Goal: Task Accomplishment & Management: Use online tool/utility

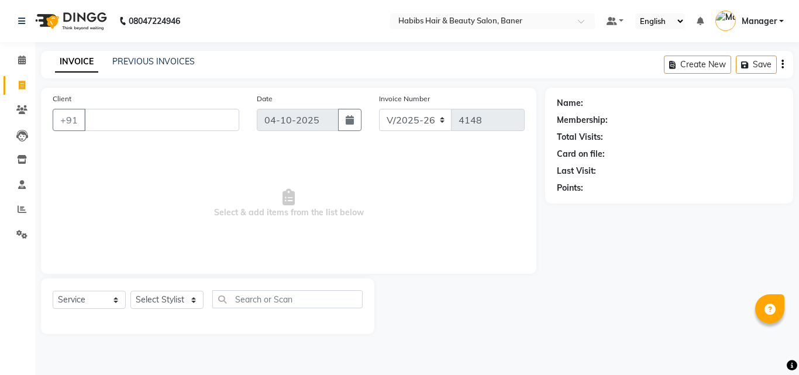
select select "5356"
select select "service"
click at [162, 56] on div "PREVIOUS INVOICES" at bounding box center [153, 62] width 82 height 12
click at [161, 64] on link "PREVIOUS INVOICES" at bounding box center [153, 61] width 82 height 11
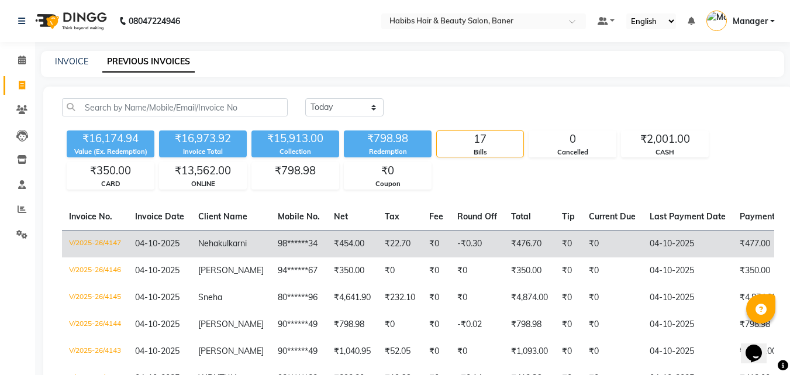
click at [92, 246] on td "V/2025-26/4147" at bounding box center [95, 243] width 66 height 27
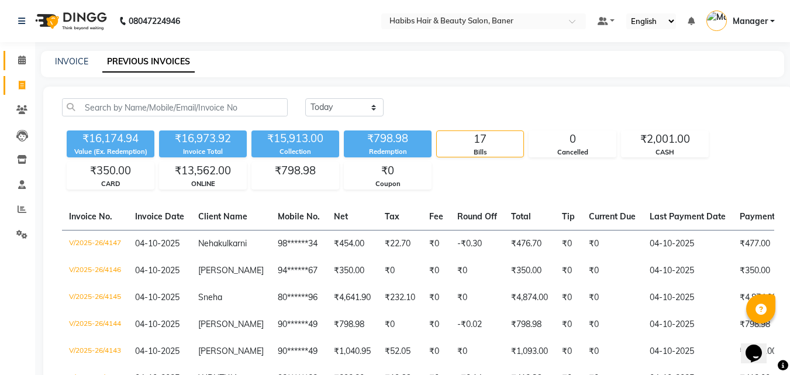
click at [14, 53] on link "Calendar" at bounding box center [18, 60] width 28 height 19
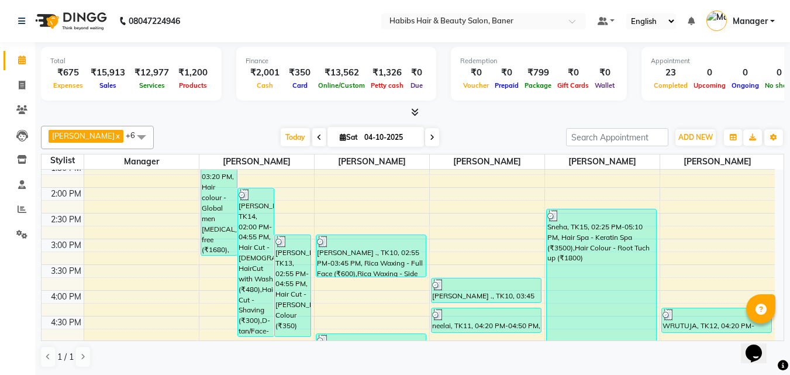
scroll to position [292, 0]
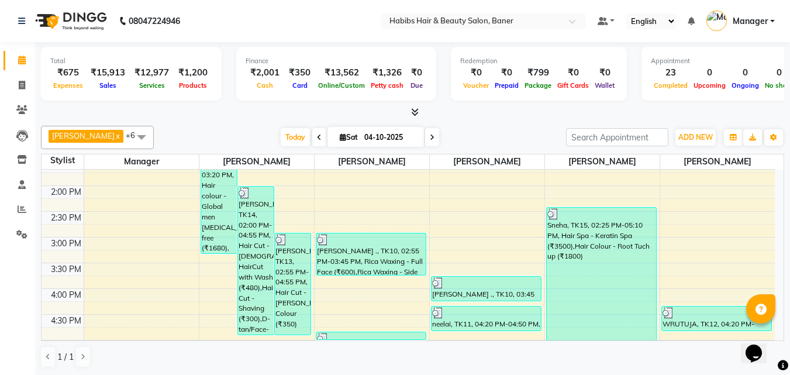
click at [415, 109] on icon at bounding box center [415, 112] width 8 height 9
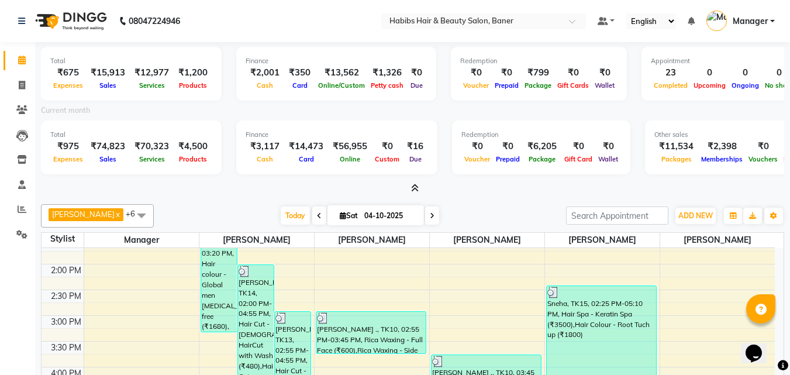
click at [416, 188] on icon at bounding box center [415, 188] width 8 height 9
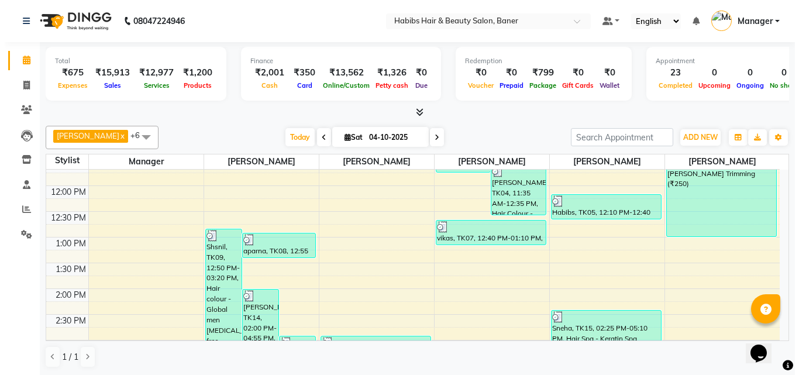
scroll to position [234, 0]
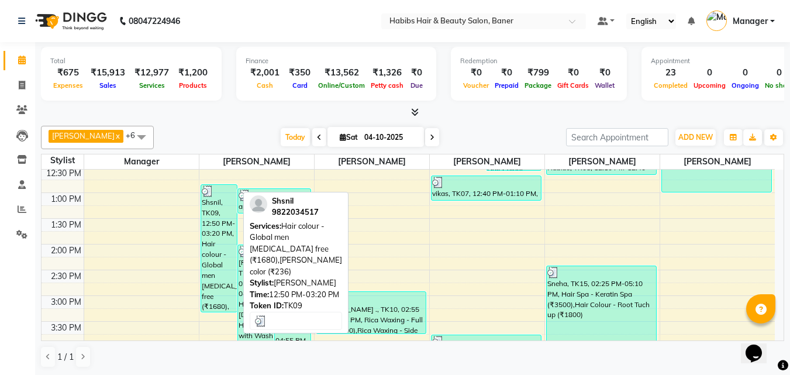
click at [216, 225] on div "Shsnil, TK09, 12:50 PM-03:20 PM, Hair colour -Global men [MEDICAL_DATA] free (₹…" at bounding box center [219, 248] width 36 height 127
select select "3"
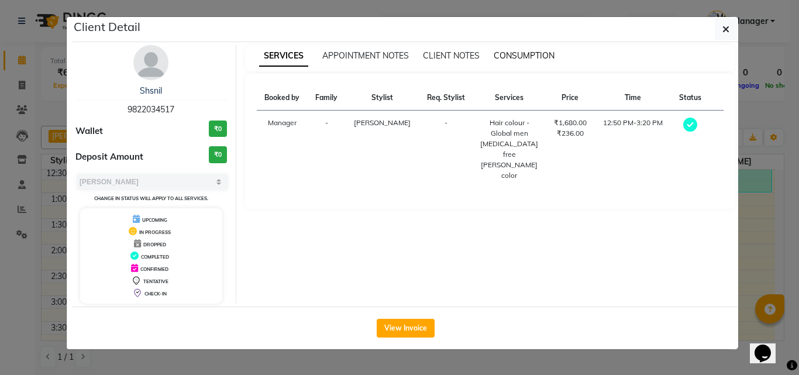
click at [503, 56] on span "CONSUMPTION" at bounding box center [524, 55] width 61 height 11
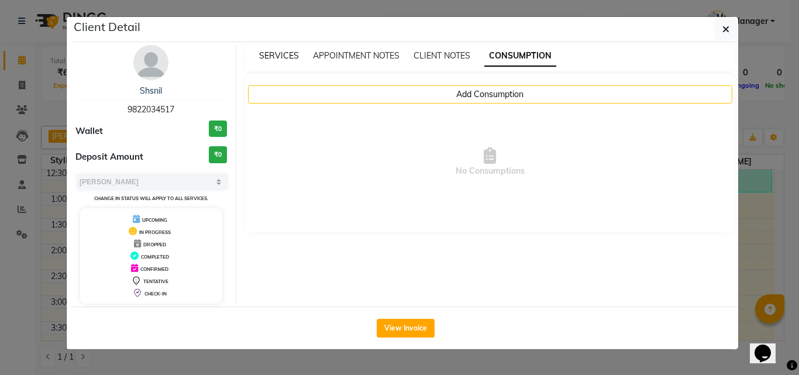
click at [278, 54] on span "SERVICES" at bounding box center [279, 55] width 40 height 11
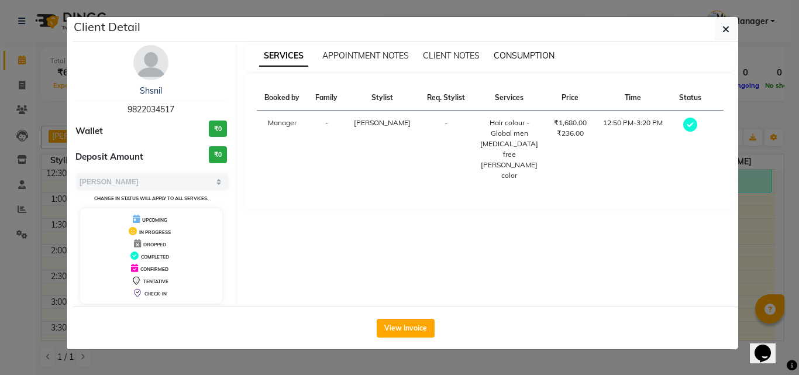
click at [532, 58] on span "CONSUMPTION" at bounding box center [524, 55] width 61 height 11
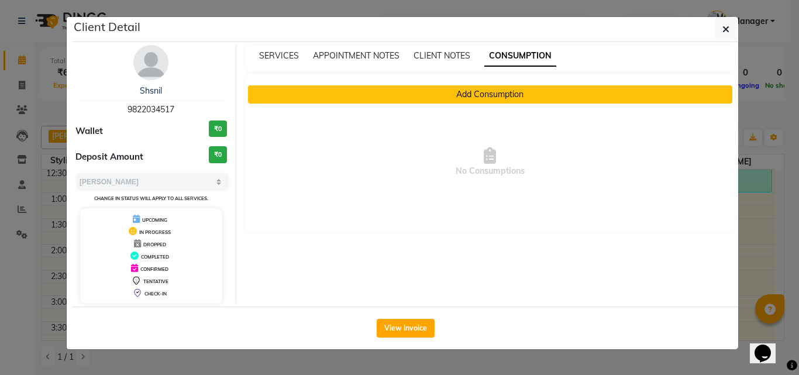
click at [488, 90] on button "Add Consumption" at bounding box center [490, 94] width 485 height 18
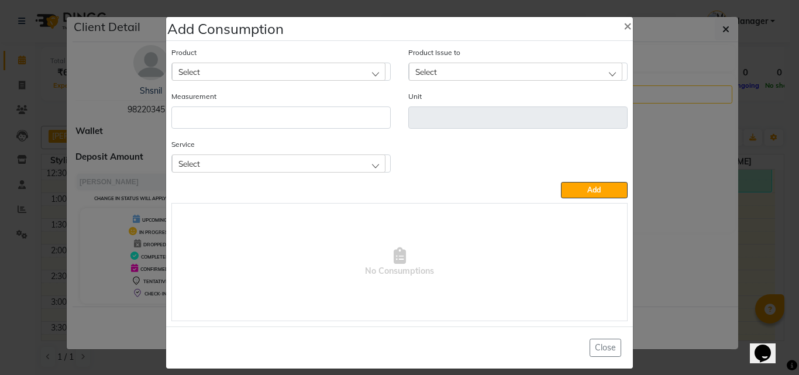
click at [252, 71] on div "Select" at bounding box center [278, 72] width 213 height 18
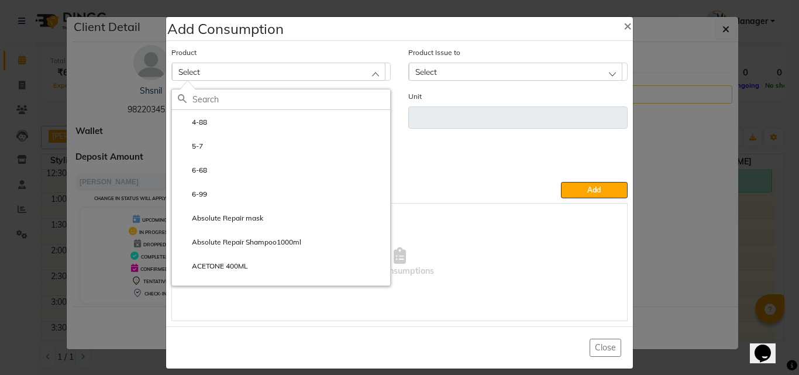
click at [236, 99] on input "text" at bounding box center [291, 99] width 198 height 20
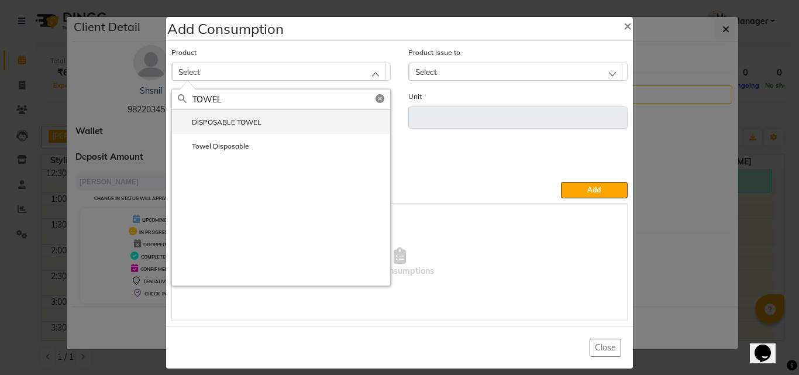
type input "TOWEL"
click at [239, 130] on li "DISPOSABLE TOWEL" at bounding box center [281, 122] width 218 height 24
type input "ml"
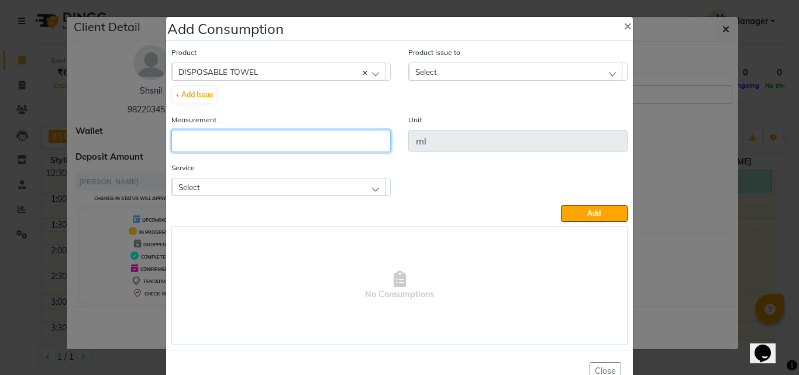
click at [233, 138] on input "number" at bounding box center [280, 141] width 219 height 22
type input "1"
click at [206, 183] on div "Select" at bounding box center [278, 187] width 213 height 18
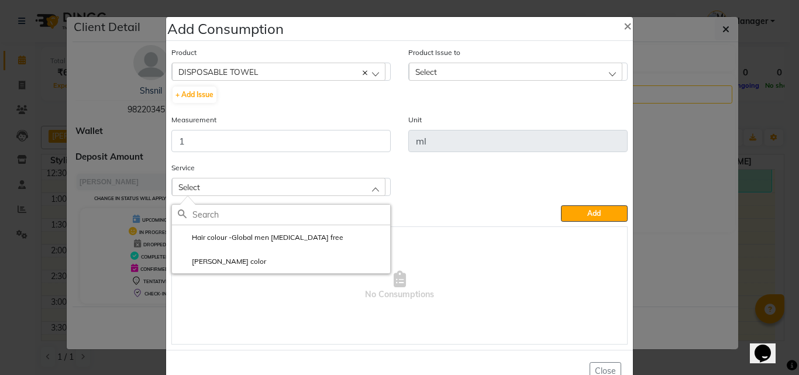
drag, startPoint x: 214, startPoint y: 238, endPoint x: 238, endPoint y: 230, distance: 25.3
click at [215, 237] on label "Hair colour -Global men ammonia free" at bounding box center [261, 237] width 166 height 11
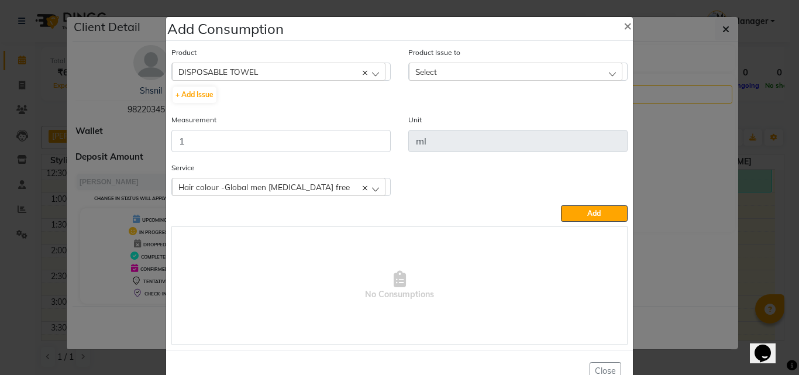
click at [418, 64] on div "Select" at bounding box center [515, 72] width 213 height 18
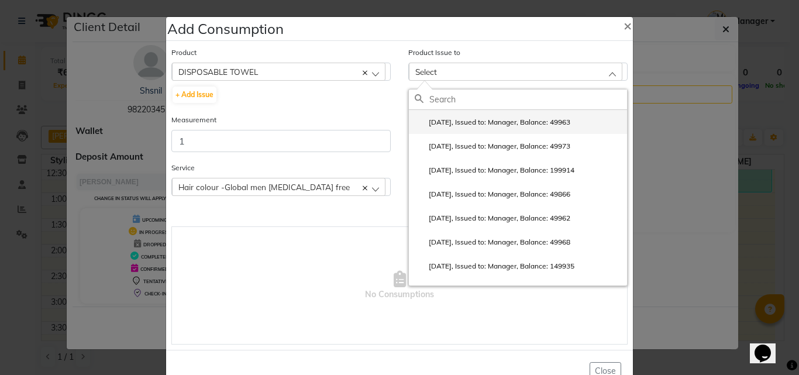
click at [459, 124] on label "2025-09-29, Issued to: Manager, Balance: 49963" at bounding box center [493, 122] width 156 height 11
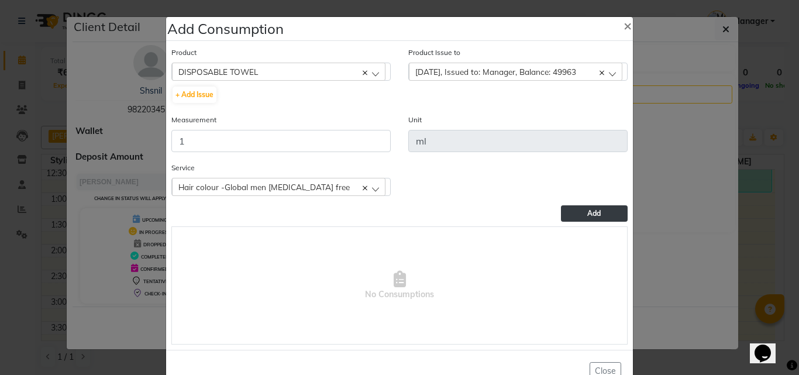
click at [580, 213] on button "Add" at bounding box center [594, 213] width 67 height 16
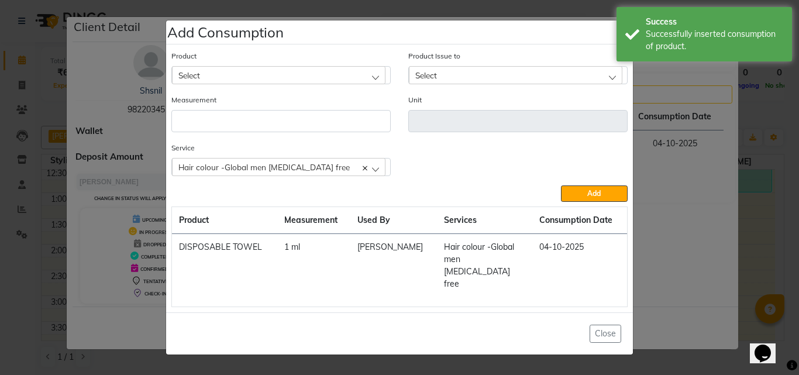
click at [246, 84] on div "Select" at bounding box center [278, 75] width 213 height 18
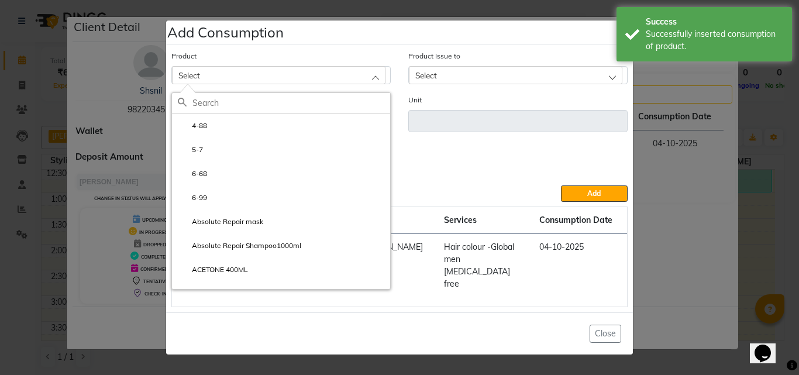
click at [238, 113] on input "text" at bounding box center [291, 103] width 198 height 20
type input "C"
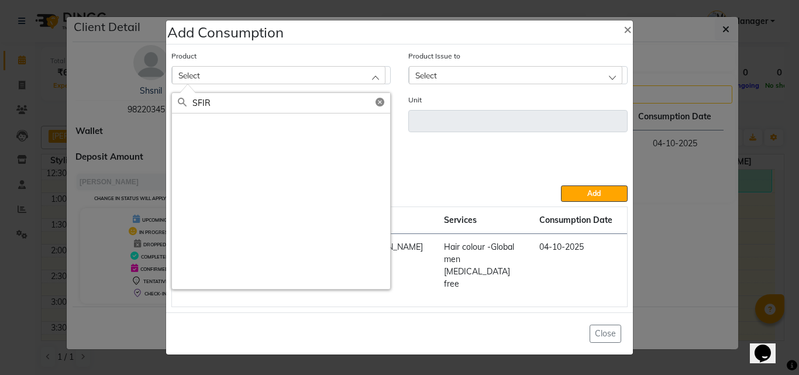
drag, startPoint x: 198, startPoint y: 116, endPoint x: 186, endPoint y: 118, distance: 12.4
click at [186, 113] on div "SFIR" at bounding box center [281, 103] width 218 height 20
drag, startPoint x: 194, startPoint y: 118, endPoint x: 180, endPoint y: 118, distance: 14.0
click at [180, 113] on div "FIR" at bounding box center [281, 103] width 218 height 20
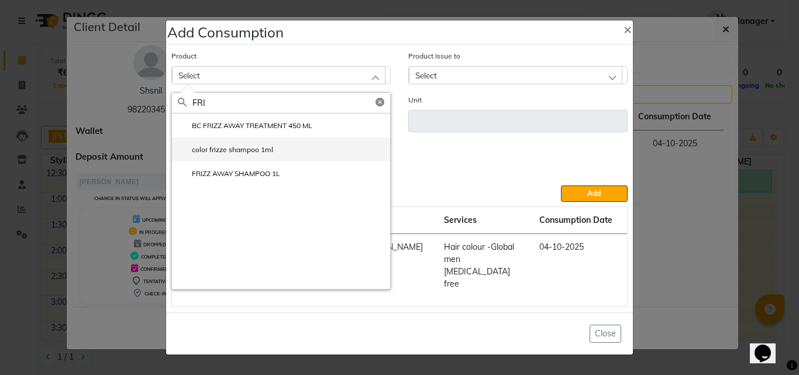
type input "FRI"
click at [226, 155] on label "color frizze shampoo 1ml" at bounding box center [225, 149] width 95 height 11
type input "ml"
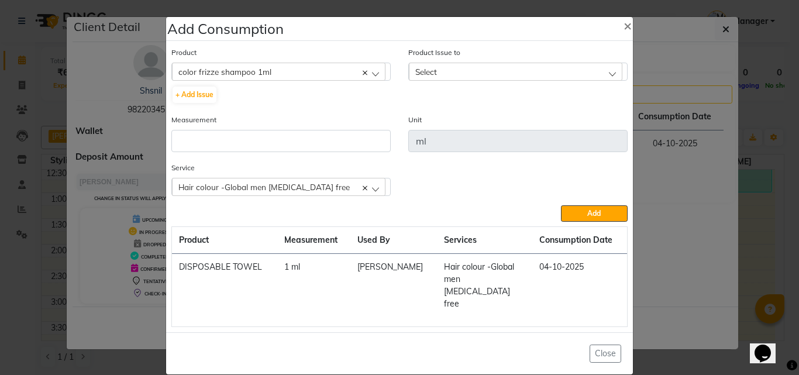
click at [226, 157] on div "Measurement" at bounding box center [281, 137] width 237 height 48
click at [227, 140] on input "number" at bounding box center [280, 141] width 219 height 22
type input "1"
click at [444, 70] on div "Select" at bounding box center [515, 72] width 213 height 18
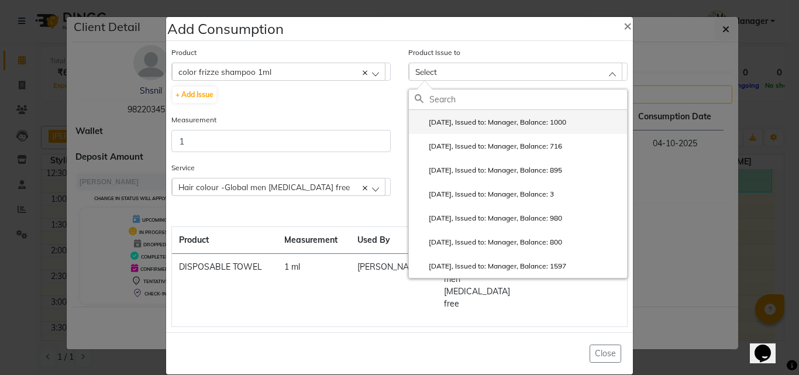
click at [454, 127] on label "2025-10-04, Issued to: Manager, Balance: 1000" at bounding box center [490, 122] width 151 height 11
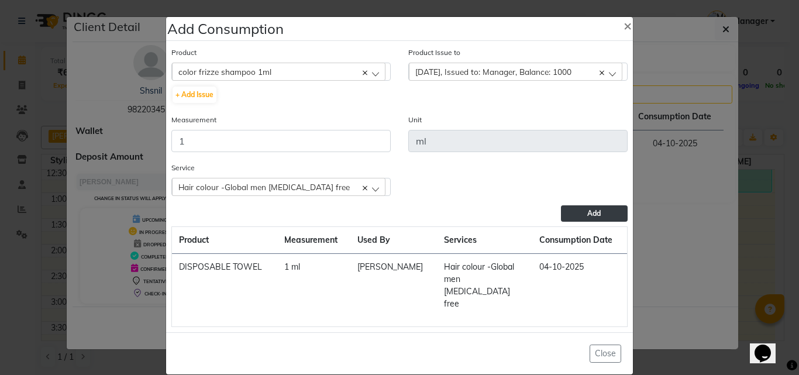
click at [577, 211] on button "Add" at bounding box center [594, 213] width 67 height 16
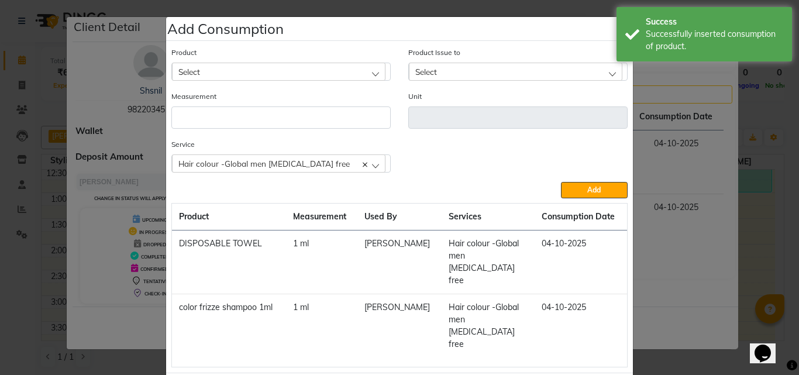
click at [192, 70] on span "Select" at bounding box center [189, 72] width 22 height 10
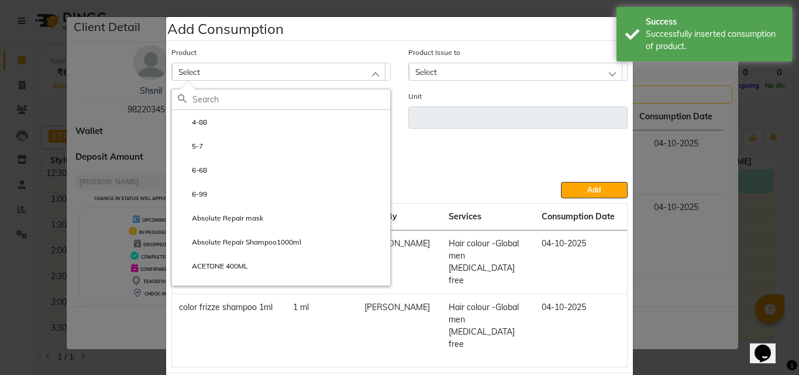
type input "4"
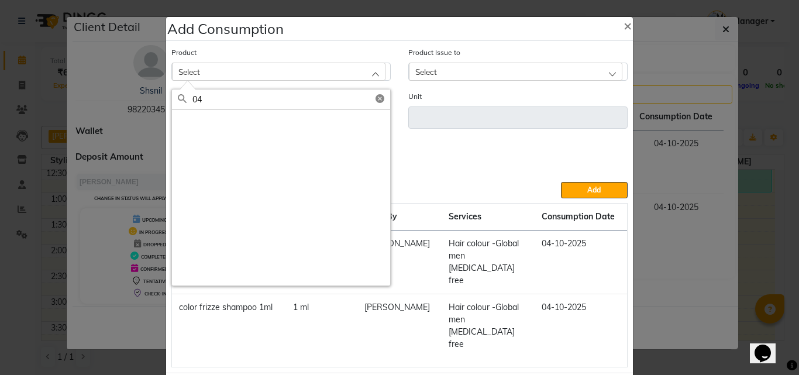
type input "0"
type input "I"
type input "0"
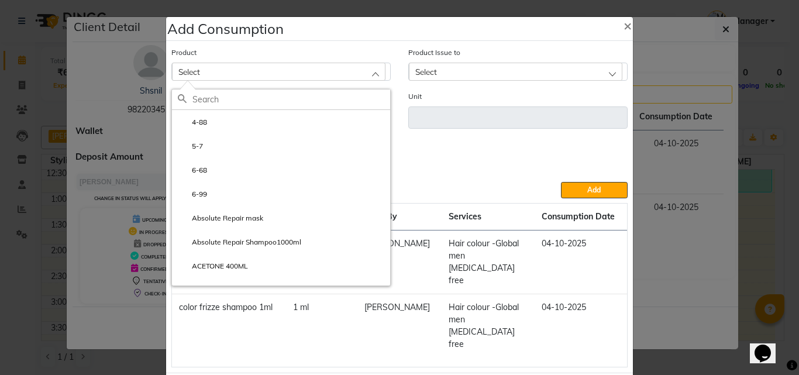
click at [425, 152] on div "Service Hair colour -Global men ammonia free Hair colour -Global men ammonia fr…" at bounding box center [400, 160] width 474 height 44
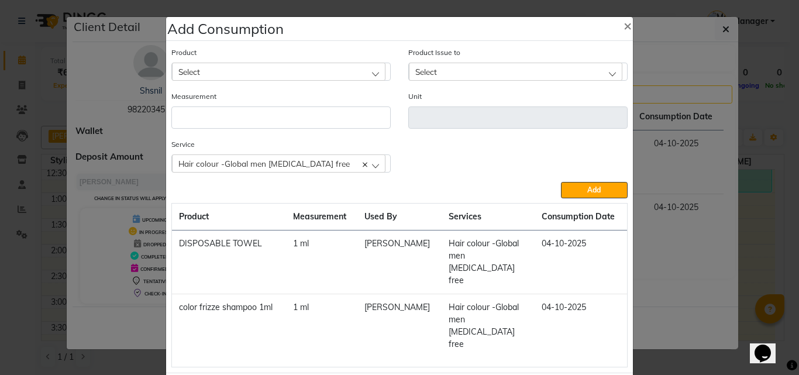
click at [179, 77] on div "Select" at bounding box center [278, 72] width 213 height 18
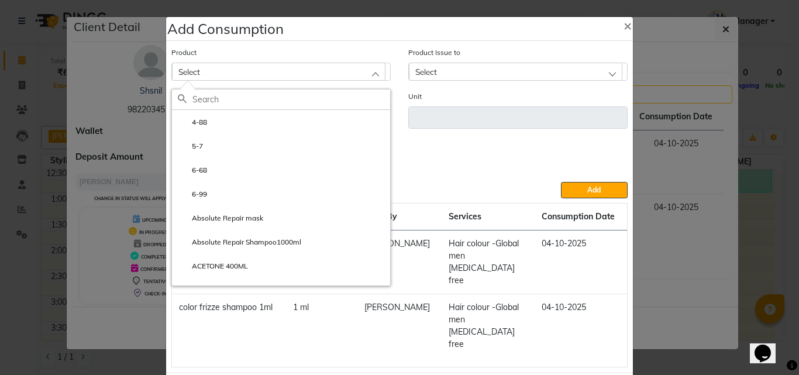
click at [184, 73] on span "Select" at bounding box center [189, 72] width 22 height 10
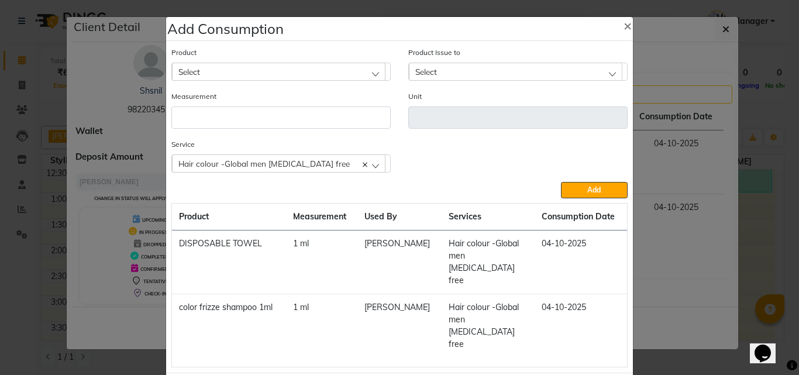
click at [191, 71] on span "Select" at bounding box center [189, 72] width 22 height 10
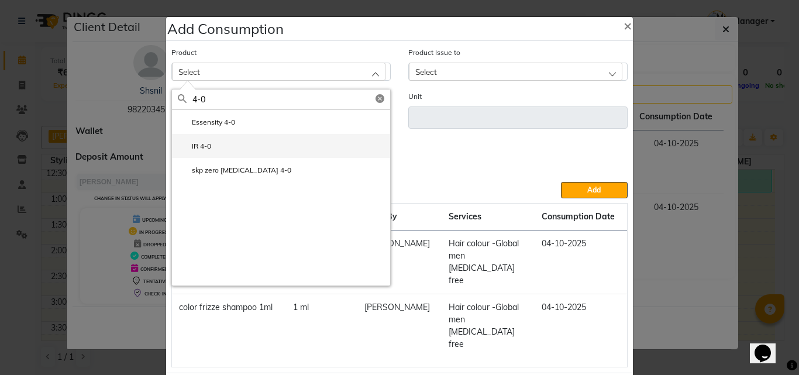
type input "4-0"
click at [215, 148] on li "IR 4-0" at bounding box center [281, 146] width 218 height 24
type input "ml"
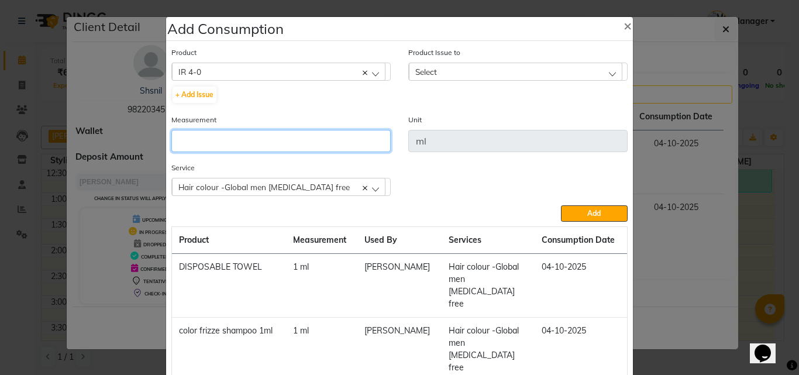
click at [215, 145] on input "number" at bounding box center [280, 141] width 219 height 22
type input "8"
click at [433, 72] on span "Select" at bounding box center [426, 72] width 22 height 10
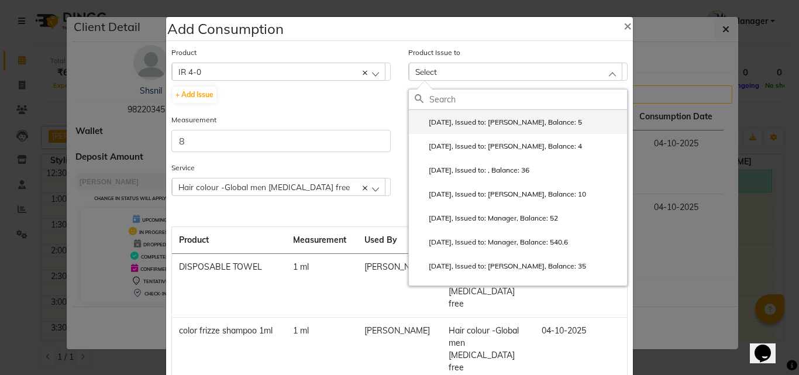
click at [468, 119] on label "2025-09-26, Issued to: Pratik Bhad, Balance: 5" at bounding box center [498, 122] width 167 height 11
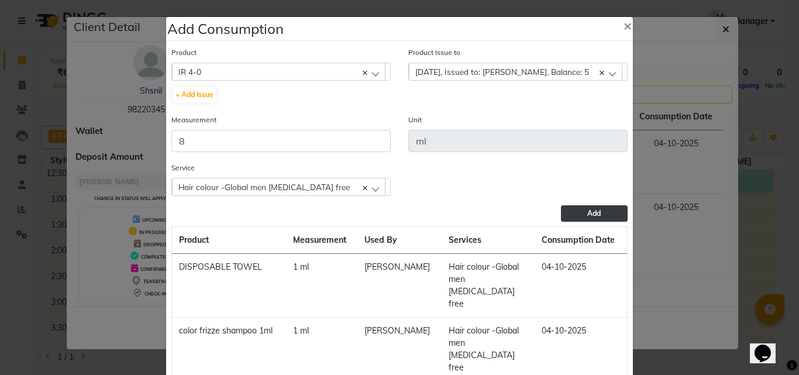
click at [592, 207] on button "Add" at bounding box center [594, 213] width 67 height 16
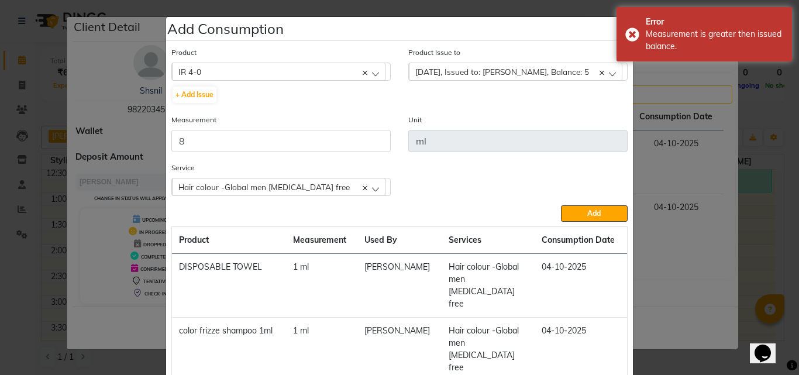
click at [446, 74] on span "2025-09-26, Issued to: Pratik Bhad, Balance: 5" at bounding box center [502, 72] width 174 height 10
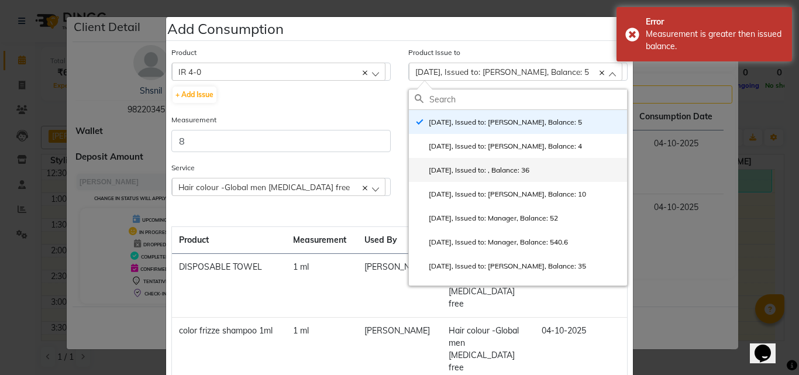
click at [457, 168] on label "2025-09-05, Issued to: , Balance: 36" at bounding box center [472, 170] width 115 height 11
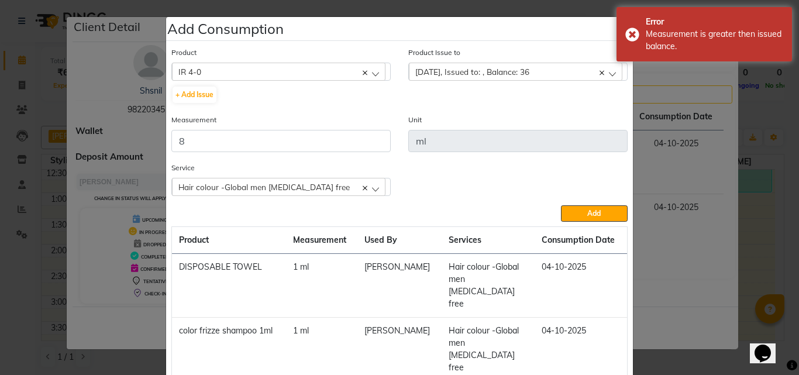
click at [581, 208] on button "Add" at bounding box center [594, 213] width 67 height 16
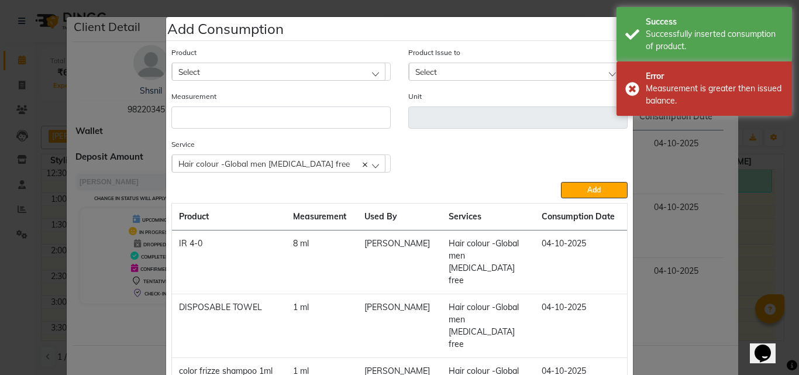
click at [335, 68] on div "Select" at bounding box center [278, 72] width 213 height 18
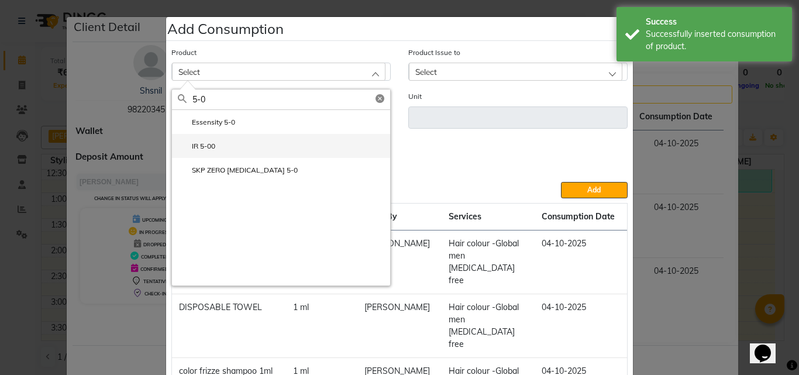
type input "5-0"
click at [197, 147] on label "IR 5-00" at bounding box center [196, 146] width 37 height 11
type input "ml"
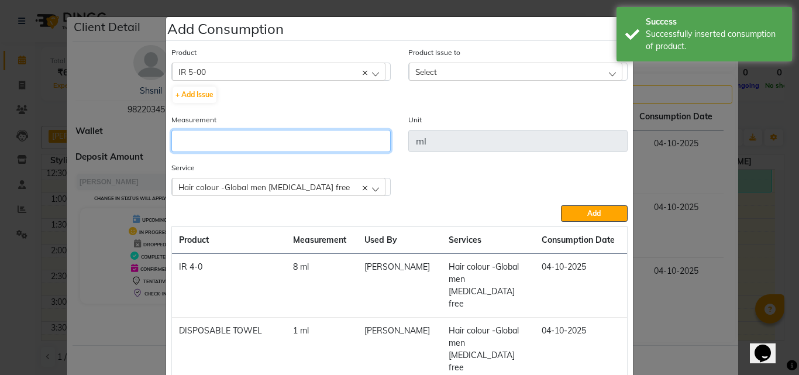
click at [198, 147] on input "number" at bounding box center [280, 141] width 219 height 22
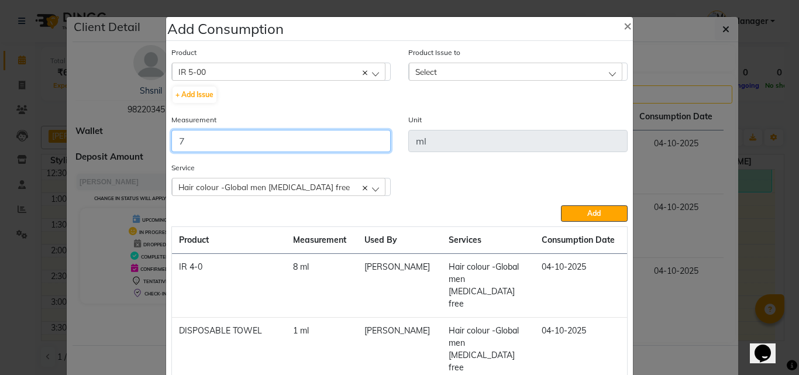
type input "7"
click at [421, 69] on span "Select" at bounding box center [426, 72] width 22 height 10
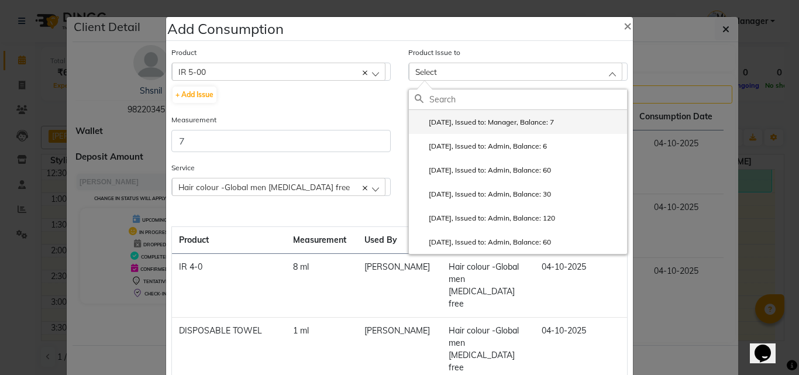
click at [455, 126] on label "2025-09-03, Issued to: Manager, Balance: 7" at bounding box center [484, 122] width 139 height 11
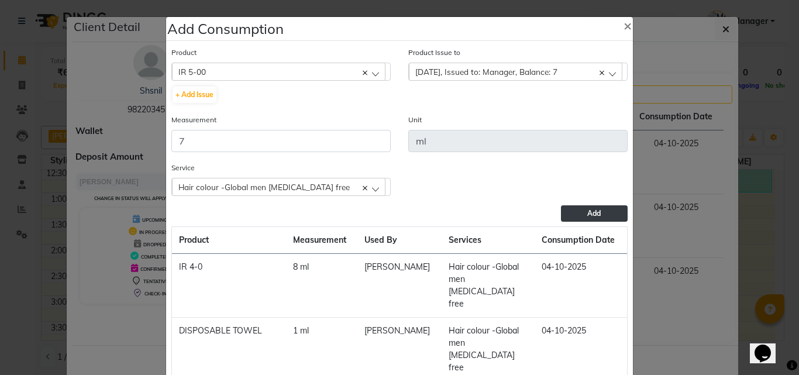
click at [587, 211] on span "Add" at bounding box center [593, 213] width 13 height 9
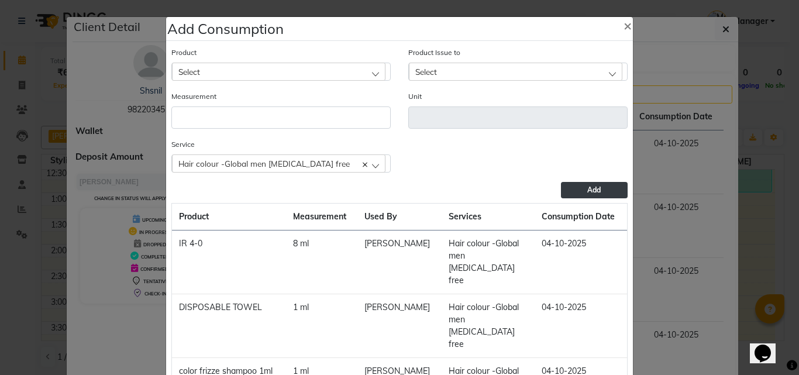
click at [208, 70] on div "Select" at bounding box center [278, 72] width 213 height 18
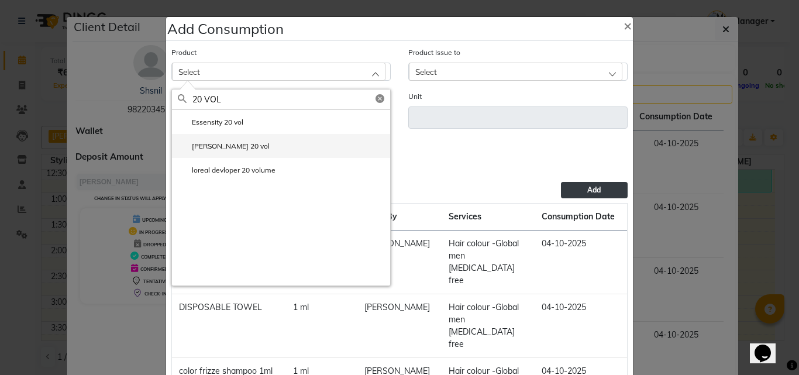
type input "20 VOL"
click at [218, 146] on label "igora 20 vol" at bounding box center [224, 146] width 92 height 11
type input "ml"
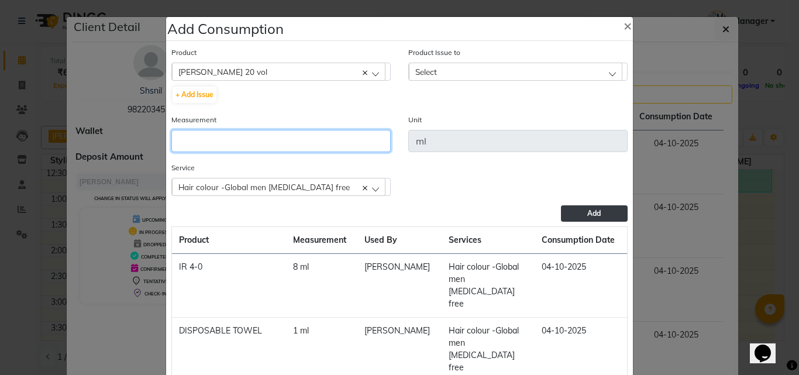
click at [218, 146] on input "number" at bounding box center [280, 141] width 219 height 22
type input "15"
click at [431, 71] on span "Select" at bounding box center [426, 72] width 22 height 10
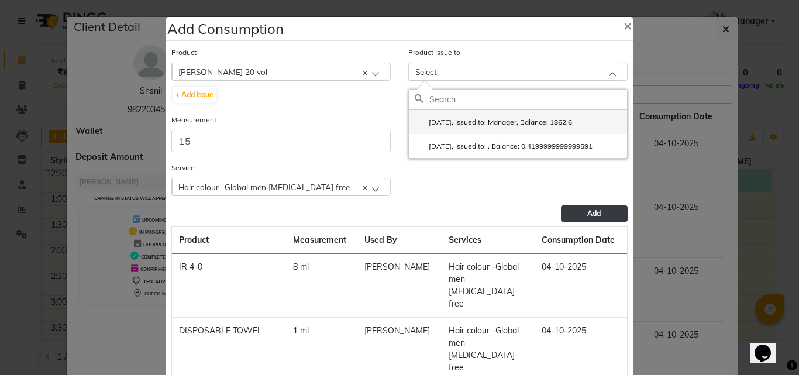
click at [464, 120] on label "2025-05-30, Issued to: Manager, Balance: 1862.6" at bounding box center [493, 122] width 157 height 11
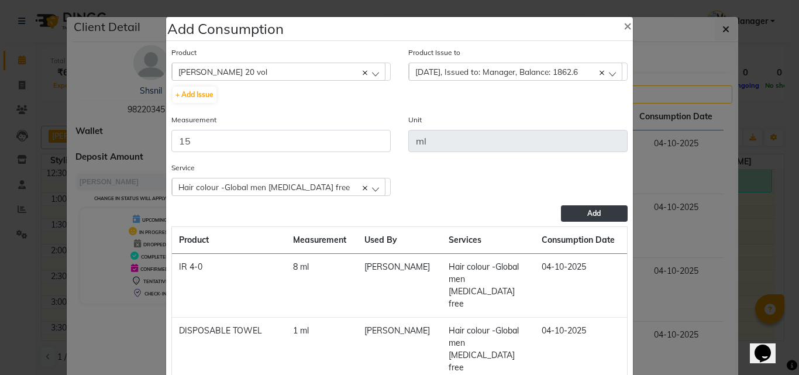
click at [601, 219] on button "Add" at bounding box center [594, 213] width 67 height 16
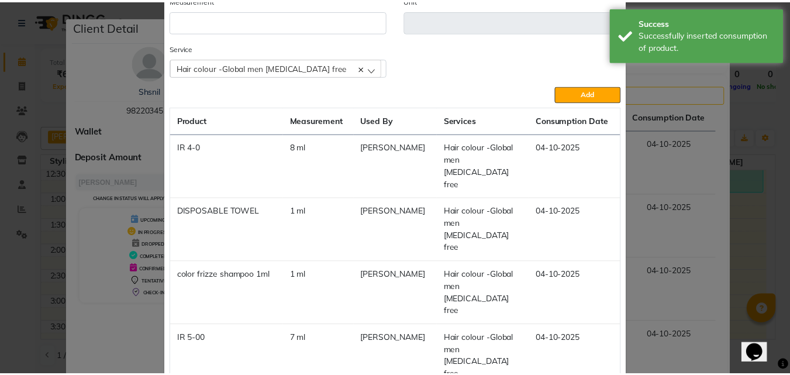
scroll to position [125, 0]
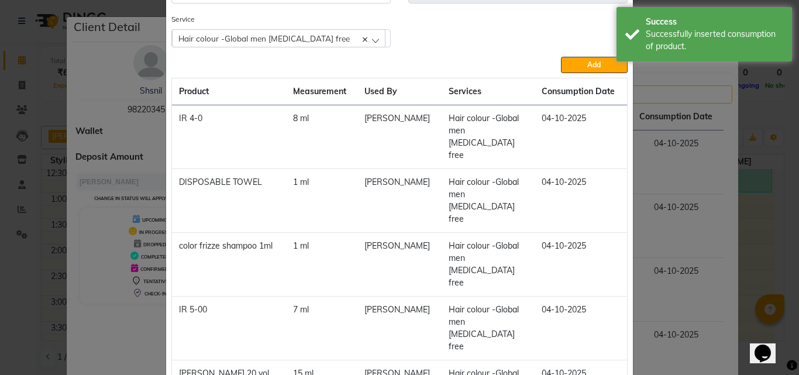
click at [689, 182] on ngb-modal-window "Add Consumption × Product Select 4-88 Product Issue to Select 2025-05-30, Issue…" at bounding box center [399, 187] width 799 height 375
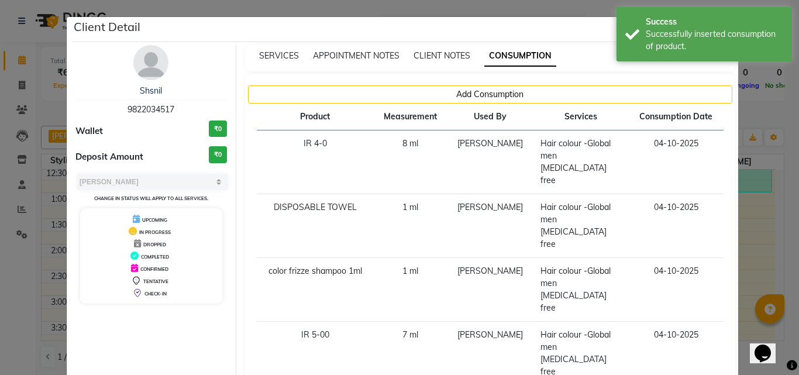
click at [756, 151] on ngb-modal-window "Client Detail Shsnil 9822034517 Wallet ₹0 Deposit Amount ₹0 Select MARK DONE UP…" at bounding box center [399, 187] width 799 height 375
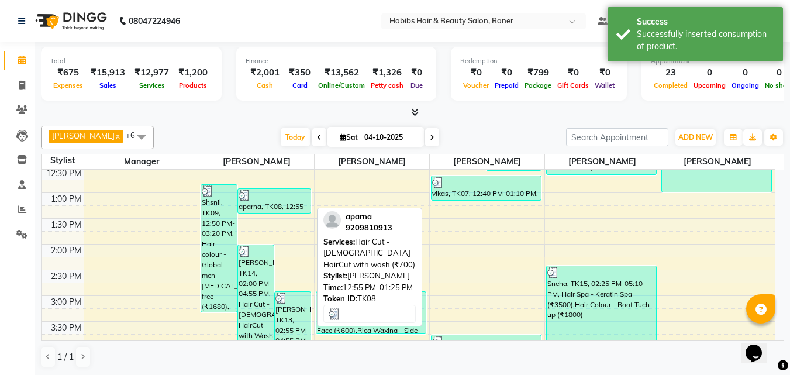
click at [266, 194] on div at bounding box center [274, 195] width 71 height 12
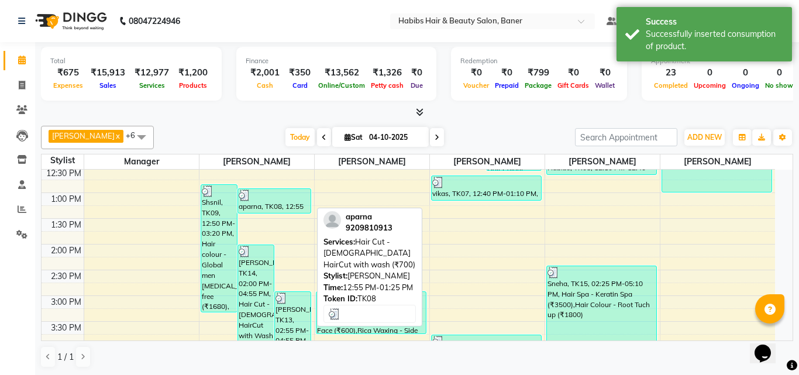
select select "3"
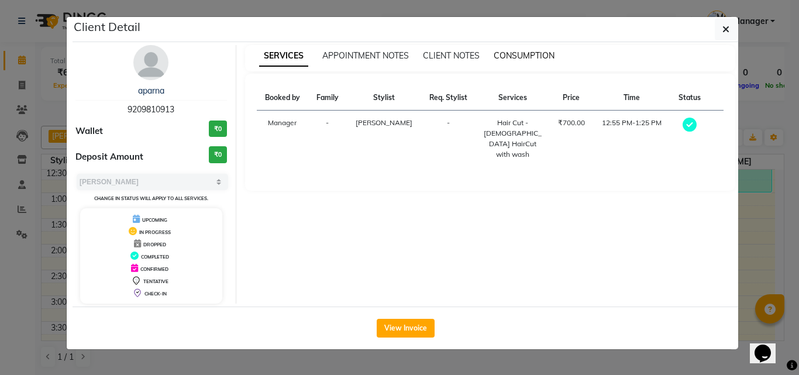
click at [530, 56] on span "CONSUMPTION" at bounding box center [524, 55] width 61 height 11
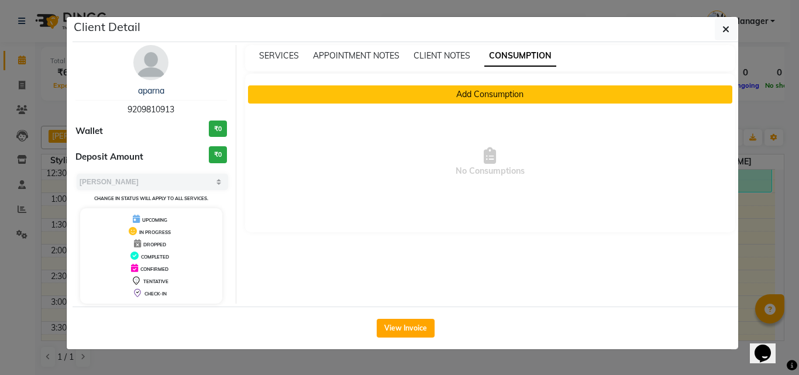
click at [498, 88] on button "Add Consumption" at bounding box center [490, 94] width 485 height 18
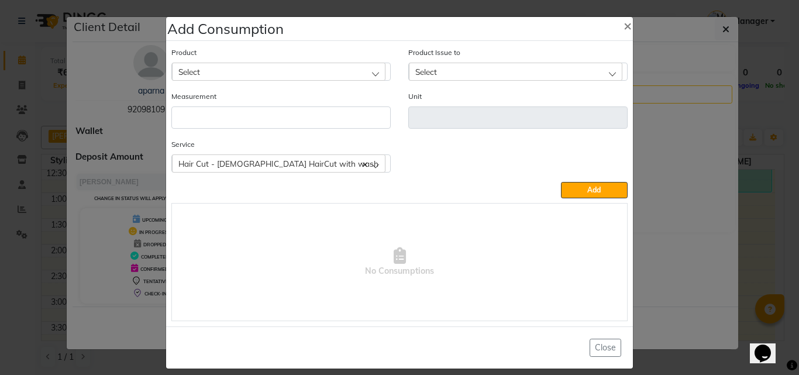
click at [266, 77] on div "Select" at bounding box center [278, 72] width 213 height 18
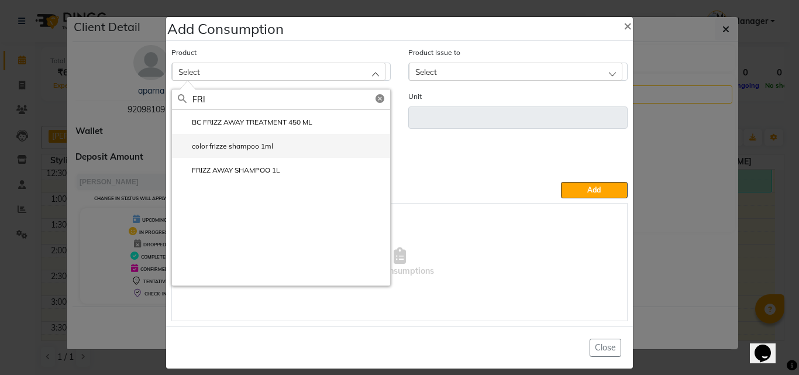
type input "FRI"
click at [254, 143] on label "color frizze shampoo 1ml" at bounding box center [225, 146] width 95 height 11
type input "ml"
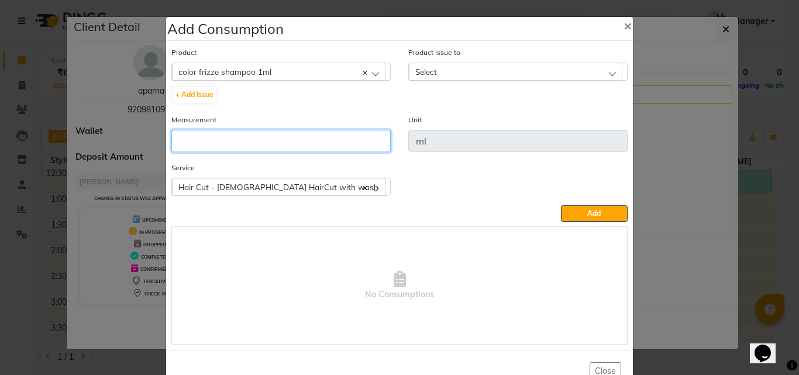
click at [223, 145] on input "number" at bounding box center [280, 141] width 219 height 22
type input "1"
click at [452, 68] on div "Select" at bounding box center [515, 72] width 213 height 18
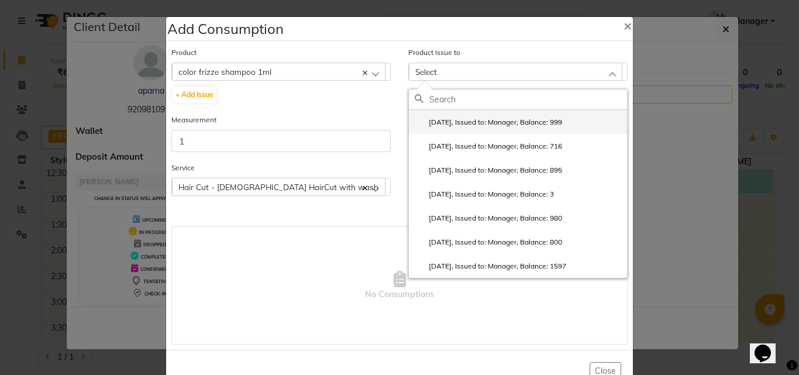
click at [453, 120] on label "2025-10-04, Issued to: Manager, Balance: 999" at bounding box center [488, 122] width 147 height 11
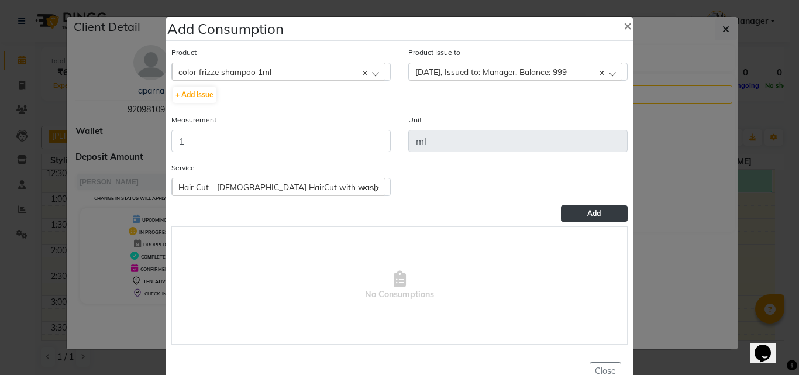
click at [578, 216] on button "Add" at bounding box center [594, 213] width 67 height 16
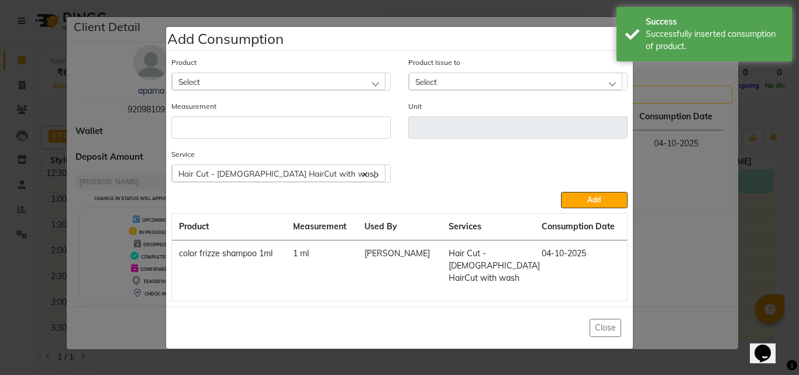
click at [235, 78] on div "Product Select 4-88" at bounding box center [280, 73] width 219 height 35
click at [232, 85] on div "Select" at bounding box center [278, 82] width 213 height 18
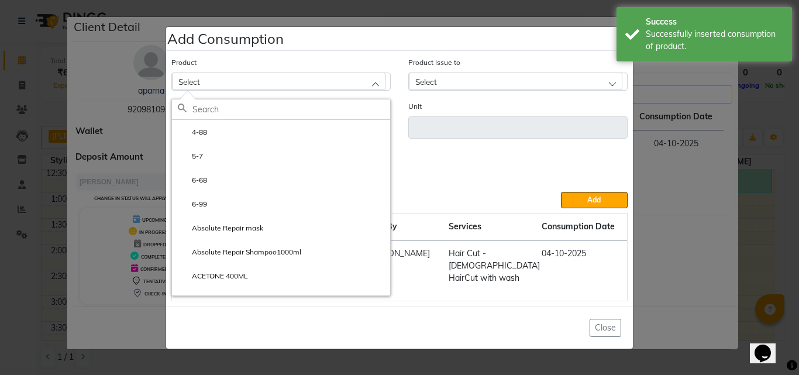
click at [220, 119] on input "text" at bounding box center [291, 109] width 198 height 20
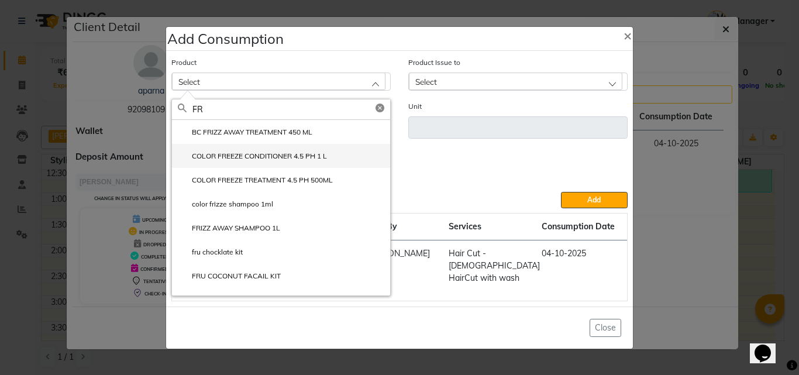
type input "FR"
click at [246, 161] on label "COLOR FREEZE CONDITIONER 4.5 PH 1 L" at bounding box center [252, 156] width 149 height 11
type input "ml"
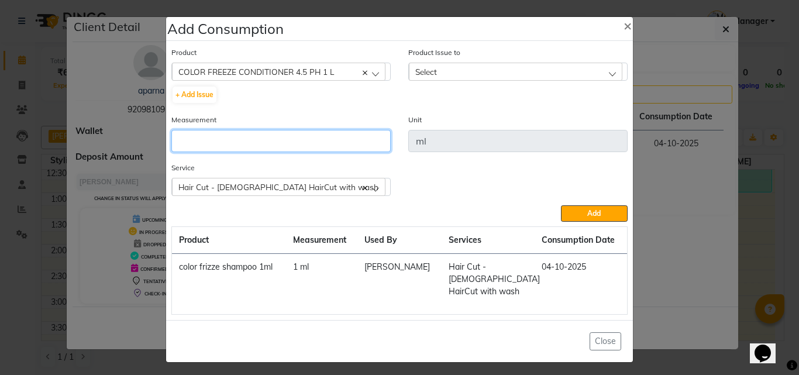
click at [245, 146] on input "number" at bounding box center [280, 141] width 219 height 22
type input "1"
click at [425, 71] on span "Select" at bounding box center [426, 72] width 22 height 10
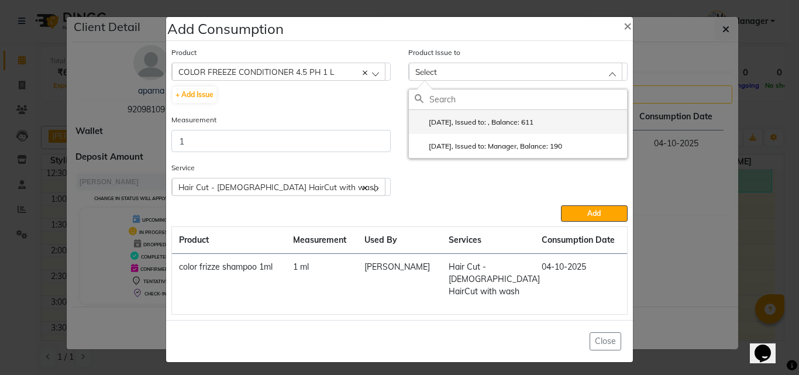
click at [450, 125] on label "2025-08-23, Issued to: , Balance: 611" at bounding box center [474, 122] width 119 height 11
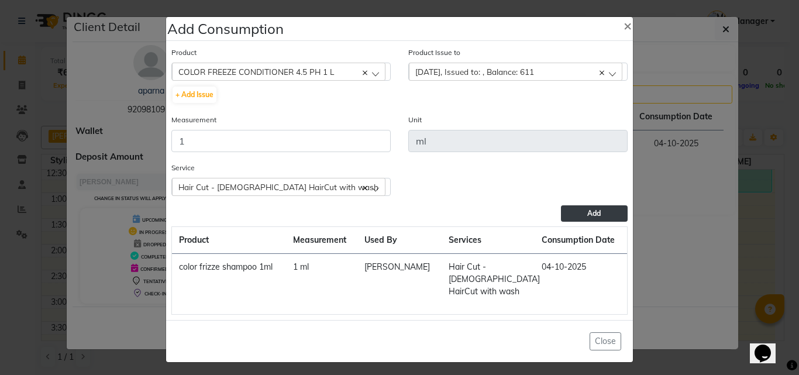
click at [595, 211] on button "Add" at bounding box center [594, 213] width 67 height 16
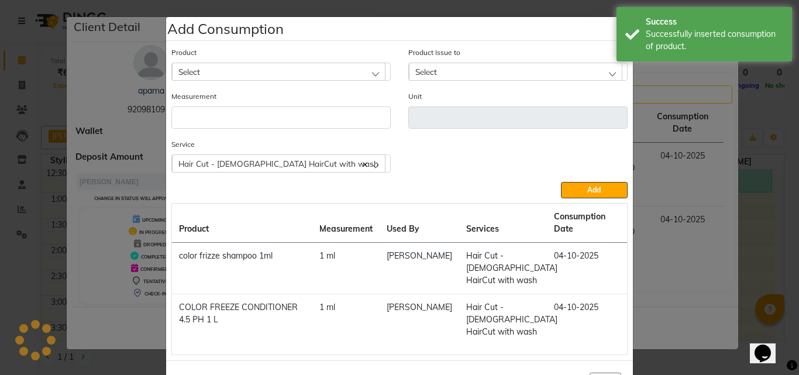
click at [196, 74] on span "Select" at bounding box center [189, 72] width 22 height 10
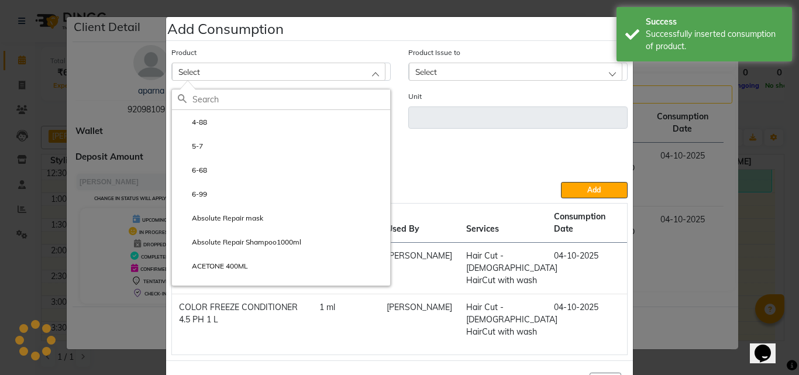
click at [206, 94] on input "text" at bounding box center [291, 99] width 198 height 20
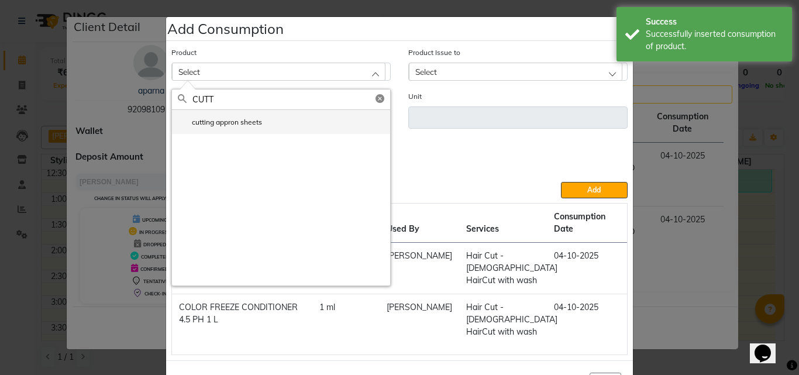
type input "CUTT"
click at [216, 121] on label "cutting appron sheets" at bounding box center [220, 122] width 84 height 11
type input "pcs"
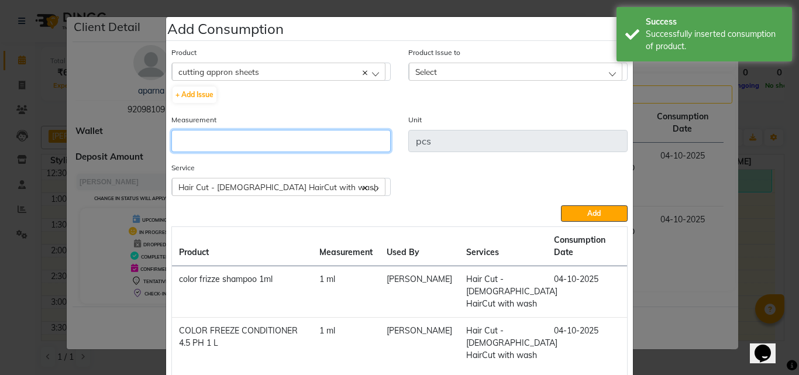
click at [251, 133] on input "number" at bounding box center [280, 141] width 219 height 22
type input "1"
click at [443, 75] on div "Select" at bounding box center [515, 72] width 213 height 18
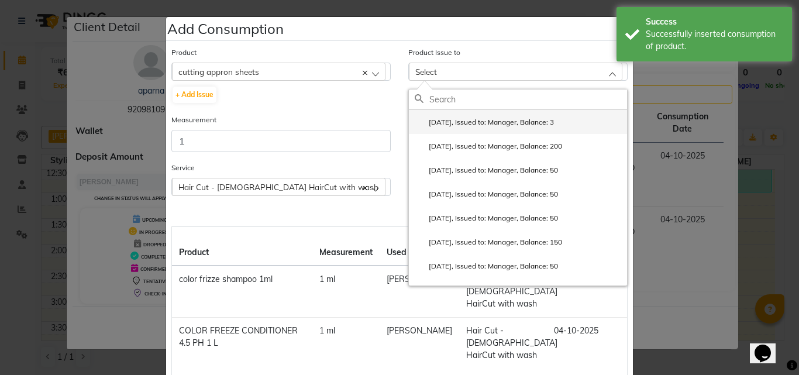
click at [454, 127] on label "2025-06-14, Issued to: Manager, Balance: 3" at bounding box center [484, 122] width 139 height 11
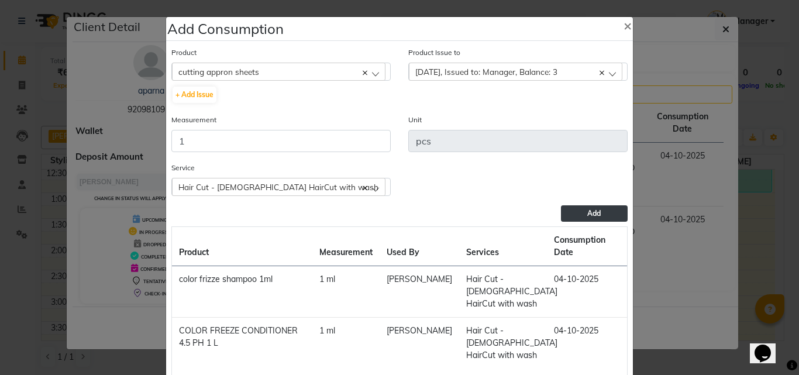
click at [578, 214] on button "Add" at bounding box center [594, 213] width 67 height 16
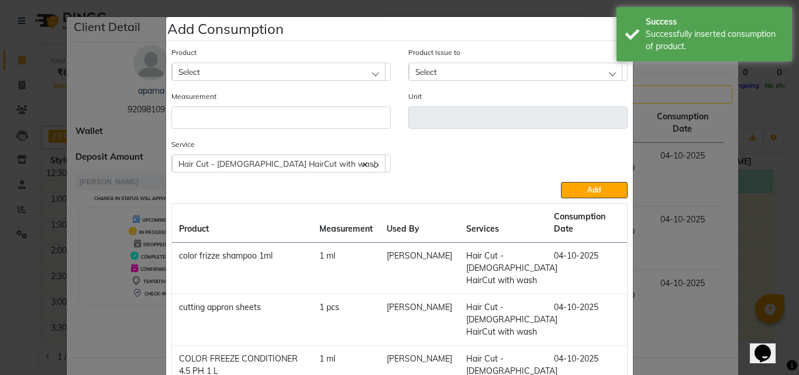
click at [187, 69] on span "Select" at bounding box center [189, 72] width 22 height 10
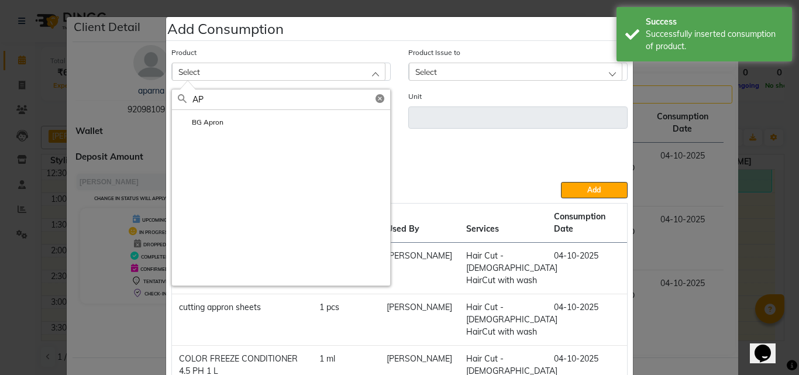
type input "A"
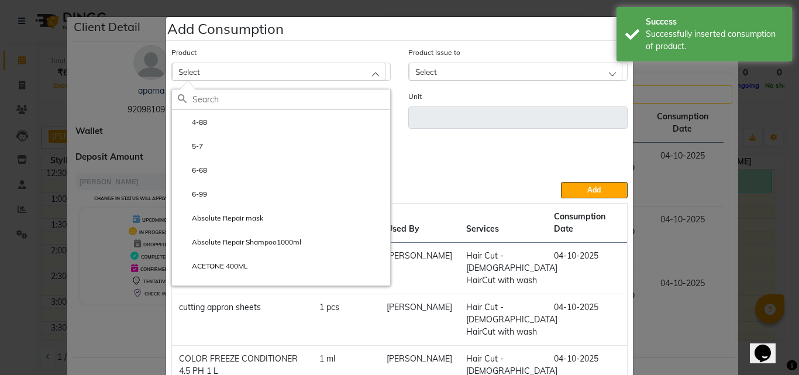
click at [687, 112] on ngb-modal-window "Add Consumption × Product Select 4-88 5-7 6-68 6-99 Absolute Repair mask Absolu…" at bounding box center [399, 187] width 799 height 375
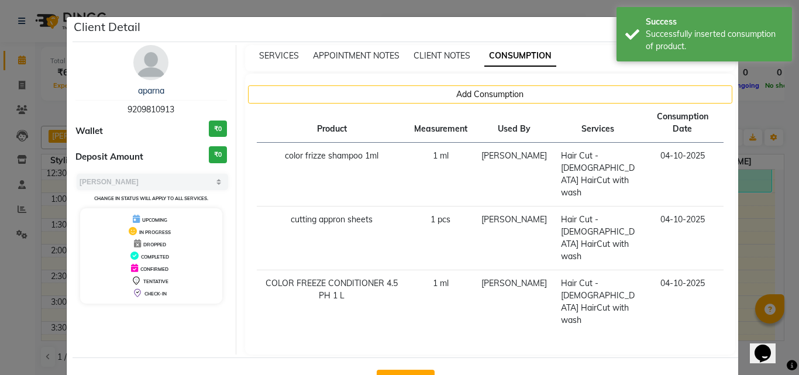
click at [749, 114] on ngb-modal-window "Client Detail aparna 9209810913 Wallet ₹0 Deposit Amount ₹0 Select MARK DONE UP…" at bounding box center [399, 187] width 799 height 375
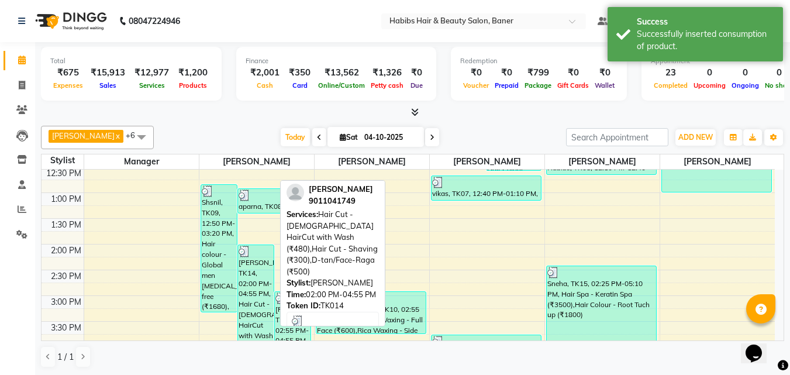
click at [260, 289] on div "[PERSON_NAME], TK14, 02:00 PM-04:55 PM, Hair Cut - [DEMOGRAPHIC_DATA] HairCut w…" at bounding box center [256, 319] width 36 height 148
select select "3"
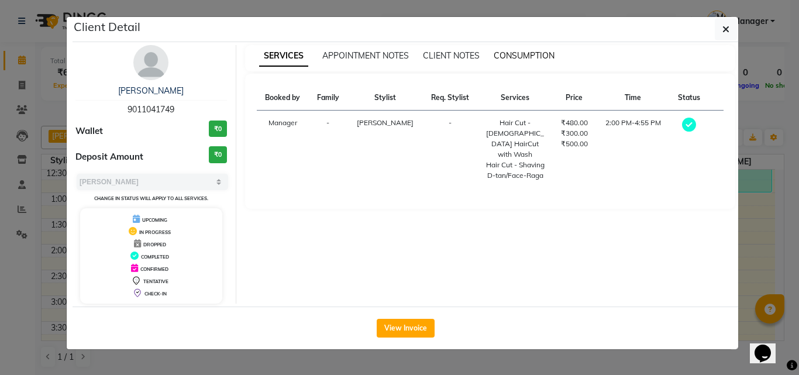
click at [540, 60] on span "CONSUMPTION" at bounding box center [524, 55] width 61 height 11
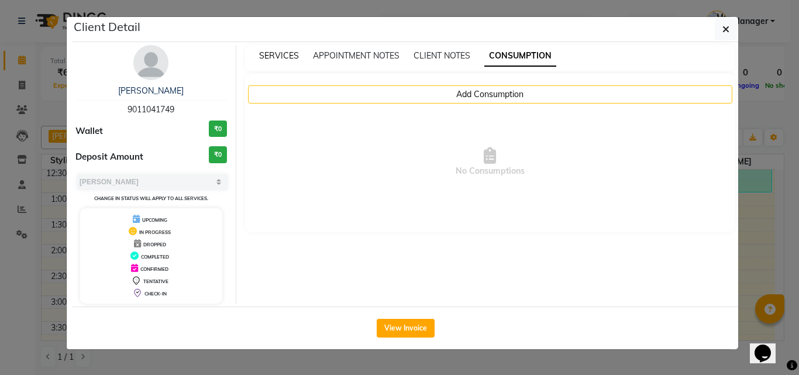
click at [282, 54] on span "SERVICES" at bounding box center [279, 55] width 40 height 11
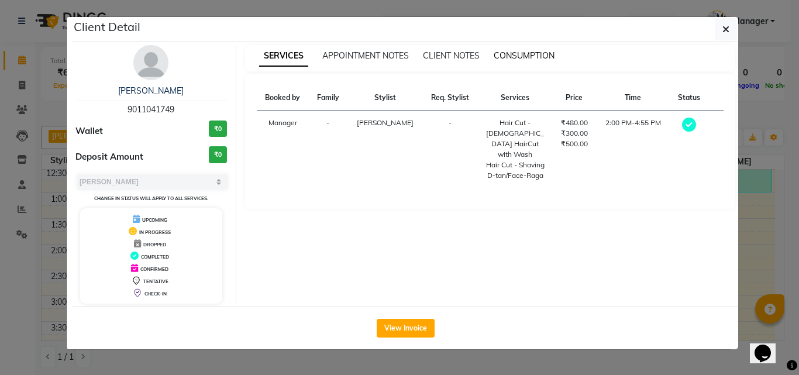
click at [511, 55] on span "CONSUMPTION" at bounding box center [524, 55] width 61 height 11
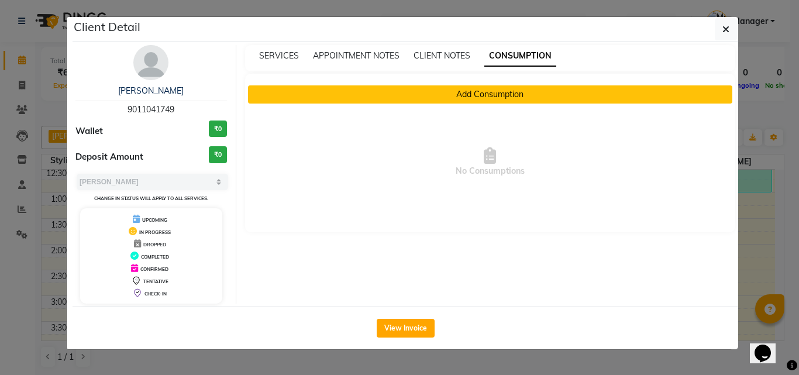
click at [438, 94] on button "Add Consumption" at bounding box center [490, 94] width 485 height 18
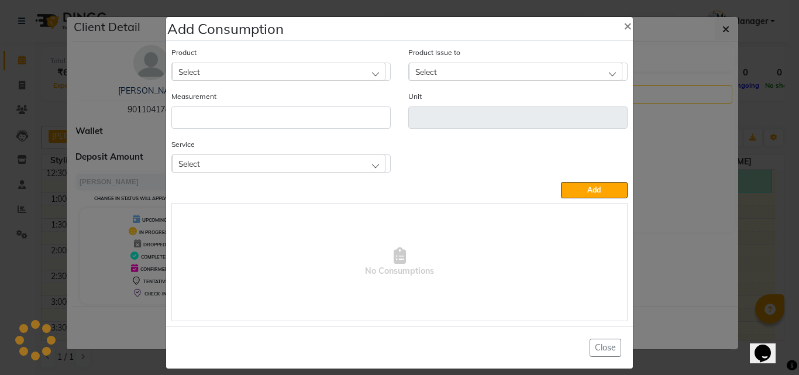
click at [313, 70] on div "Select" at bounding box center [278, 72] width 213 height 18
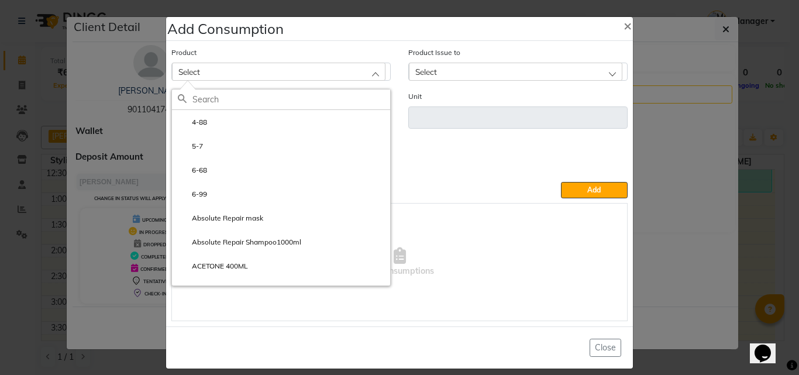
click at [221, 99] on input "text" at bounding box center [291, 99] width 198 height 20
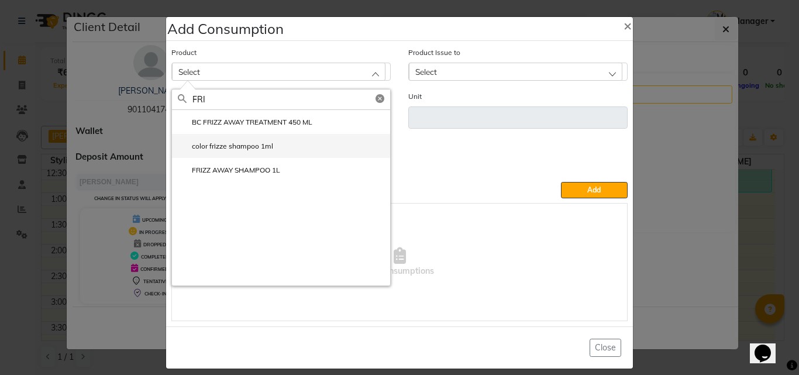
type input "FRI"
click at [232, 147] on label "color frizze shampoo 1ml" at bounding box center [225, 146] width 95 height 11
type input "ml"
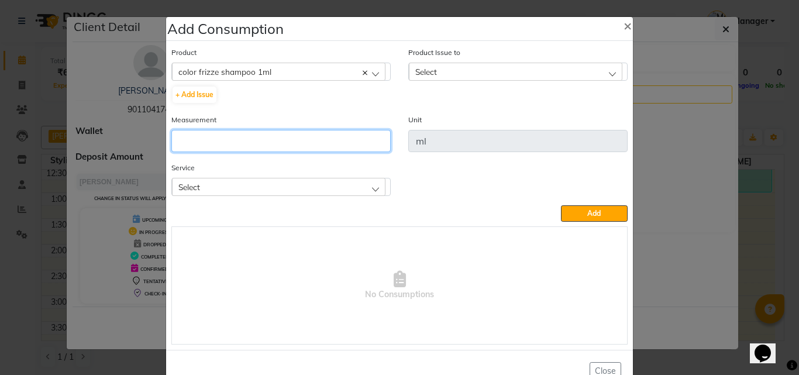
click at [219, 142] on input "number" at bounding box center [280, 141] width 219 height 22
type input "1"
click at [230, 176] on div "Service Select Hair Cut - Male HairCut with Wash Hair Cut - Shaving D-tan/Face-…" at bounding box center [280, 178] width 219 height 35
click at [237, 192] on div "Select" at bounding box center [278, 187] width 213 height 18
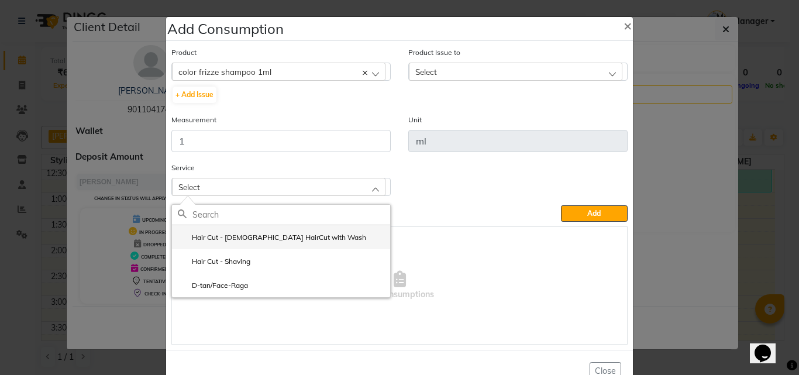
click at [251, 236] on label "Hair Cut - Male HairCut with Wash" at bounding box center [272, 237] width 188 height 11
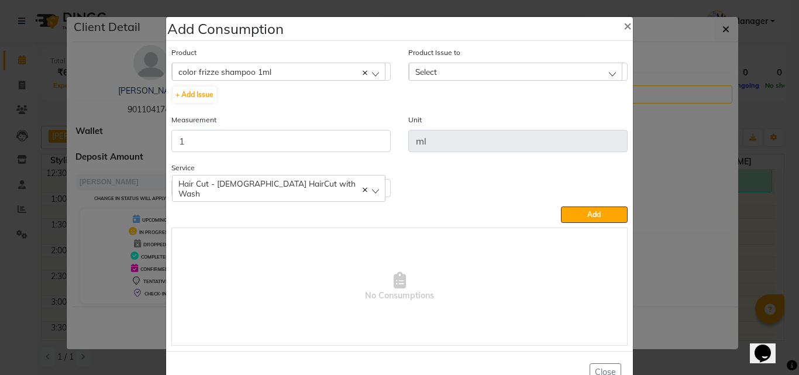
click at [442, 73] on div "Select" at bounding box center [515, 72] width 213 height 18
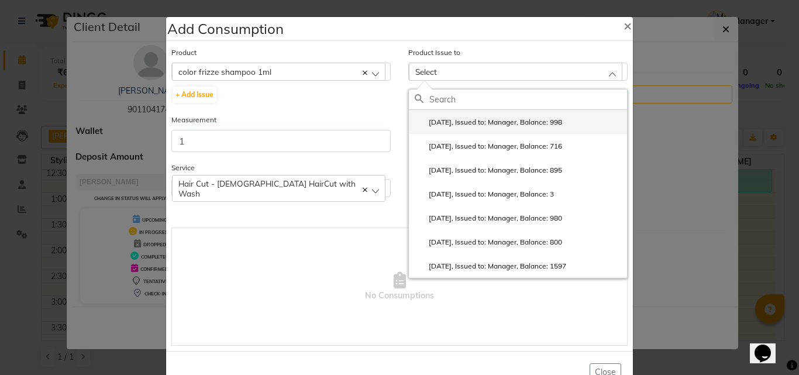
click at [458, 122] on label "2025-10-04, Issued to: Manager, Balance: 998" at bounding box center [488, 122] width 147 height 11
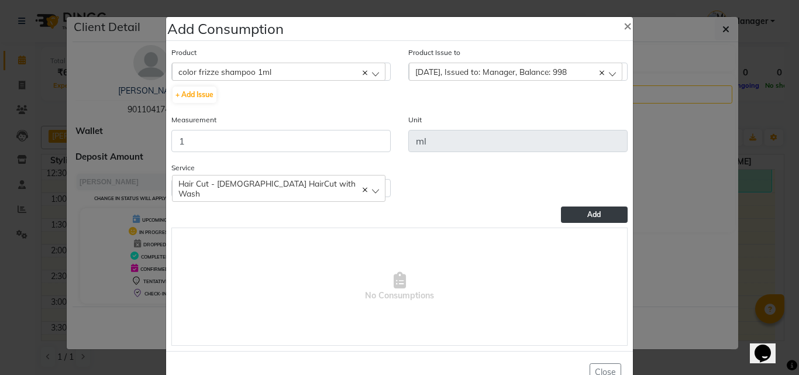
click at [587, 212] on span "Add" at bounding box center [593, 214] width 13 height 9
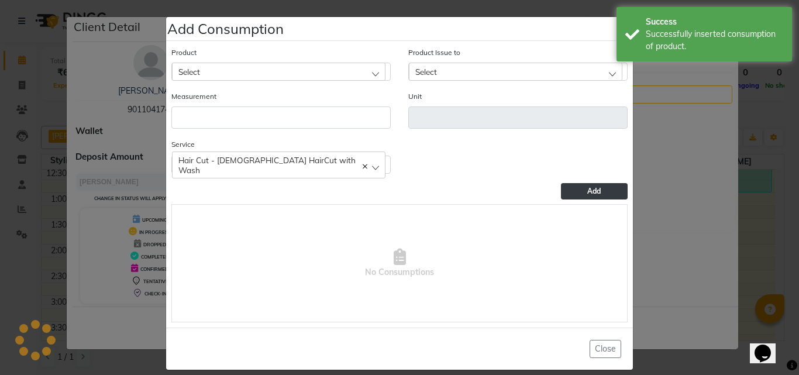
click at [212, 73] on div "Select" at bounding box center [278, 72] width 213 height 18
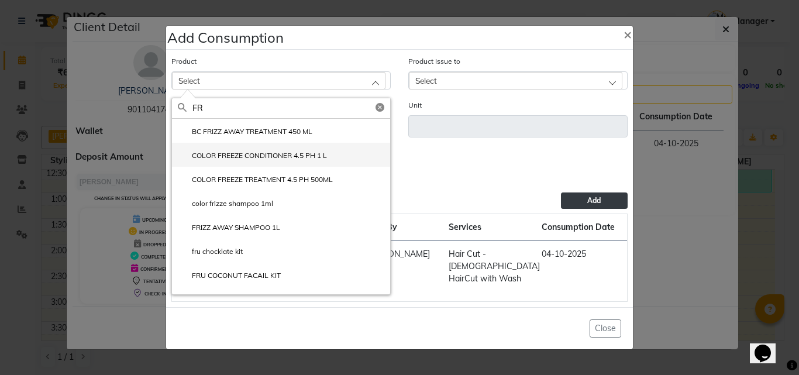
type input "FR"
click at [247, 161] on label "COLOR FREEZE CONDITIONER 4.5 PH 1 L" at bounding box center [252, 155] width 149 height 11
type input "ml"
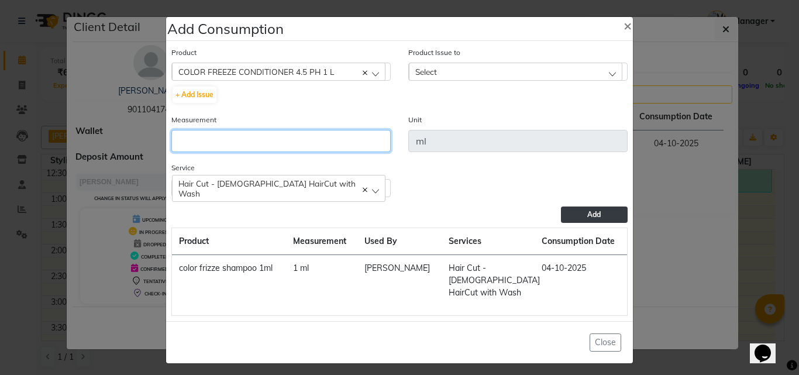
click at [230, 139] on input "number" at bounding box center [280, 141] width 219 height 22
type input "1"
click at [438, 75] on div "Select" at bounding box center [515, 72] width 213 height 18
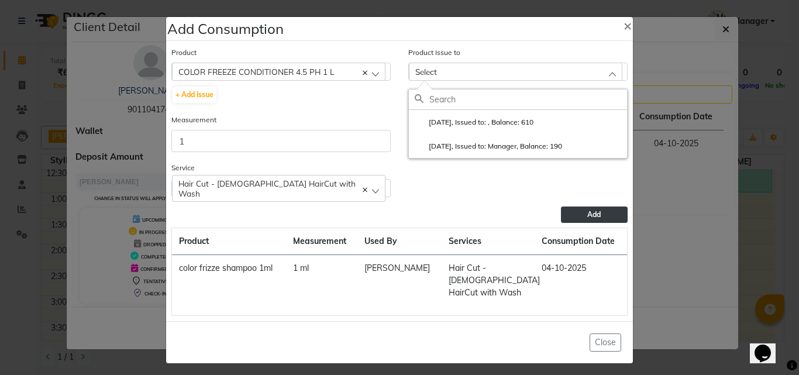
click at [444, 104] on input "text" at bounding box center [528, 99] width 198 height 20
click at [451, 119] on li "2025-08-23, Issued to: , Balance: 610" at bounding box center [518, 122] width 218 height 24
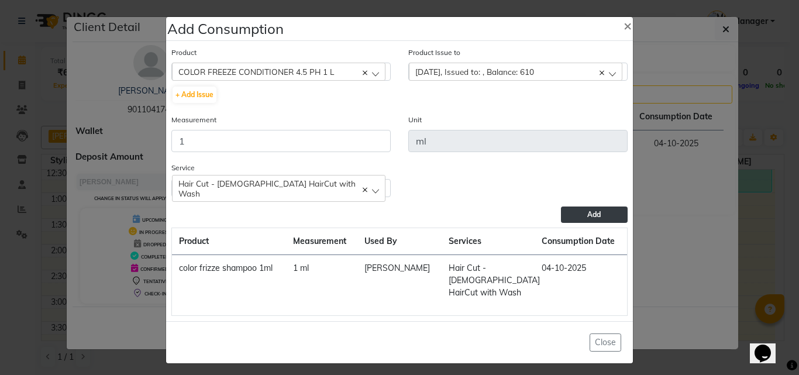
click at [606, 215] on button "Add" at bounding box center [594, 214] width 67 height 16
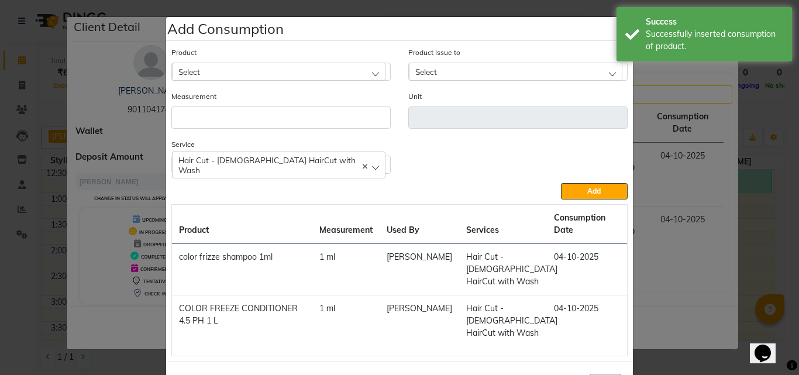
click at [236, 65] on div "Select" at bounding box center [278, 72] width 213 height 18
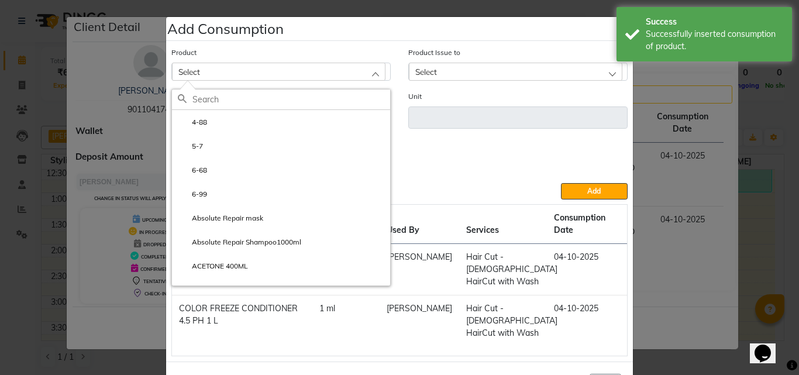
click at [233, 98] on input "text" at bounding box center [291, 99] width 198 height 20
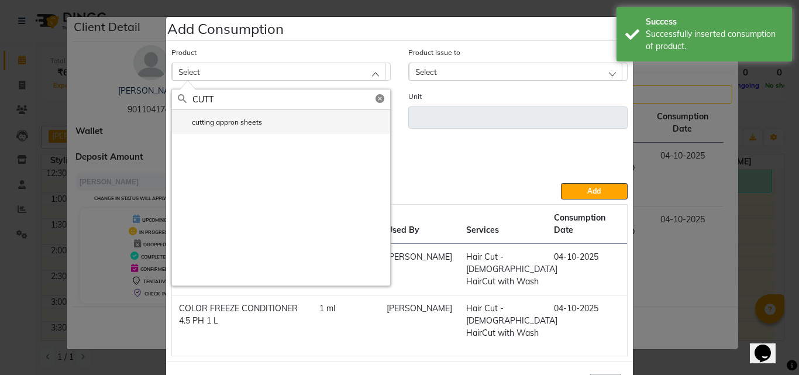
type input "CUTT"
click at [198, 119] on label "cutting appron sheets" at bounding box center [220, 122] width 84 height 11
type input "pcs"
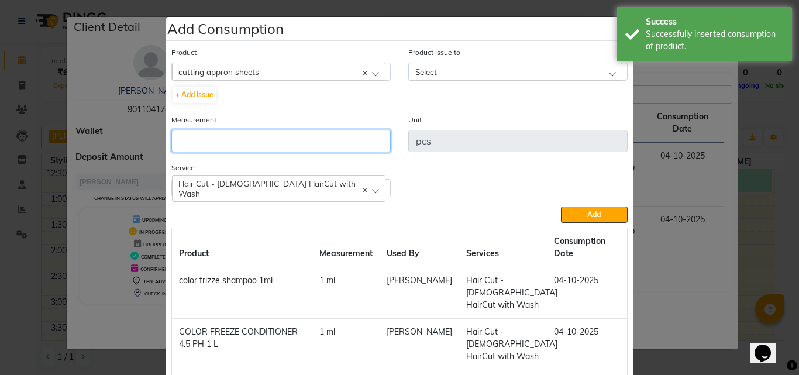
click at [202, 139] on input "number" at bounding box center [280, 141] width 219 height 22
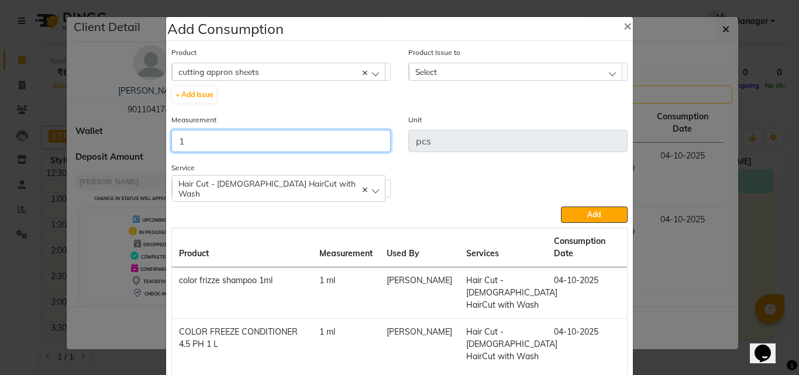
type input "1"
click at [431, 71] on span "Select" at bounding box center [426, 72] width 22 height 10
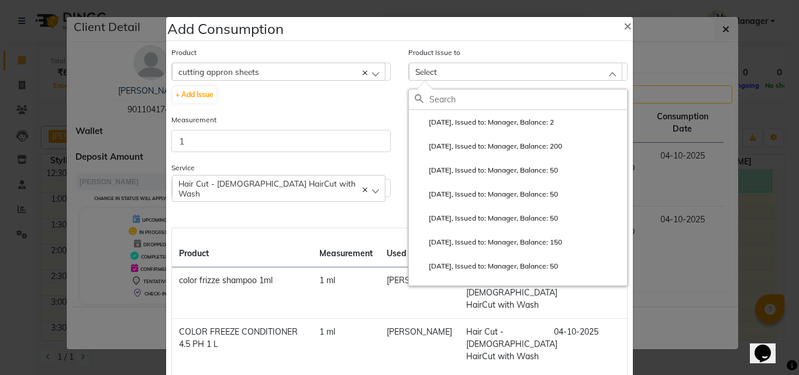
drag, startPoint x: 444, startPoint y: 119, endPoint x: 505, endPoint y: 178, distance: 84.4
click at [444, 120] on label "2025-06-14, Issued to: Manager, Balance: 2" at bounding box center [484, 122] width 139 height 11
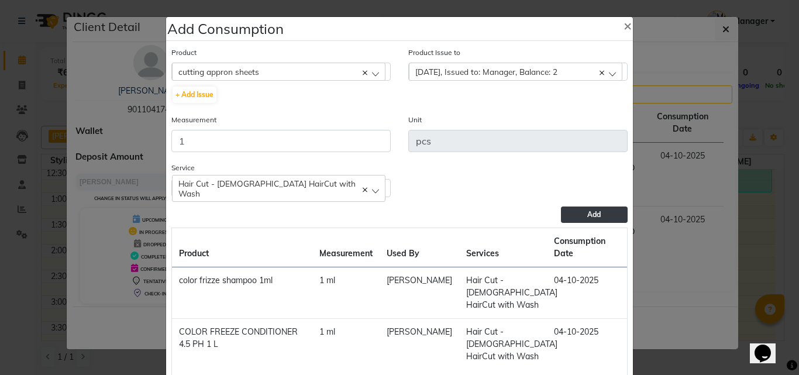
click at [575, 220] on button "Add" at bounding box center [594, 214] width 67 height 16
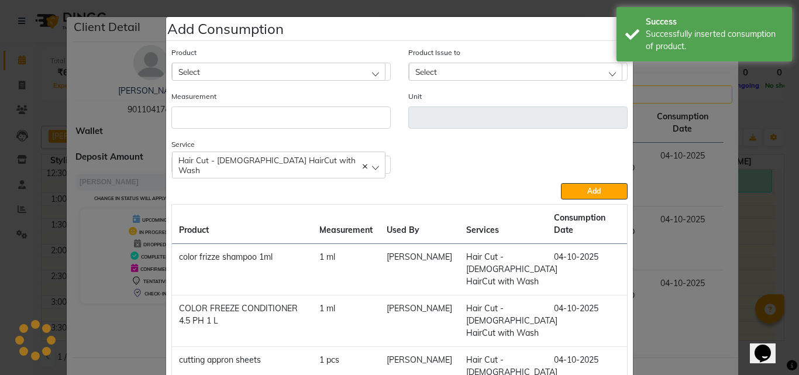
click at [697, 196] on ngb-modal-window "Add Consumption × Product Select 4-88 Product Issue to Select 2025-06-14, Issue…" at bounding box center [399, 187] width 799 height 375
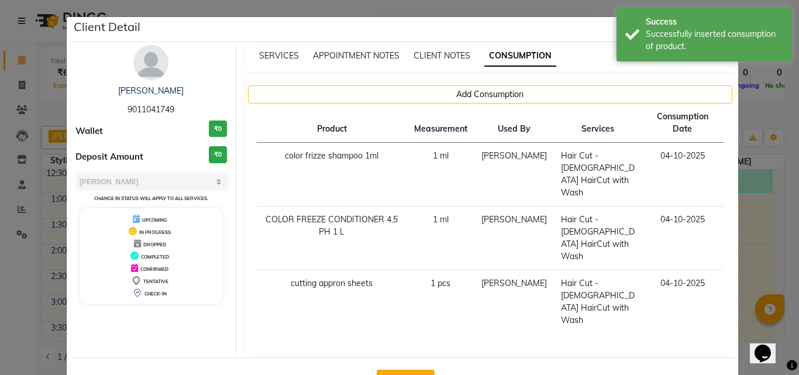
click at [277, 50] on div "SERVICES" at bounding box center [279, 56] width 40 height 12
click at [273, 60] on span "SERVICES" at bounding box center [279, 55] width 40 height 11
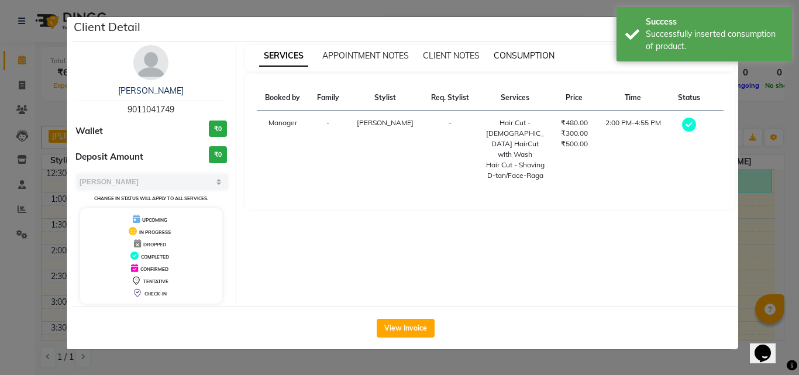
click at [525, 56] on span "CONSUMPTION" at bounding box center [524, 55] width 61 height 11
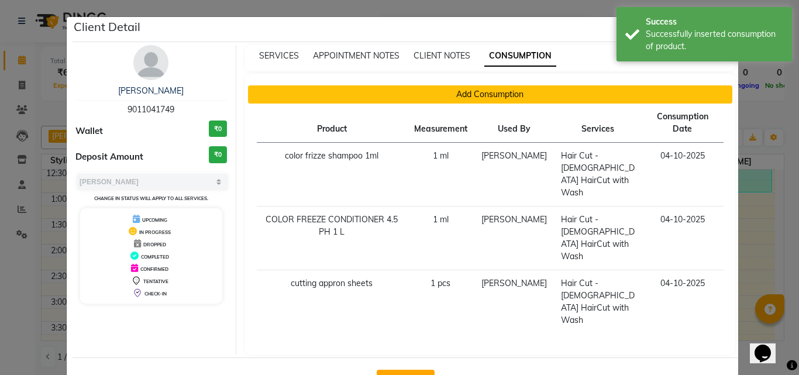
click at [506, 98] on button "Add Consumption" at bounding box center [490, 94] width 485 height 18
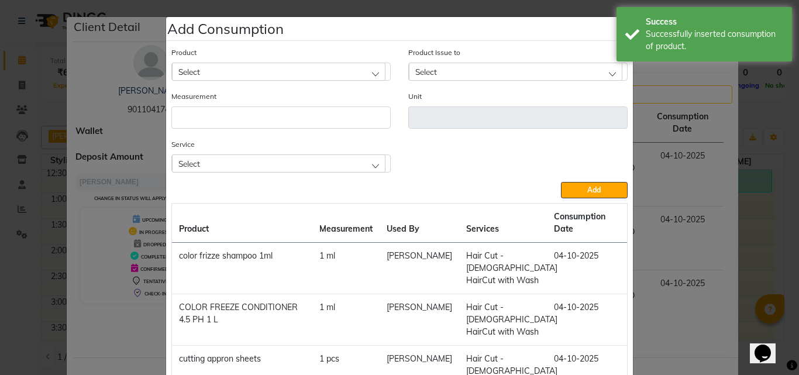
click at [211, 69] on div "Select" at bounding box center [278, 72] width 213 height 18
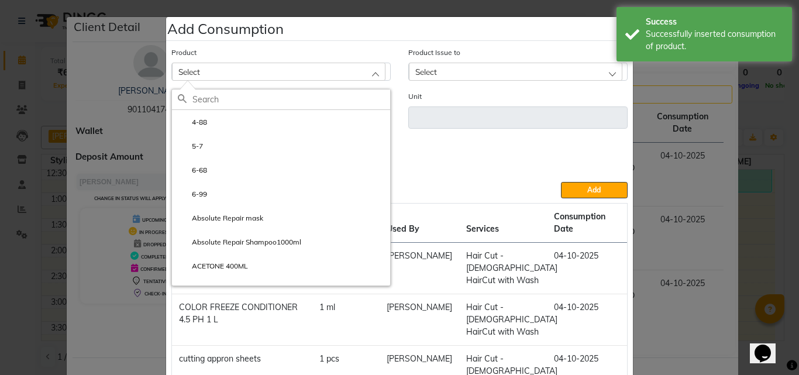
click at [204, 98] on input "text" at bounding box center [291, 99] width 198 height 20
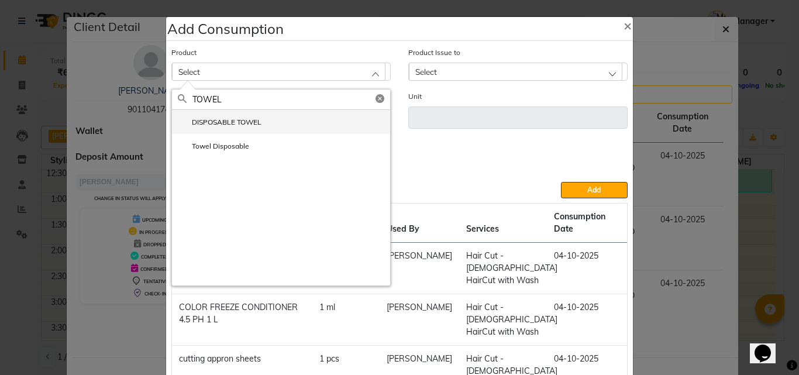
type input "TOWEL"
click at [216, 122] on label "DISPOSABLE TOWEL" at bounding box center [220, 122] width 84 height 11
type input "ml"
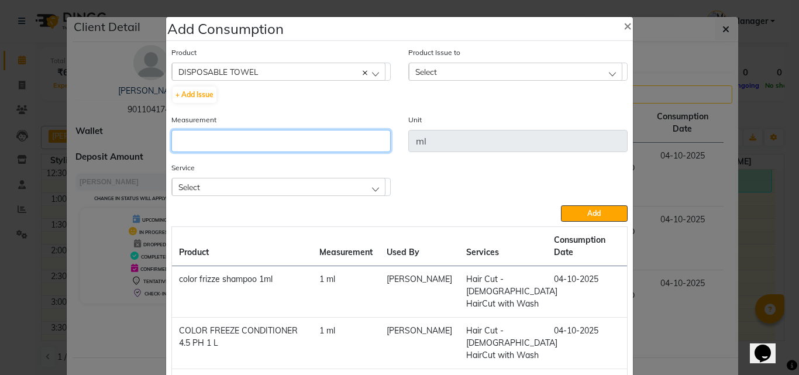
click at [228, 141] on input "number" at bounding box center [280, 141] width 219 height 22
type input "1"
click at [258, 180] on div "Select" at bounding box center [278, 187] width 213 height 18
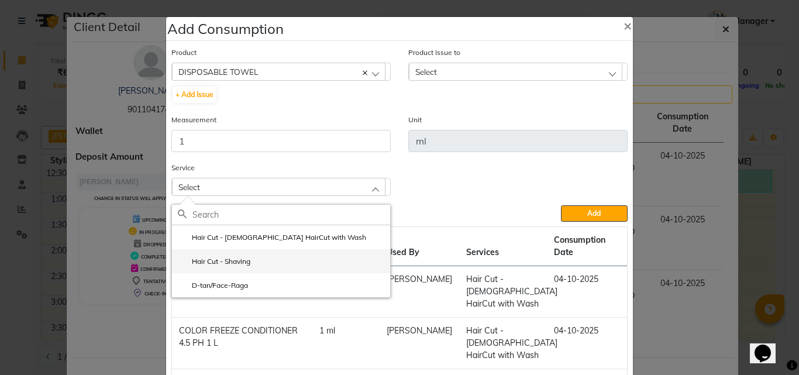
click at [247, 256] on li "Hair Cut - Shaving" at bounding box center [281, 261] width 218 height 24
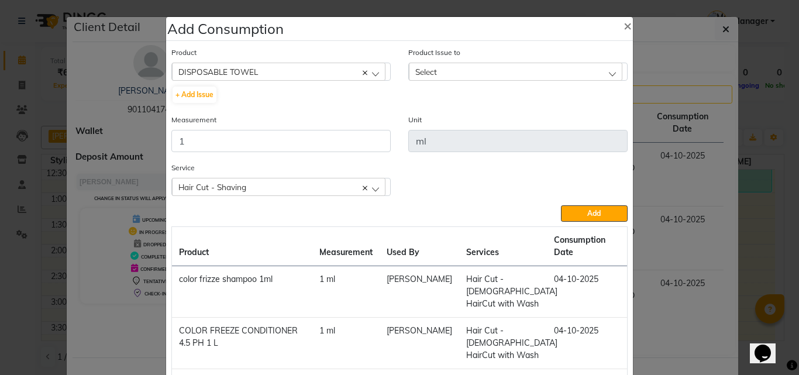
click at [438, 65] on div "Select" at bounding box center [515, 72] width 213 height 18
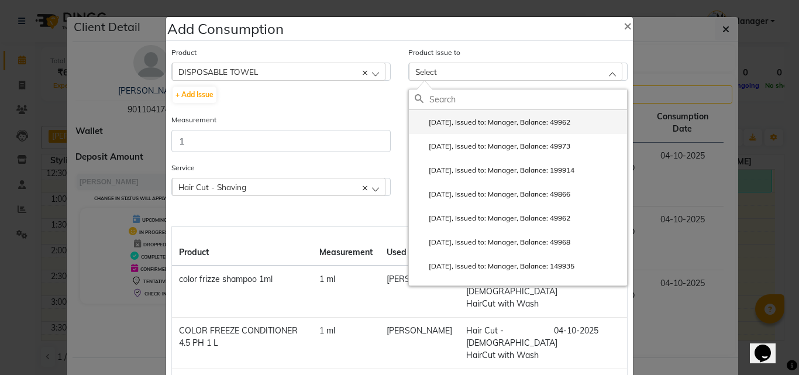
click at [450, 120] on label "2025-09-29, Issued to: Manager, Balance: 49962" at bounding box center [493, 122] width 156 height 11
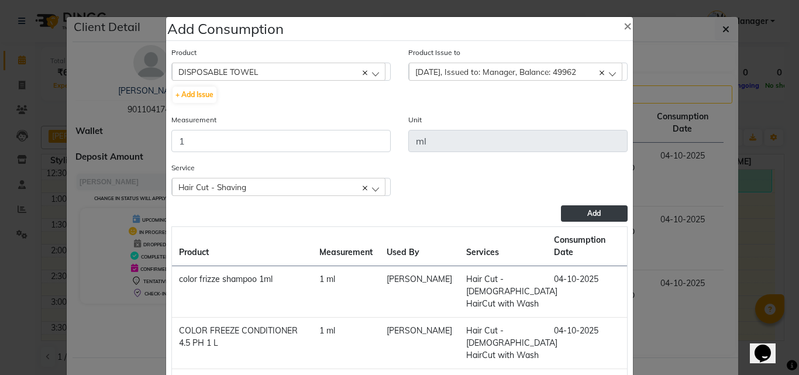
click at [575, 214] on button "Add" at bounding box center [594, 213] width 67 height 16
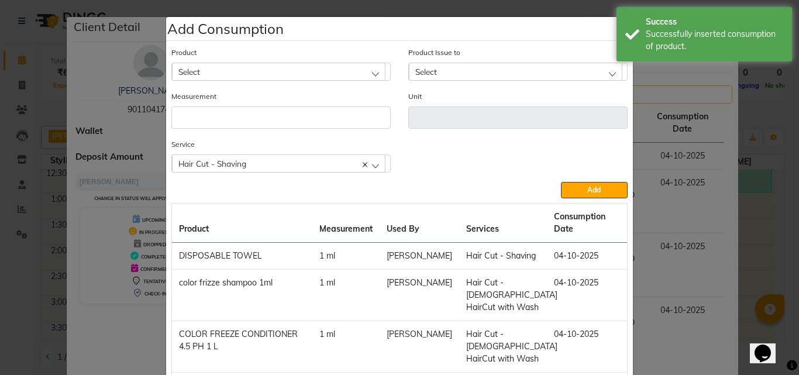
click at [758, 102] on ngb-modal-window "Add Consumption × Product Select 4-88 Product Issue to Select 2025-09-29, Issue…" at bounding box center [399, 187] width 799 height 375
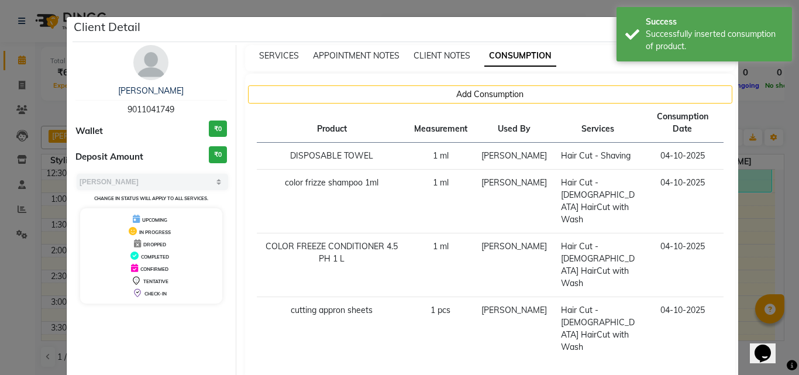
click at [758, 102] on ngb-modal-window "Client Detail Prathamesh 9011041749 Wallet ₹0 Deposit Amount ₹0 Select MARK DON…" at bounding box center [399, 187] width 799 height 375
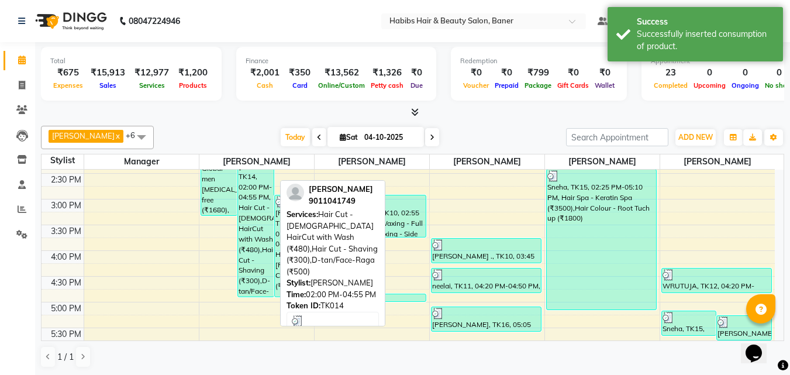
scroll to position [351, 0]
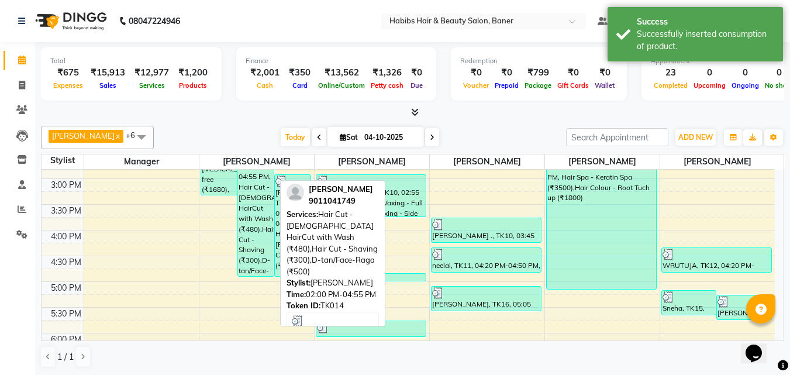
click at [264, 260] on div "[PERSON_NAME], TK14, 02:00 PM-04:55 PM, Hair Cut - [DEMOGRAPHIC_DATA] HairCut w…" at bounding box center [256, 202] width 36 height 148
select select "3"
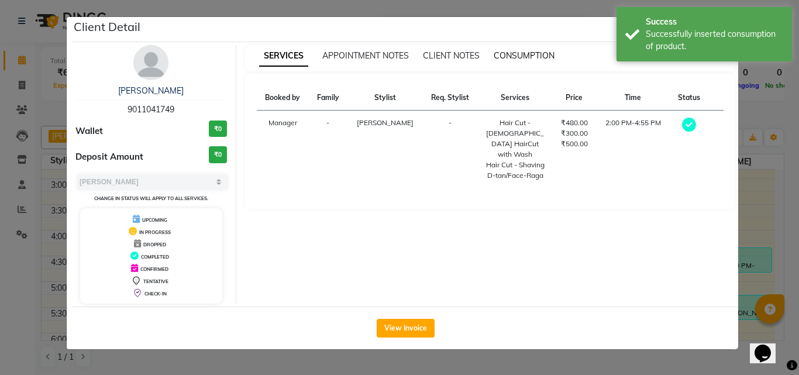
click at [522, 56] on span "CONSUMPTION" at bounding box center [524, 55] width 61 height 11
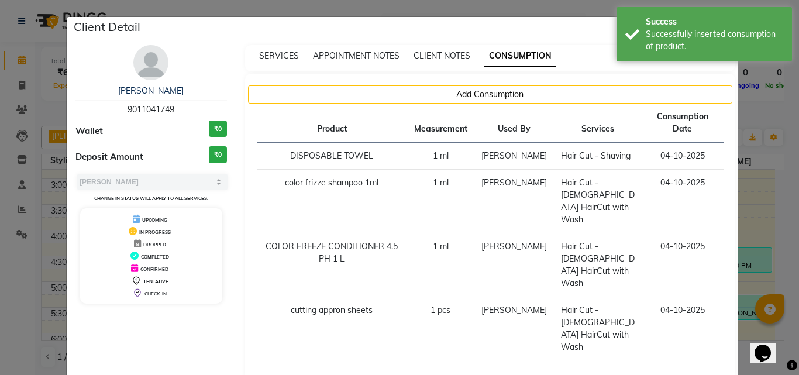
click at [751, 157] on ngb-modal-window "Client Detail Prathamesh 9011041749 Wallet ₹0 Deposit Amount ₹0 Select MARK DON…" at bounding box center [399, 187] width 799 height 375
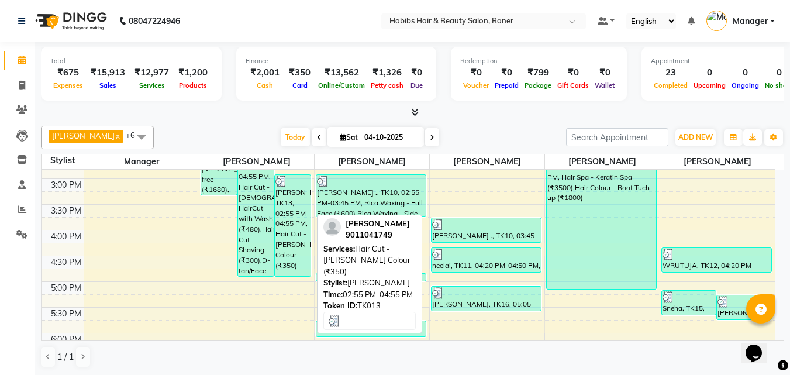
click at [284, 208] on div "[PERSON_NAME], TK13, 02:55 PM-04:55 PM, Hair Cut - [PERSON_NAME] Colour (₹350)" at bounding box center [293, 225] width 36 height 101
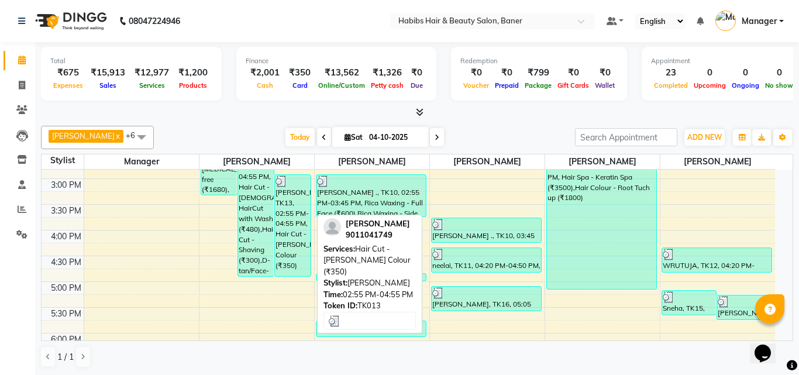
select select "3"
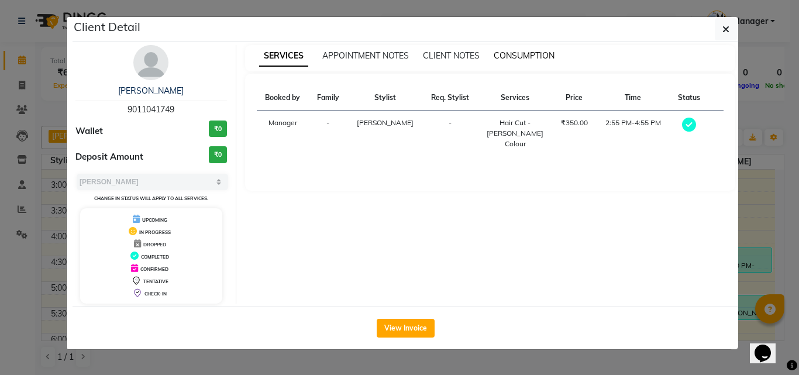
click at [515, 53] on span "CONSUMPTION" at bounding box center [524, 55] width 61 height 11
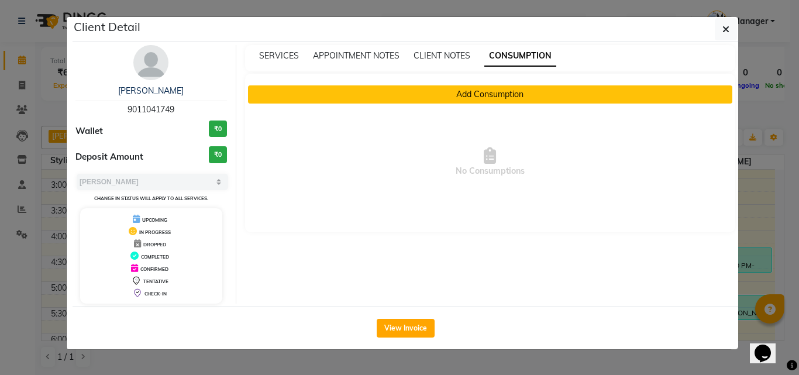
click at [480, 95] on button "Add Consumption" at bounding box center [490, 94] width 485 height 18
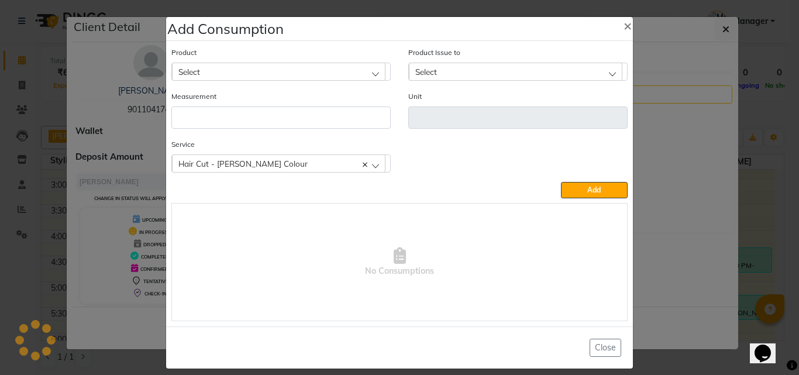
click at [278, 62] on div "Product Select" at bounding box center [280, 63] width 219 height 35
click at [278, 74] on div "Select" at bounding box center [278, 72] width 213 height 18
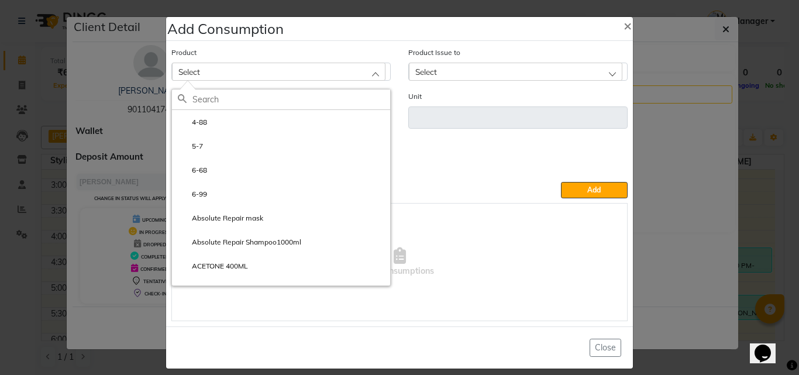
click at [252, 102] on input "text" at bounding box center [291, 99] width 198 height 20
type input "T"
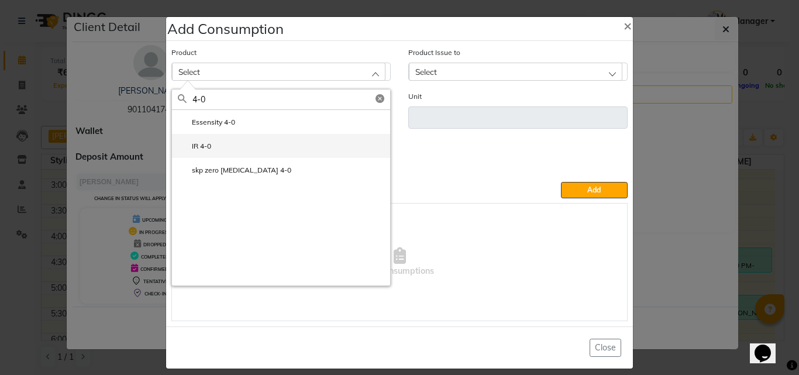
type input "4-0"
click at [222, 144] on li "IR 4-0" at bounding box center [281, 146] width 218 height 24
type input "ml"
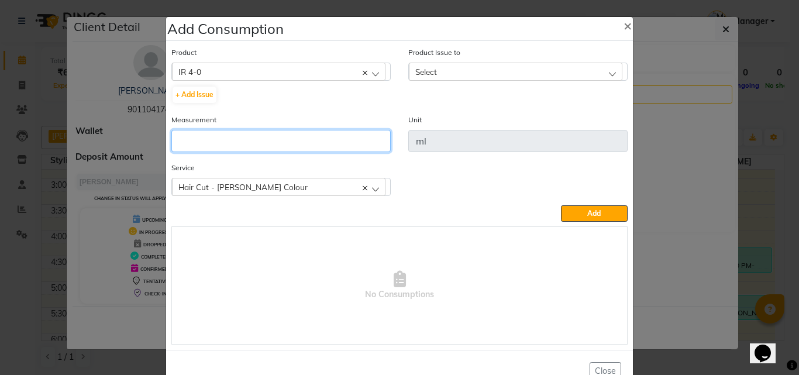
click at [225, 149] on input "number" at bounding box center [280, 141] width 219 height 22
type input "5"
click at [455, 70] on div "Select" at bounding box center [515, 72] width 213 height 18
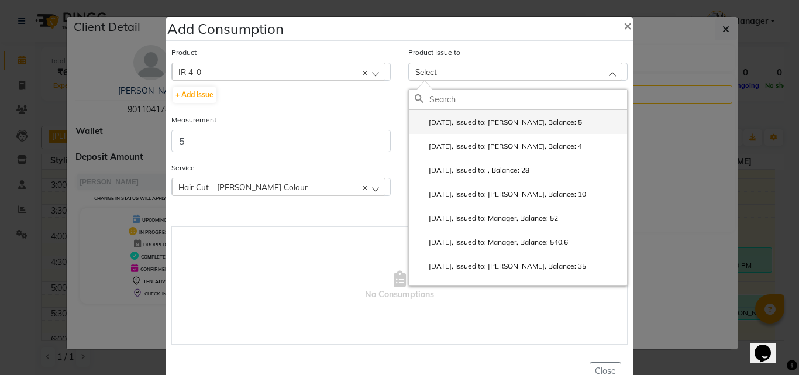
click at [451, 118] on label "2025-09-26, Issued to: Pratik Bhad, Balance: 5" at bounding box center [498, 122] width 167 height 11
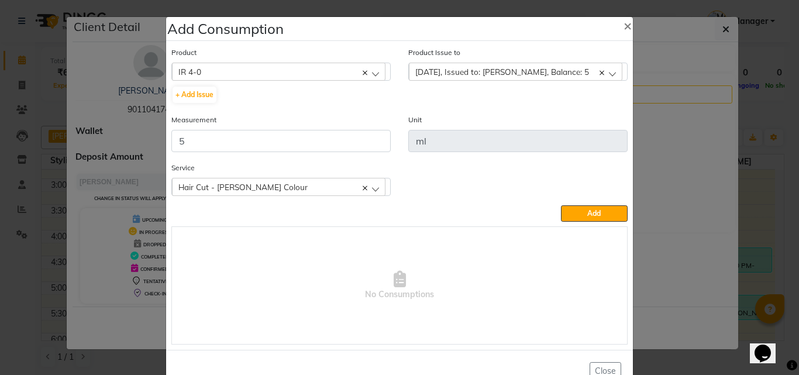
click at [611, 215] on button "Add" at bounding box center [594, 213] width 67 height 16
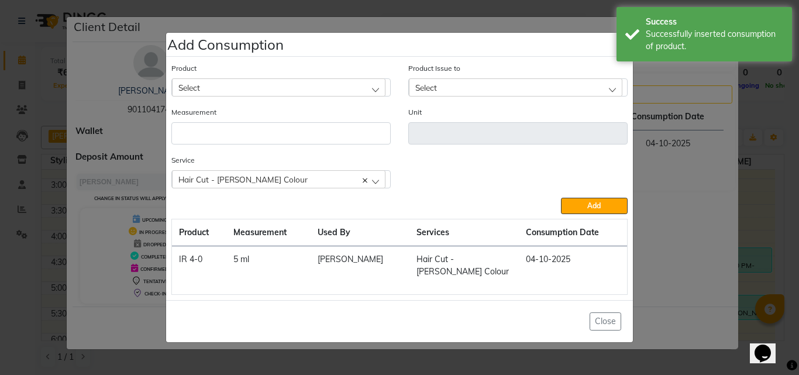
click at [733, 176] on ngb-modal-window "Add Consumption × Product Select 4-88 Product Issue to Select 2025-09-26, Issue…" at bounding box center [399, 187] width 799 height 375
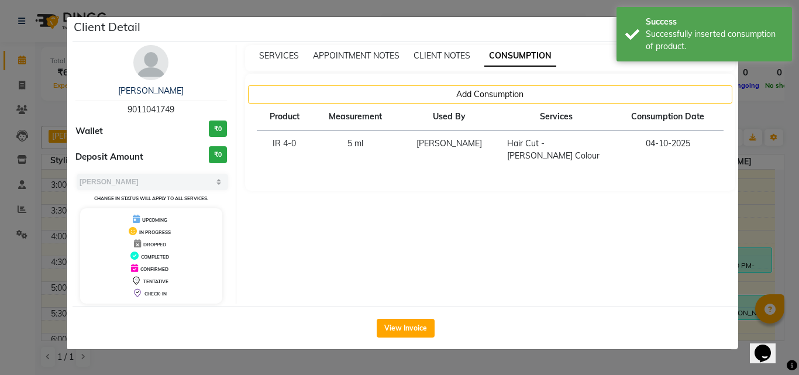
click at [733, 176] on div "Add Consumption Product Measurement Used By Services Consumption Date IR 4-0 5 …" at bounding box center [490, 132] width 491 height 117
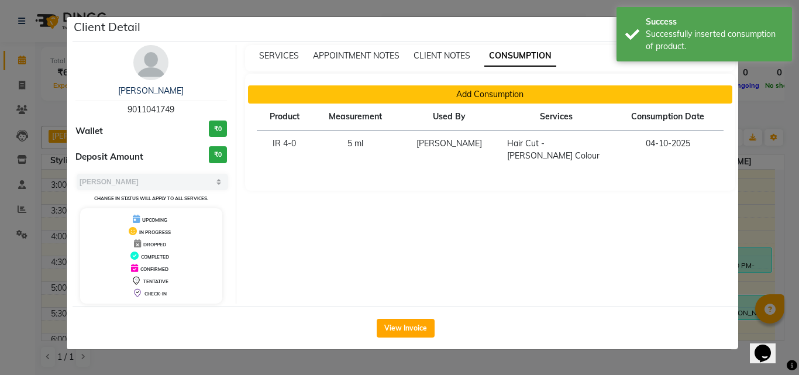
click at [480, 95] on button "Add Consumption" at bounding box center [490, 94] width 485 height 18
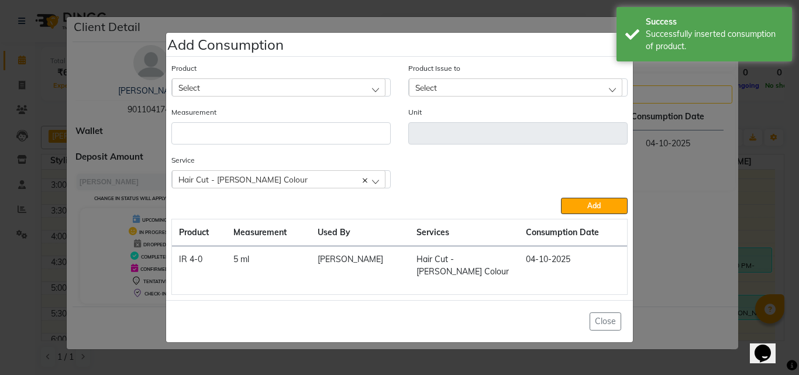
click at [237, 94] on div "Select" at bounding box center [278, 87] width 213 height 18
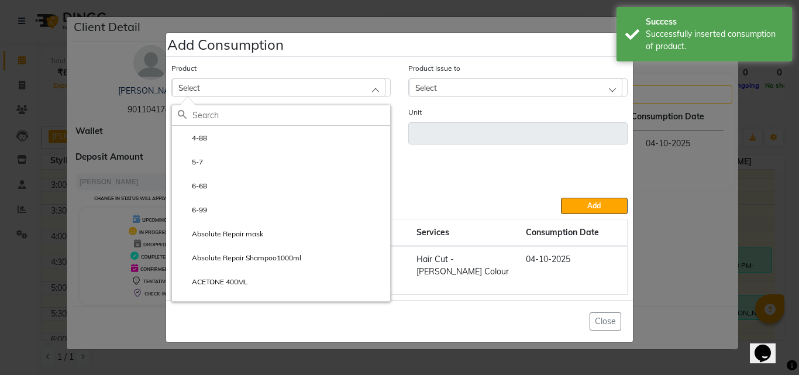
click at [227, 116] on input "text" at bounding box center [291, 115] width 198 height 20
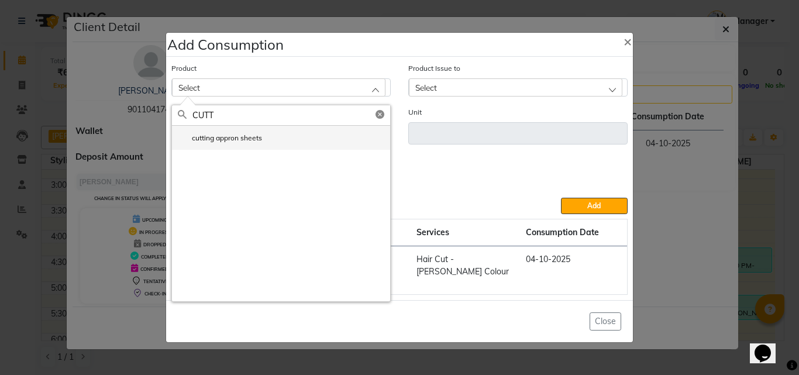
type input "CUTT"
click at [219, 141] on label "cutting appron sheets" at bounding box center [220, 138] width 84 height 11
type input "pcs"
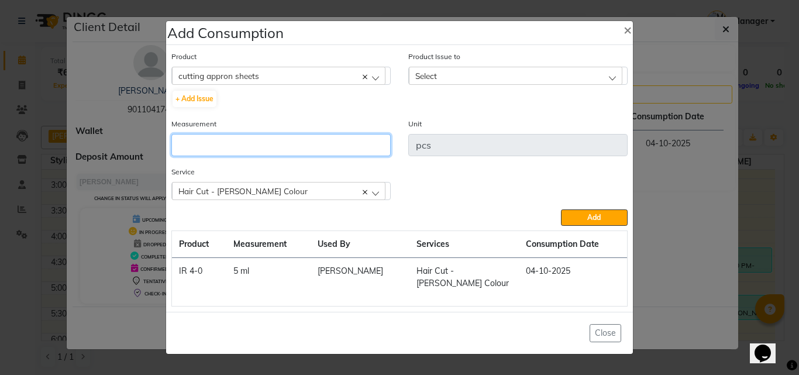
click at [215, 156] on input "number" at bounding box center [280, 145] width 219 height 22
type input "1"
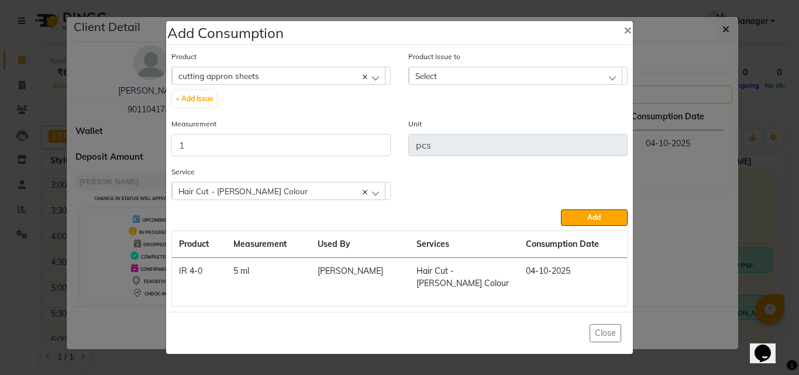
click at [422, 79] on span "Select" at bounding box center [426, 76] width 22 height 10
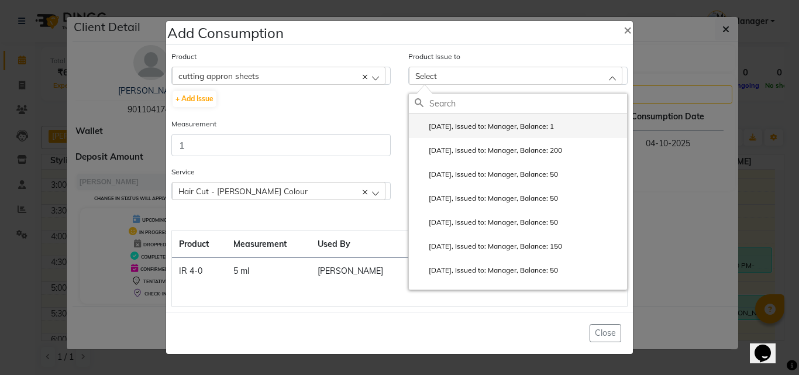
click at [441, 132] on label "2025-06-14, Issued to: Manager, Balance: 1" at bounding box center [484, 126] width 139 height 11
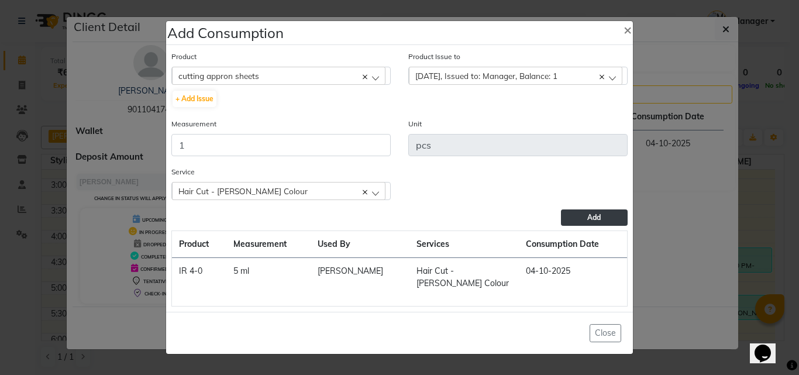
click at [583, 226] on button "Add" at bounding box center [594, 217] width 67 height 16
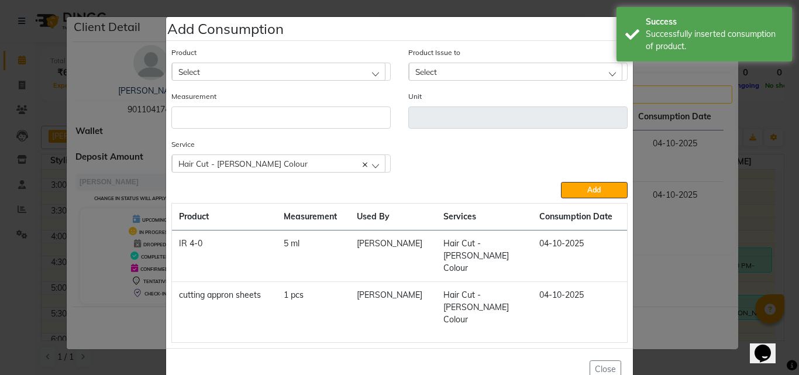
click at [199, 80] on div "Select" at bounding box center [278, 72] width 213 height 18
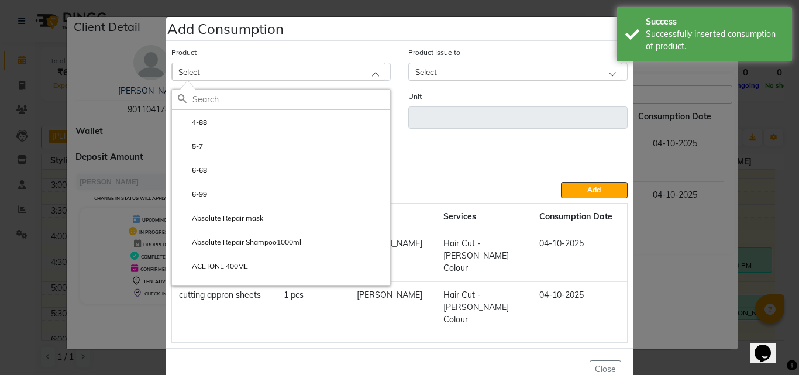
click at [206, 109] on input "text" at bounding box center [291, 99] width 198 height 20
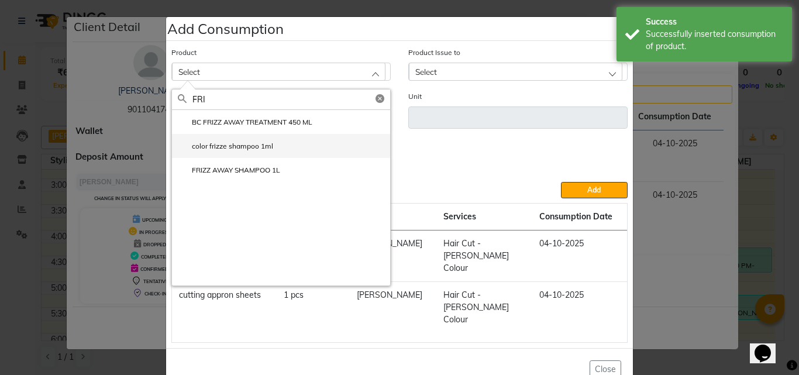
type input "FRI"
click at [236, 151] on label "color frizze shampoo 1ml" at bounding box center [225, 146] width 95 height 11
type input "ml"
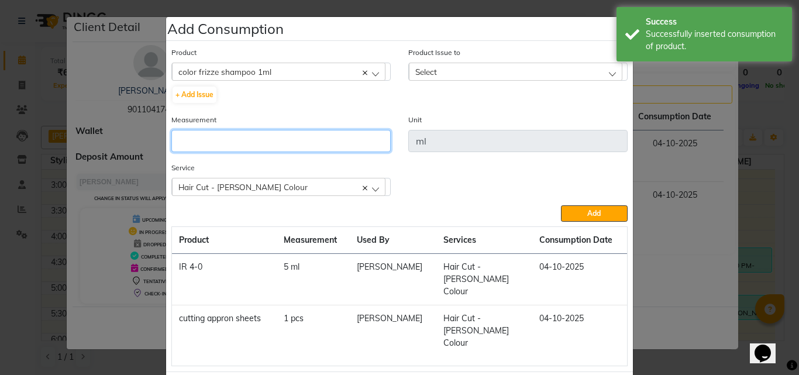
click at [300, 143] on input "number" at bounding box center [280, 141] width 219 height 22
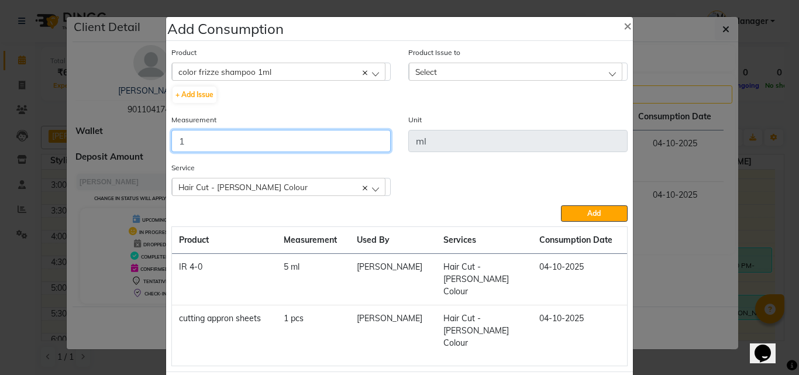
type input "1"
click at [439, 65] on div "Select" at bounding box center [515, 72] width 213 height 18
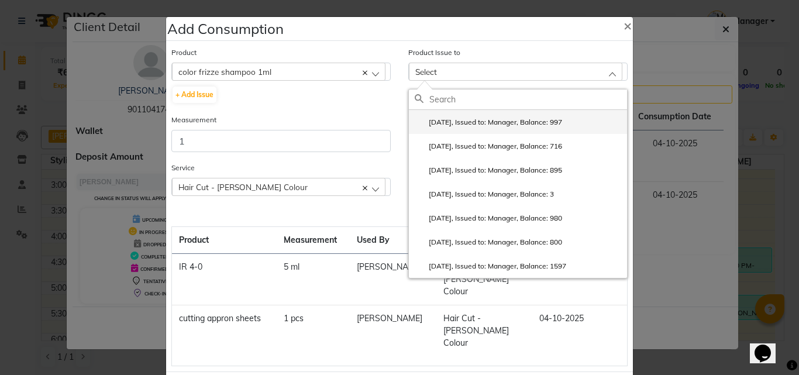
click at [446, 122] on label "2025-10-04, Issued to: Manager, Balance: 997" at bounding box center [488, 122] width 147 height 11
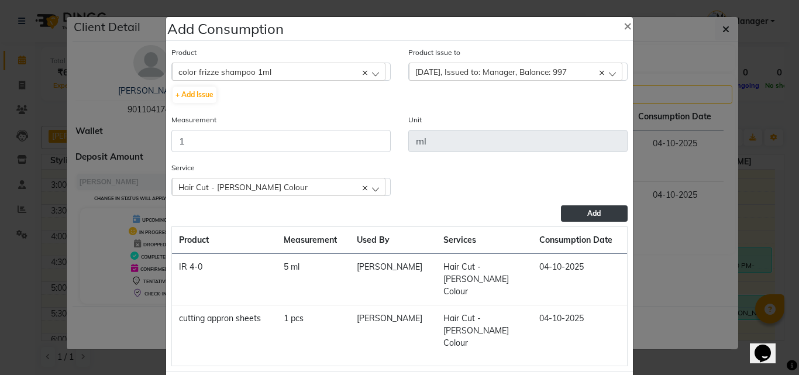
click at [561, 212] on button "Add" at bounding box center [594, 213] width 67 height 16
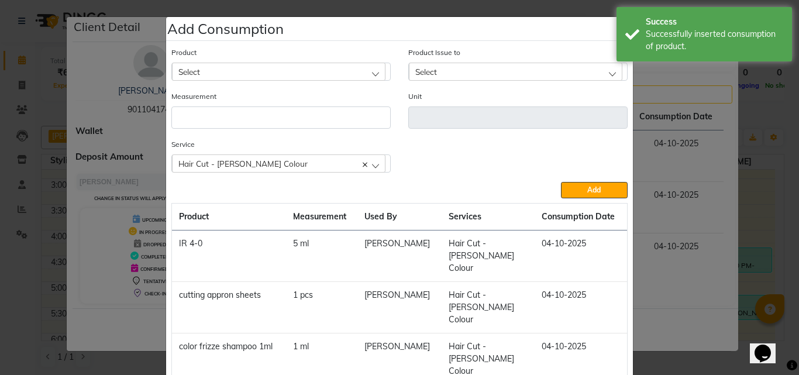
click at [760, 125] on ngb-modal-window "Add Consumption × Product Select 4-88 Product Issue to Select 2025-10-04, Issue…" at bounding box center [399, 187] width 799 height 375
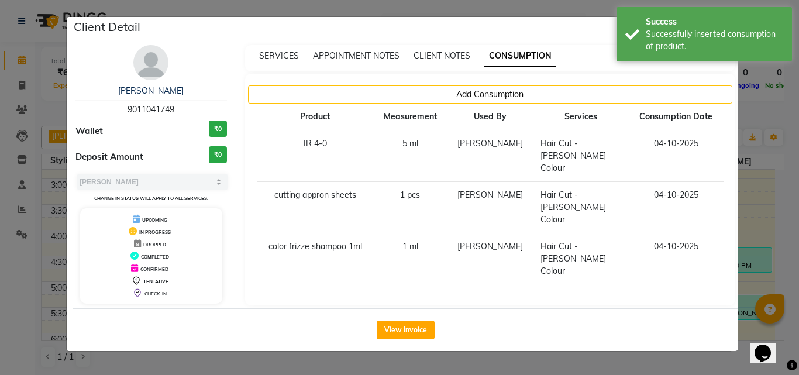
click at [760, 124] on ngb-modal-window "Client Detail Prathamesh 9011041749 Wallet ₹0 Deposit Amount ₹0 Select MARK DON…" at bounding box center [399, 187] width 799 height 375
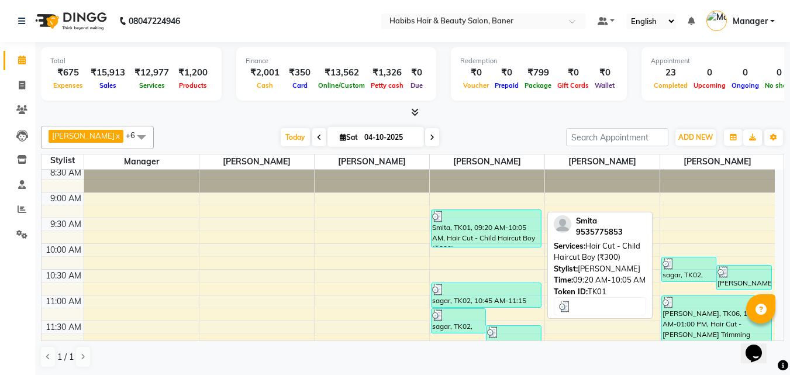
scroll to position [0, 0]
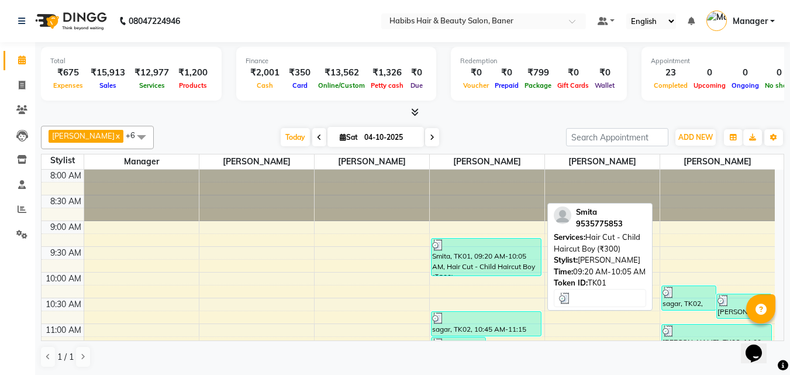
click at [448, 242] on div at bounding box center [486, 245] width 108 height 12
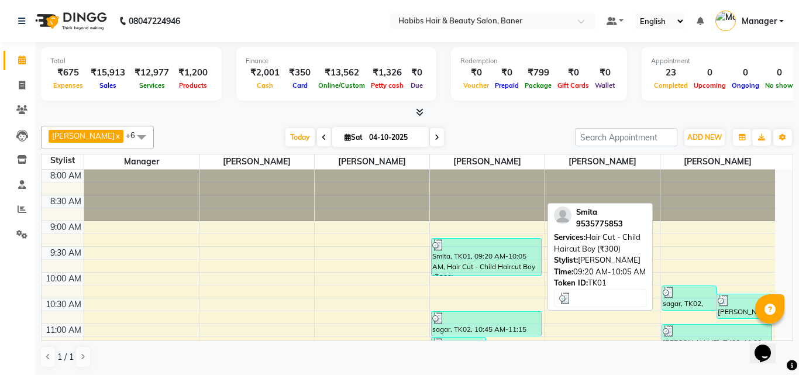
select select "3"
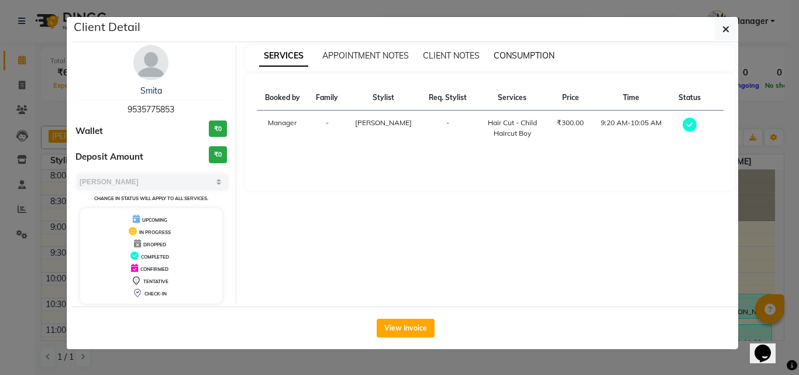
click at [526, 54] on span "CONSUMPTION" at bounding box center [524, 55] width 61 height 11
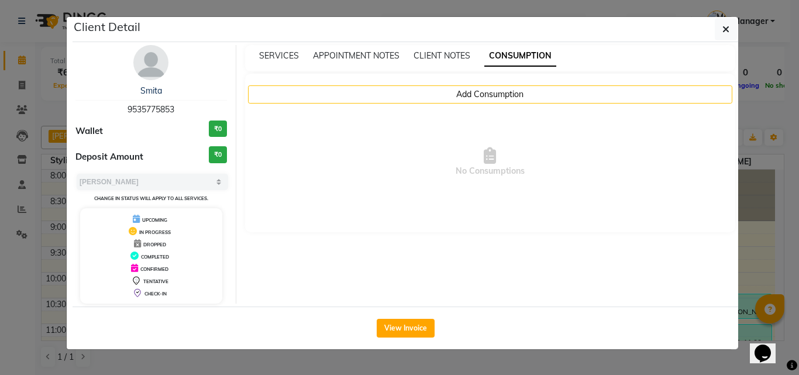
click at [442, 92] on button "Add Consumption" at bounding box center [490, 94] width 485 height 18
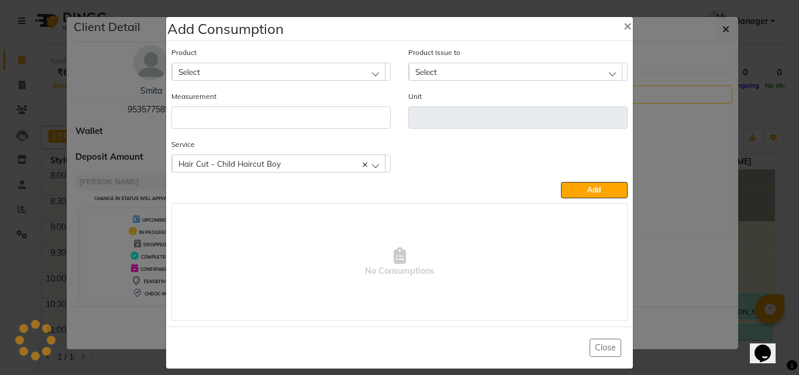
click at [329, 58] on div "Product Select" at bounding box center [280, 63] width 219 height 35
click at [327, 71] on div "Select" at bounding box center [278, 72] width 213 height 18
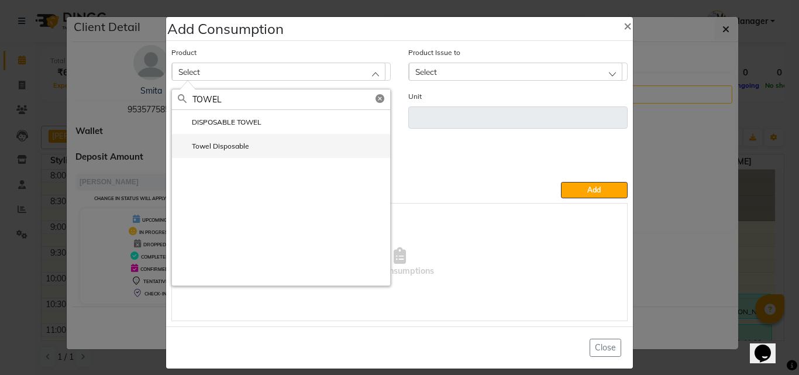
type input "TOWEL"
click at [209, 144] on label "Towel Disposable" at bounding box center [213, 146] width 71 height 11
type input "pcs"
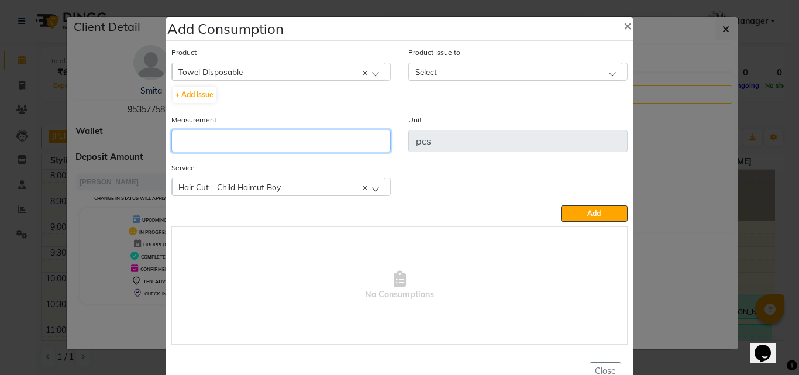
click at [212, 135] on input "number" at bounding box center [280, 141] width 219 height 22
type input "1"
click at [418, 64] on div "Select" at bounding box center [515, 72] width 213 height 18
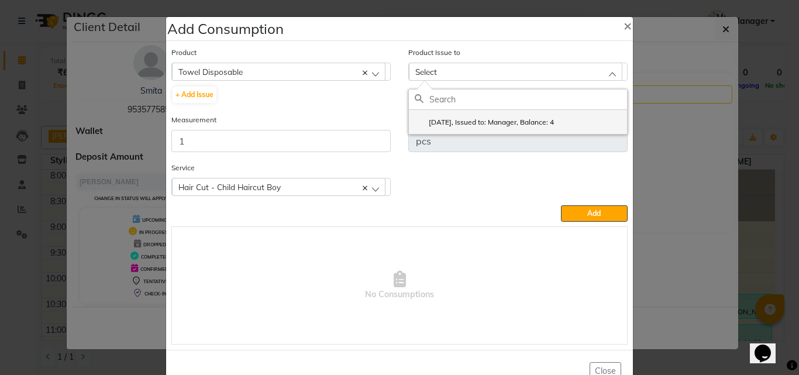
click at [446, 119] on label "2025-09-29, Issued to: Manager, Balance: 4" at bounding box center [484, 122] width 139 height 11
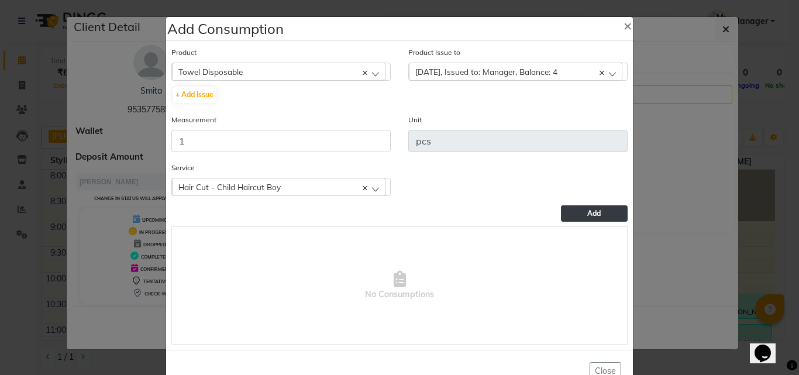
click at [587, 211] on span "Add" at bounding box center [593, 213] width 13 height 9
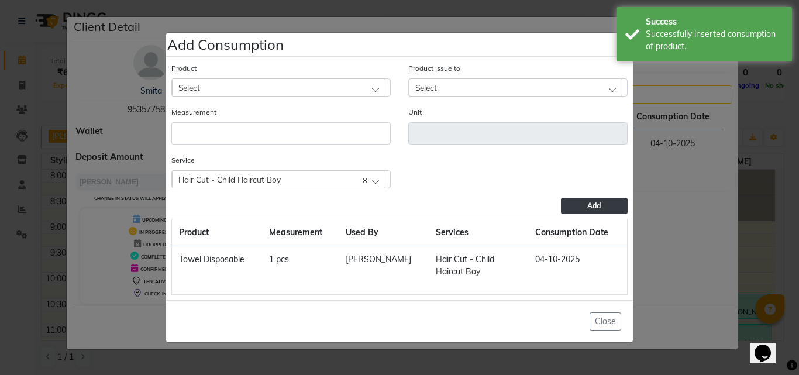
click at [712, 144] on ngb-modal-window "Add Consumption × Product Select 4-88 Product Issue to Select 2025-09-29, Issue…" at bounding box center [399, 187] width 799 height 375
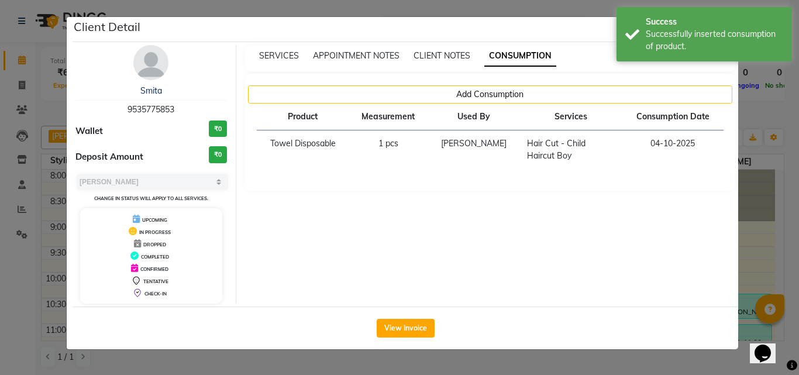
click at [775, 114] on ngb-modal-window "Client Detail Smita 9535775853 Wallet ₹0 Deposit Amount ₹0 Select MARK DONE UPC…" at bounding box center [399, 187] width 799 height 375
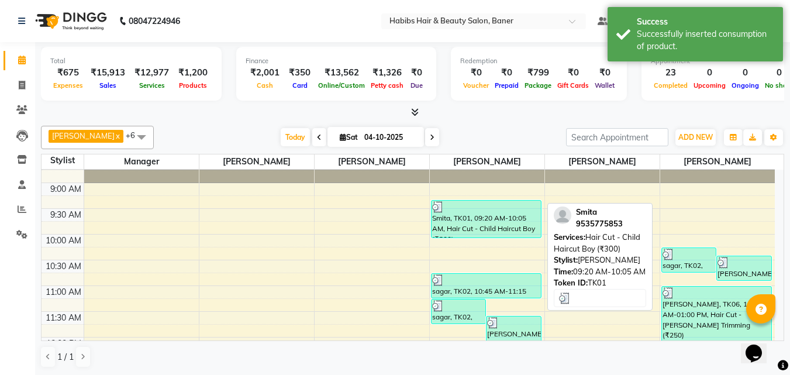
scroll to position [58, 0]
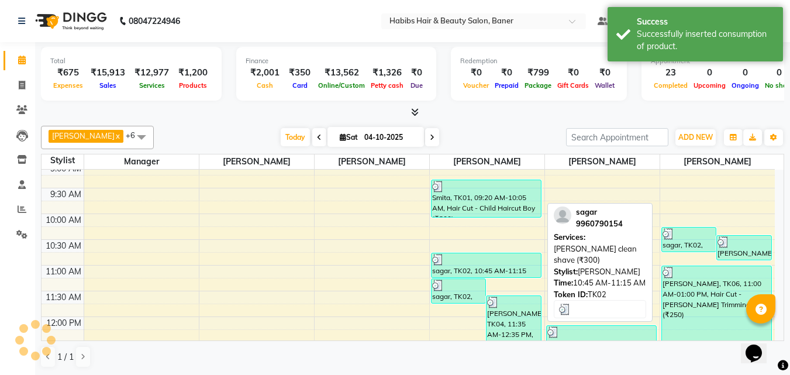
click at [468, 258] on div at bounding box center [486, 260] width 108 height 12
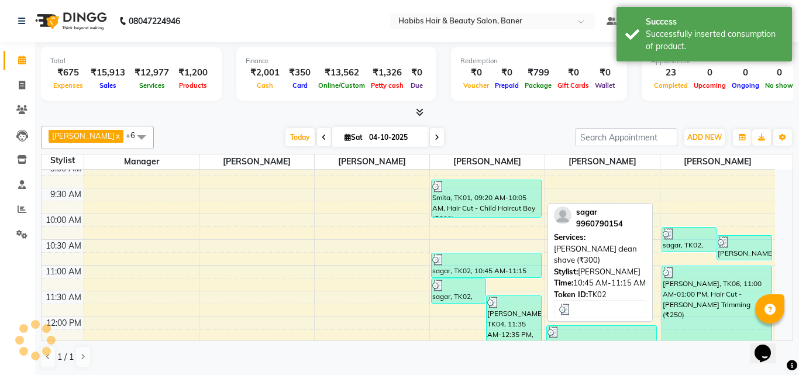
select select "3"
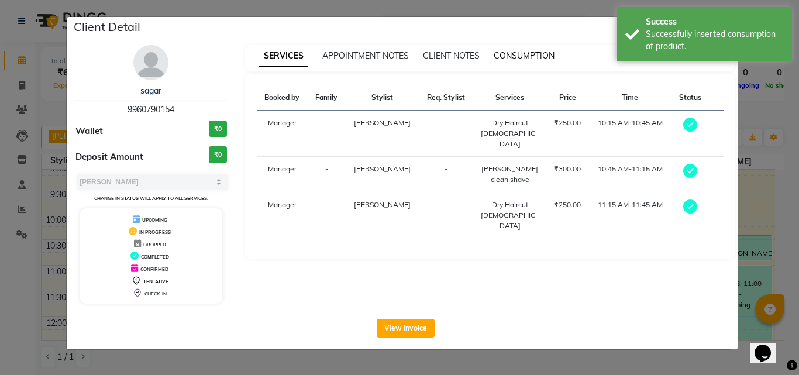
click at [524, 53] on span "CONSUMPTION" at bounding box center [524, 55] width 61 height 11
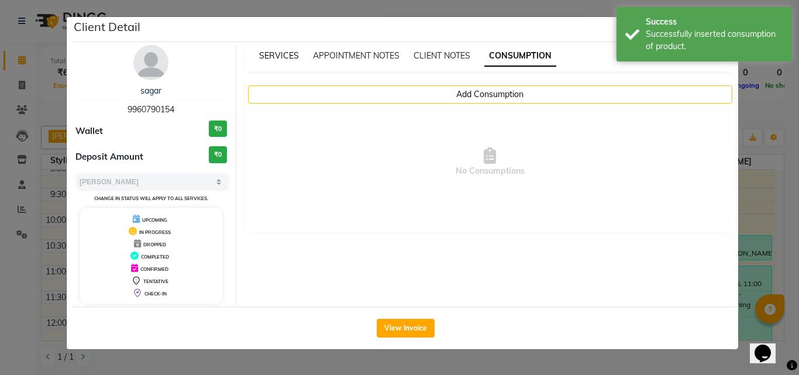
click at [280, 50] on span "SERVICES" at bounding box center [279, 55] width 40 height 11
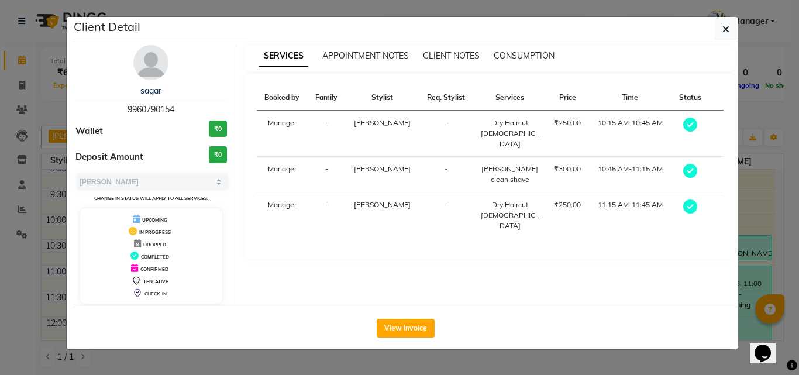
click at [521, 49] on div "SERVICES APPOINTMENT NOTES CLIENT NOTES CONSUMPTION" at bounding box center [490, 58] width 491 height 26
click at [521, 58] on span "CONSUMPTION" at bounding box center [524, 55] width 61 height 11
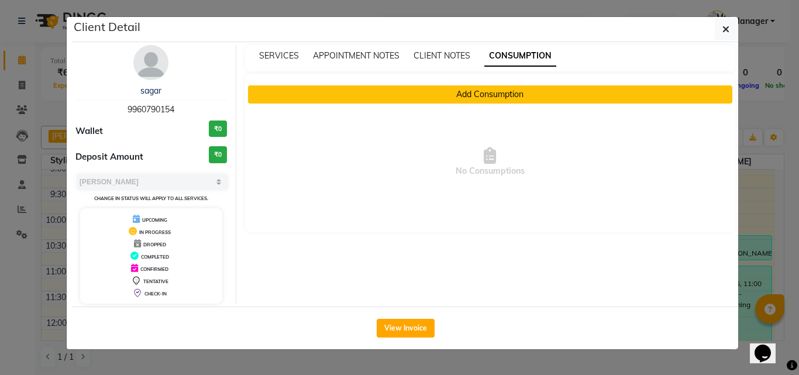
click at [502, 99] on button "Add Consumption" at bounding box center [490, 94] width 485 height 18
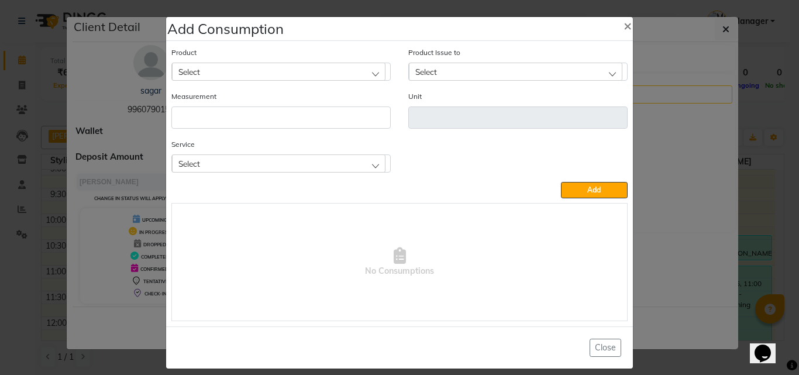
click at [199, 69] on div "Select" at bounding box center [278, 72] width 213 height 18
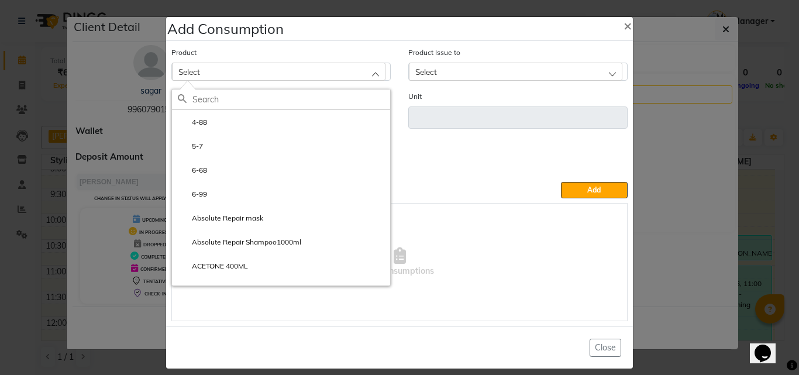
click at [222, 99] on input "text" at bounding box center [291, 99] width 198 height 20
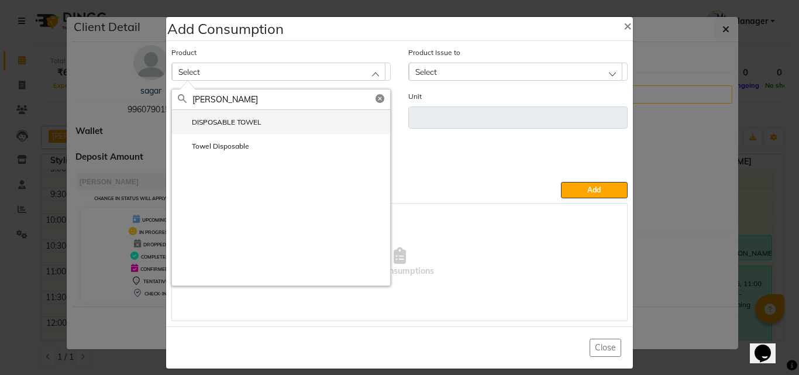
type input "TOWE"
click at [220, 118] on label "DISPOSABLE TOWEL" at bounding box center [220, 122] width 84 height 11
type input "ml"
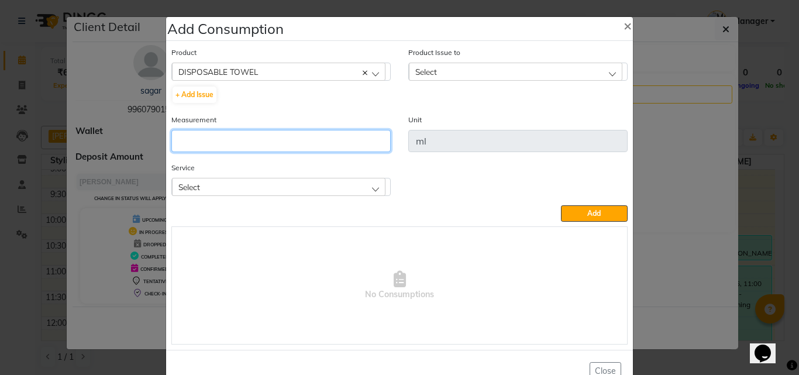
click at [217, 130] on input "number" at bounding box center [280, 141] width 219 height 22
type input "2"
click at [423, 75] on span "Select" at bounding box center [426, 72] width 22 height 10
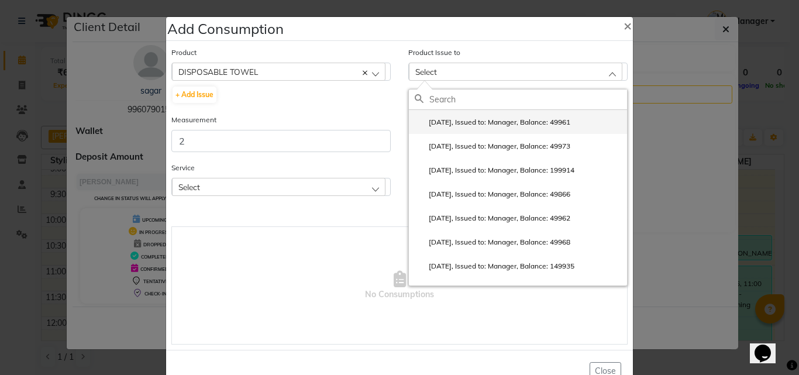
click at [432, 119] on label "2025-09-29, Issued to: Manager, Balance: 49961" at bounding box center [493, 122] width 156 height 11
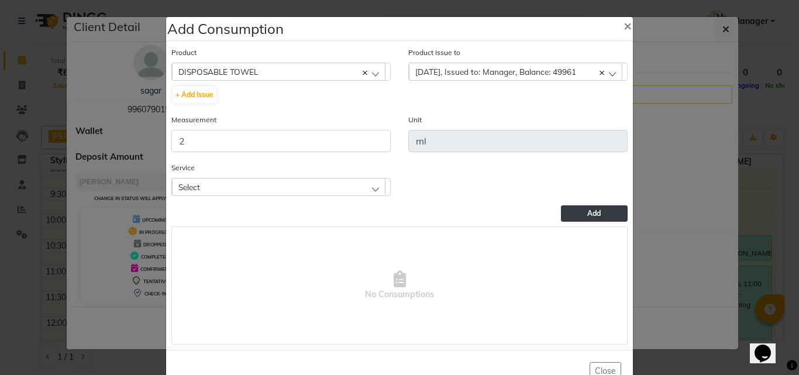
click at [595, 214] on span "Add" at bounding box center [593, 213] width 13 height 9
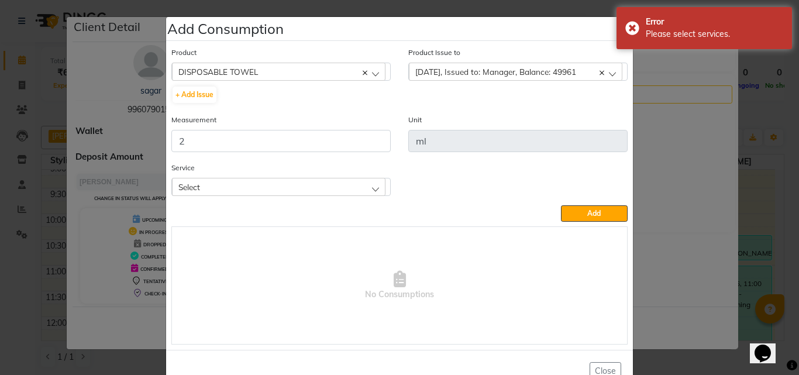
click at [446, 73] on span "2025-09-29, Issued to: Manager, Balance: 49961" at bounding box center [495, 72] width 161 height 10
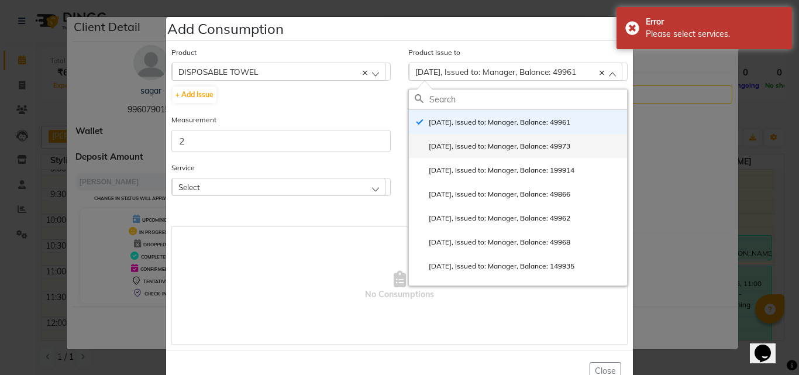
click at [467, 146] on label "2025-09-24, Issued to: Manager, Balance: 49973" at bounding box center [493, 146] width 156 height 11
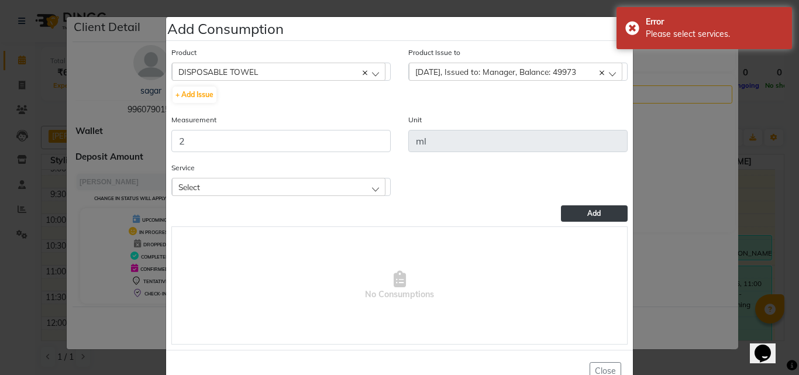
click at [577, 215] on button "Add" at bounding box center [594, 213] width 67 height 16
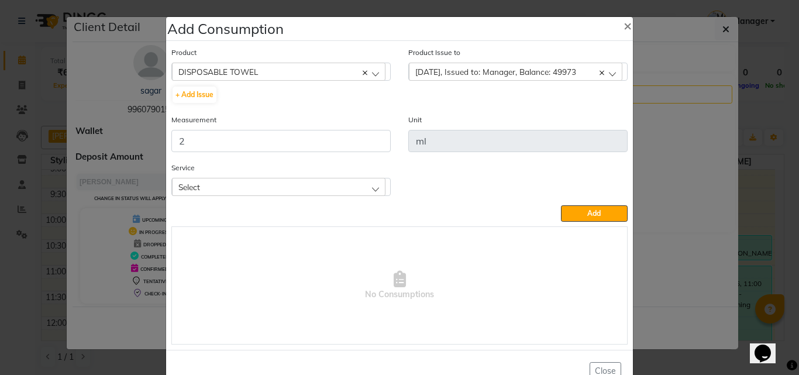
click at [286, 192] on div "Select" at bounding box center [278, 187] width 213 height 18
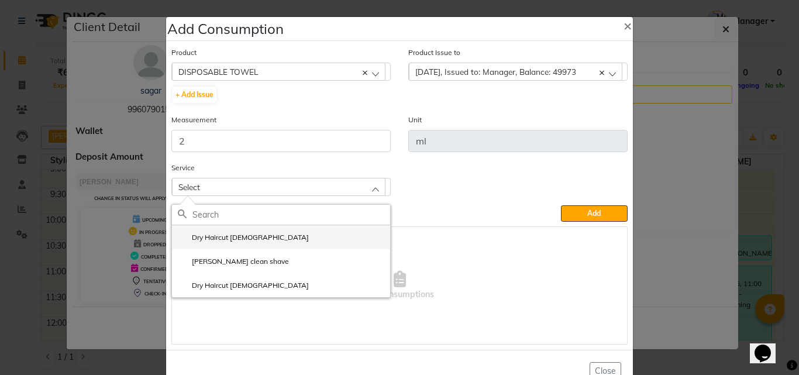
click at [219, 238] on label "Dry Haircut Male" at bounding box center [243, 237] width 131 height 11
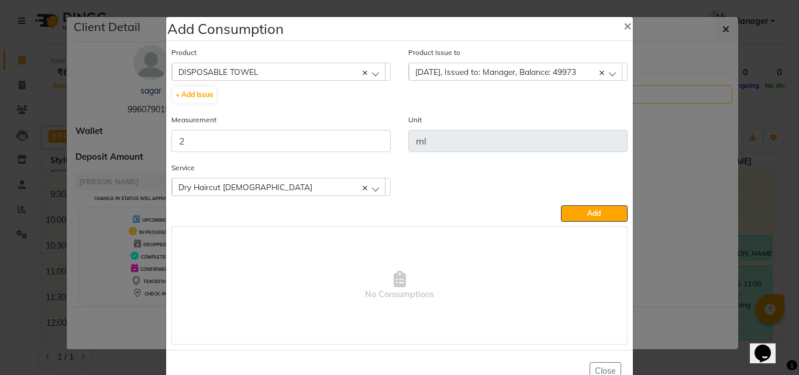
click at [474, 67] on span "2025-09-24, Issued to: Manager, Balance: 49973" at bounding box center [495, 72] width 161 height 10
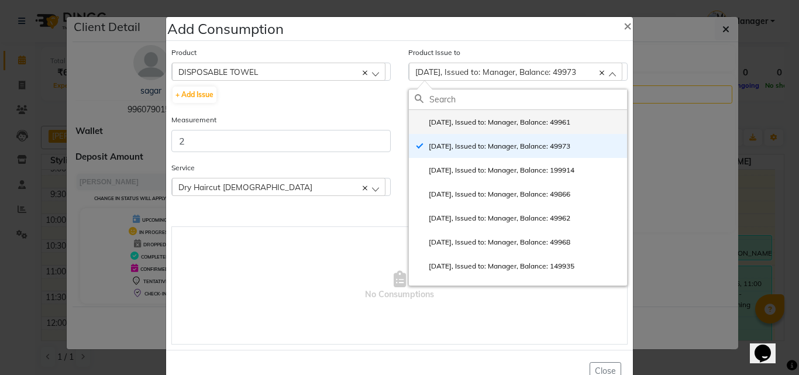
click at [457, 122] on label "2025-09-29, Issued to: Manager, Balance: 49961" at bounding box center [493, 122] width 156 height 11
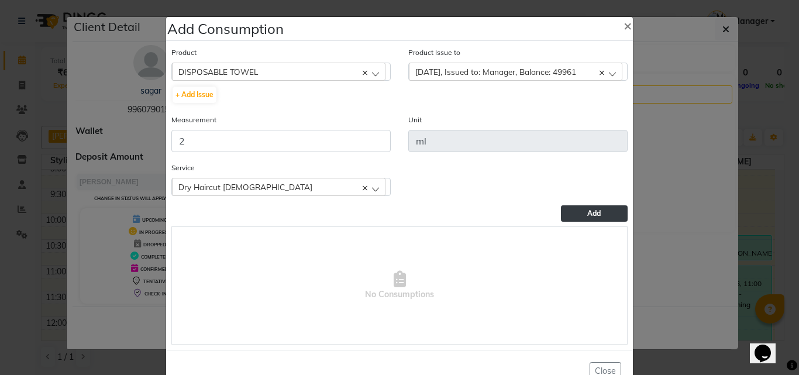
click at [609, 218] on button "Add" at bounding box center [594, 213] width 67 height 16
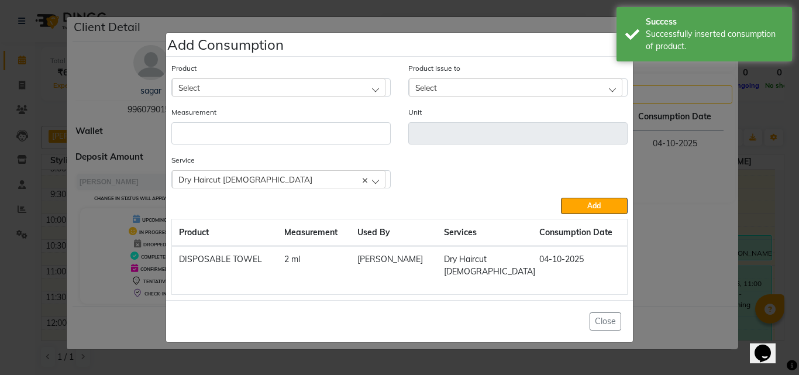
click at [243, 92] on div "Select" at bounding box center [278, 87] width 213 height 18
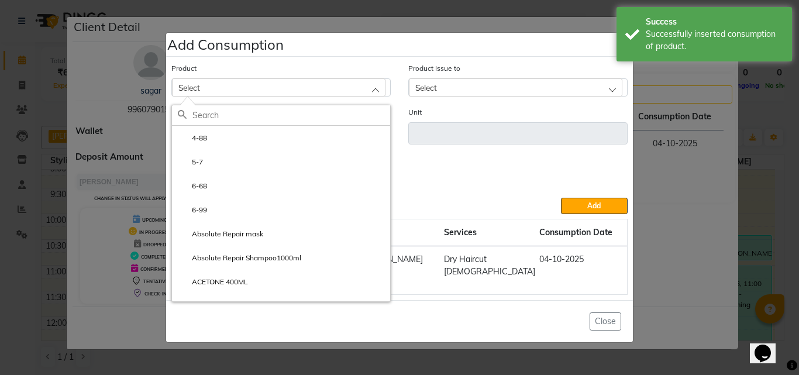
click at [236, 123] on input "text" at bounding box center [291, 115] width 198 height 20
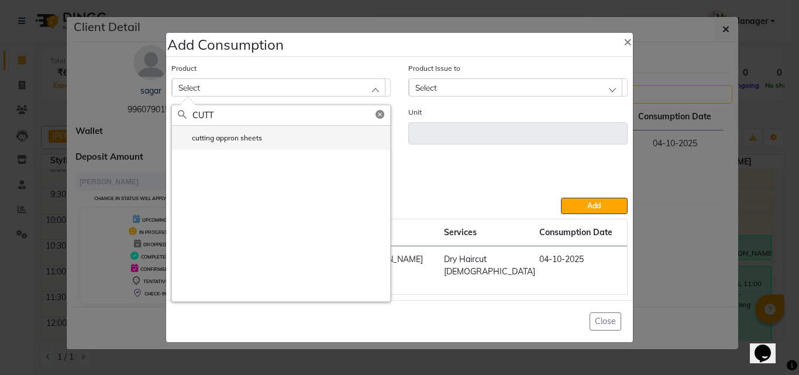
type input "CUTT"
click at [261, 143] on label "cutting appron sheets" at bounding box center [220, 138] width 84 height 11
type input "pcs"
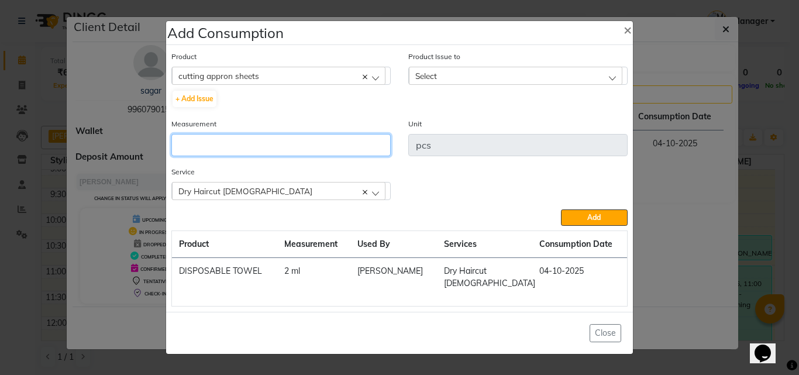
click at [263, 156] on input "number" at bounding box center [280, 145] width 219 height 22
type input "1"
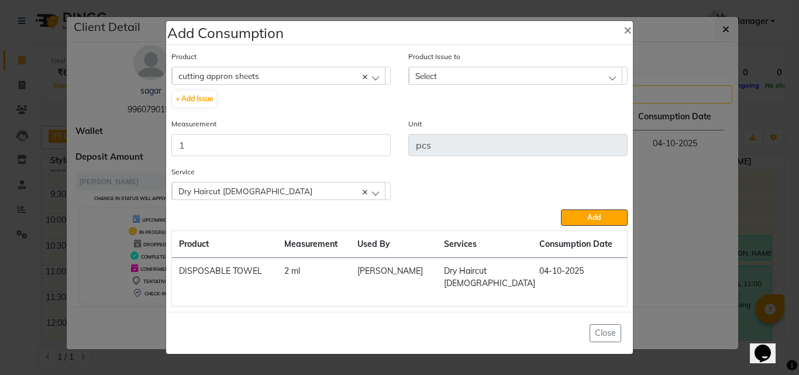
click at [422, 78] on span "Select" at bounding box center [426, 76] width 22 height 10
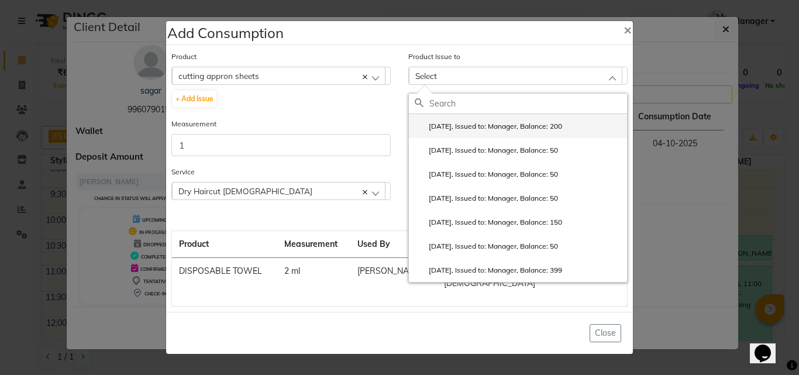
click at [464, 138] on li "2025-06-08, Issued to: Manager, Balance: 200" at bounding box center [518, 126] width 218 height 24
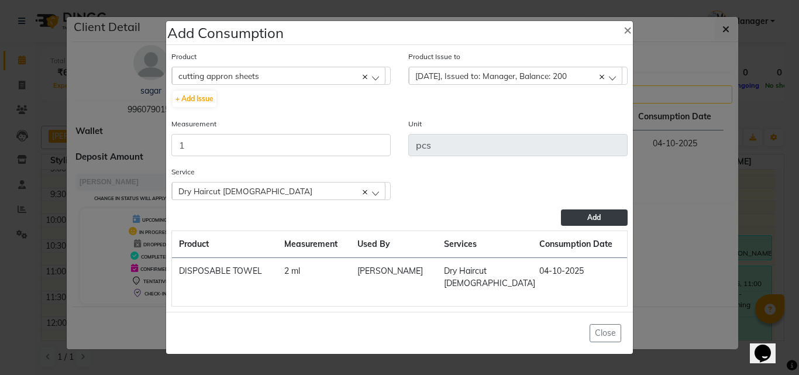
click at [617, 215] on button "Add" at bounding box center [594, 217] width 67 height 16
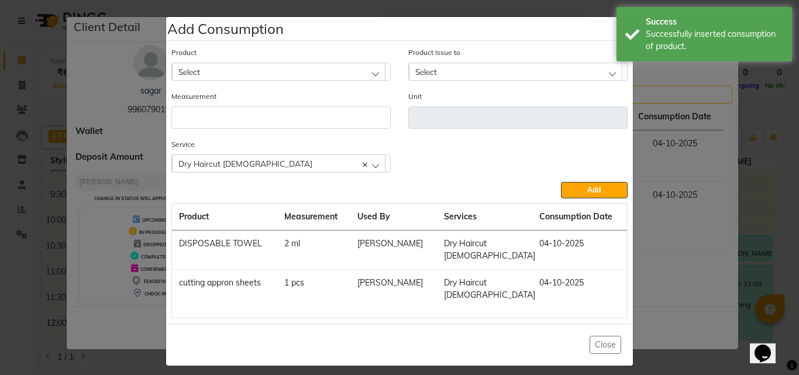
click at [770, 146] on ngb-modal-window "Add Consumption × Product Select 4-88 Product Issue to Select 2025-06-08, Issue…" at bounding box center [399, 187] width 799 height 375
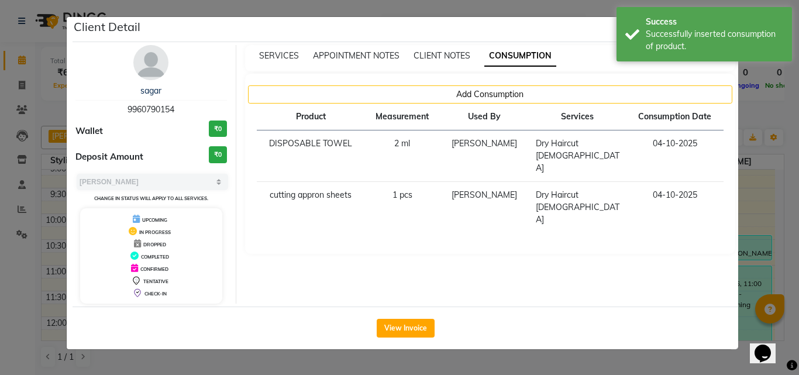
click at [770, 146] on ngb-modal-window "Client Detail sagar 9960790154 Wallet ₹0 Deposit Amount ₹0 Select MARK DONE UPC…" at bounding box center [399, 187] width 799 height 375
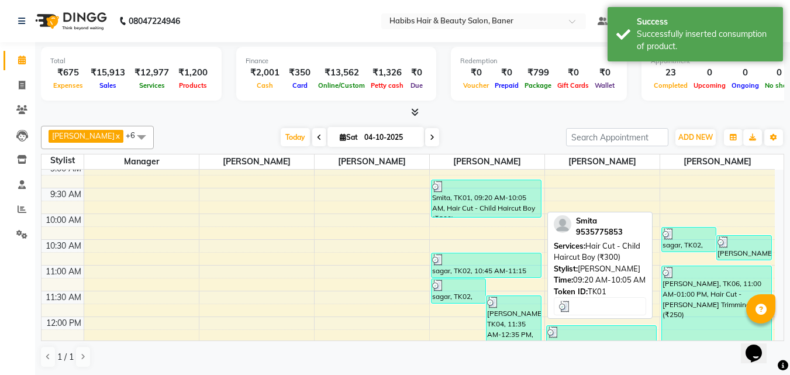
scroll to position [117, 0]
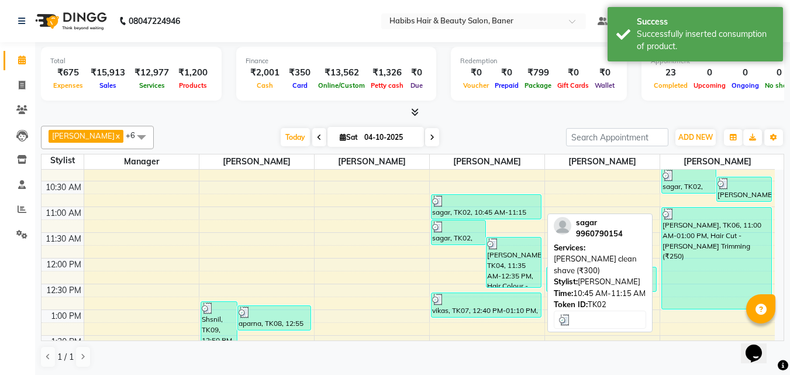
click at [491, 209] on div "sagar, TK02, 10:45 AM-11:15 AM, [PERSON_NAME] clean shave (₹300)" at bounding box center [486, 207] width 109 height 24
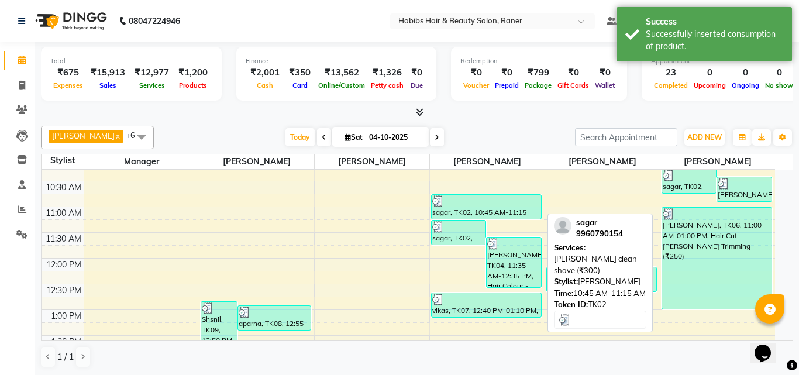
select select "3"
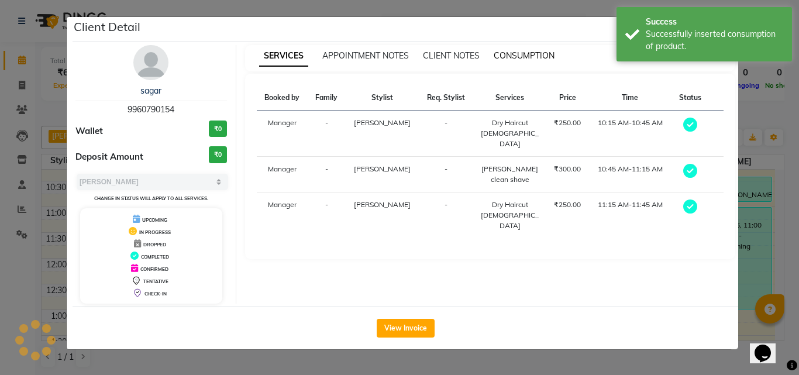
click at [534, 59] on span "CONSUMPTION" at bounding box center [524, 55] width 61 height 11
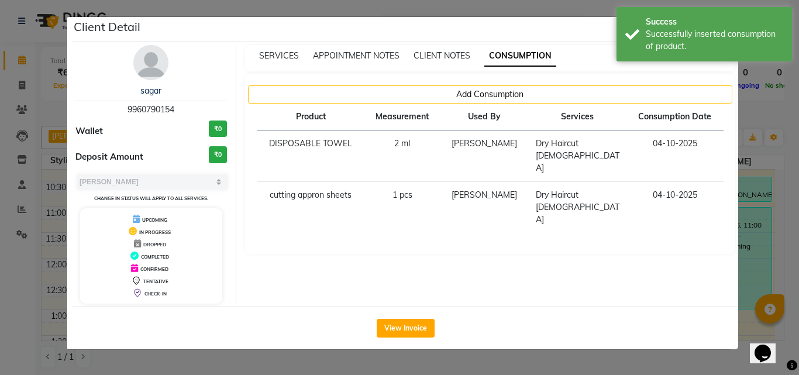
click at [751, 141] on ngb-modal-window "Client Detail sagar 9960790154 Wallet ₹0 Deposit Amount ₹0 Select MARK DONE UPC…" at bounding box center [399, 187] width 799 height 375
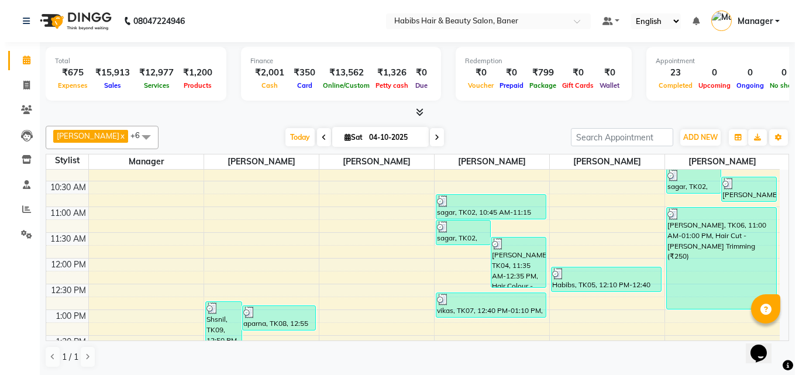
scroll to position [175, 0]
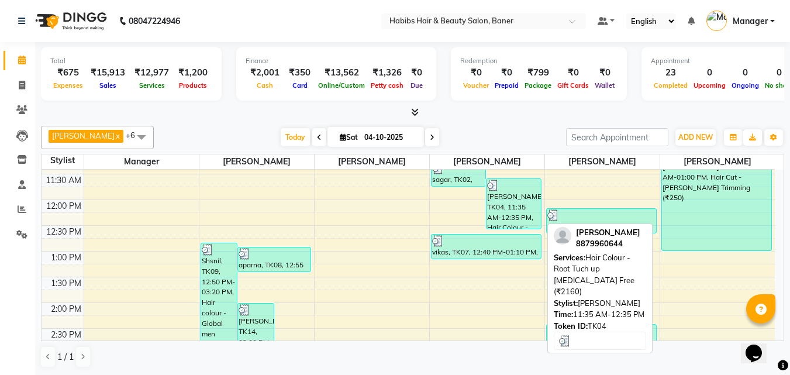
click at [523, 215] on div "[PERSON_NAME], TK04, 11:35 AM-12:35 PM, Hair Colour - Root Tuch up [MEDICAL_DAT…" at bounding box center [514, 204] width 54 height 50
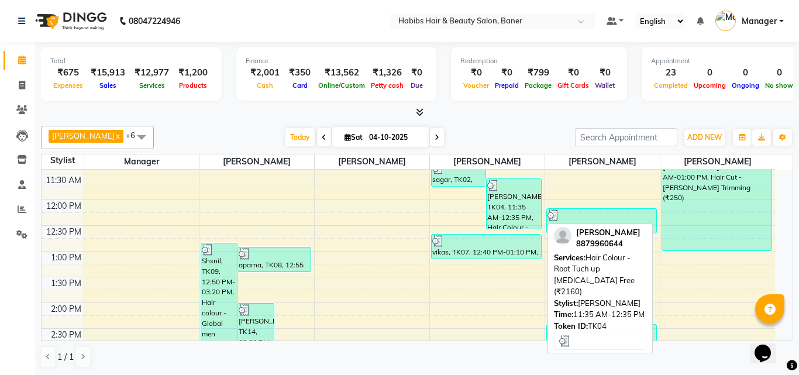
select select "3"
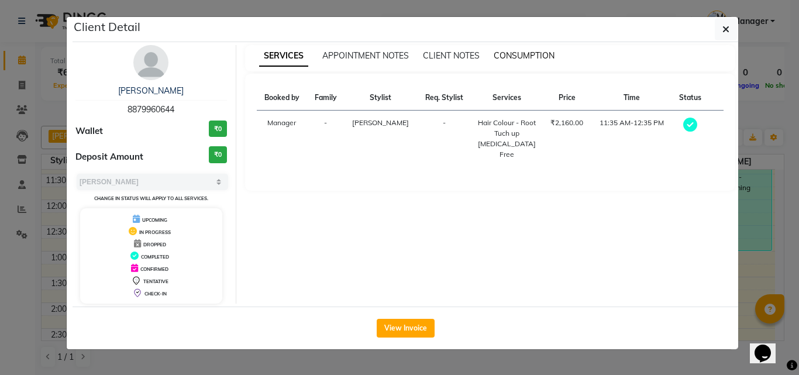
click at [513, 54] on span "CONSUMPTION" at bounding box center [524, 55] width 61 height 11
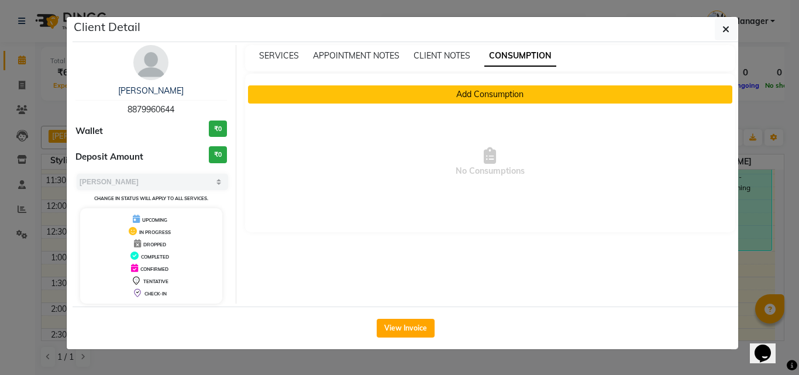
click at [501, 100] on button "Add Consumption" at bounding box center [490, 94] width 485 height 18
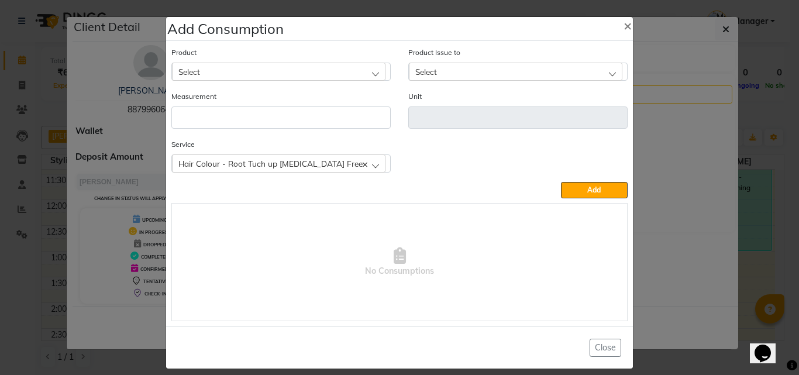
click at [212, 65] on div "Select" at bounding box center [278, 72] width 213 height 18
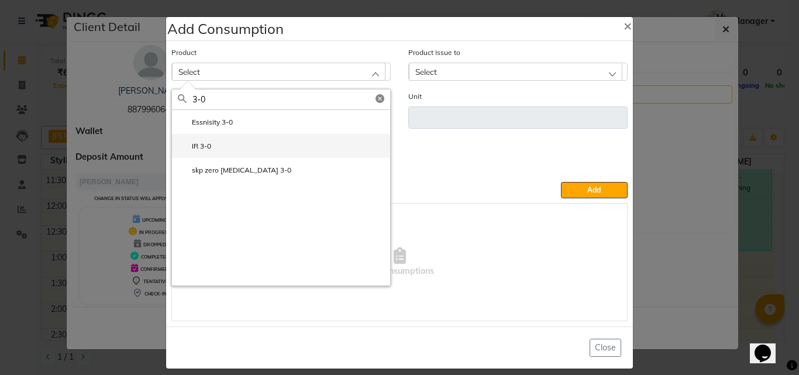
type input "3-0"
click at [200, 142] on label "IR 3-0" at bounding box center [194, 146] width 33 height 11
type input "ml"
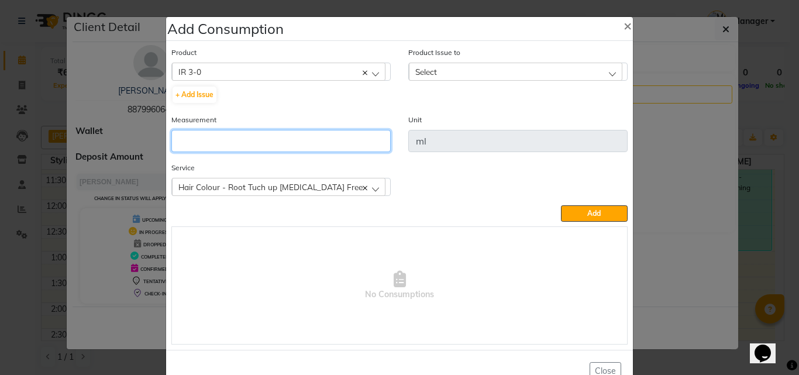
click at [204, 139] on input "number" at bounding box center [280, 141] width 219 height 22
type input "22"
click at [432, 69] on span "Select" at bounding box center [426, 72] width 22 height 10
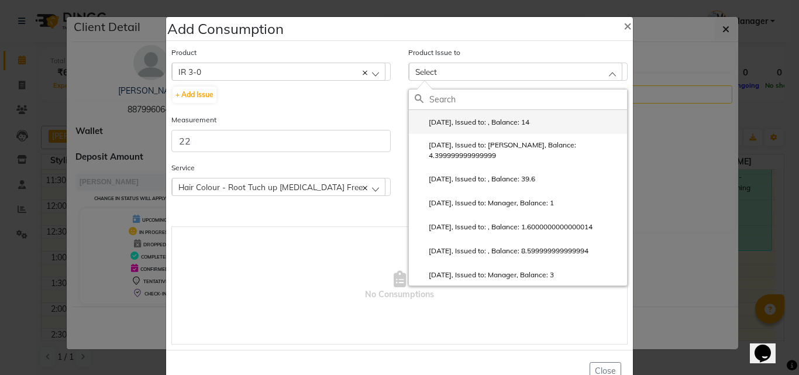
click at [461, 123] on label "2025-09-21, Issued to: , Balance: 14" at bounding box center [472, 122] width 115 height 11
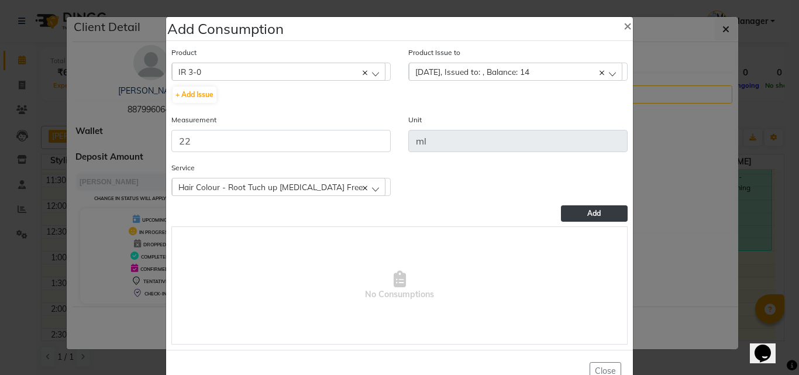
click at [609, 216] on button "Add" at bounding box center [594, 213] width 67 height 16
click at [561, 206] on button "Add" at bounding box center [594, 213] width 67 height 16
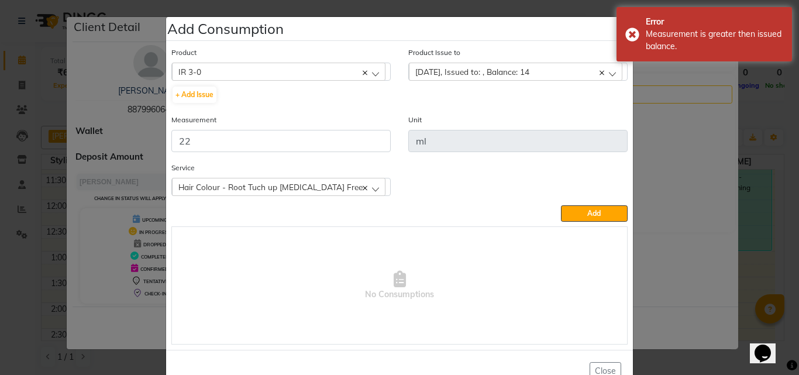
click at [524, 68] on span "2025-09-21, Issued to: , Balance: 14" at bounding box center [472, 72] width 114 height 10
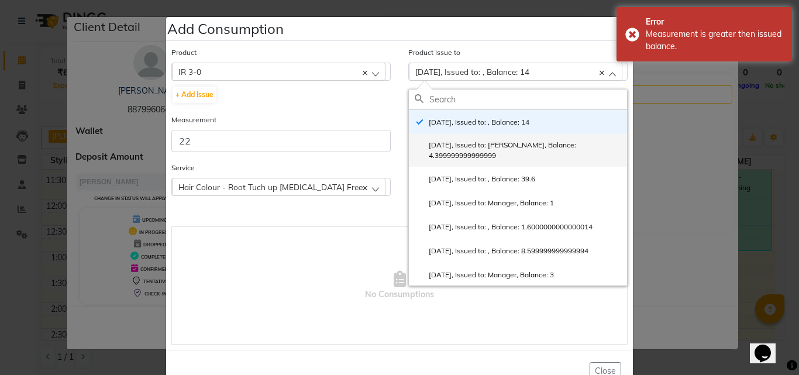
click at [471, 146] on label "2025-09-13, Issued to: Swapnali, Balance: 4.399999999999999" at bounding box center [518, 150] width 206 height 21
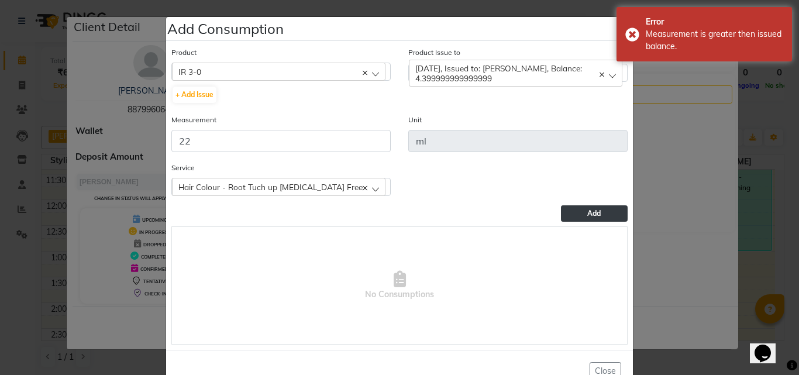
click at [597, 213] on button "Add" at bounding box center [594, 213] width 67 height 16
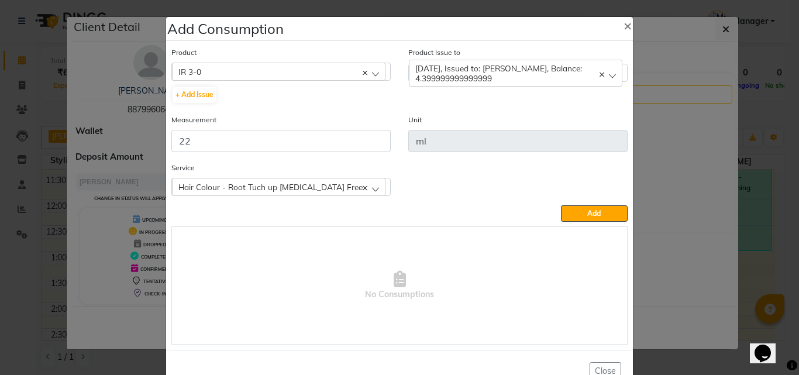
click at [487, 74] on span "2025-09-13, Issued to: Swapnali, Balance: 4.399999999999999" at bounding box center [498, 73] width 167 height 20
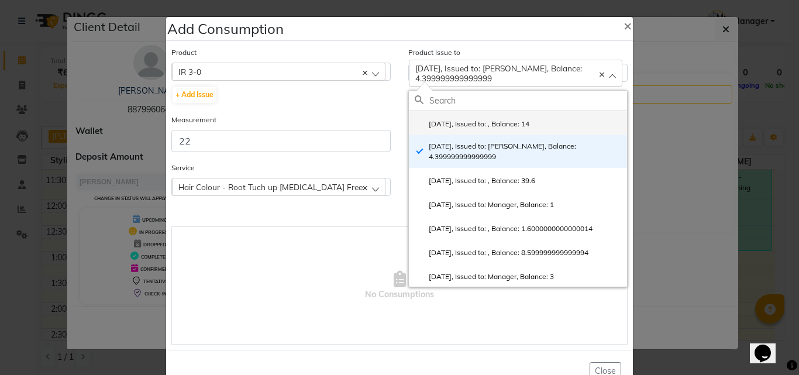
click at [475, 127] on label "2025-09-21, Issued to: , Balance: 14" at bounding box center [472, 124] width 115 height 11
checkbox input "true"
checkbox input "false"
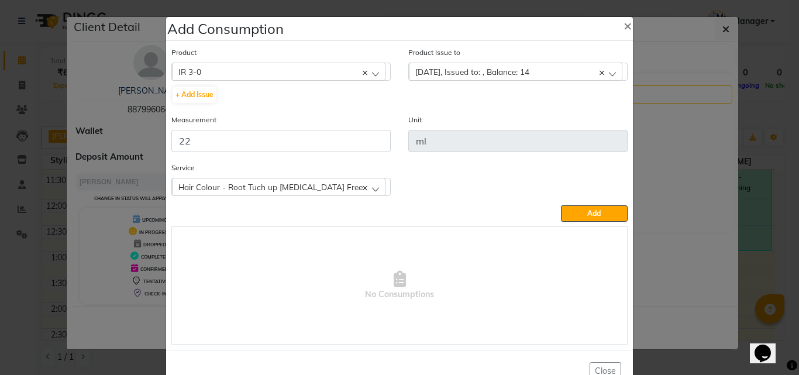
click at [508, 70] on span "2025-09-21, Issued to: , Balance: 14" at bounding box center [472, 72] width 114 height 10
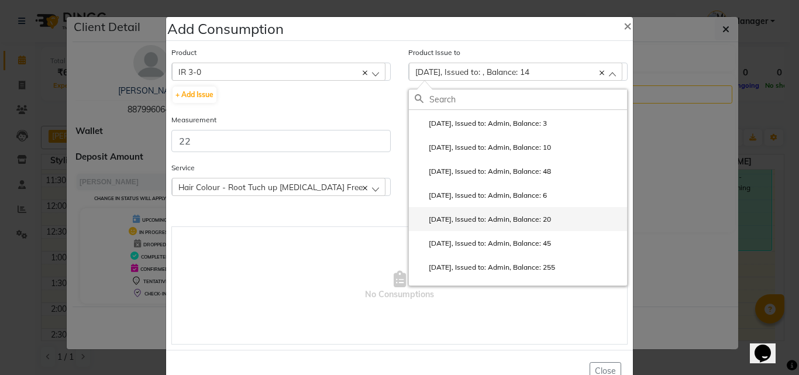
click at [549, 220] on label "2024-04-03, Issued to: Admin, Balance: 20" at bounding box center [483, 219] width 136 height 11
checkbox input "false"
checkbox input "true"
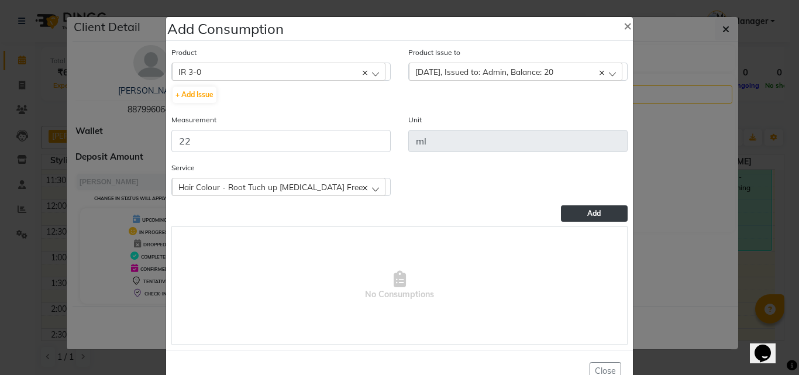
click at [571, 209] on button "Add" at bounding box center [594, 213] width 67 height 16
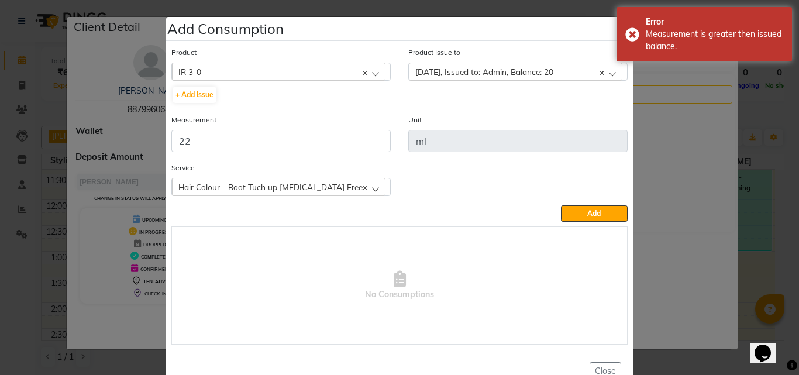
click at [497, 67] on span "2024-04-03, Issued to: Admin, Balance: 20" at bounding box center [484, 72] width 138 height 10
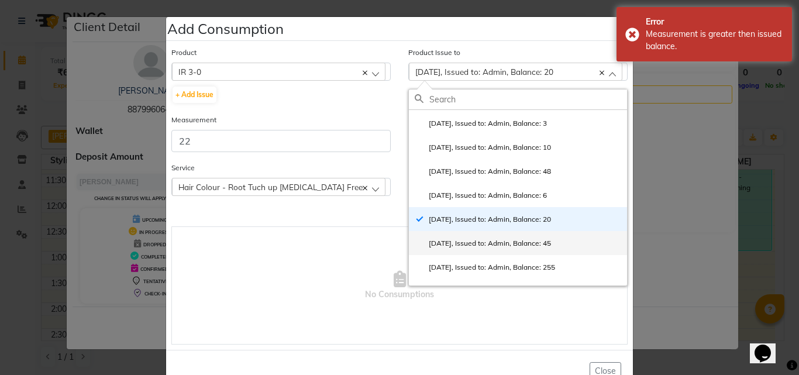
click at [536, 247] on label "2024-04-02, Issued to: Admin, Balance: 45" at bounding box center [483, 243] width 136 height 11
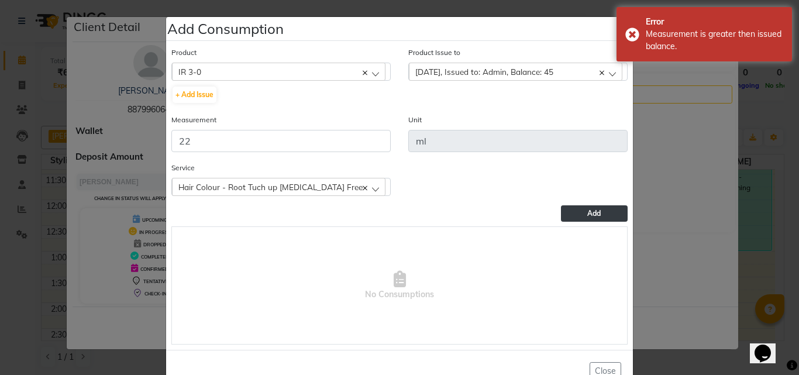
click at [587, 217] on span "Add" at bounding box center [593, 213] width 13 height 9
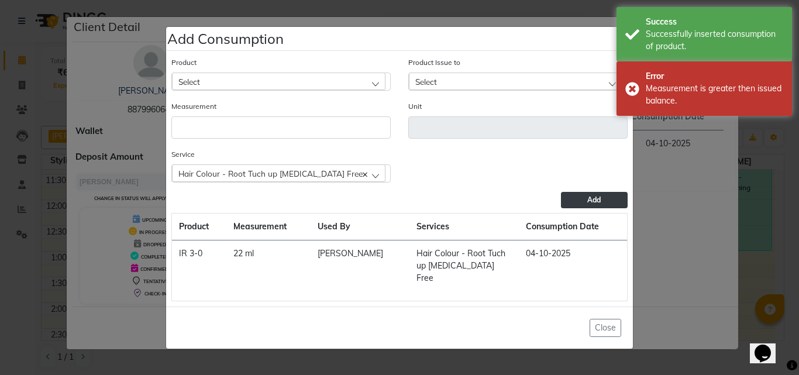
click at [297, 88] on div "Select" at bounding box center [278, 82] width 213 height 18
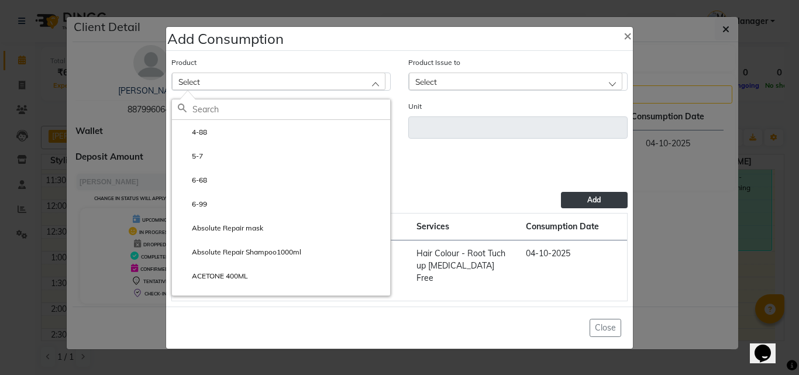
drag, startPoint x: 297, startPoint y: 88, endPoint x: 505, endPoint y: 50, distance: 211.2
click at [505, 50] on div "Add Consumption ×" at bounding box center [399, 39] width 467 height 24
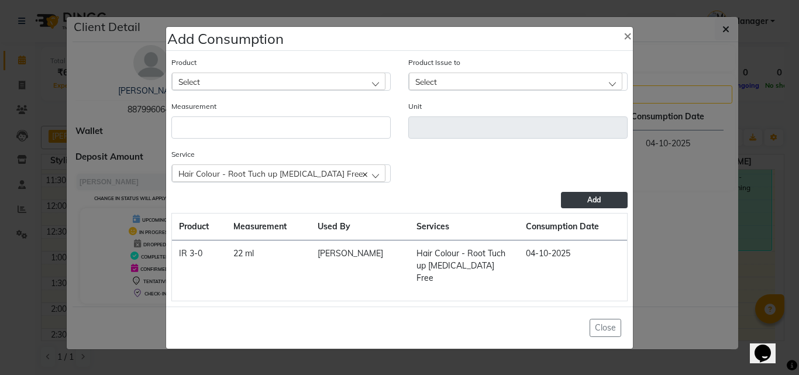
click at [212, 87] on div "Select" at bounding box center [278, 82] width 213 height 18
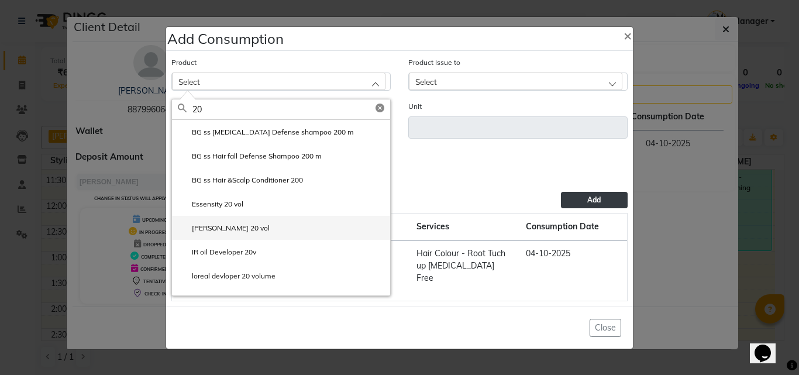
type input "20"
click at [236, 236] on li "igora 20 vol" at bounding box center [281, 228] width 218 height 24
type input "ml"
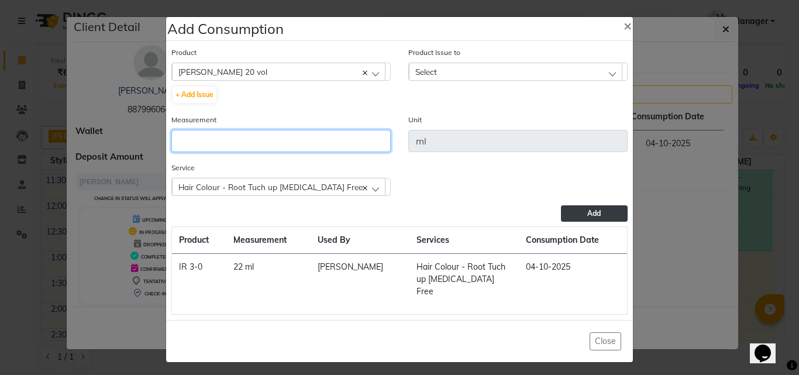
click at [233, 139] on input "number" at bounding box center [280, 141] width 219 height 22
type input "22"
click at [463, 80] on div "Select" at bounding box center [515, 72] width 213 height 18
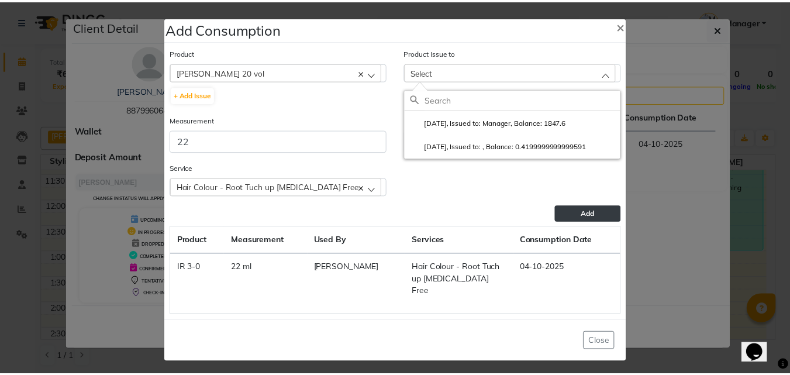
scroll to position [0, 0]
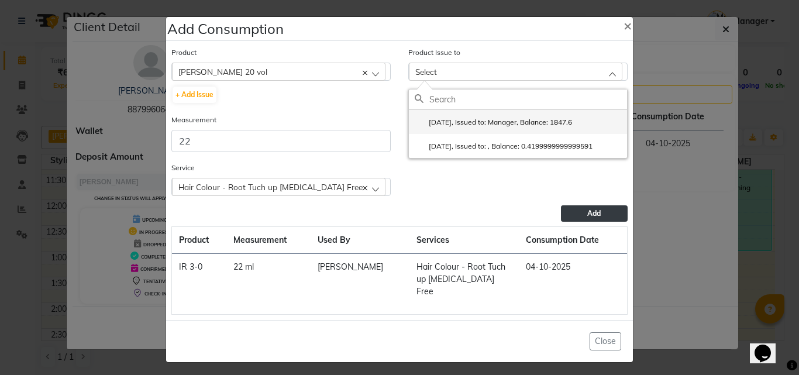
click at [432, 118] on li "2025-05-30, Issued to: Manager, Balance: 1847.6" at bounding box center [518, 122] width 218 height 24
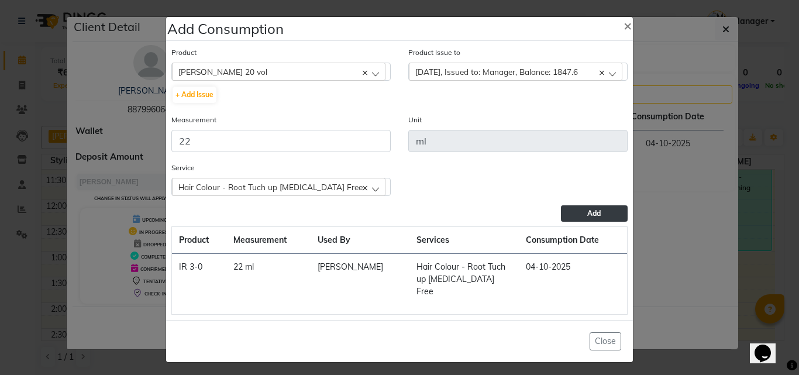
click at [594, 213] on span "Add" at bounding box center [593, 213] width 13 height 9
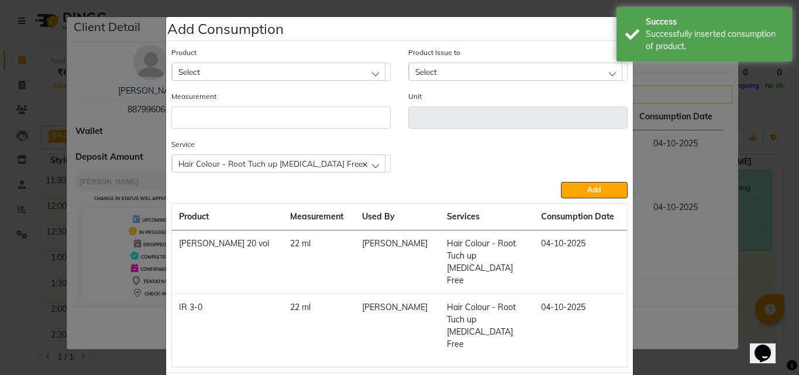
click at [302, 65] on div "Select" at bounding box center [278, 72] width 213 height 18
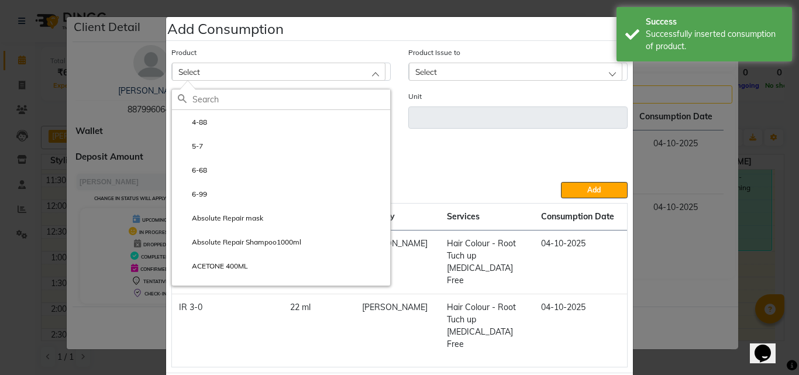
click at [212, 97] on input "text" at bounding box center [291, 99] width 198 height 20
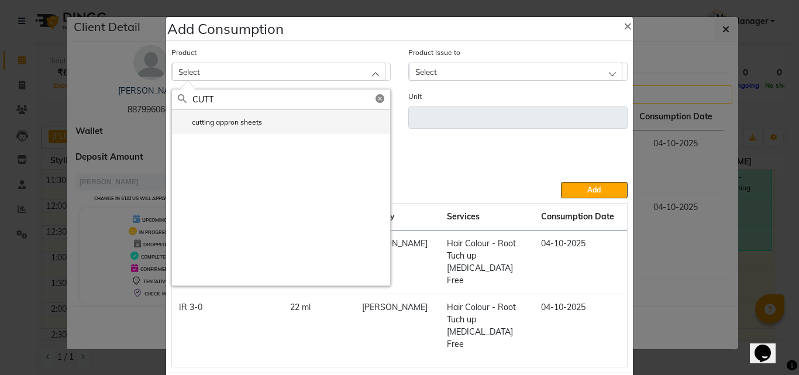
type input "CUTT"
click at [216, 122] on label "cutting appron sheets" at bounding box center [220, 122] width 84 height 11
type input "pcs"
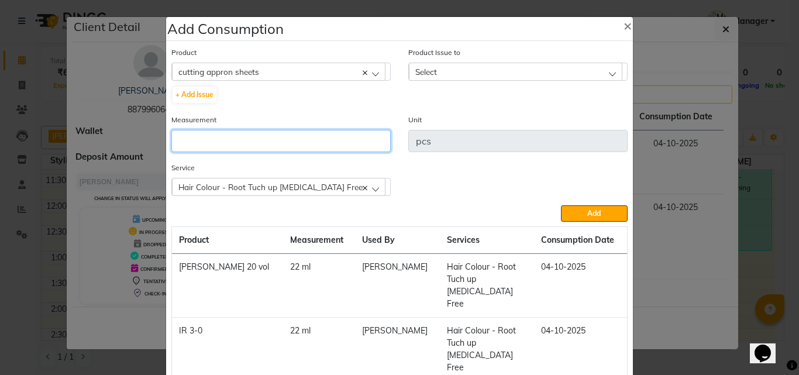
click at [237, 133] on input "number" at bounding box center [280, 141] width 219 height 22
type input "1"
click at [479, 74] on div "Select" at bounding box center [515, 72] width 213 height 18
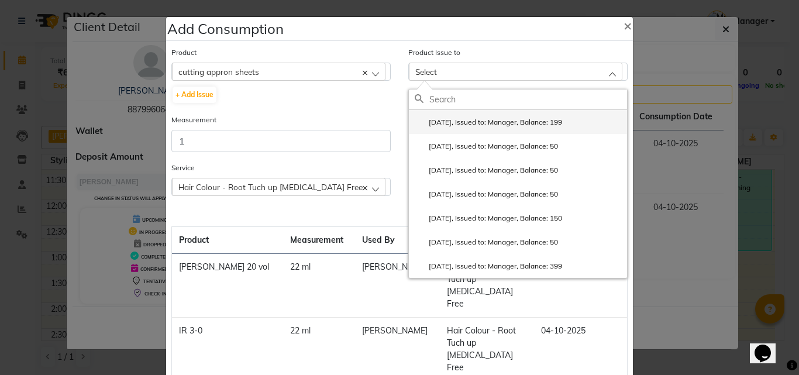
click at [466, 122] on label "2025-06-08, Issued to: Manager, Balance: 199" at bounding box center [488, 122] width 147 height 11
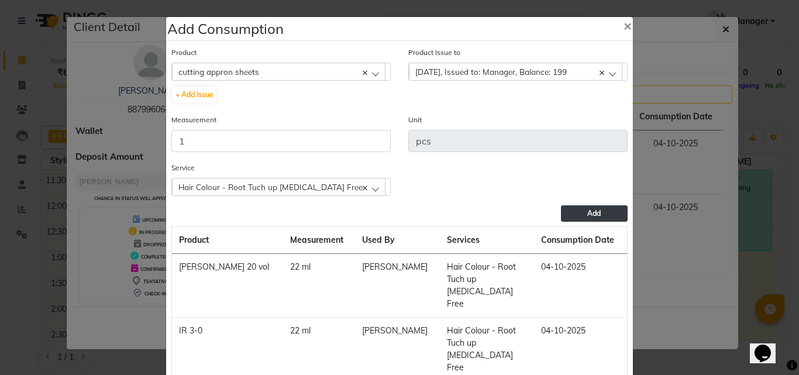
click at [587, 216] on span "Add" at bounding box center [593, 213] width 13 height 9
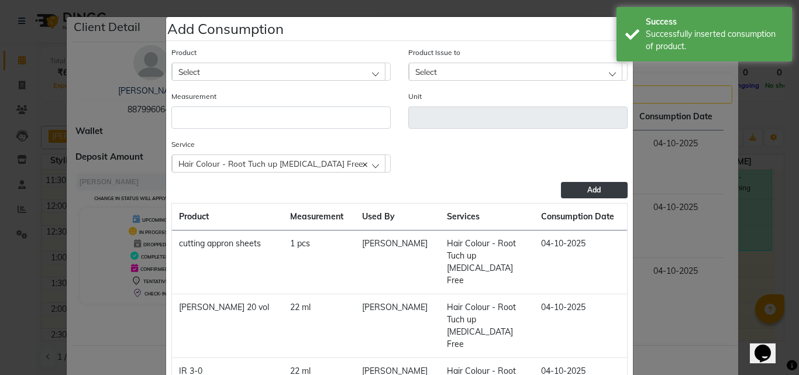
click at [236, 77] on div "Select" at bounding box center [278, 72] width 213 height 18
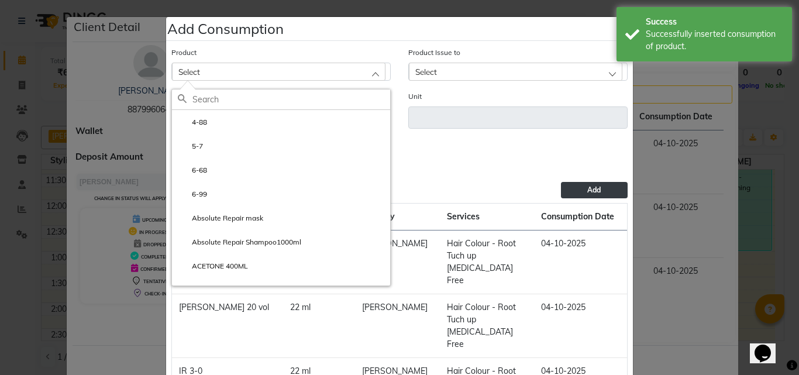
click at [239, 92] on input "text" at bounding box center [291, 99] width 198 height 20
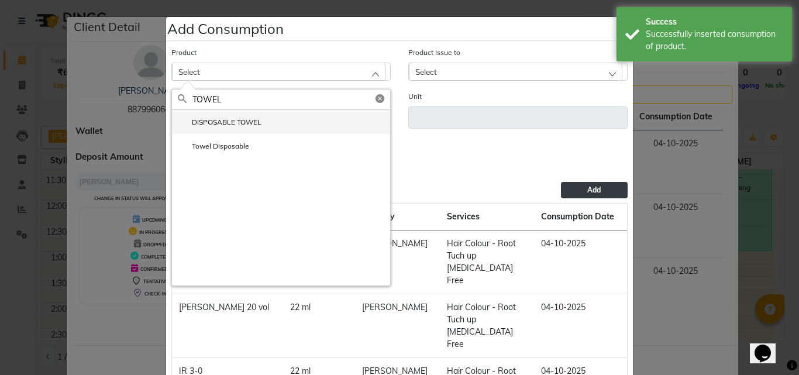
type input "TOWEL"
click at [222, 118] on label "DISPOSABLE TOWEL" at bounding box center [220, 122] width 84 height 11
type input "ml"
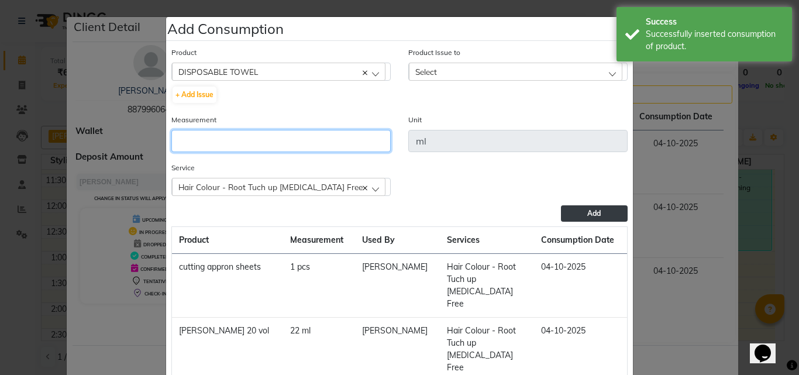
click at [222, 144] on input "number" at bounding box center [280, 141] width 219 height 22
type input "1"
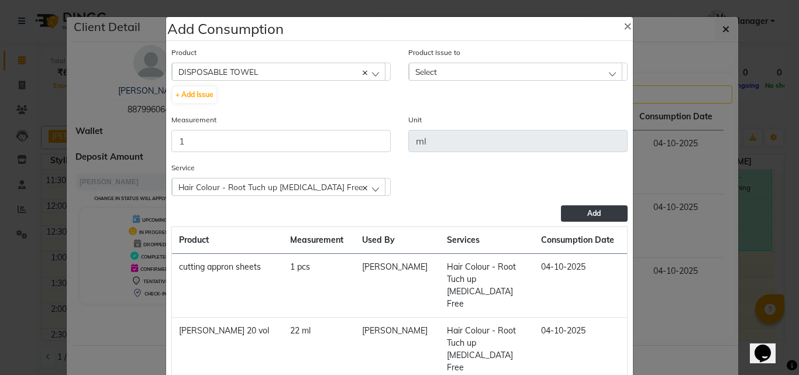
click at [430, 79] on div "Select" at bounding box center [515, 72] width 213 height 18
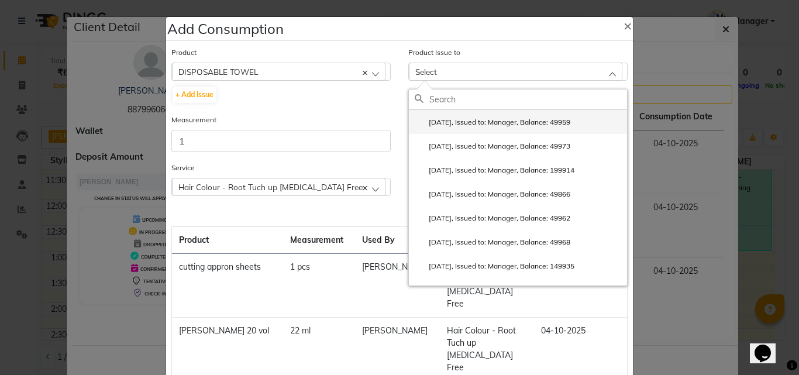
click at [450, 121] on label "2025-09-29, Issued to: Manager, Balance: 49959" at bounding box center [493, 122] width 156 height 11
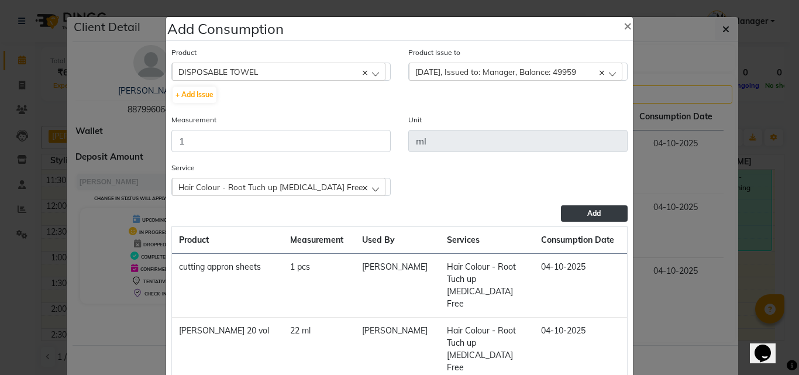
click at [581, 216] on button "Add" at bounding box center [594, 213] width 67 height 16
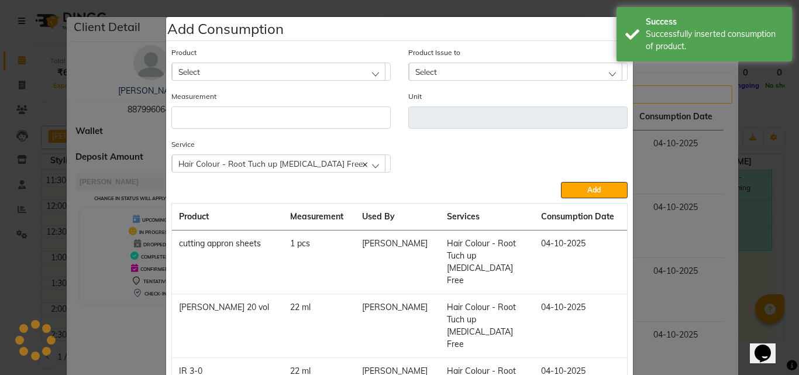
click at [768, 103] on ngb-modal-window "Add Consumption × Product Select 4-88 Product Issue to Select 2025-09-29, Issue…" at bounding box center [399, 187] width 799 height 375
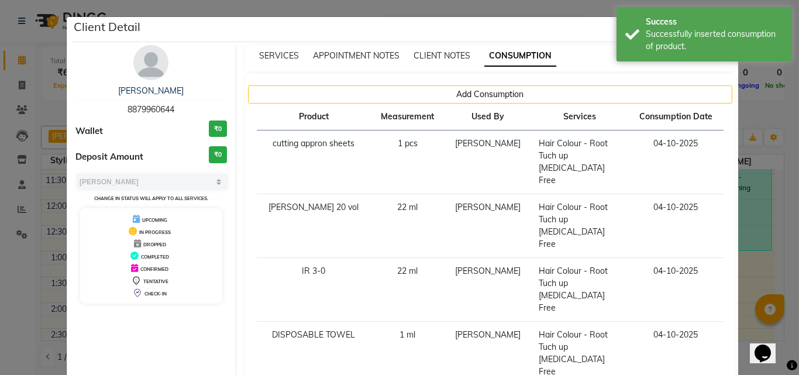
click at [768, 103] on ngb-modal-window "Client Detail KANCHAN 8879960644 Wallet ₹0 Deposit Amount ₹0 Select MARK DONE U…" at bounding box center [399, 187] width 799 height 375
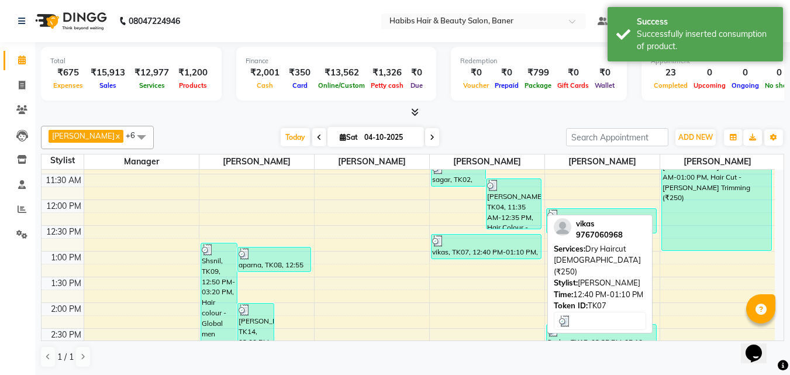
click at [495, 242] on div at bounding box center [486, 241] width 108 height 12
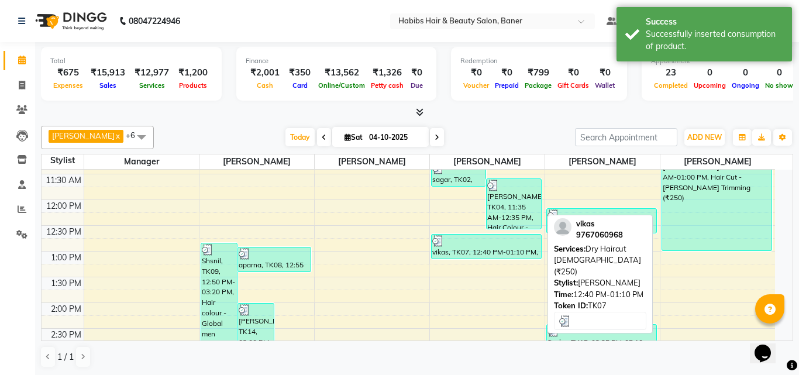
select select "3"
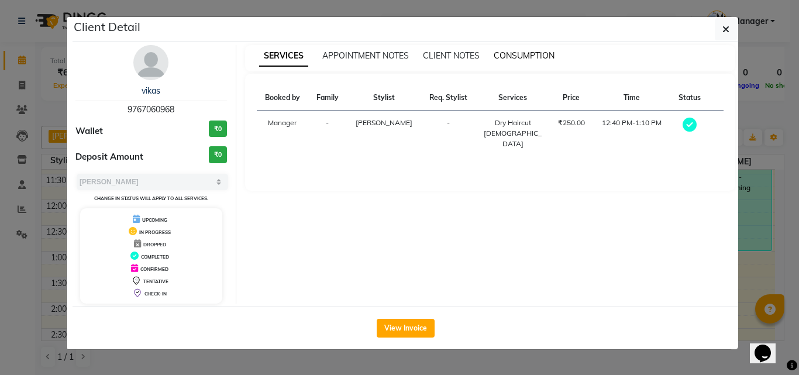
click at [516, 54] on span "CONSUMPTION" at bounding box center [524, 55] width 61 height 11
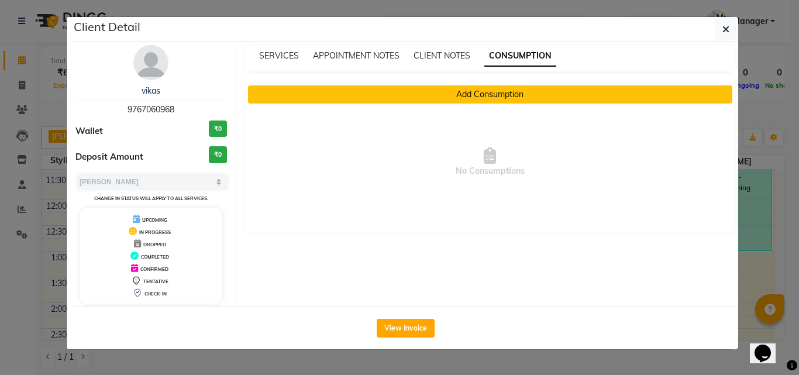
click at [447, 92] on button "Add Consumption" at bounding box center [490, 94] width 485 height 18
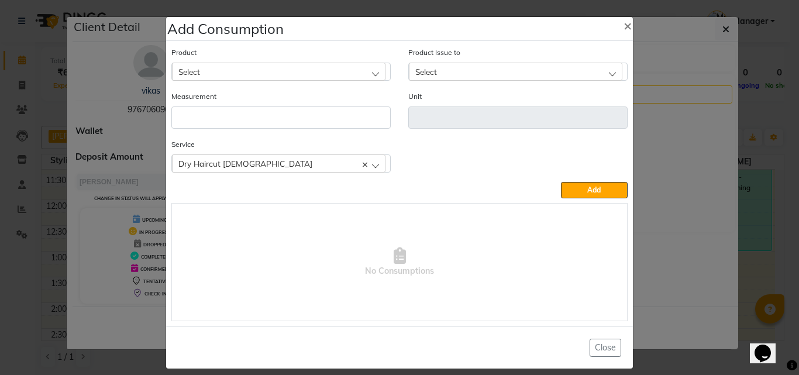
click at [274, 75] on div "Select" at bounding box center [278, 72] width 213 height 18
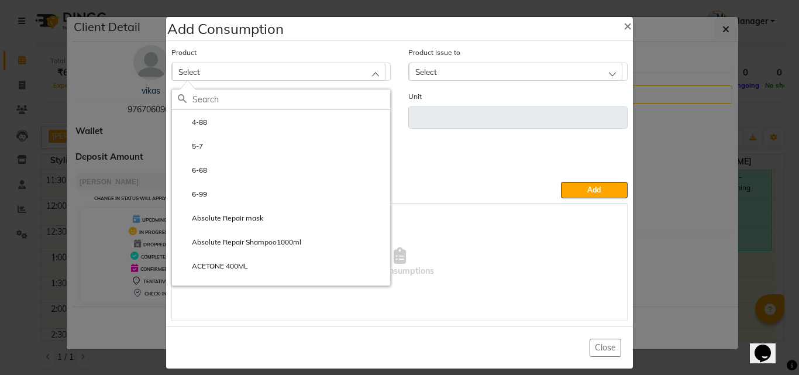
click at [268, 109] on div at bounding box center [281, 99] width 218 height 20
click at [268, 88] on div "4-88 5-7 6-68 6-99 Absolute Repair mask Absolute Repair Shampoo1000ml ACETONE 4…" at bounding box center [280, 183] width 219 height 205
click at [270, 95] on input "text" at bounding box center [291, 99] width 198 height 20
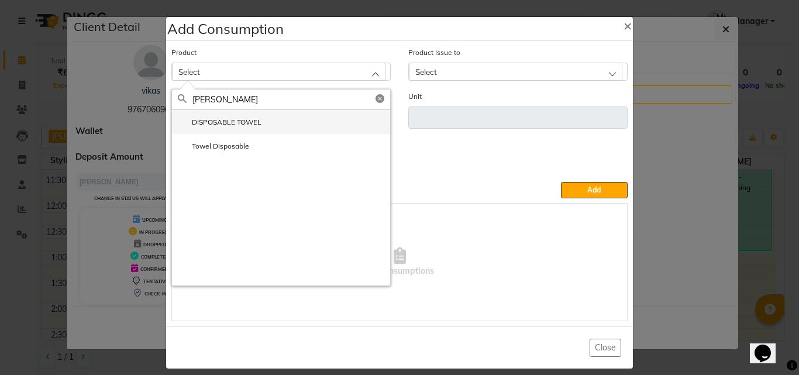
type input "TOWE"
click at [229, 118] on label "DISPOSABLE TOWEL" at bounding box center [220, 122] width 84 height 11
type input "ml"
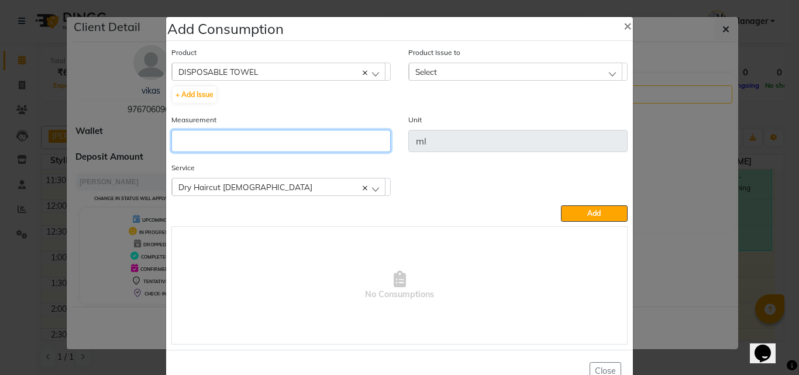
click at [225, 142] on input "number" at bounding box center [280, 141] width 219 height 22
type input "1"
click at [415, 68] on span "Select" at bounding box center [426, 72] width 22 height 10
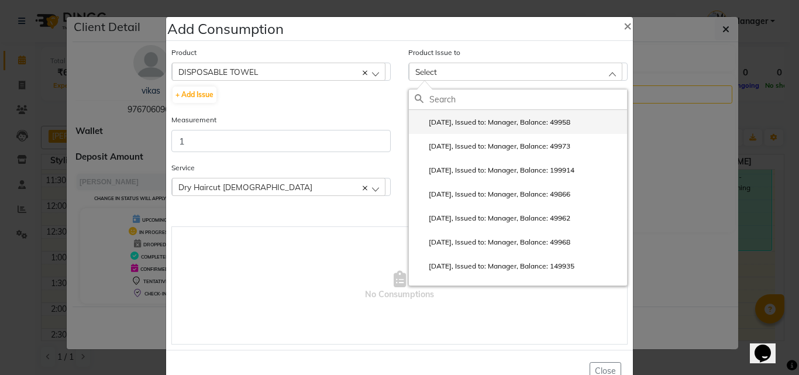
click at [426, 117] on label "2025-09-29, Issued to: Manager, Balance: 49958" at bounding box center [493, 122] width 156 height 11
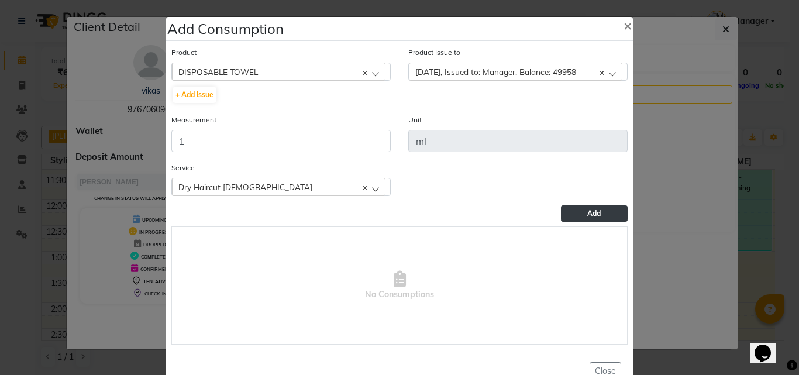
click at [581, 216] on button "Add" at bounding box center [594, 213] width 67 height 16
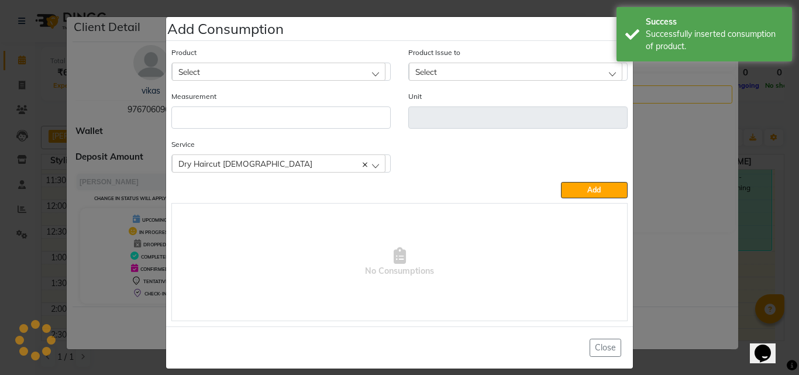
click at [657, 189] on ngb-modal-window "Add Consumption × Product Select 4-88 Product Issue to Select 2025-09-29, Issue…" at bounding box center [399, 187] width 799 height 375
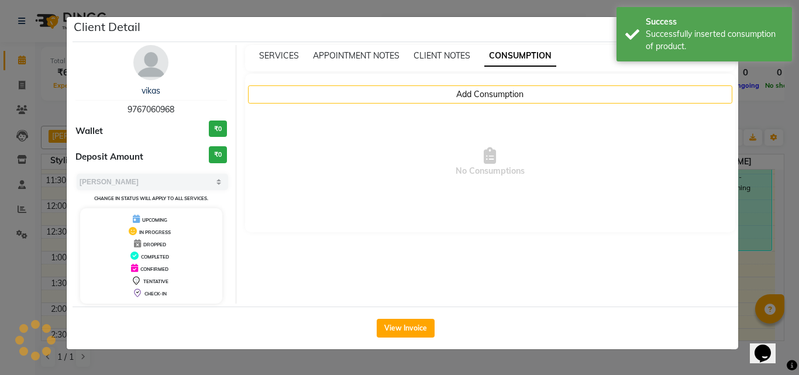
click at [772, 127] on ngb-modal-window "Client Detail vikas 9767060968 Wallet ₹0 Deposit Amount ₹0 Select MARK DONE UPC…" at bounding box center [399, 187] width 799 height 375
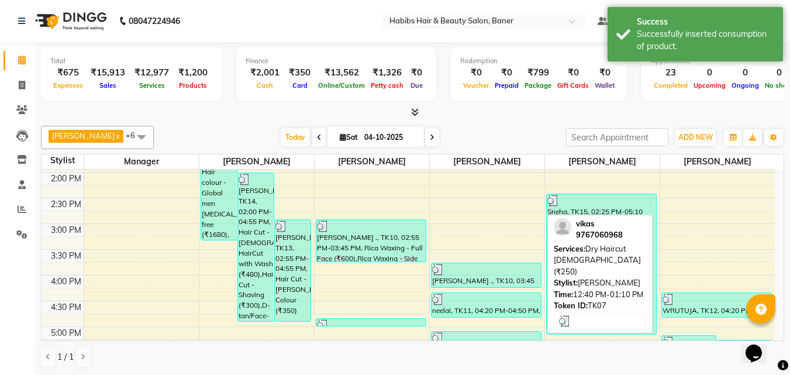
scroll to position [351, 0]
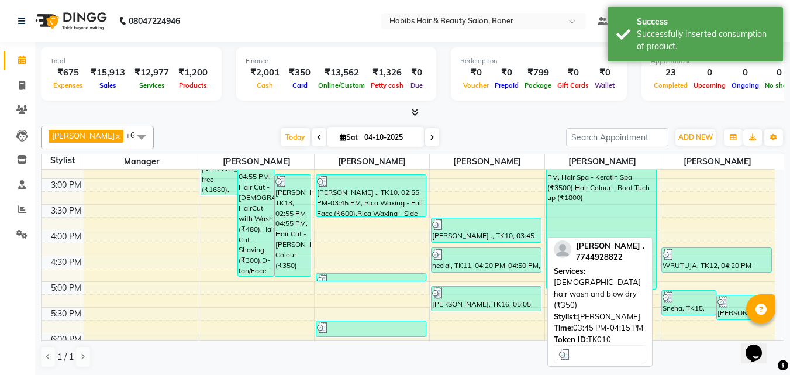
click at [474, 236] on div "[PERSON_NAME] ., TK10, 03:45 PM-04:15 PM, [DEMOGRAPHIC_DATA] hair wash and blow…" at bounding box center [486, 230] width 109 height 24
select select "3"
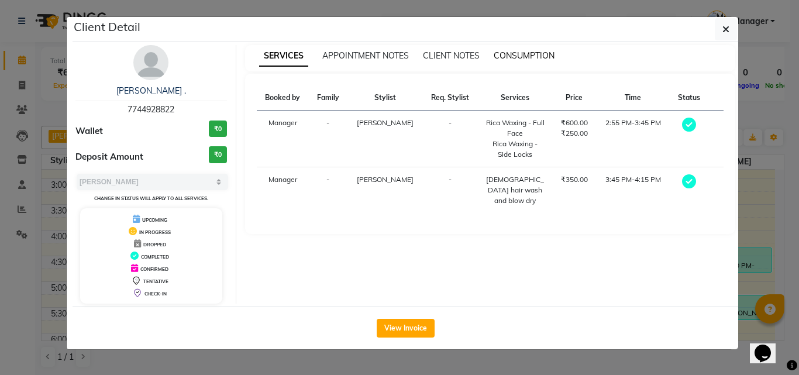
click at [525, 51] on span "CONSUMPTION" at bounding box center [524, 55] width 61 height 11
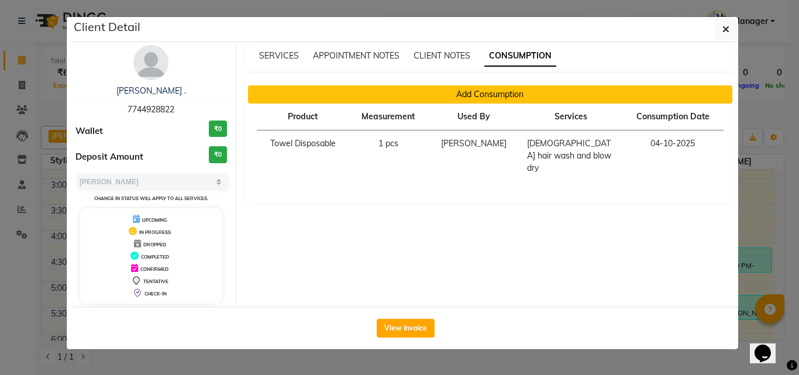
click at [357, 90] on button "Add Consumption" at bounding box center [490, 94] width 485 height 18
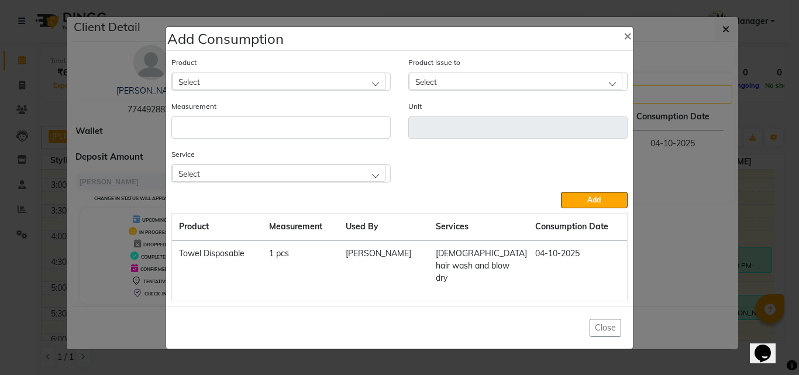
click at [246, 77] on div "Product Select" at bounding box center [280, 73] width 219 height 35
click at [246, 89] on div "Select" at bounding box center [278, 82] width 213 height 18
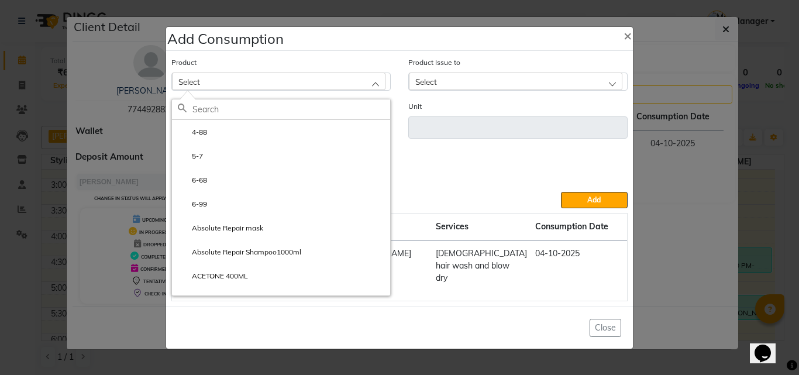
click at [558, 192] on div "Service Select Rica Waxing - Full Face Rica Waxing - Side Locks female hair was…" at bounding box center [400, 170] width 474 height 44
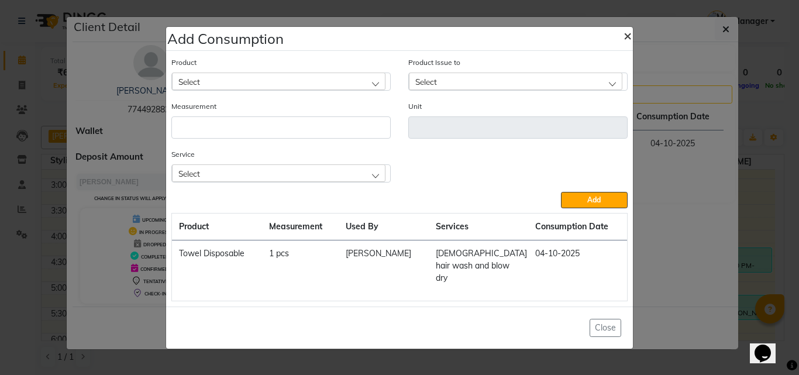
click at [626, 41] on span "×" at bounding box center [627, 35] width 8 height 18
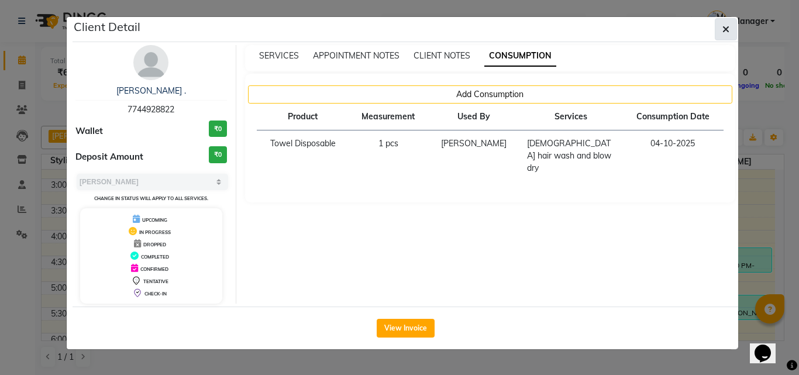
click at [726, 30] on icon "button" at bounding box center [725, 29] width 7 height 9
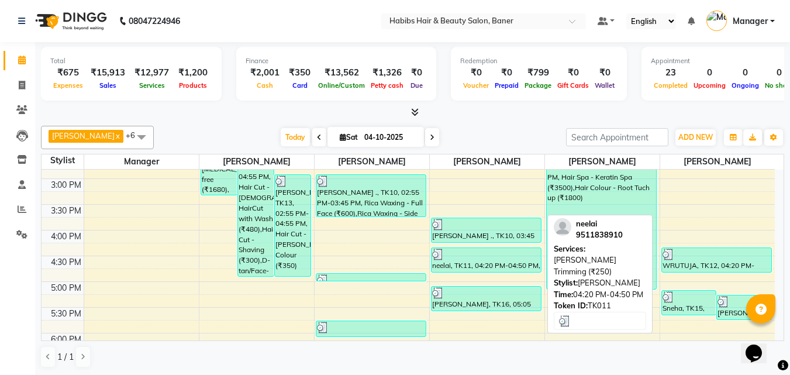
click at [480, 254] on div at bounding box center [486, 255] width 108 height 12
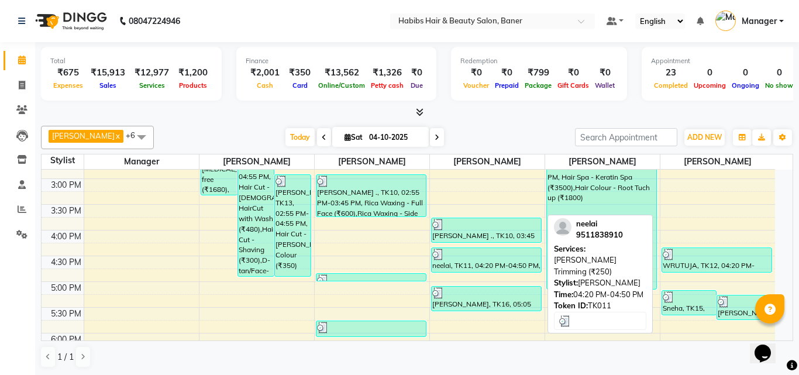
select select "3"
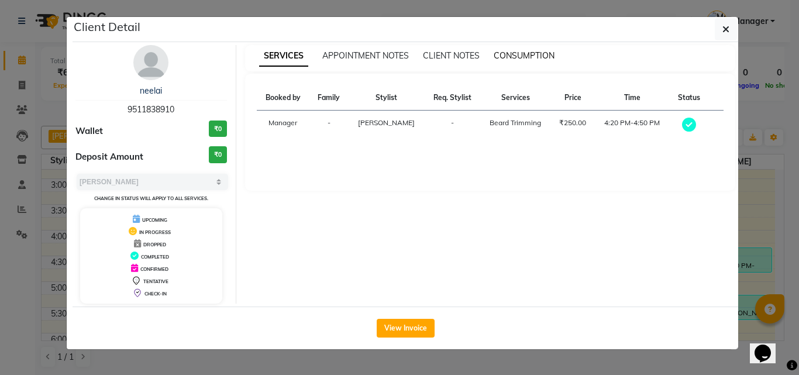
click at [518, 55] on span "CONSUMPTION" at bounding box center [524, 55] width 61 height 11
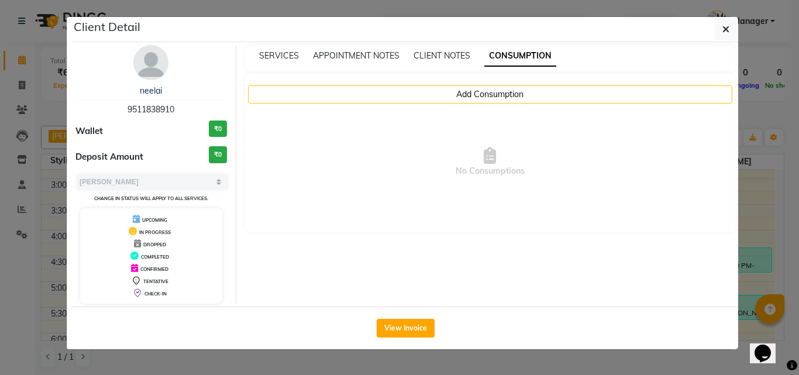
click at [471, 84] on div "Add Consumption No Consumptions" at bounding box center [490, 153] width 491 height 158
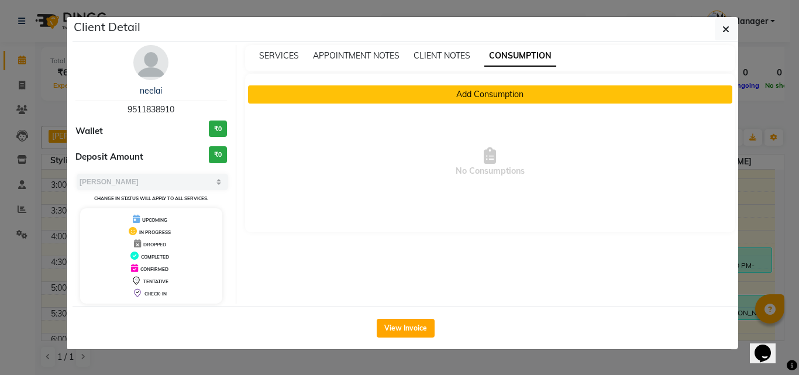
click at [471, 98] on button "Add Consumption" at bounding box center [490, 94] width 485 height 18
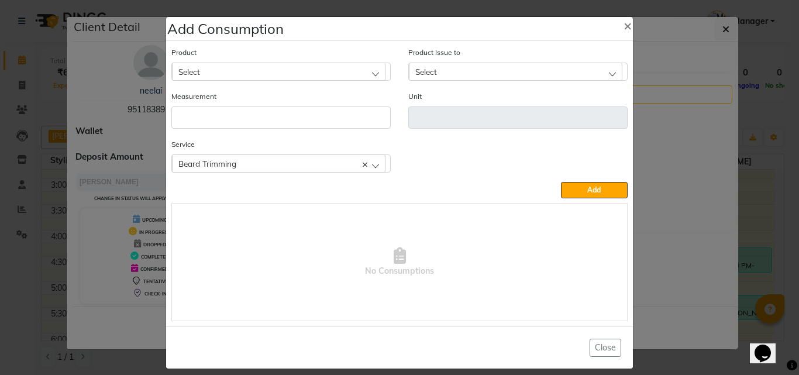
click at [313, 72] on div "Select" at bounding box center [278, 72] width 213 height 18
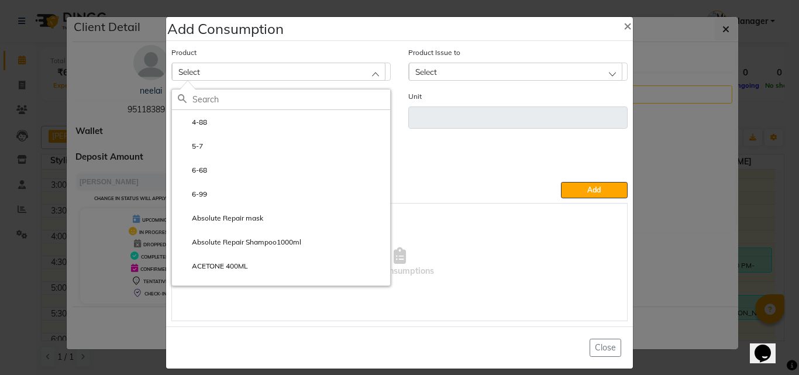
click at [281, 96] on input "text" at bounding box center [291, 99] width 198 height 20
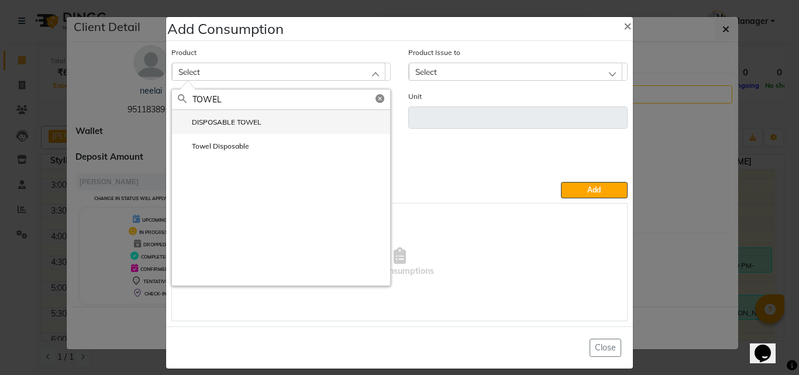
type input "TOWEL"
click at [243, 119] on label "DISPOSABLE TOWEL" at bounding box center [220, 122] width 84 height 11
type input "ml"
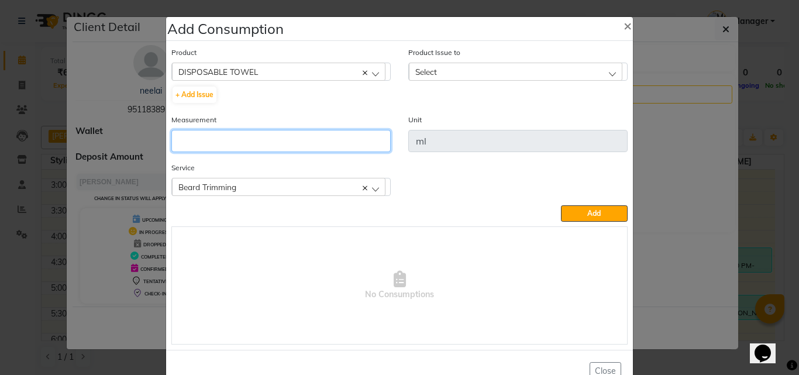
click at [230, 142] on input "number" at bounding box center [280, 141] width 219 height 22
type input "1"
click at [449, 73] on div "Select" at bounding box center [515, 72] width 213 height 18
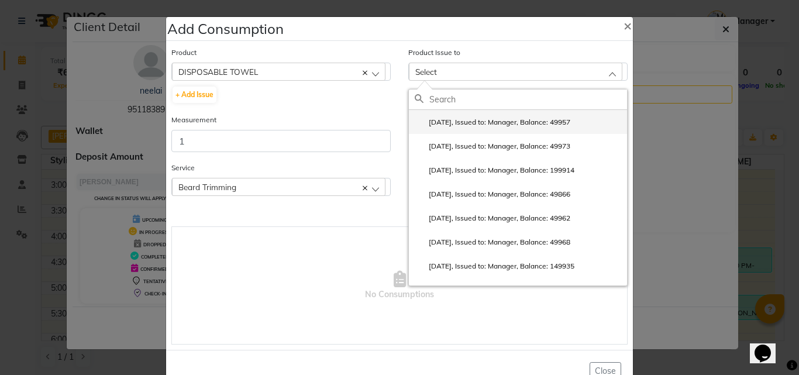
click at [446, 127] on label "2025-09-29, Issued to: Manager, Balance: 49957" at bounding box center [493, 122] width 156 height 11
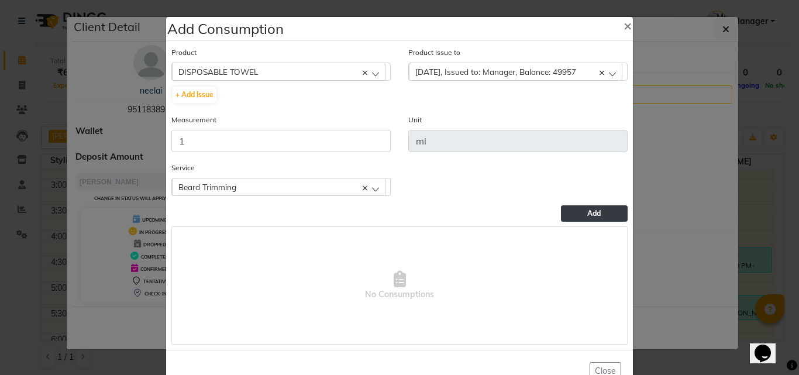
click at [575, 206] on button "Add" at bounding box center [594, 213] width 67 height 16
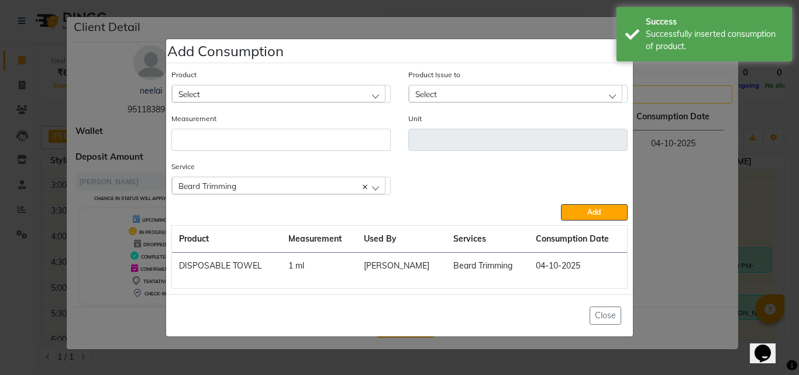
click at [737, 144] on ngb-modal-window "Add Consumption × Product Select 4-88 Product Issue to Select 2025-09-29, Issue…" at bounding box center [399, 187] width 799 height 375
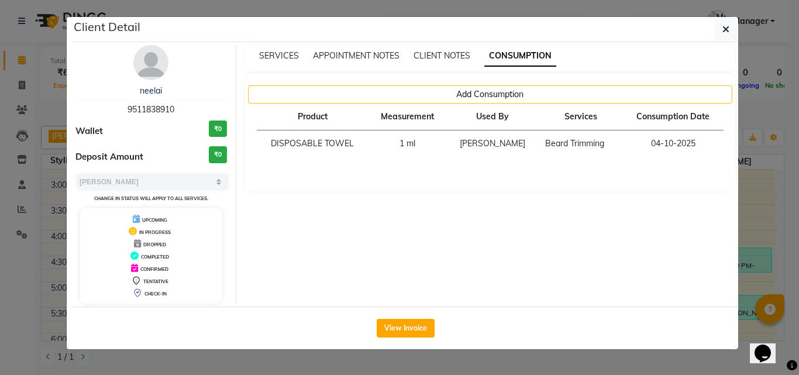
click at [749, 151] on ngb-modal-window "Client Detail neelai 9511838910 Wallet ₹0 Deposit Amount ₹0 Select MARK DONE UP…" at bounding box center [399, 187] width 799 height 375
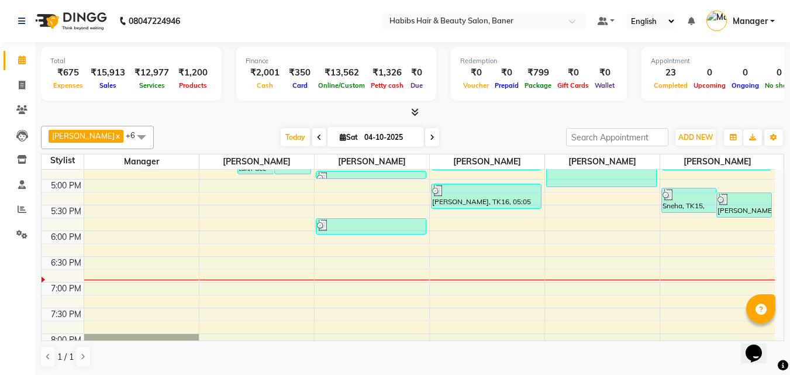
scroll to position [468, 0]
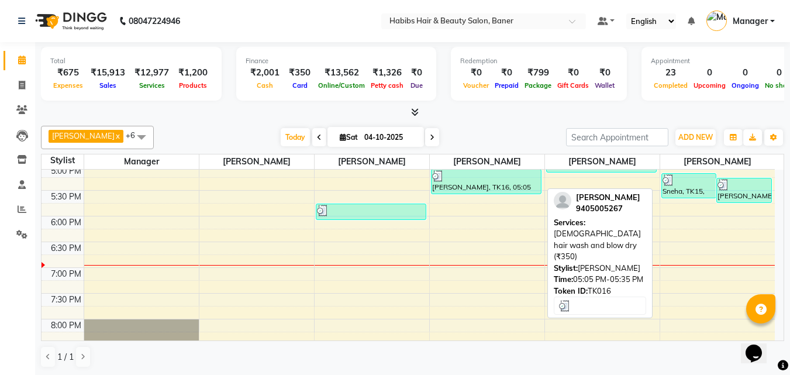
click at [460, 187] on div "[PERSON_NAME], TK16, 05:05 PM-05:35 PM, [DEMOGRAPHIC_DATA] hair wash and blow d…" at bounding box center [486, 182] width 109 height 24
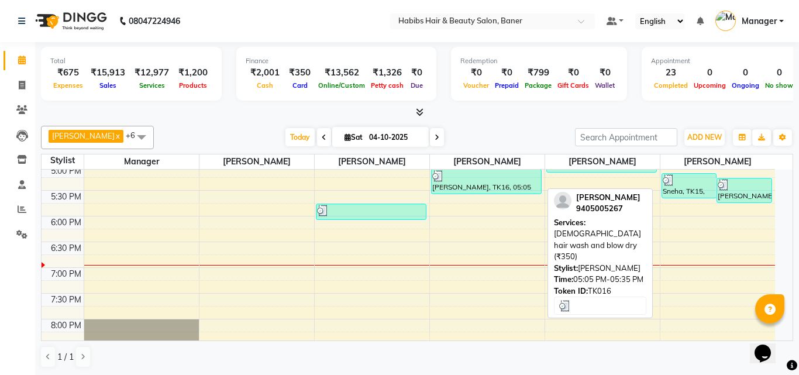
select select "3"
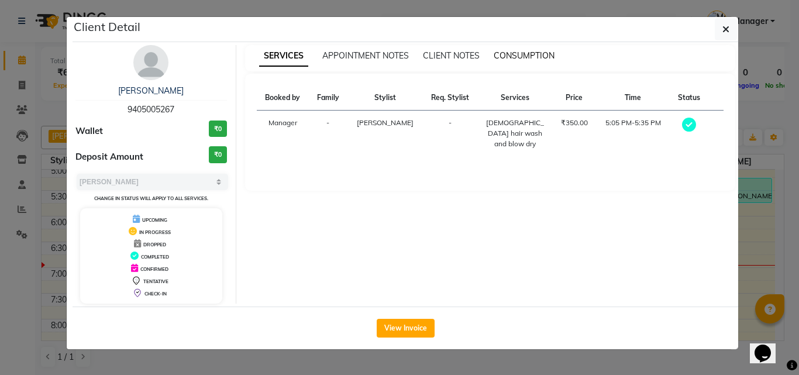
click at [516, 53] on span "CONSUMPTION" at bounding box center [524, 55] width 61 height 11
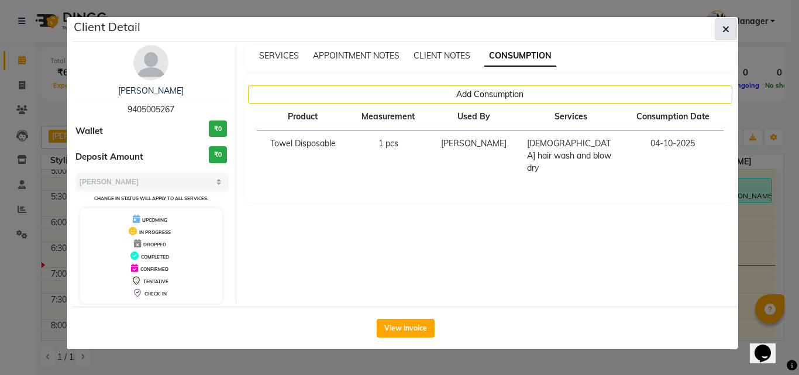
click at [725, 32] on icon "button" at bounding box center [725, 29] width 7 height 9
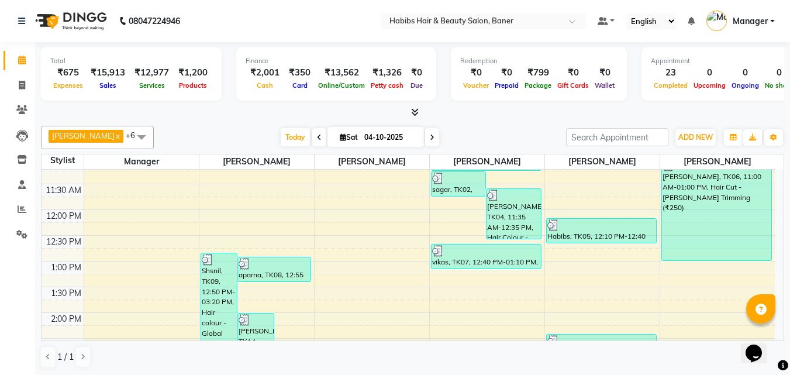
scroll to position [175, 0]
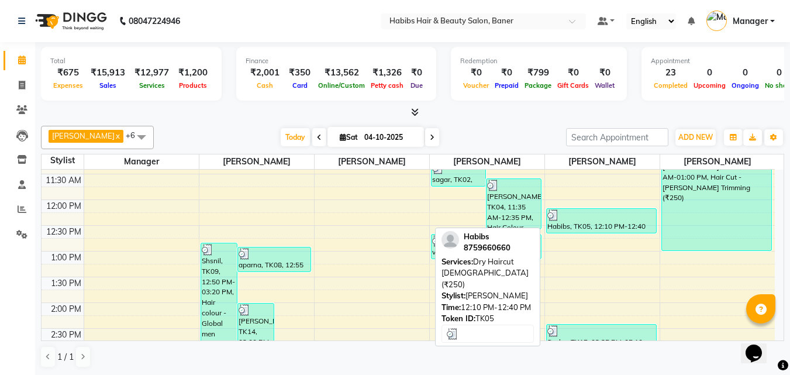
click at [594, 220] on div at bounding box center [601, 215] width 108 height 12
select select "3"
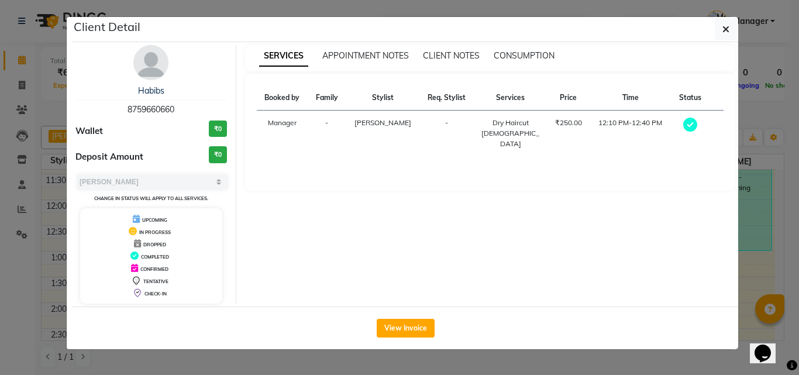
click at [525, 48] on div "SERVICES APPOINTMENT NOTES CLIENT NOTES CONSUMPTION" at bounding box center [490, 58] width 491 height 26
click at [521, 57] on span "CONSUMPTION" at bounding box center [524, 55] width 61 height 11
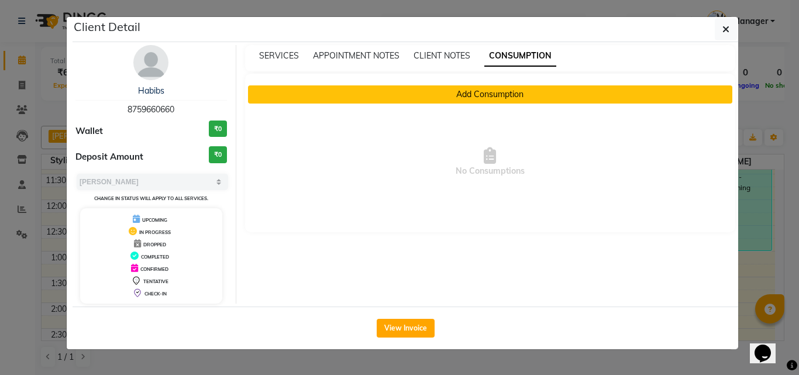
click at [455, 92] on button "Add Consumption" at bounding box center [490, 94] width 485 height 18
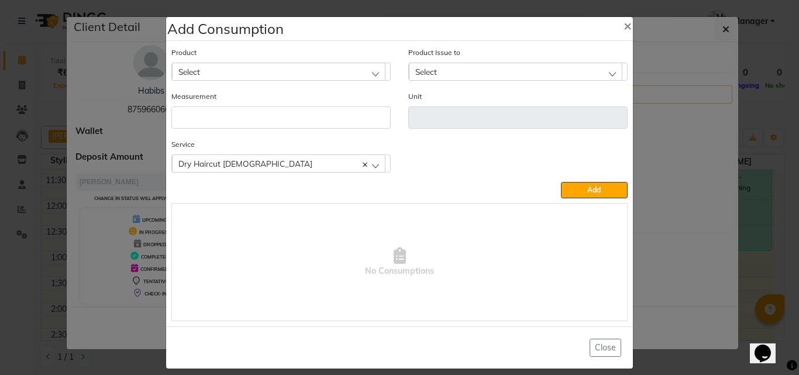
click at [209, 67] on div "Select" at bounding box center [278, 72] width 213 height 18
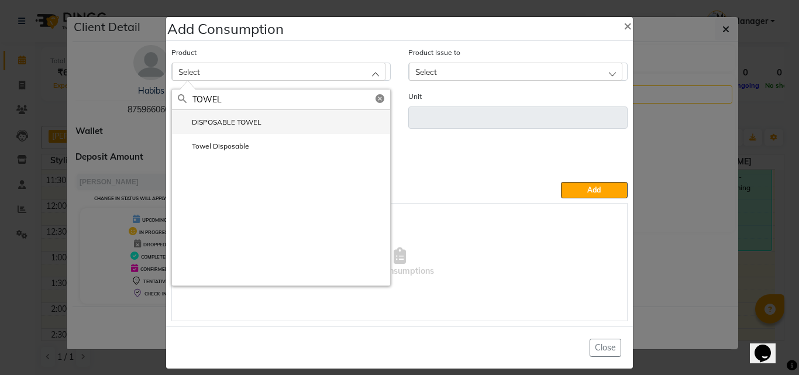
type input "TOWEL"
click at [227, 120] on label "DISPOSABLE TOWEL" at bounding box center [220, 122] width 84 height 11
type input "ml"
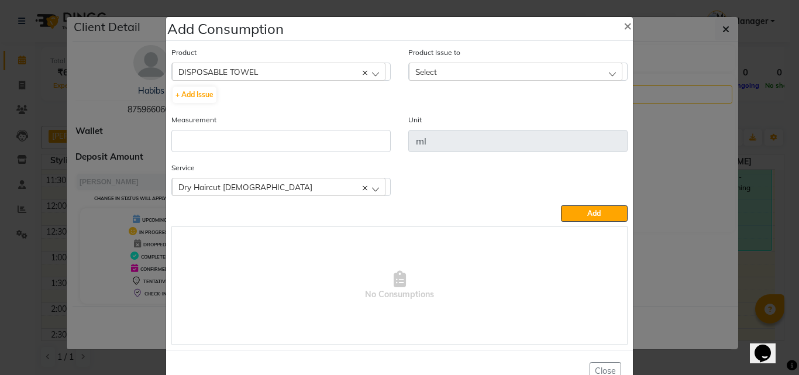
click at [220, 127] on div "Measurement" at bounding box center [280, 132] width 219 height 39
click at [220, 133] on input "number" at bounding box center [280, 141] width 219 height 22
type input "1"
click at [422, 71] on span "Select" at bounding box center [426, 72] width 22 height 10
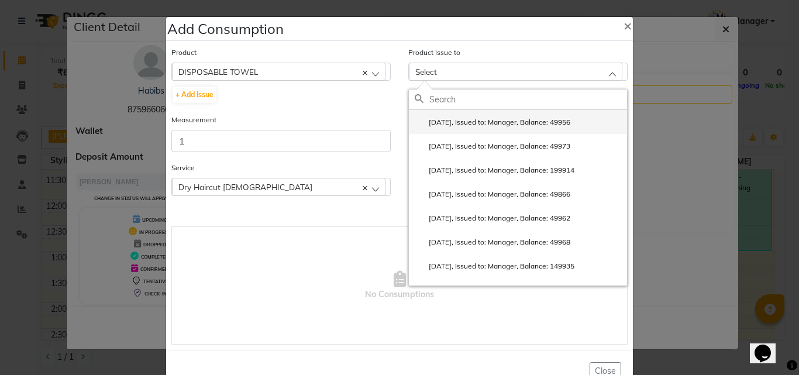
click at [434, 120] on label "2025-09-29, Issued to: Manager, Balance: 49956" at bounding box center [493, 122] width 156 height 11
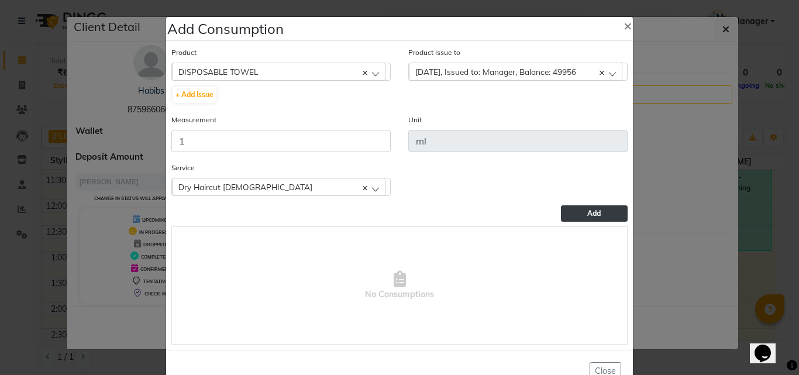
click at [579, 216] on button "Add" at bounding box center [594, 213] width 67 height 16
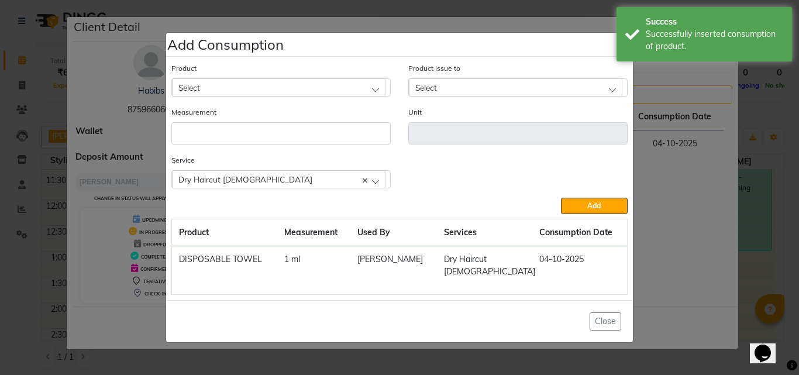
click at [761, 133] on ngb-modal-window "Add Consumption × Product Select 4-88 Product Issue to Select 2025-09-29, Issue…" at bounding box center [399, 187] width 799 height 375
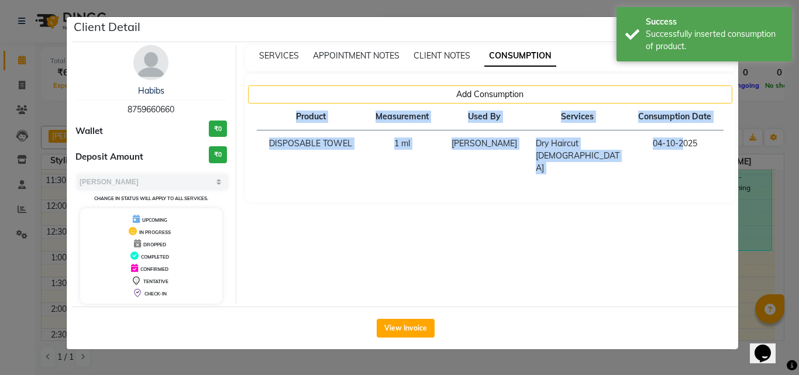
click at [761, 133] on ngb-modal-window "Client Detail Habibs 8759660660 Wallet ₹0 Deposit Amount ₹0 Select MARK DONE UP…" at bounding box center [399, 187] width 799 height 375
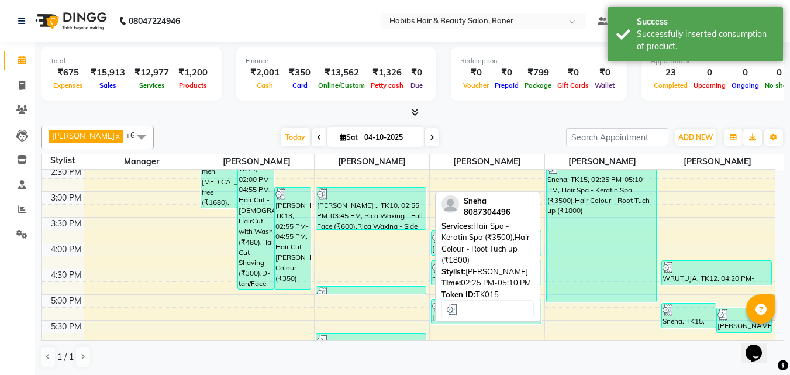
scroll to position [409, 0]
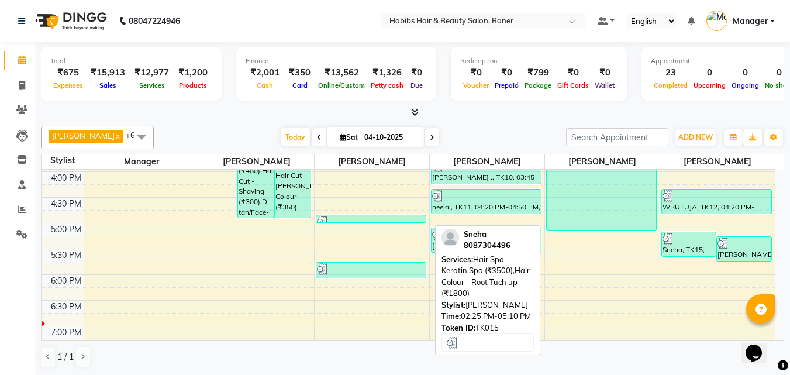
click at [602, 191] on div "Sneha, TK15, 02:25 PM-05:10 PM, Hair Spa - Keratin Spa (₹3500),Hair Colour - Ro…" at bounding box center [601, 161] width 109 height 140
select select "3"
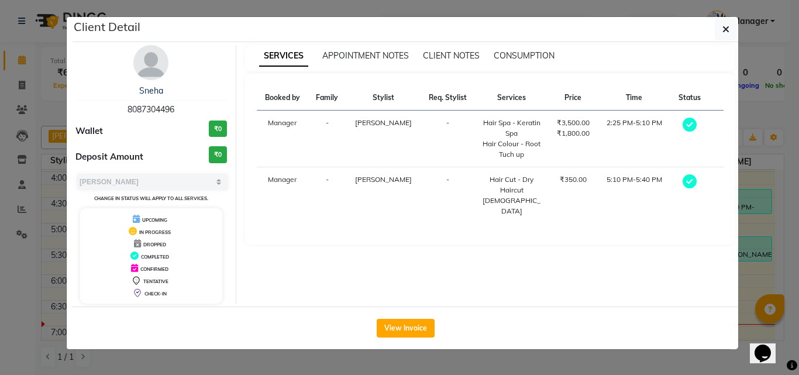
click at [525, 49] on div "SERVICES APPOINTMENT NOTES CLIENT NOTES CONSUMPTION" at bounding box center [490, 58] width 491 height 26
click at [523, 58] on span "CONSUMPTION" at bounding box center [524, 55] width 61 height 11
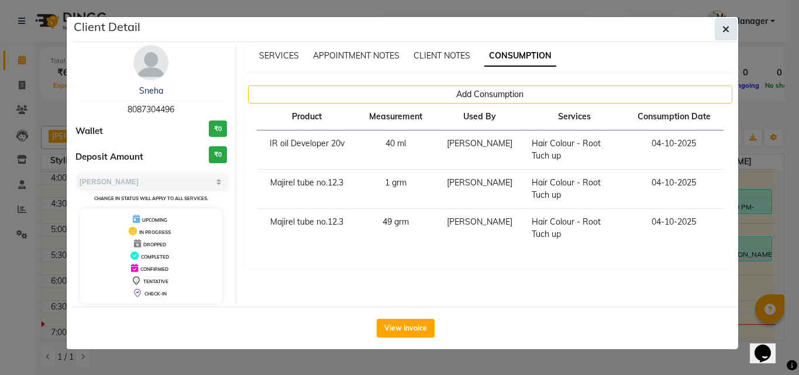
click at [718, 29] on button "button" at bounding box center [726, 29] width 22 height 22
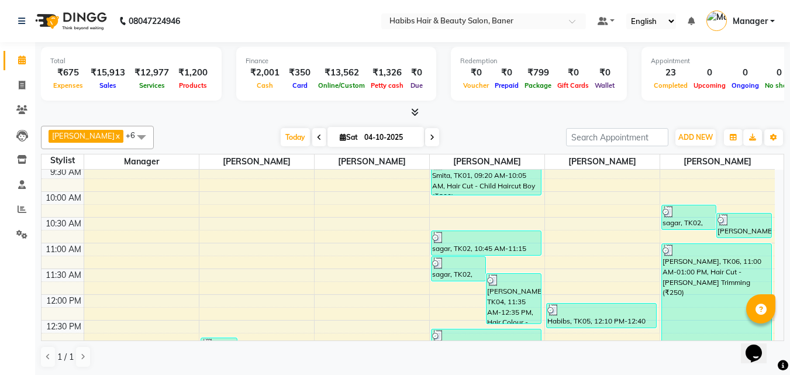
scroll to position [117, 0]
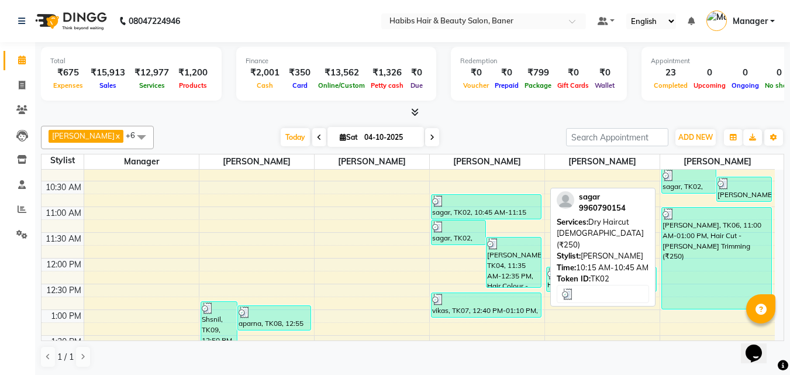
click at [688, 173] on div at bounding box center [689, 176] width 53 height 12
select select "3"
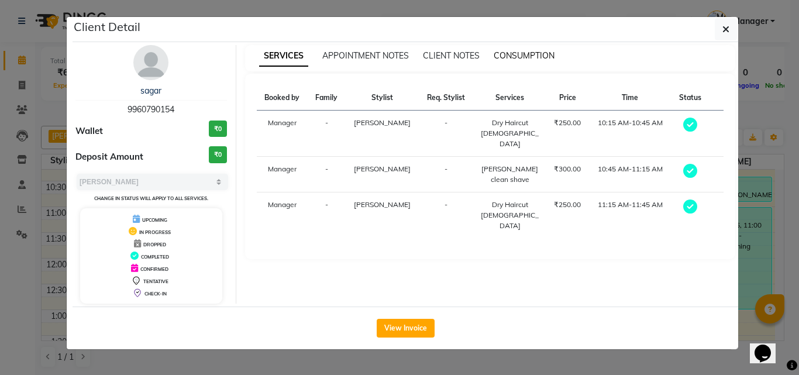
click at [524, 53] on span "CONSUMPTION" at bounding box center [524, 55] width 61 height 11
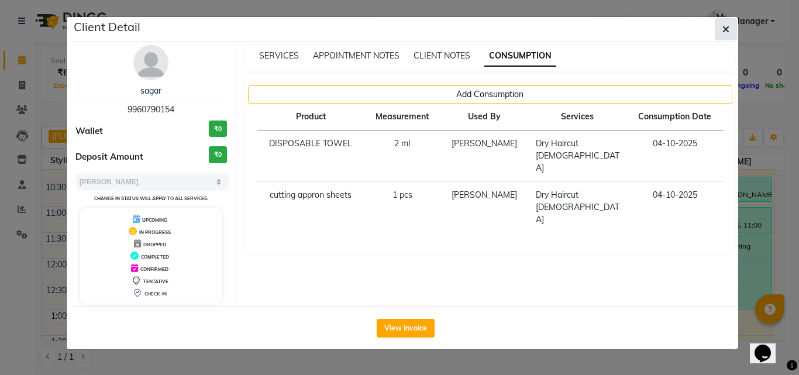
click at [724, 27] on icon "button" at bounding box center [725, 29] width 7 height 9
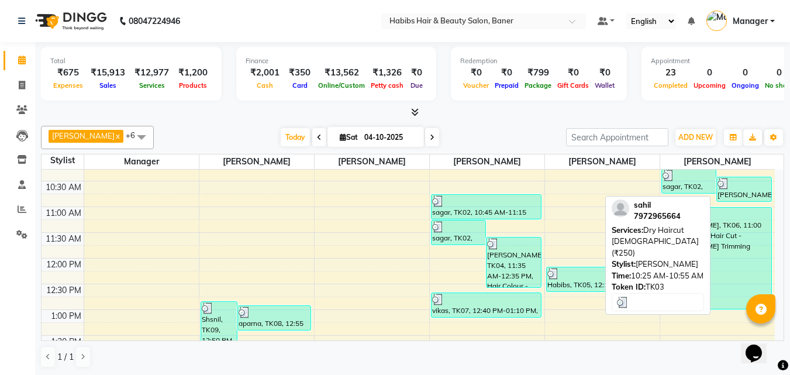
click at [740, 198] on div "[PERSON_NAME], TK03, 10:25 AM-10:55 AM, Dry Haircut [DEMOGRAPHIC_DATA] (₹250)" at bounding box center [744, 189] width 54 height 24
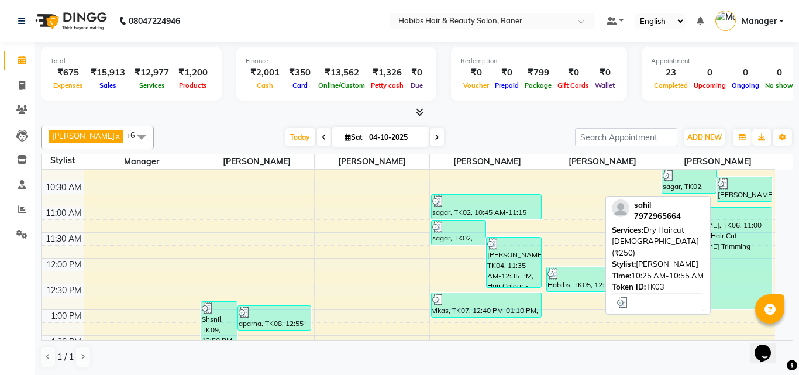
select select "3"
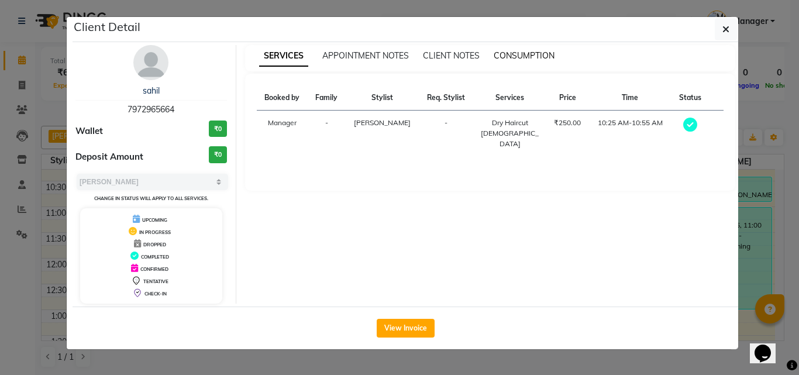
click at [506, 60] on span "CONSUMPTION" at bounding box center [524, 55] width 61 height 11
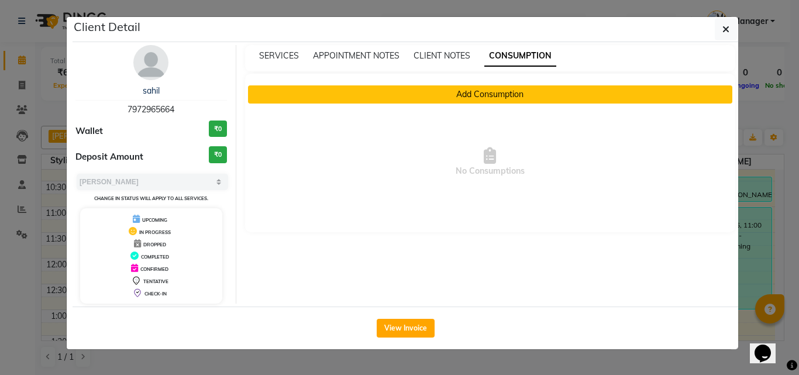
click at [504, 89] on button "Add Consumption" at bounding box center [490, 94] width 485 height 18
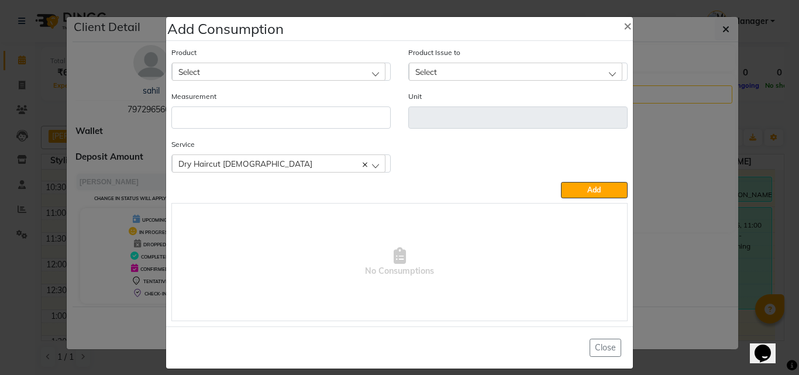
click at [232, 68] on div "Select" at bounding box center [278, 72] width 213 height 18
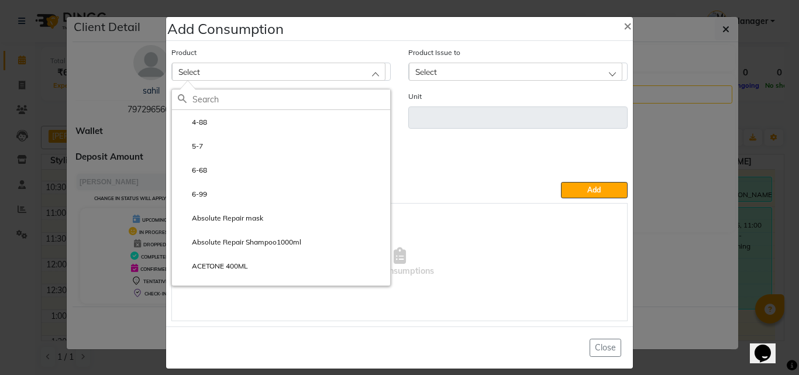
click at [209, 95] on input "text" at bounding box center [291, 99] width 198 height 20
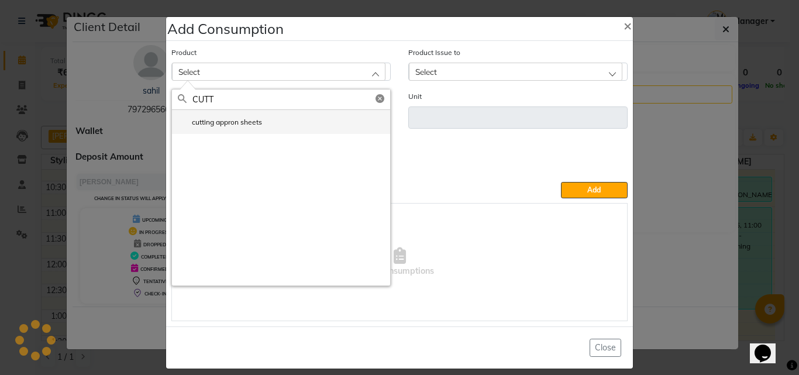
type input "CUTT"
click at [226, 123] on label "cutting appron sheets" at bounding box center [220, 122] width 84 height 11
type input "pcs"
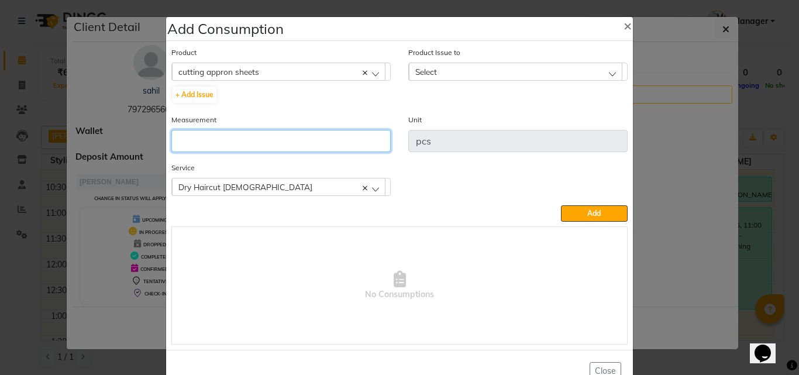
click at [222, 146] on input "number" at bounding box center [280, 141] width 219 height 22
type input "1"
click at [437, 68] on div "Select" at bounding box center [515, 72] width 213 height 18
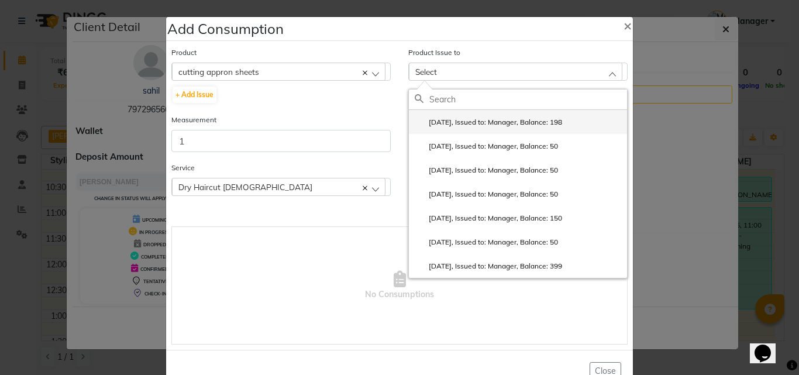
click at [442, 126] on label "2025-06-08, Issued to: Manager, Balance: 198" at bounding box center [488, 122] width 147 height 11
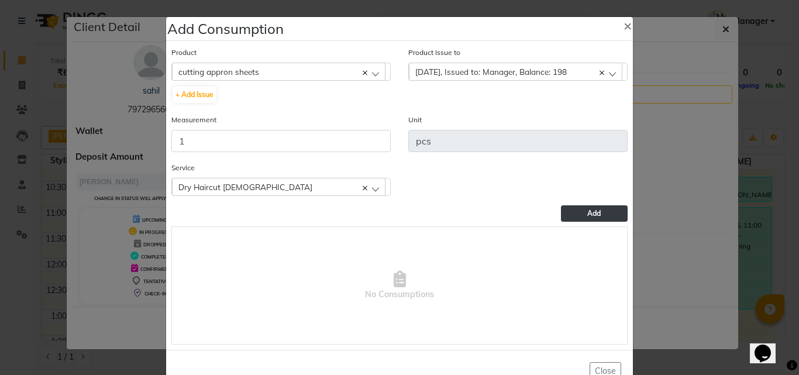
click at [561, 208] on button "Add" at bounding box center [594, 213] width 67 height 16
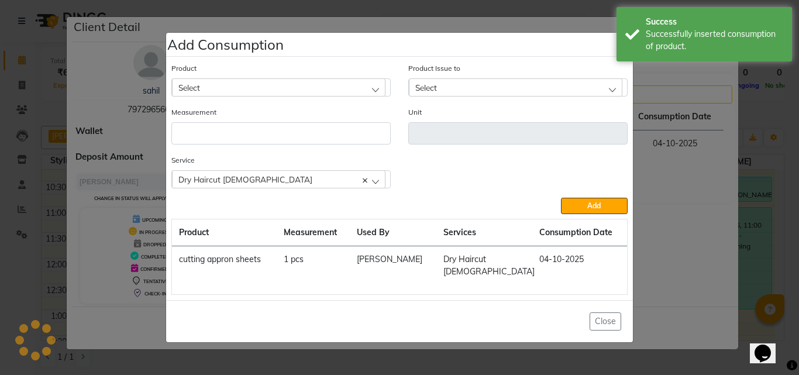
click at [758, 108] on ngb-modal-window "Add Consumption × Product Select 4-88 Product Issue to Select 2025-06-08, Issue…" at bounding box center [399, 187] width 799 height 375
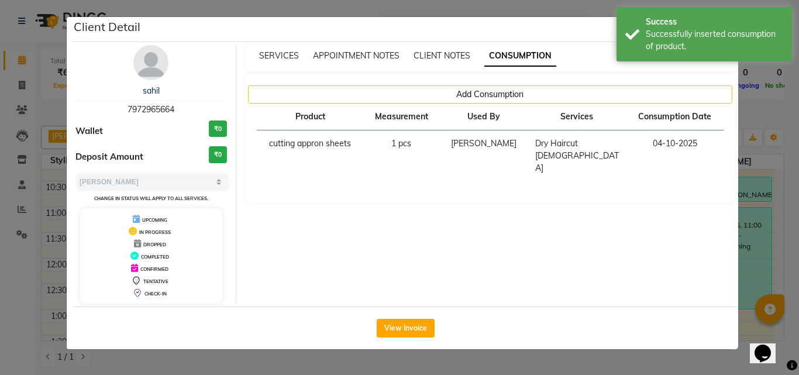
click at [758, 108] on ngb-modal-window "Client Detail sahil 7972965664 Wallet ₹0 Deposit Amount ₹0 Select MARK DONE UPC…" at bounding box center [399, 187] width 799 height 375
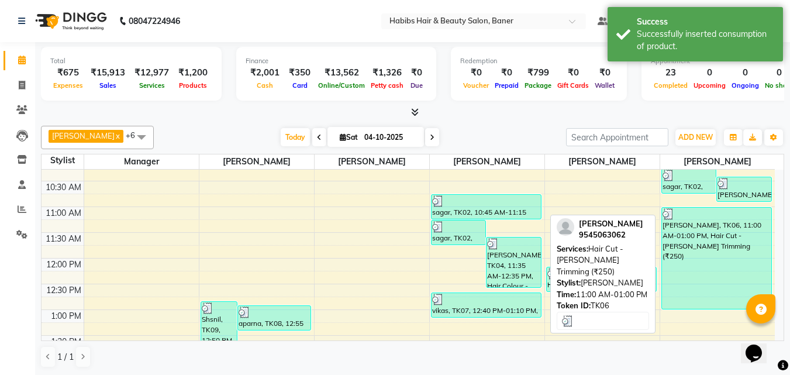
click at [721, 227] on div "[PERSON_NAME], TK06, 11:00 AM-01:00 PM, Hair Cut - [PERSON_NAME] Trimming (₹250)" at bounding box center [717, 258] width 110 height 101
select select "3"
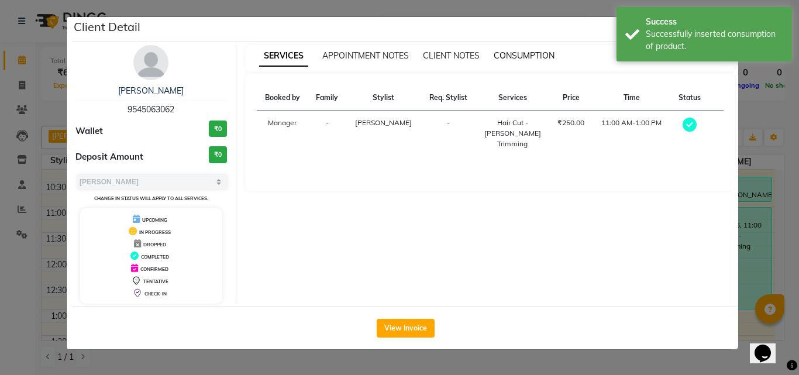
click at [510, 58] on span "CONSUMPTION" at bounding box center [524, 55] width 61 height 11
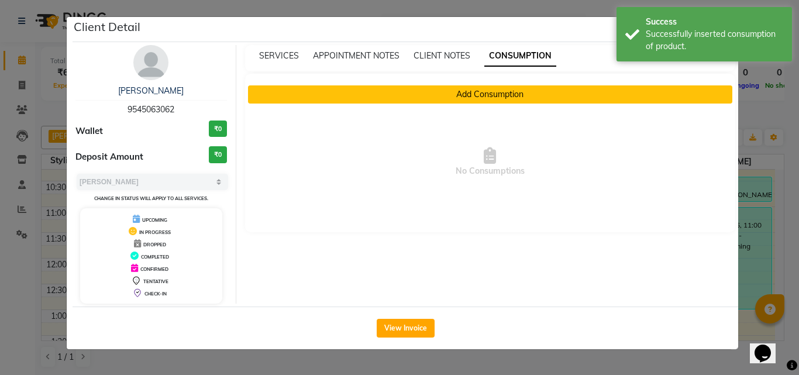
click at [468, 95] on button "Add Consumption" at bounding box center [490, 94] width 485 height 18
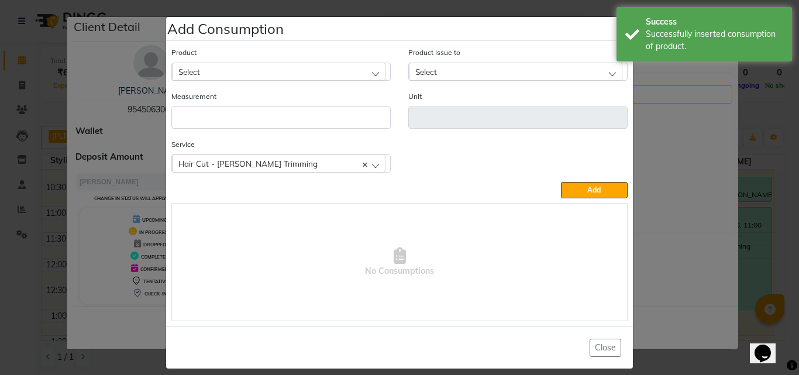
click at [307, 78] on div "Select" at bounding box center [278, 72] width 213 height 18
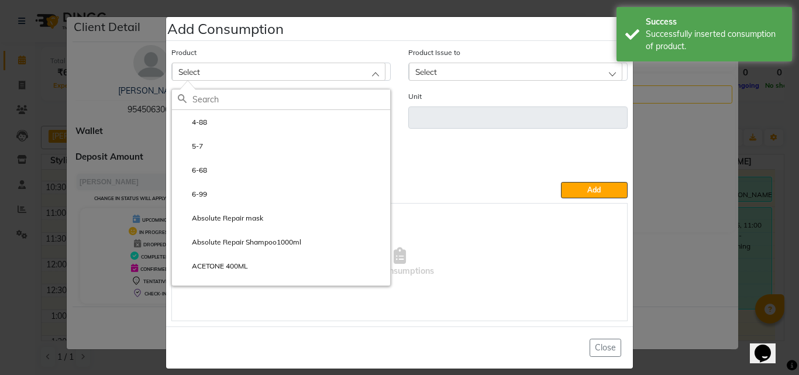
click at [218, 102] on input "text" at bounding box center [291, 99] width 198 height 20
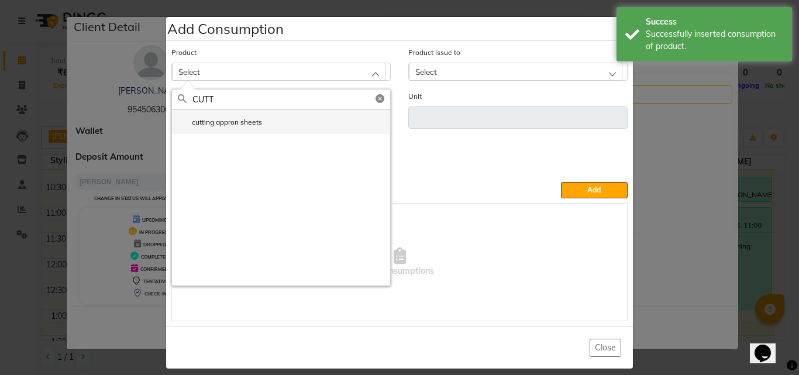
type input "CUTT"
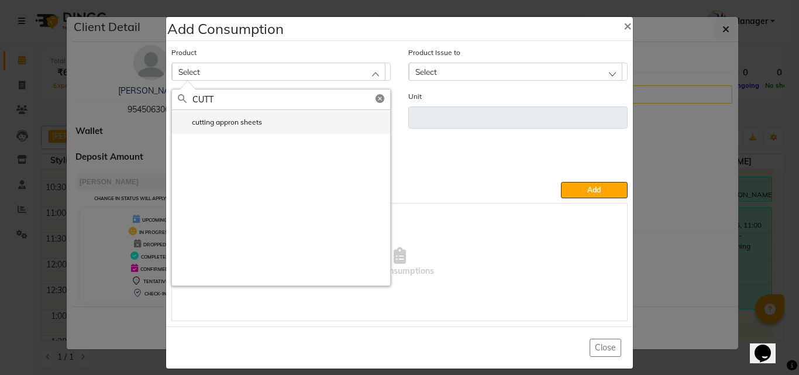
click at [225, 125] on label "cutting appron sheets" at bounding box center [220, 122] width 84 height 11
type input "pcs"
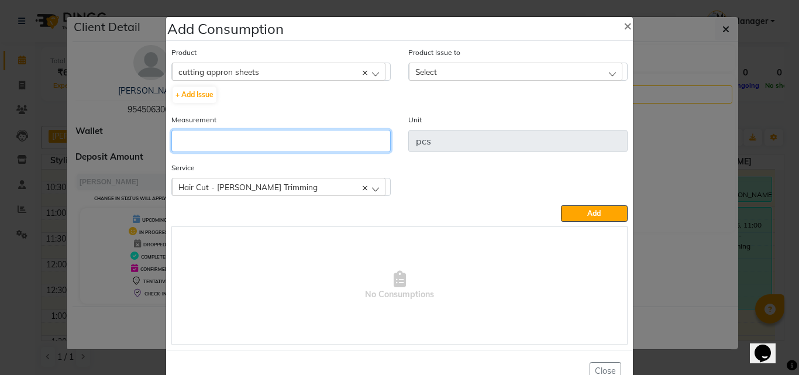
click at [221, 140] on input "number" at bounding box center [280, 141] width 219 height 22
type input "1"
click at [446, 60] on div "Product Issue to Select 2025-06-08, Issued to: Manager, Balance: 197 2025-06-07…" at bounding box center [517, 63] width 219 height 35
click at [445, 65] on div "Select" at bounding box center [515, 72] width 213 height 18
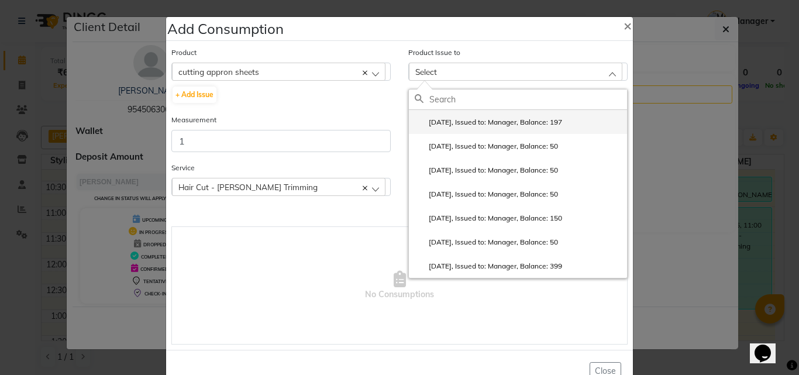
click at [470, 127] on label "2025-06-08, Issued to: Manager, Balance: 197" at bounding box center [488, 122] width 147 height 11
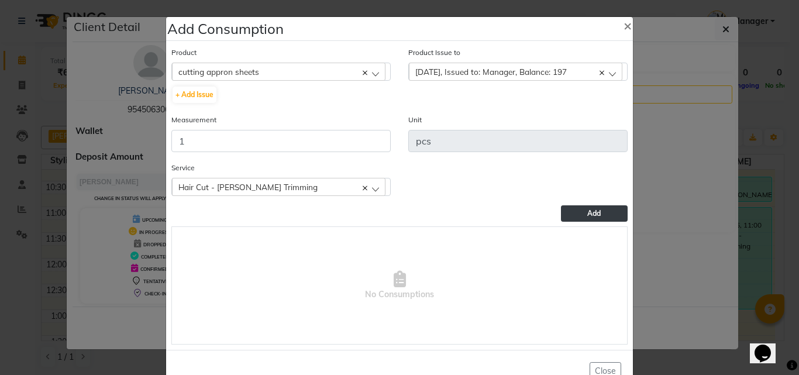
click at [582, 220] on button "Add" at bounding box center [594, 213] width 67 height 16
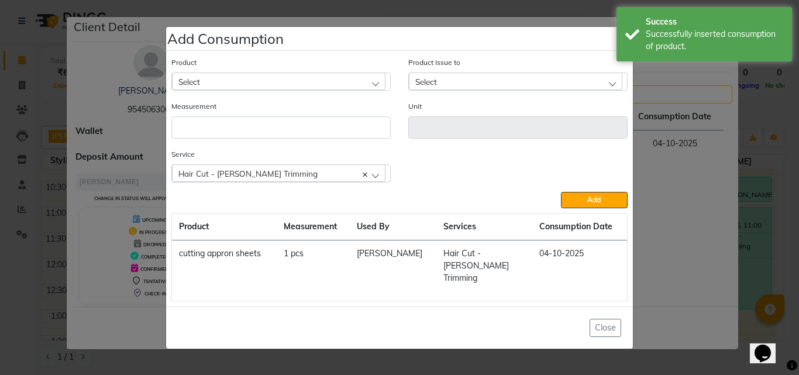
click at [247, 81] on div "Select" at bounding box center [278, 82] width 213 height 18
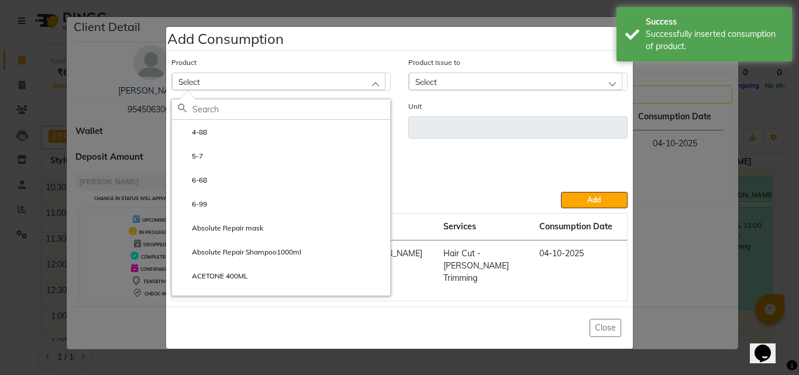
click at [219, 119] on input "text" at bounding box center [291, 109] width 198 height 20
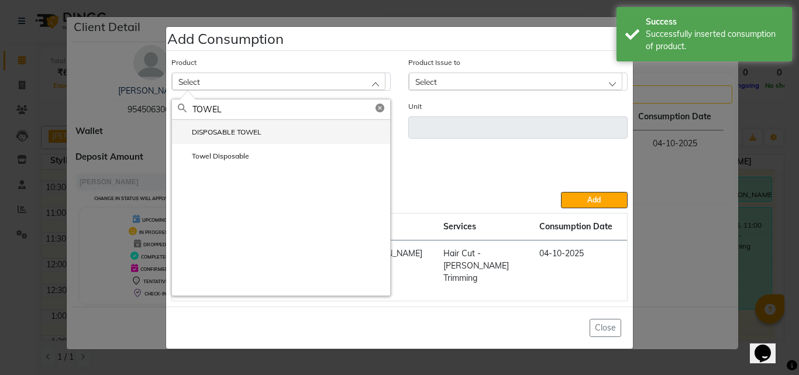
type input "TOWEL"
click at [218, 132] on li "DISPOSABLE TOWEL" at bounding box center [281, 132] width 218 height 24
type input "ml"
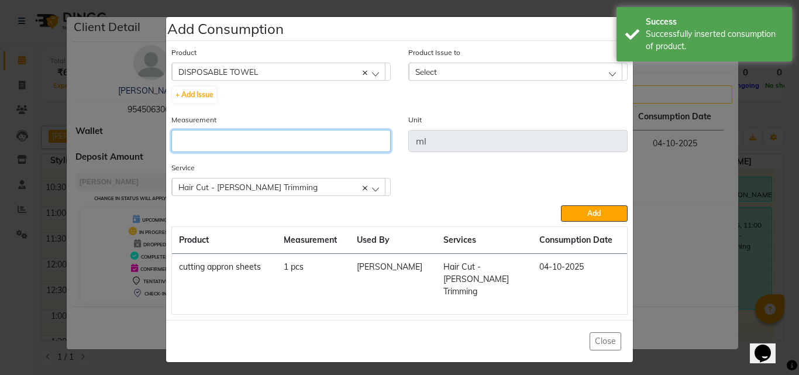
click at [273, 152] on input "number" at bounding box center [280, 141] width 219 height 22
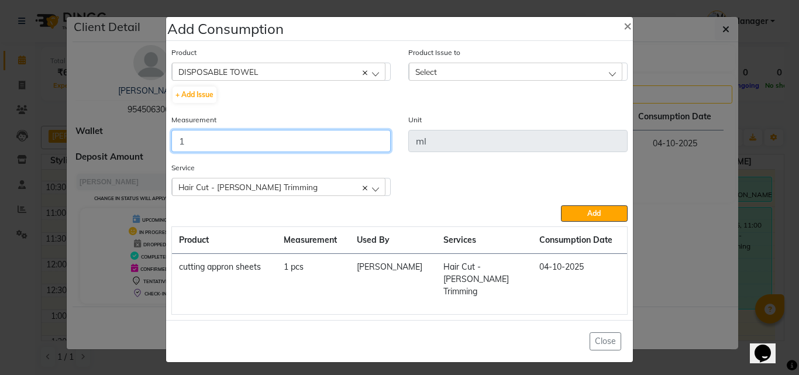
type input "1"
click at [452, 71] on div "Select" at bounding box center [515, 72] width 213 height 18
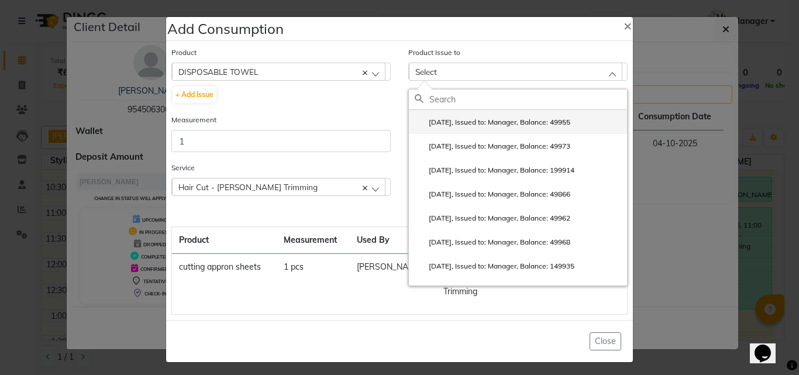
click at [458, 127] on label "2025-09-29, Issued to: Manager, Balance: 49955" at bounding box center [493, 122] width 156 height 11
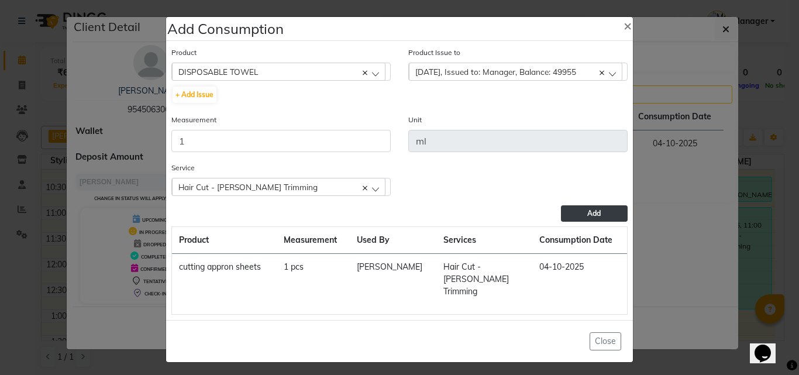
click at [573, 215] on button "Add" at bounding box center [594, 213] width 67 height 16
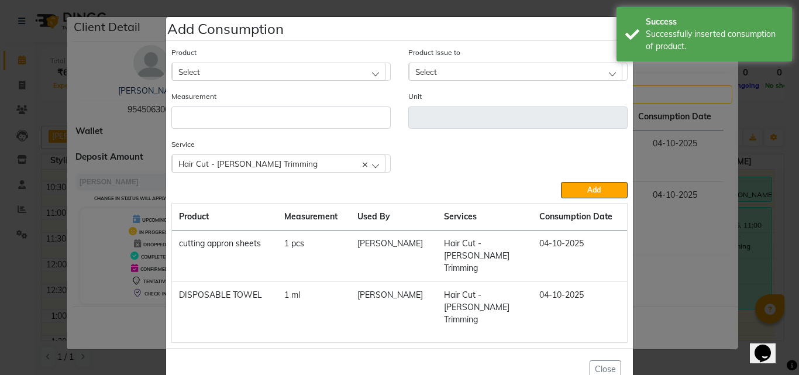
click at [743, 123] on ngb-modal-window "Add Consumption × Product Select 4-88 Product Issue to Select 2025-09-29, Issue…" at bounding box center [399, 187] width 799 height 375
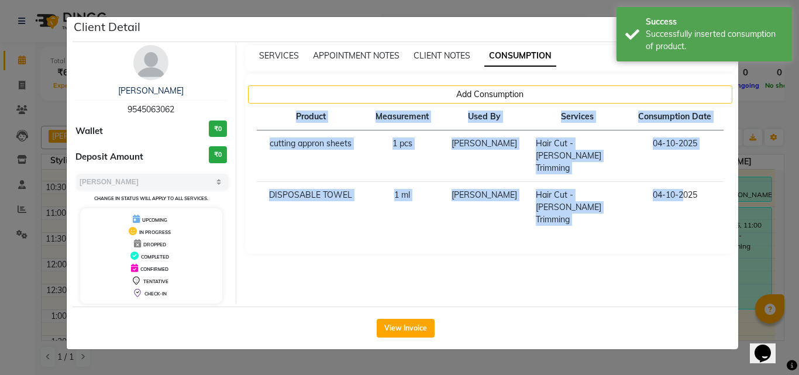
click at [743, 123] on div "SERVICES APPOINTMENT NOTES CLIENT NOTES CONSUMPTION Add Consumption Product Mea…" at bounding box center [490, 174] width 508 height 258
click at [770, 171] on ngb-modal-window "Client Detail Rishab 9545063062 Wallet ₹0 Deposit Amount ₹0 Select MARK DONE UP…" at bounding box center [399, 187] width 799 height 375
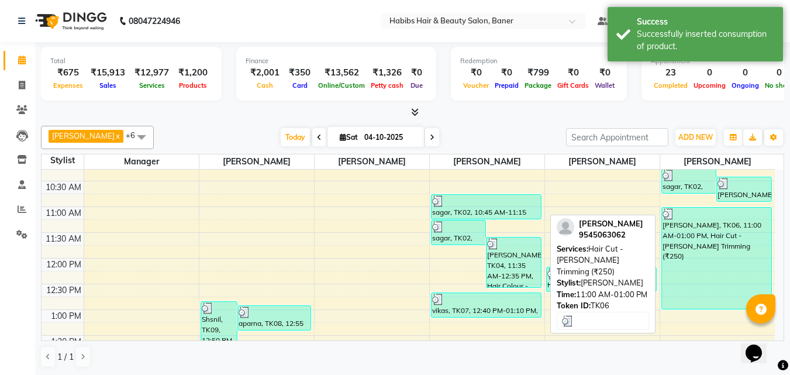
click at [703, 221] on div "[PERSON_NAME], TK06, 11:00 AM-01:00 PM, Hair Cut - [PERSON_NAME] Trimming (₹250)" at bounding box center [717, 258] width 110 height 101
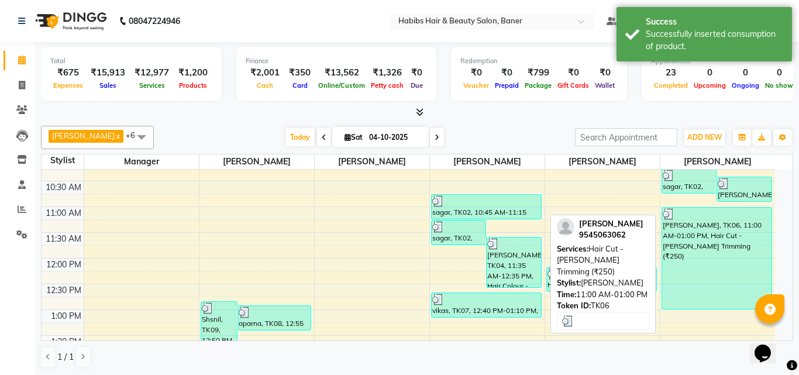
select select "3"
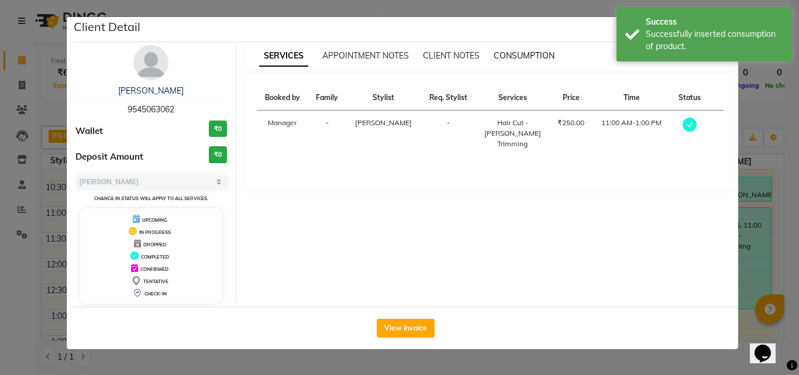
click at [508, 57] on span "CONSUMPTION" at bounding box center [524, 55] width 61 height 11
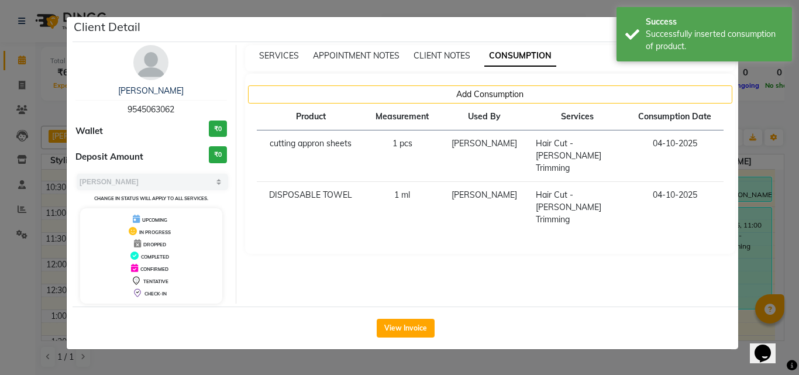
click at [761, 154] on ngb-modal-window "Client Detail Rishab 9545063062 Wallet ₹0 Deposit Amount ₹0 Select MARK DONE UP…" at bounding box center [399, 187] width 799 height 375
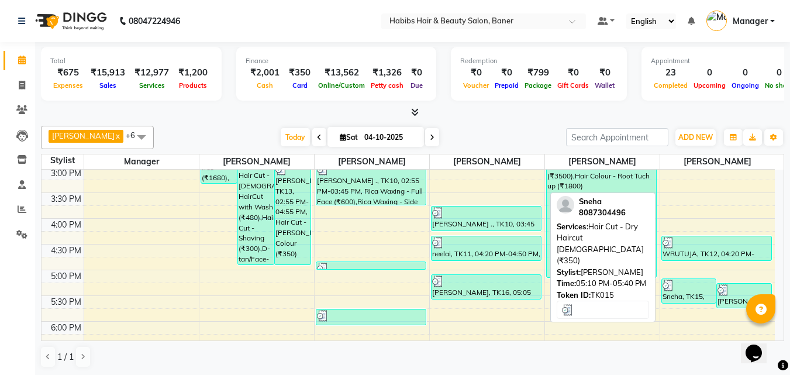
scroll to position [351, 0]
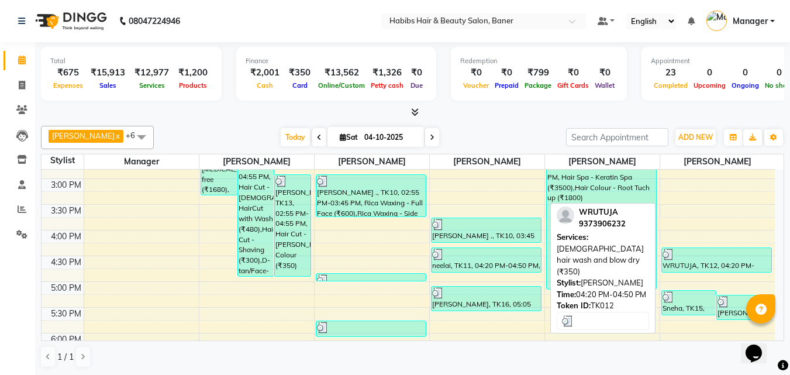
click at [689, 267] on div "WRUTUJA, TK12, 04:20 PM-04:50 PM, [DEMOGRAPHIC_DATA] hair wash and blow dry (₹3…" at bounding box center [717, 260] width 110 height 24
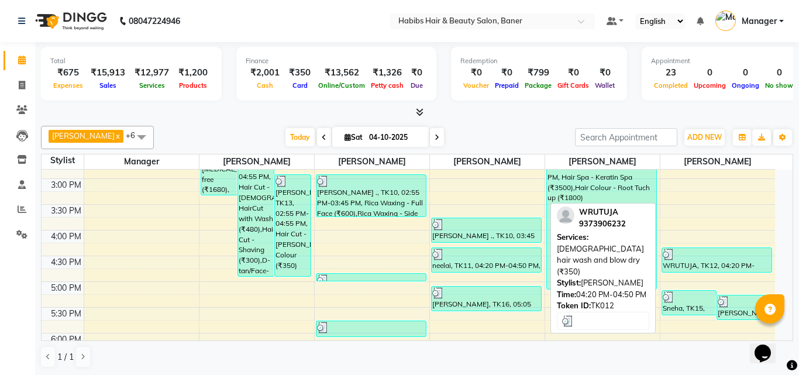
select select "3"
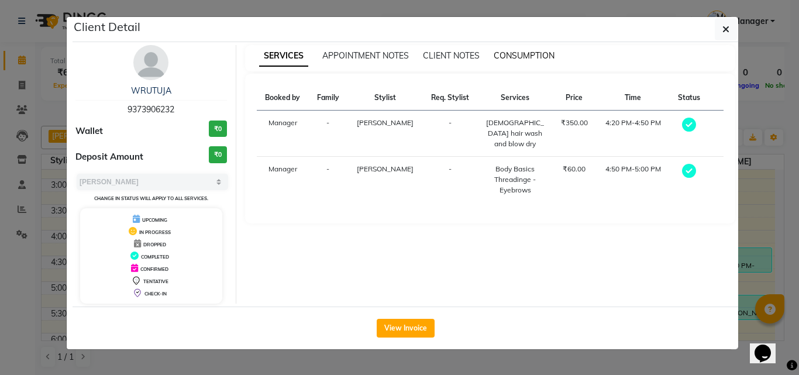
click at [529, 54] on span "CONSUMPTION" at bounding box center [524, 55] width 61 height 11
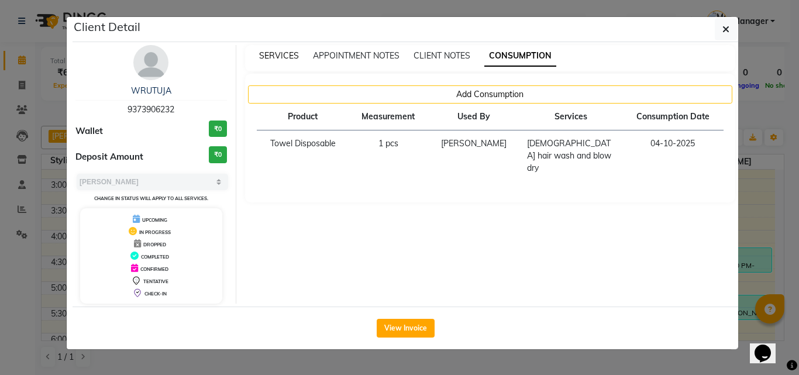
click at [272, 55] on span "SERVICES" at bounding box center [279, 55] width 40 height 11
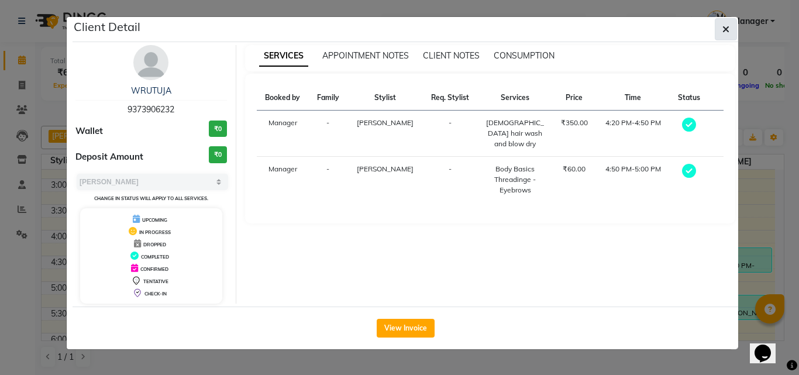
click at [730, 27] on button "button" at bounding box center [726, 29] width 22 height 22
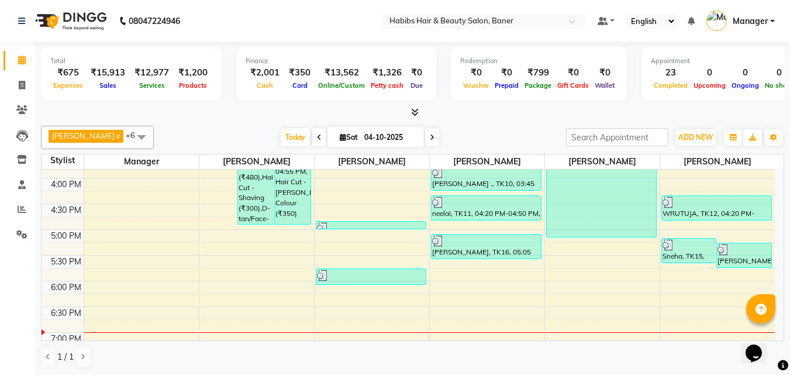
scroll to position [468, 0]
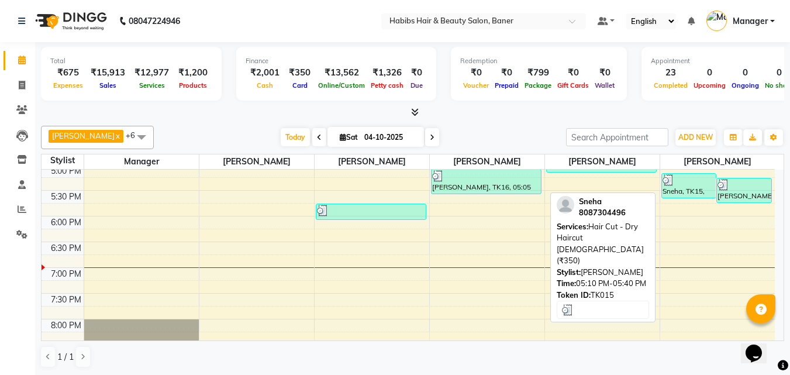
click at [703, 184] on div at bounding box center [689, 180] width 53 height 12
select select "3"
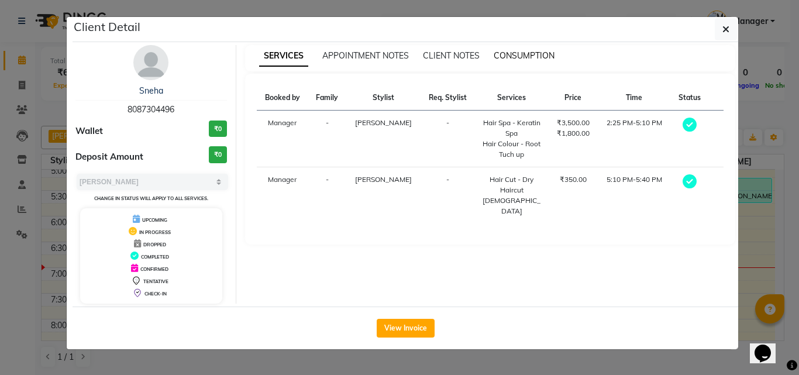
click at [525, 57] on span "CONSUMPTION" at bounding box center [524, 55] width 61 height 11
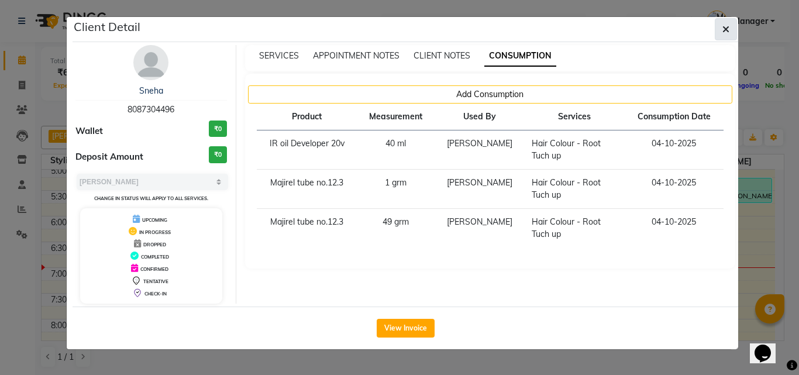
click at [717, 32] on button "button" at bounding box center [726, 29] width 22 height 22
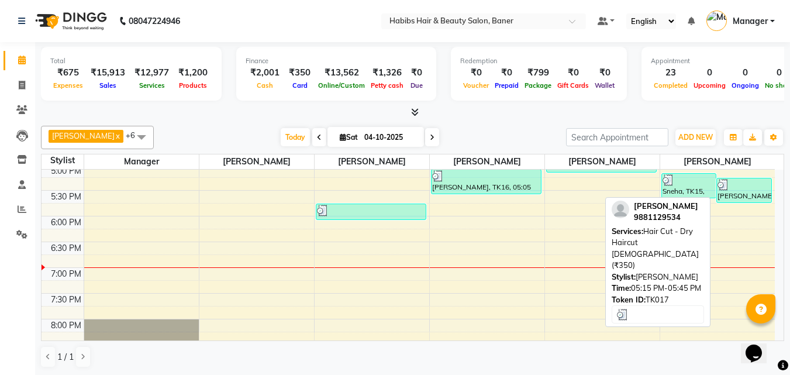
click at [750, 198] on div "[PERSON_NAME], TK17, 05:15 PM-05:45 PM, Hair Cut - Dry Haircut [DEMOGRAPHIC_DAT…" at bounding box center [744, 190] width 54 height 24
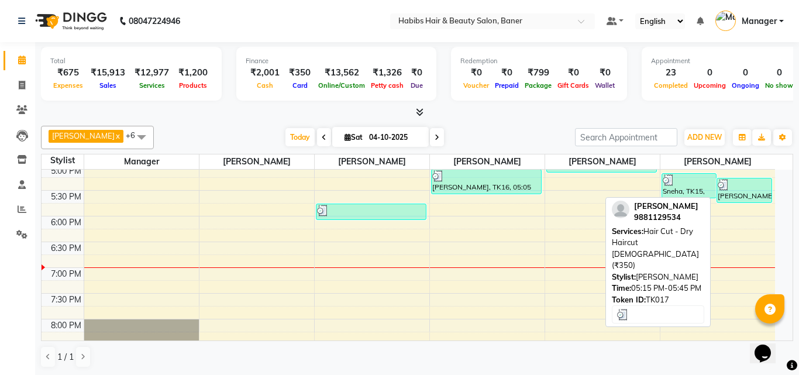
select select "3"
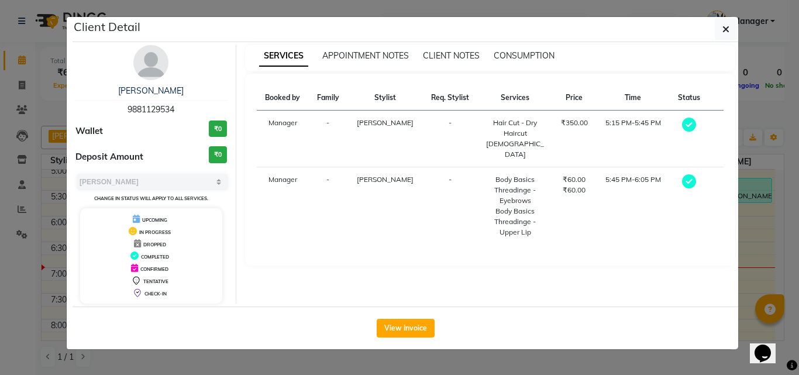
click at [519, 47] on div "SERVICES APPOINTMENT NOTES CLIENT NOTES CONSUMPTION" at bounding box center [490, 58] width 491 height 26
click at [518, 51] on span "CONSUMPTION" at bounding box center [524, 55] width 61 height 11
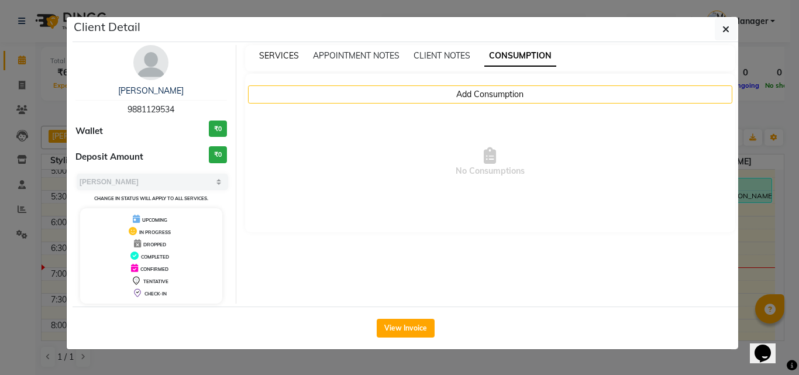
click at [268, 55] on span "SERVICES" at bounding box center [279, 55] width 40 height 11
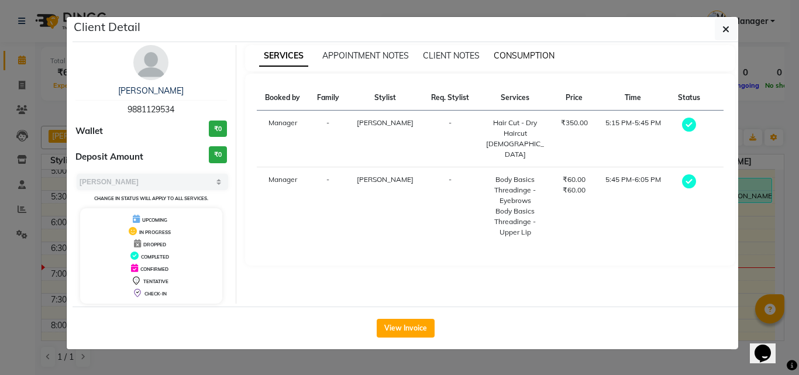
click at [527, 52] on span "CONSUMPTION" at bounding box center [524, 55] width 61 height 11
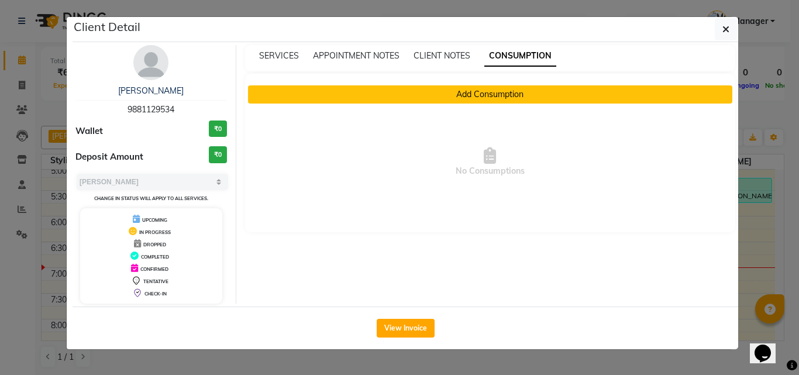
click at [470, 98] on button "Add Consumption" at bounding box center [490, 94] width 485 height 18
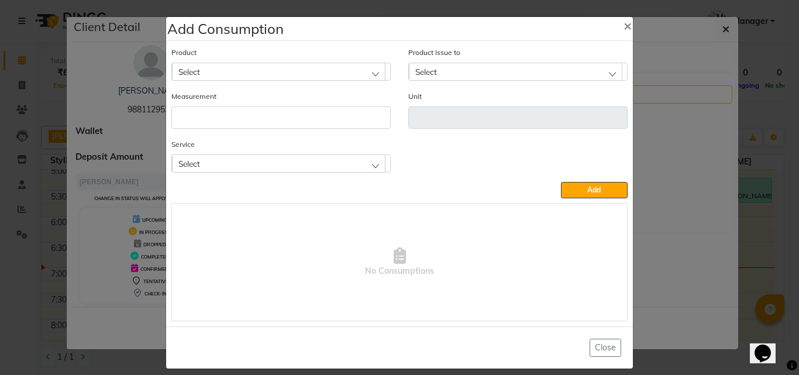
click at [278, 71] on div "Select" at bounding box center [278, 72] width 213 height 18
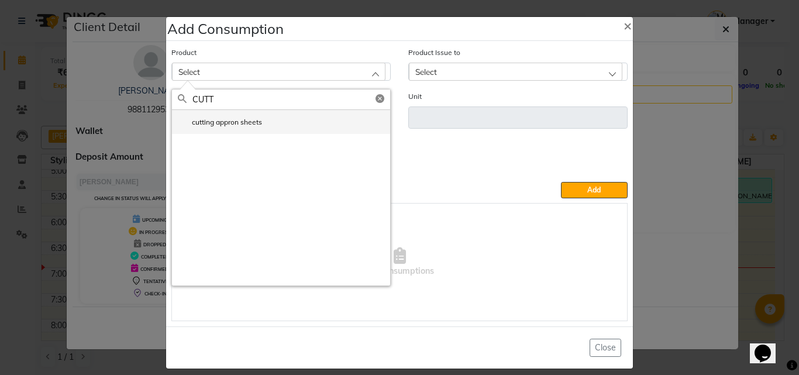
type input "CUTT"
click at [191, 125] on label "cutting appron sheets" at bounding box center [220, 122] width 84 height 11
type input "pcs"
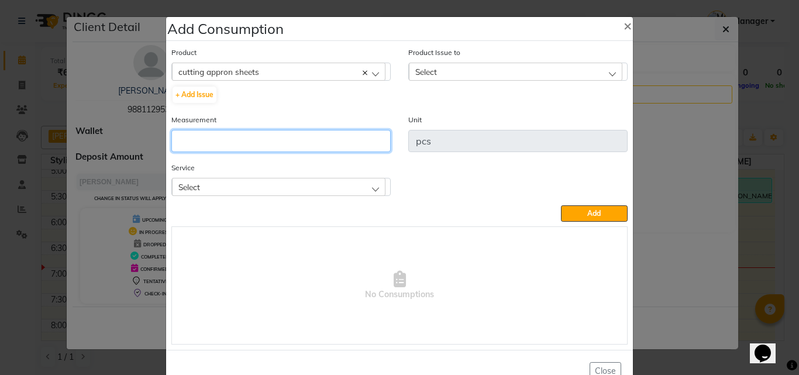
click at [196, 147] on input "number" at bounding box center [280, 141] width 219 height 22
type input "1"
click at [313, 181] on div "Select" at bounding box center [278, 187] width 213 height 18
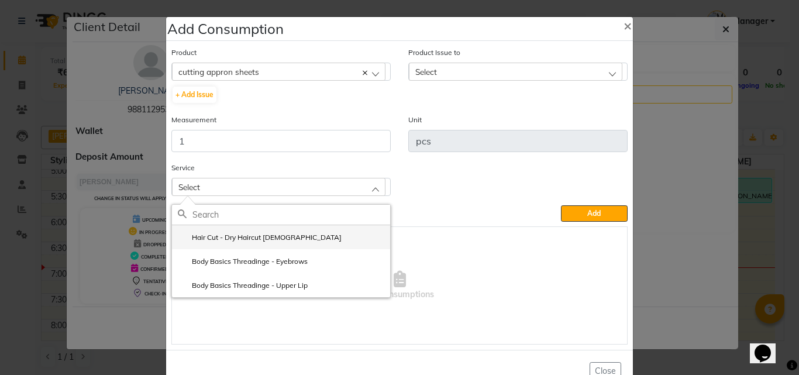
click at [231, 233] on label "Hair Cut - Dry Haircut [DEMOGRAPHIC_DATA]" at bounding box center [260, 237] width 164 height 11
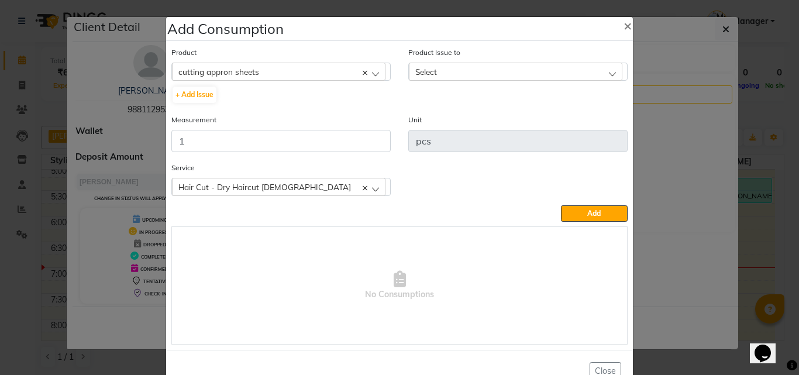
click at [439, 70] on div "Select" at bounding box center [515, 72] width 213 height 18
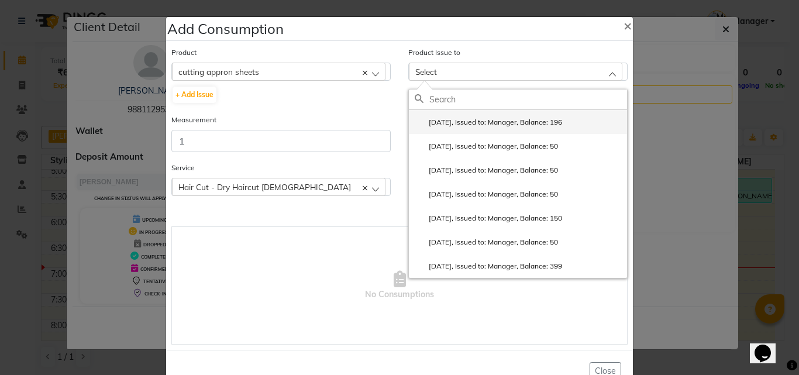
click at [448, 121] on label "2025-06-08, Issued to: Manager, Balance: 196" at bounding box center [488, 122] width 147 height 11
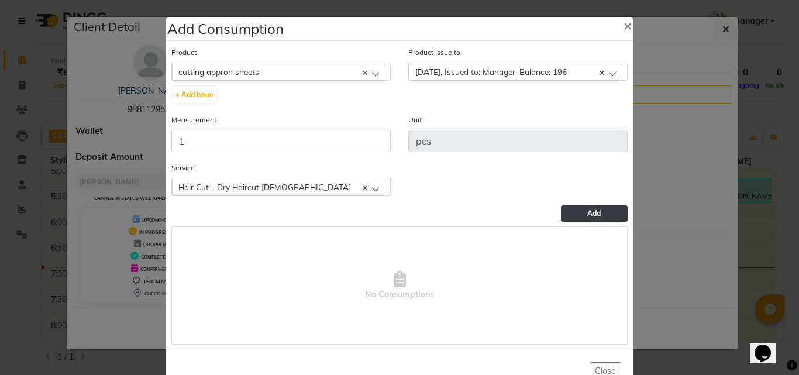
click at [618, 215] on button "Add" at bounding box center [594, 213] width 67 height 16
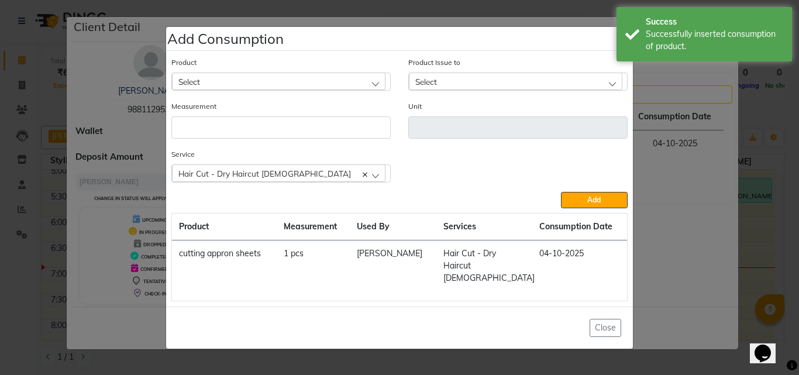
click at [780, 123] on ngb-modal-window "Add Consumption × Product Select 4-88 Product Issue to Select 2025-06-08, Issue…" at bounding box center [399, 187] width 799 height 375
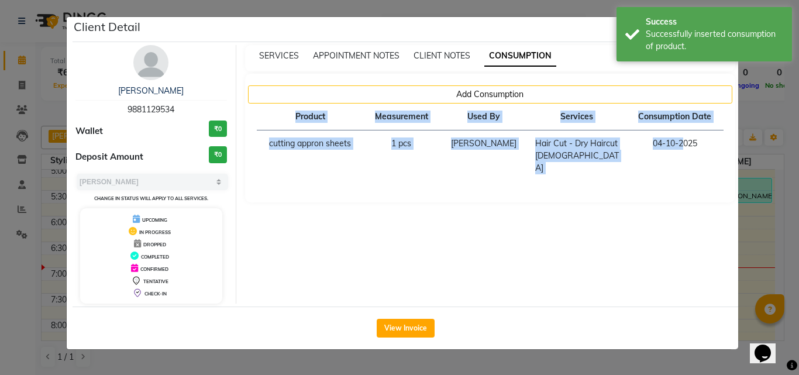
click at [778, 124] on ngb-modal-window "Client Detail Neha kulkarni 9881129534 Wallet ₹0 Deposit Amount ₹0 Select MARK …" at bounding box center [399, 187] width 799 height 375
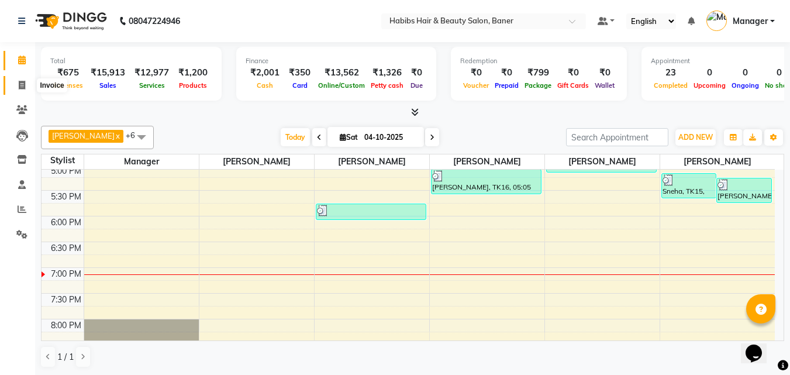
click at [28, 85] on span at bounding box center [22, 85] width 20 height 13
select select "service"
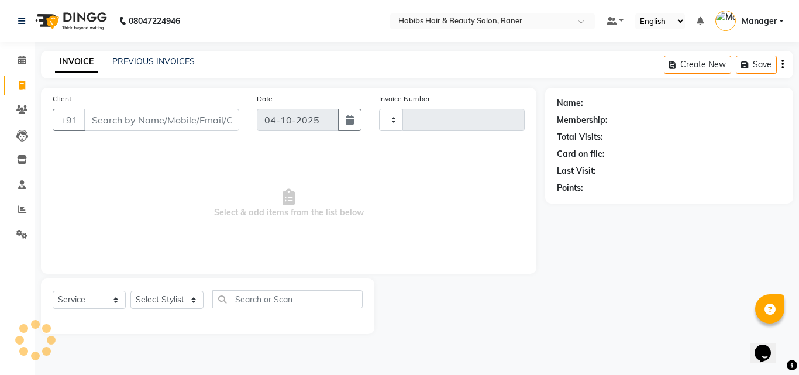
type input "4148"
select select "5356"
click at [129, 295] on div "Select Service Product Membership Package Voucher Prepaid Gift Card Select Styl…" at bounding box center [208, 303] width 310 height 27
click at [142, 295] on select "Select Stylist Admin Manager Pooja Singh Pratik Bhad Ram Rohan Sonawane Swapnal…" at bounding box center [166, 300] width 73 height 18
select select "88113"
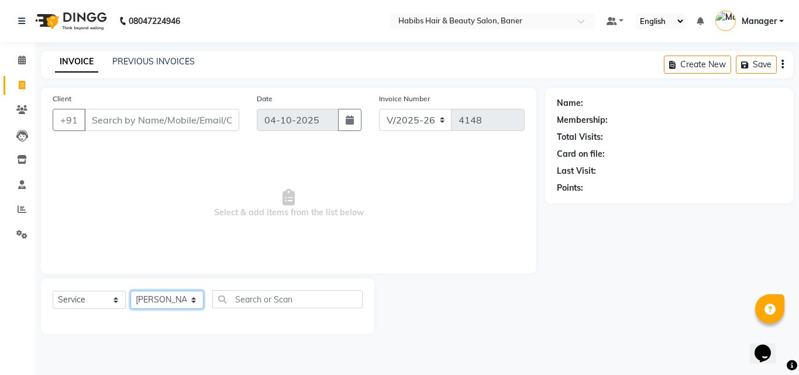
click at [130, 291] on select "Select Stylist Admin Manager Pooja Singh Pratik Bhad Ram Rohan Sonawane Swapnal…" at bounding box center [166, 300] width 73 height 18
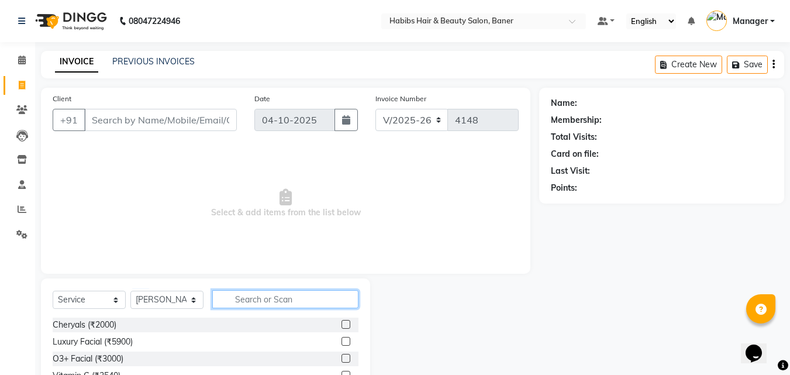
click at [244, 302] on input "text" at bounding box center [285, 299] width 146 height 18
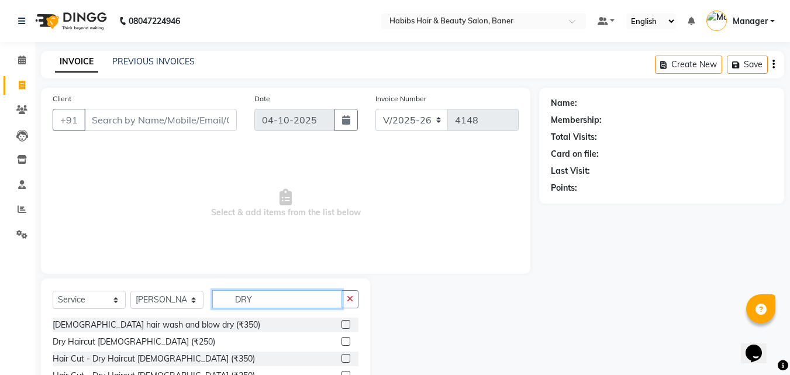
scroll to position [94, 0]
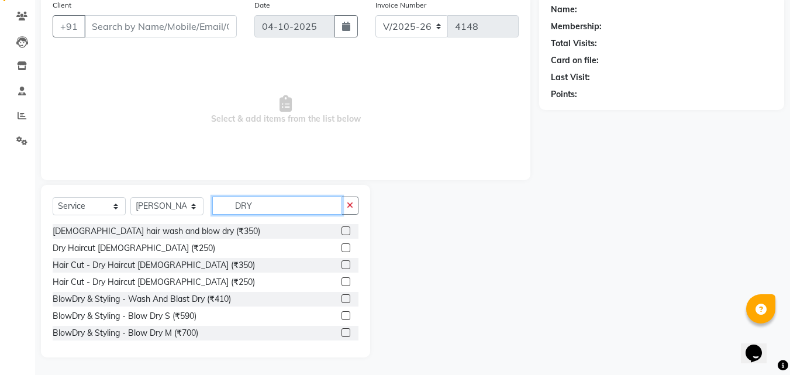
type input "DRY"
click at [342, 229] on label at bounding box center [346, 230] width 9 height 9
click at [342, 229] on input "checkbox" at bounding box center [346, 231] width 8 height 8
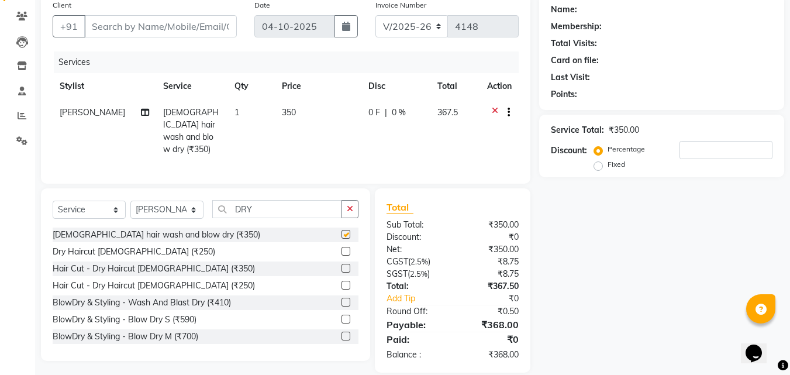
scroll to position [9, 0]
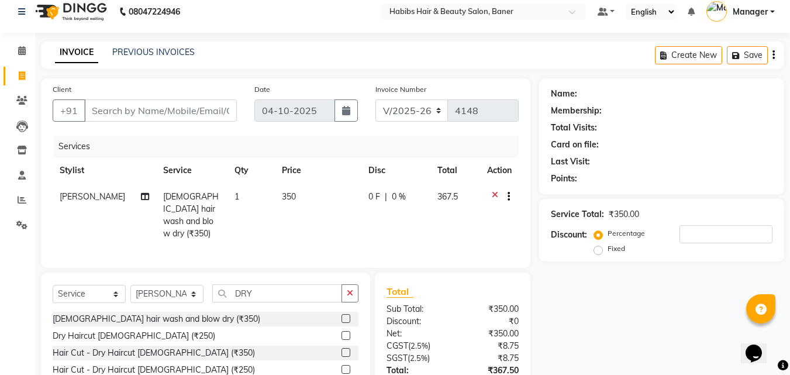
checkbox input "false"
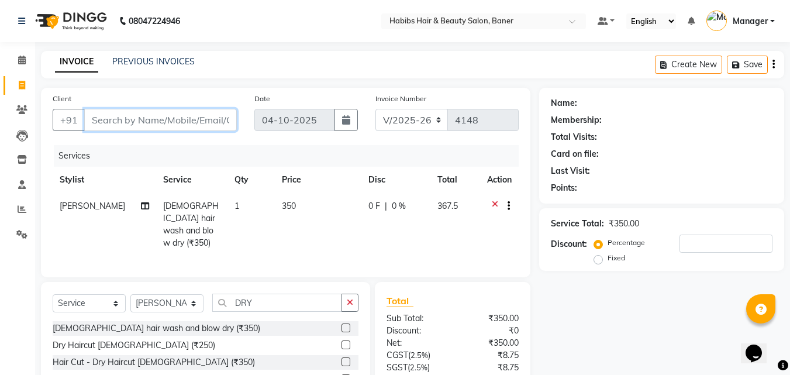
click at [168, 121] on input "Client" at bounding box center [160, 120] width 153 height 22
click at [182, 114] on input "Client" at bounding box center [160, 120] width 153 height 22
type input "9"
type input "0"
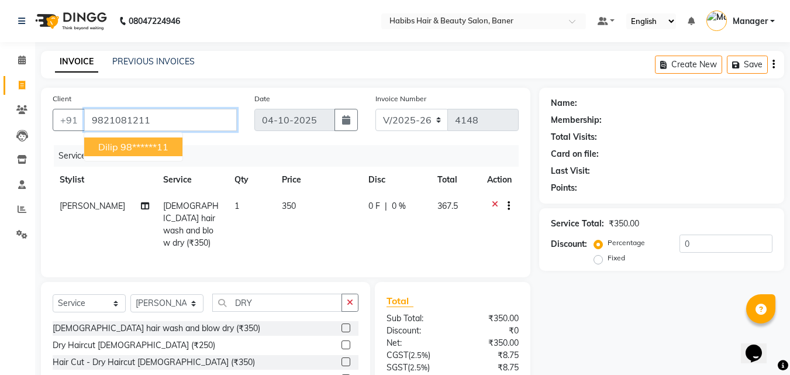
type input "9821081211"
select select "1: Object"
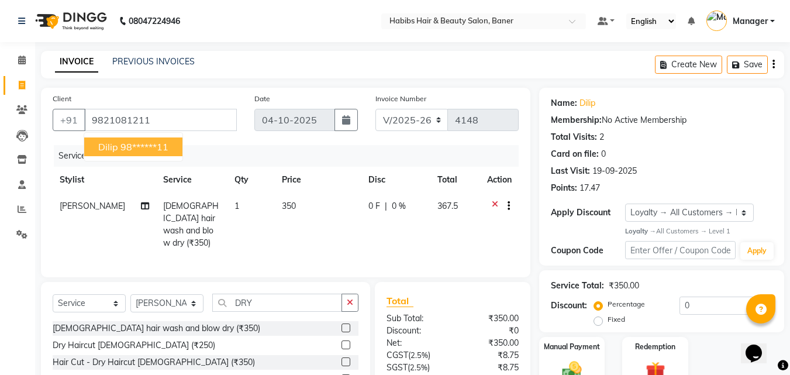
scroll to position [105, 0]
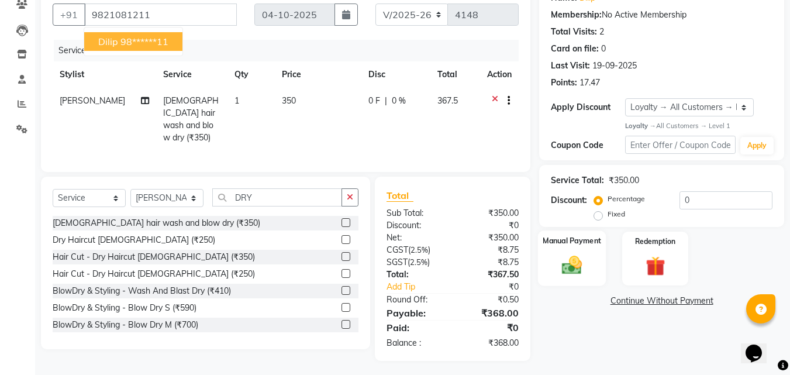
click at [573, 255] on img at bounding box center [572, 265] width 33 height 23
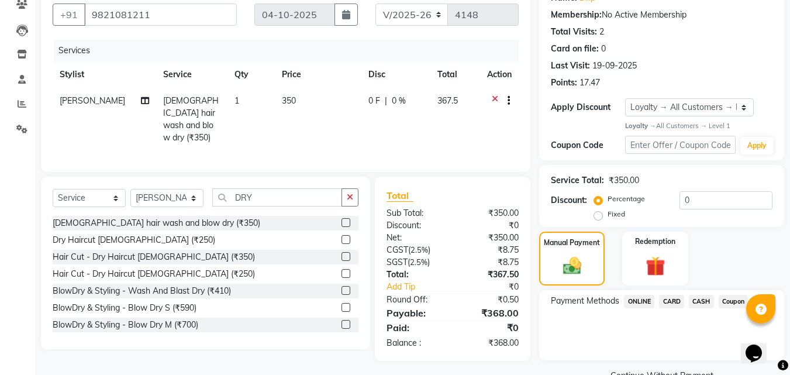
scroll to position [0, 0]
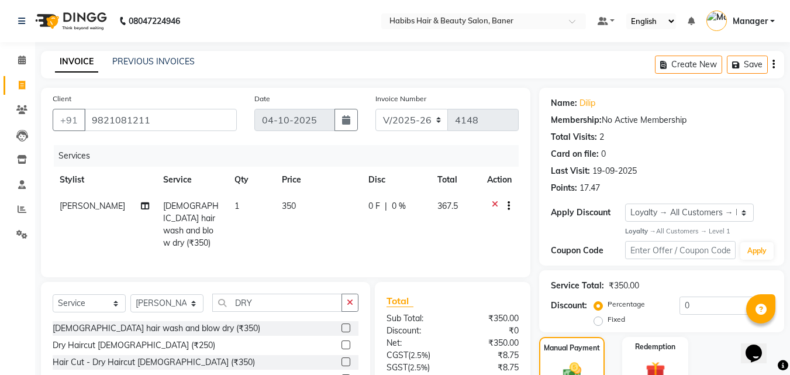
click at [776, 61] on div "Create New Save" at bounding box center [719, 64] width 129 height 27
click at [771, 66] on div "Create New Save" at bounding box center [719, 64] width 129 height 27
click at [773, 68] on button "button" at bounding box center [774, 64] width 2 height 27
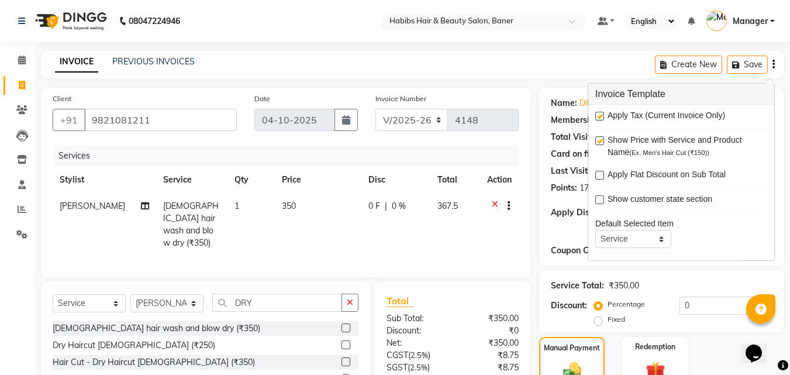
click at [601, 112] on label at bounding box center [599, 116] width 9 height 9
click at [601, 113] on input "checkbox" at bounding box center [599, 117] width 8 height 8
checkbox input "false"
click at [545, 62] on div "INVOICE PREVIOUS INVOICES Create New Save" at bounding box center [412, 64] width 743 height 27
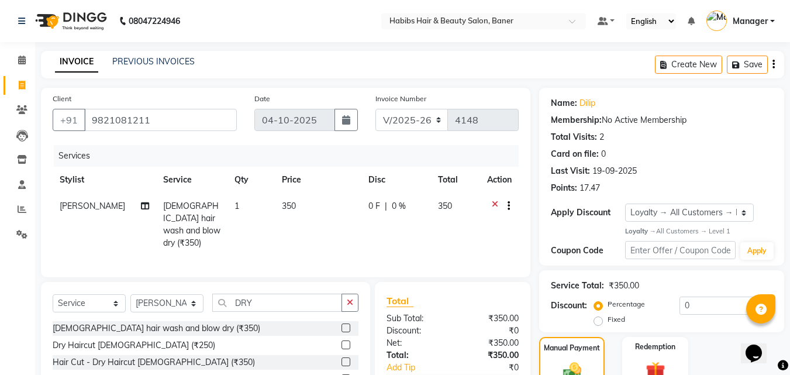
scroll to position [132, 0]
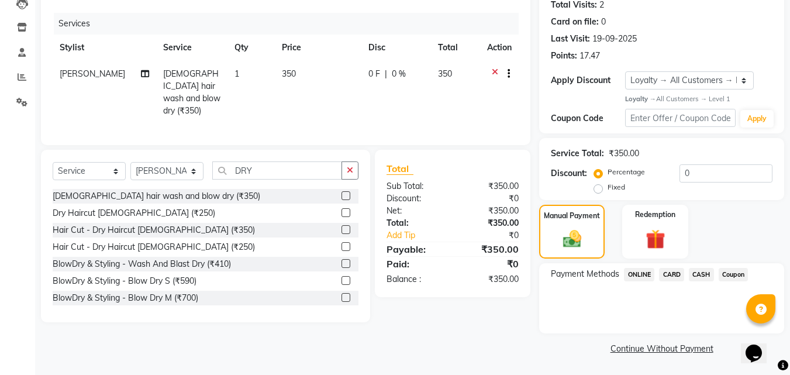
click at [706, 276] on span "CASH" at bounding box center [701, 274] width 25 height 13
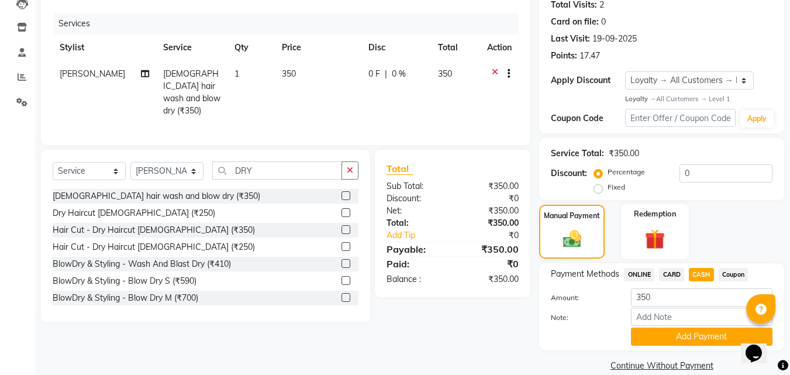
scroll to position [149, 0]
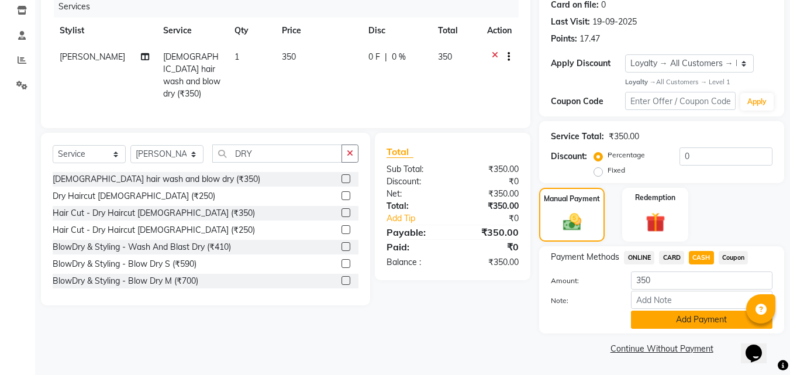
click at [702, 311] on button "Add Payment" at bounding box center [702, 320] width 142 height 18
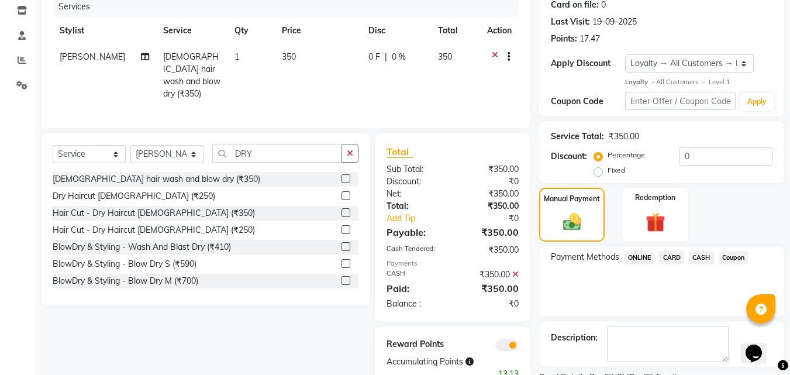
scroll to position [198, 0]
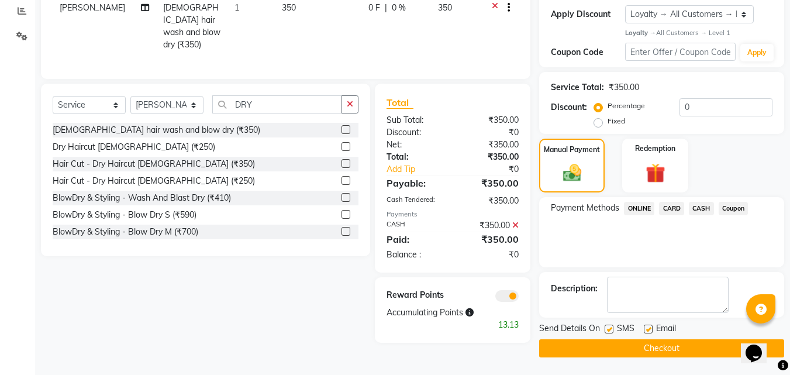
click at [515, 221] on icon at bounding box center [515, 225] width 6 height 8
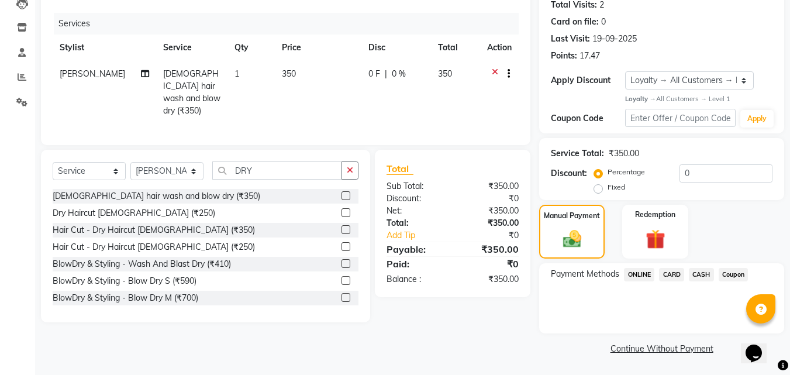
click at [640, 269] on span "ONLINE" at bounding box center [639, 274] width 30 height 13
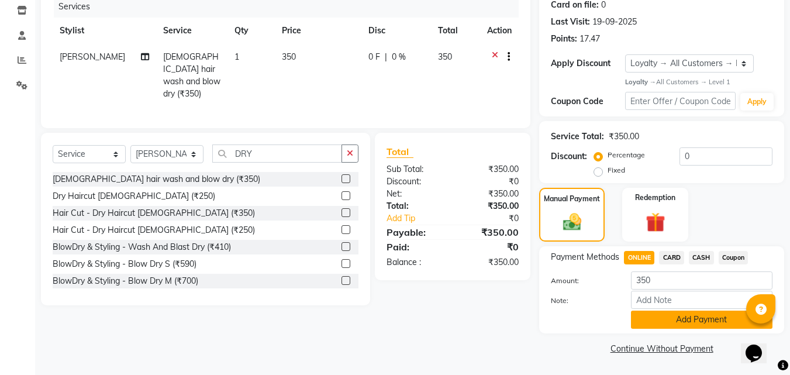
click at [663, 326] on button "Add Payment" at bounding box center [702, 320] width 142 height 18
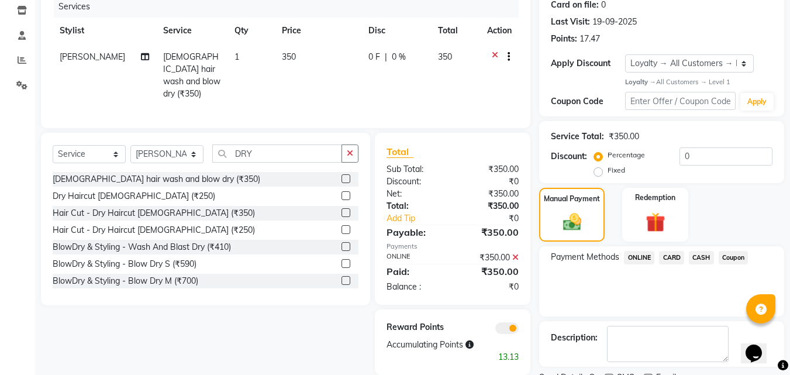
scroll to position [198, 0]
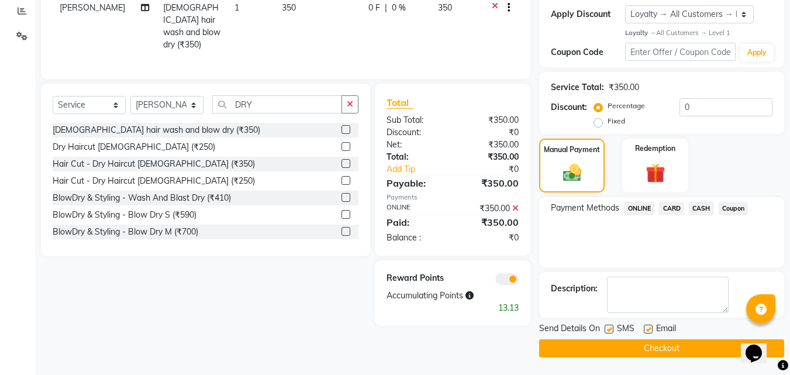
click at [650, 328] on label at bounding box center [648, 329] width 9 height 9
click at [650, 328] on input "checkbox" at bounding box center [648, 330] width 8 height 8
checkbox input "false"
click at [609, 325] on label at bounding box center [609, 329] width 9 height 9
click at [609, 326] on input "checkbox" at bounding box center [609, 330] width 8 height 8
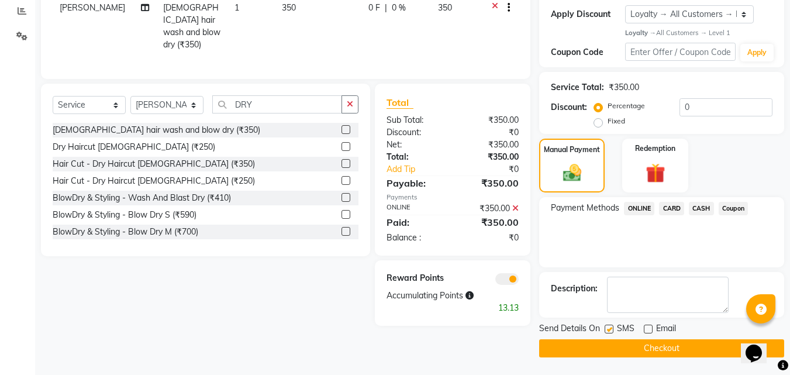
checkbox input "false"
click at [608, 349] on button "Checkout" at bounding box center [661, 348] width 245 height 18
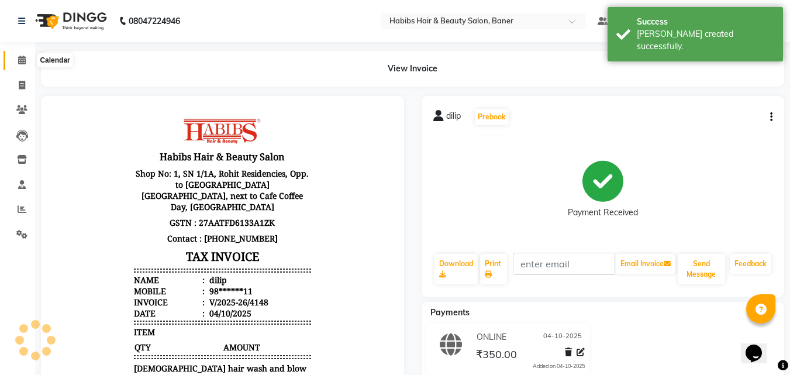
click at [22, 57] on icon at bounding box center [22, 60] width 8 height 9
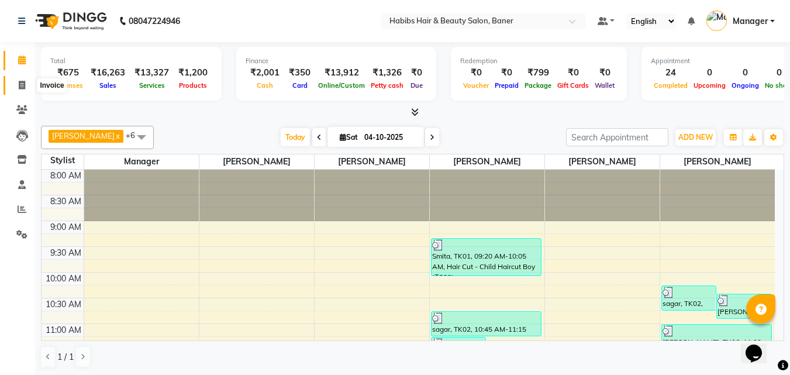
click at [27, 85] on span at bounding box center [22, 85] width 20 height 13
select select "service"
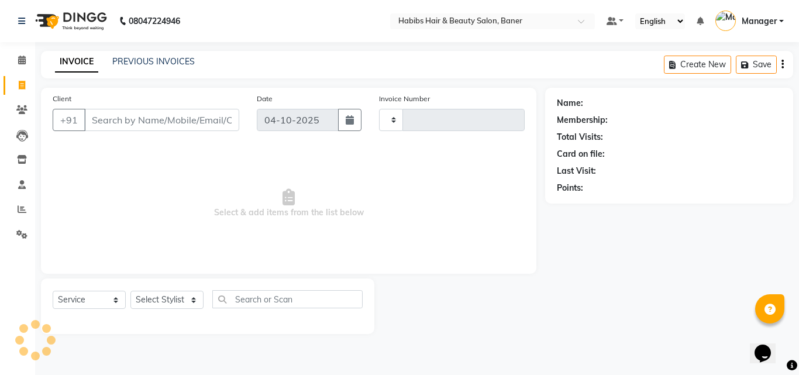
type input "4149"
select select "5356"
click at [219, 123] on input "Client" at bounding box center [161, 120] width 155 height 22
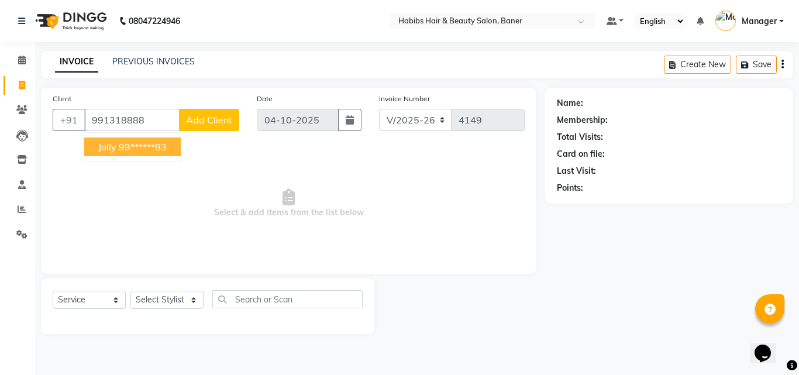
click at [112, 151] on span "Jolly" at bounding box center [107, 147] width 18 height 12
type input "99******83"
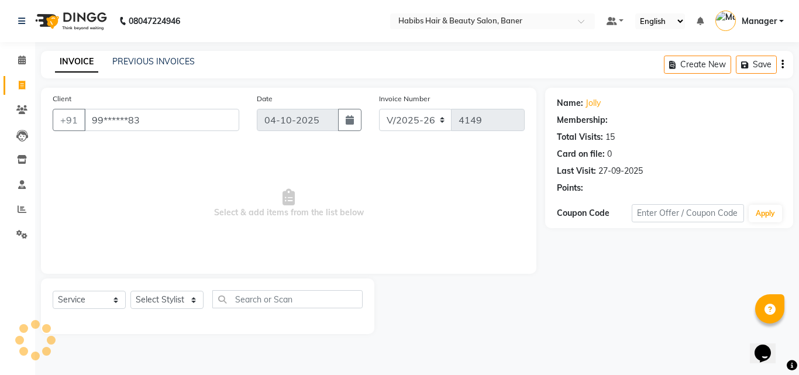
select select "2: Object"
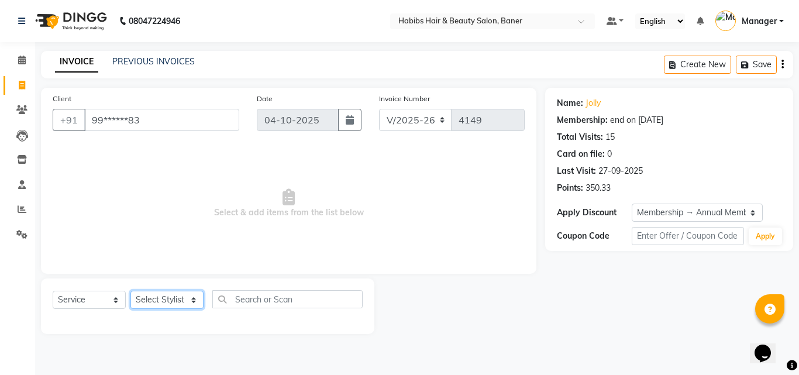
drag, startPoint x: 177, startPoint y: 299, endPoint x: 175, endPoint y: 292, distance: 6.7
click at [177, 298] on select "Select Stylist Admin Manager Pooja Singh Pratik Bhad Ram Rohan Sonawane Swapnal…" at bounding box center [166, 300] width 73 height 18
select select "90441"
click at [130, 291] on select "Select Stylist Admin Manager Pooja Singh Pratik Bhad Ram Rohan Sonawane Swapnal…" at bounding box center [166, 300] width 73 height 18
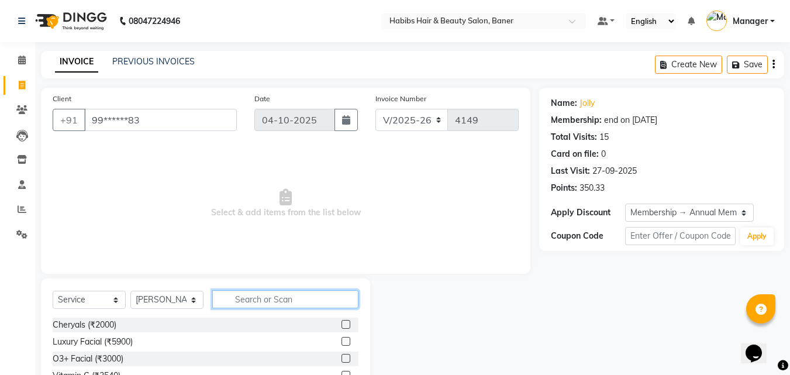
click at [251, 299] on input "text" at bounding box center [285, 299] width 146 height 18
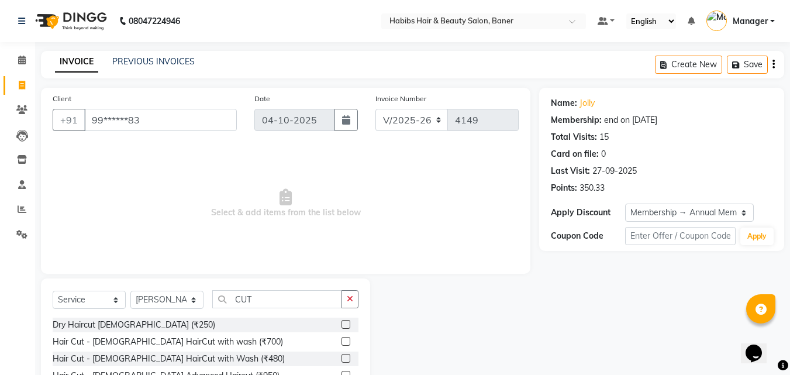
click at [342, 326] on label at bounding box center [346, 324] width 9 height 9
click at [342, 326] on input "checkbox" at bounding box center [346, 325] width 8 height 8
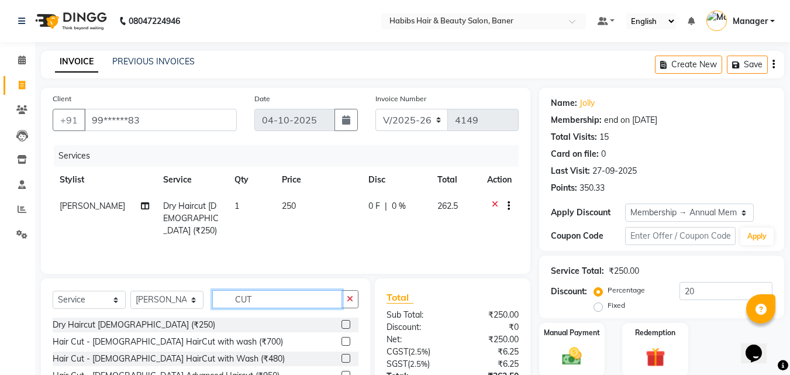
drag, startPoint x: 251, startPoint y: 296, endPoint x: 190, endPoint y: 296, distance: 60.8
click at [190, 296] on div "Select Service Product Membership Package Voucher Prepaid Gift Card Select Styl…" at bounding box center [206, 303] width 306 height 27
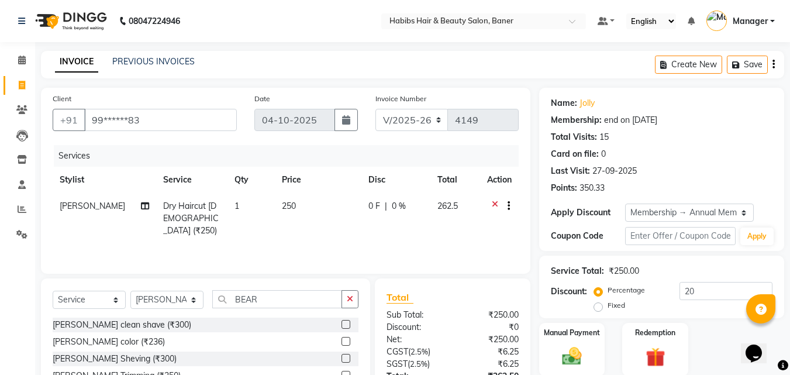
click at [342, 323] on label at bounding box center [346, 324] width 9 height 9
click at [342, 323] on input "checkbox" at bounding box center [346, 325] width 8 height 8
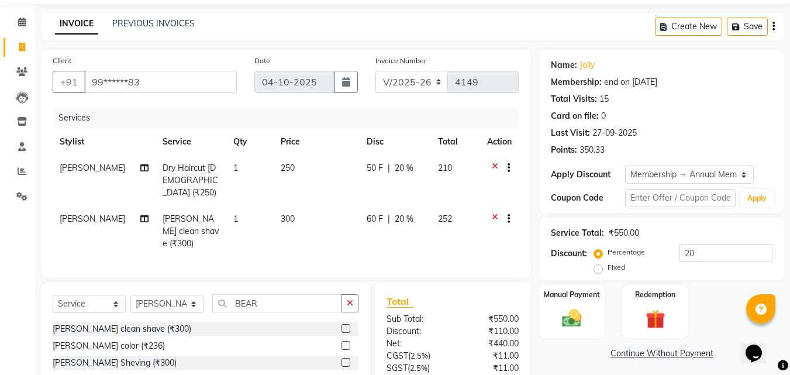
scroll to position [58, 0]
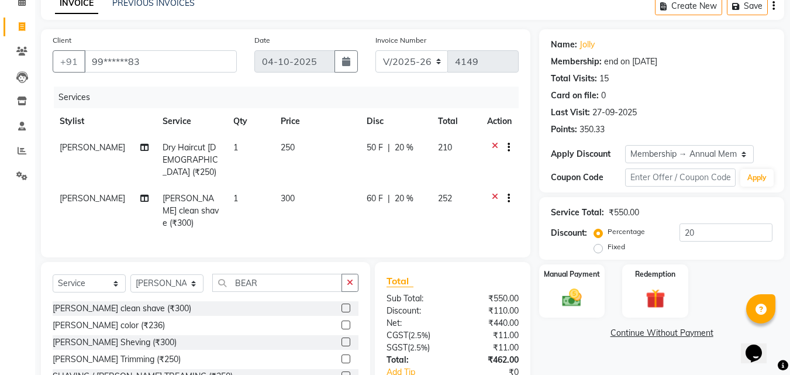
click at [402, 149] on span "20 %" at bounding box center [404, 148] width 19 height 12
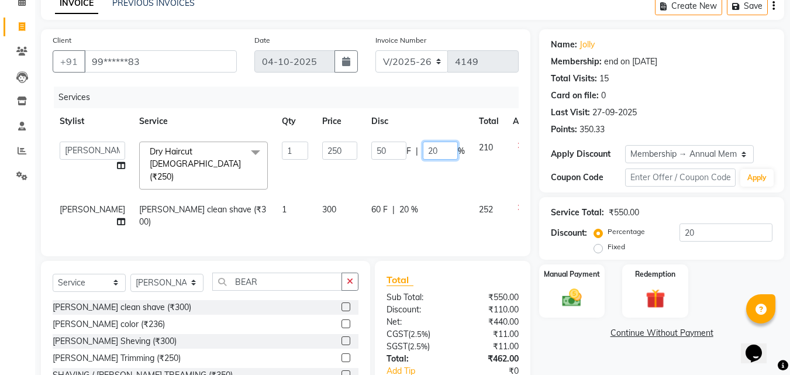
drag, startPoint x: 402, startPoint y: 149, endPoint x: 437, endPoint y: 144, distance: 35.4
click at [437, 144] on div "50 F | 20 %" at bounding box center [418, 151] width 94 height 18
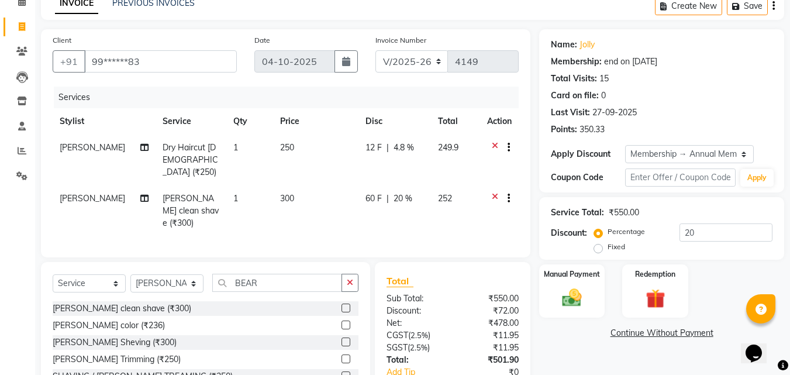
click at [402, 73] on div "Invoice Number V/2025 V/2025-26 4149" at bounding box center [447, 58] width 161 height 48
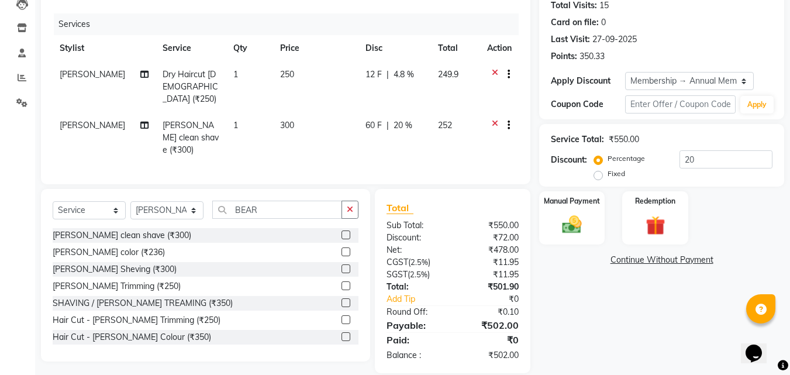
click at [399, 119] on span "20 %" at bounding box center [403, 125] width 19 height 12
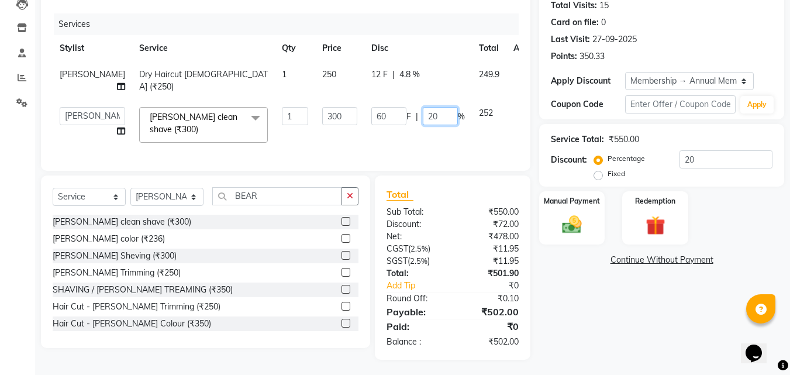
drag, startPoint x: 424, startPoint y: 130, endPoint x: 368, endPoint y: 127, distance: 56.2
click at [371, 125] on div "60 F | 20 %" at bounding box center [418, 116] width 94 height 18
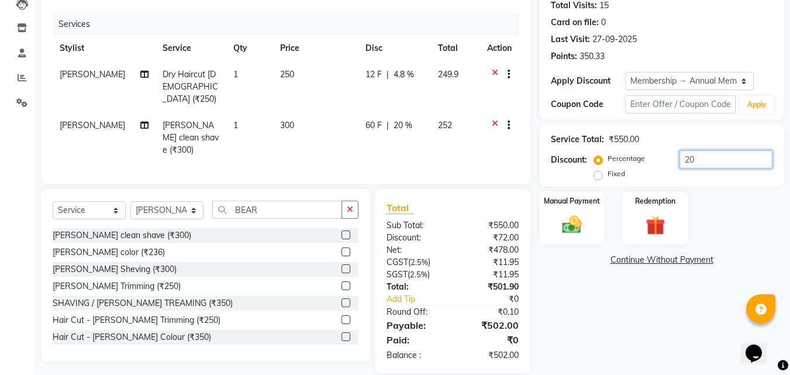
drag, startPoint x: 718, startPoint y: 158, endPoint x: 636, endPoint y: 167, distance: 82.9
click at [636, 167] on div "Percentage Fixed 20" at bounding box center [685, 166] width 176 height 32
click at [731, 209] on div "Manual Payment Redemption" at bounding box center [661, 217] width 263 height 53
click at [389, 82] on td "0 F | 0 %" at bounding box center [396, 86] width 70 height 51
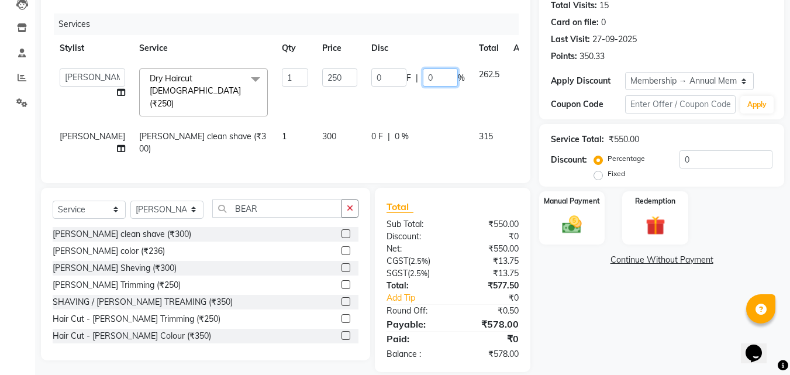
drag, startPoint x: 412, startPoint y: 78, endPoint x: 352, endPoint y: 78, distance: 59.7
click at [371, 78] on div "0 F | 0 %" at bounding box center [418, 77] width 94 height 18
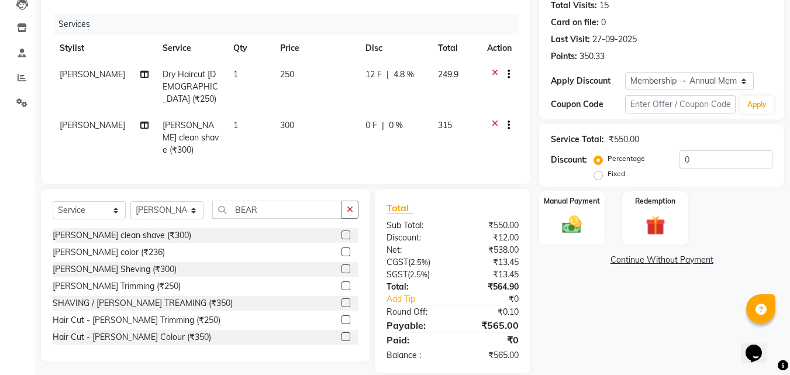
click at [404, 16] on div "Services" at bounding box center [291, 24] width 474 height 22
click at [588, 211] on div "Manual Payment" at bounding box center [572, 218] width 68 height 56
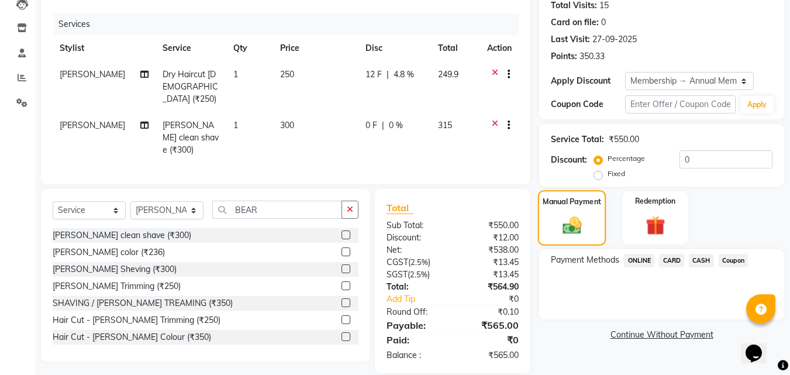
click at [588, 211] on div "Manual Payment" at bounding box center [572, 218] width 68 height 56
click at [676, 260] on span "CARD" at bounding box center [671, 260] width 25 height 13
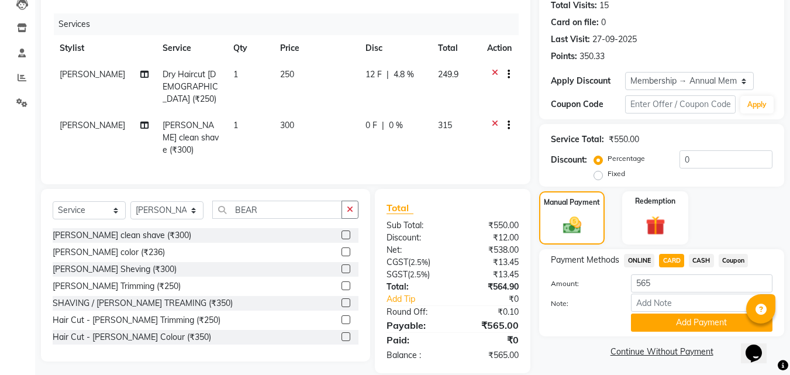
scroll to position [135, 0]
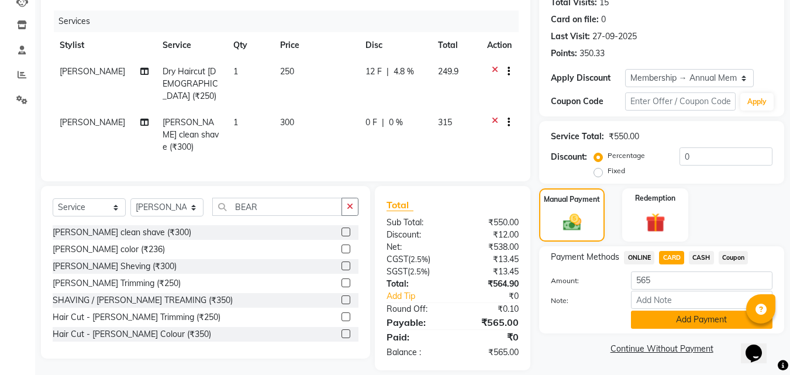
click at [674, 319] on button "Add Payment" at bounding box center [702, 320] width 142 height 18
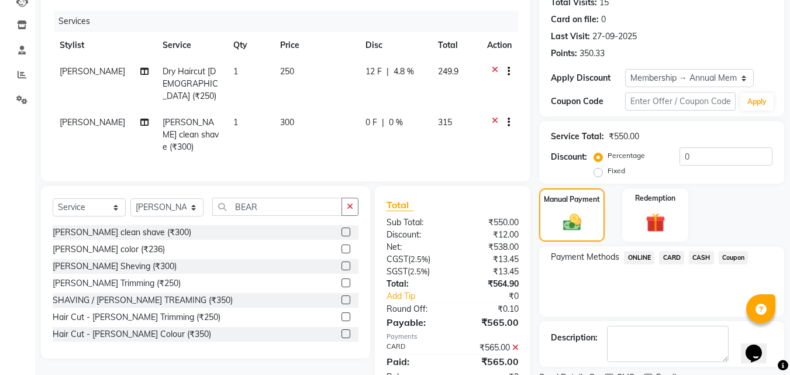
scroll to position [197, 0]
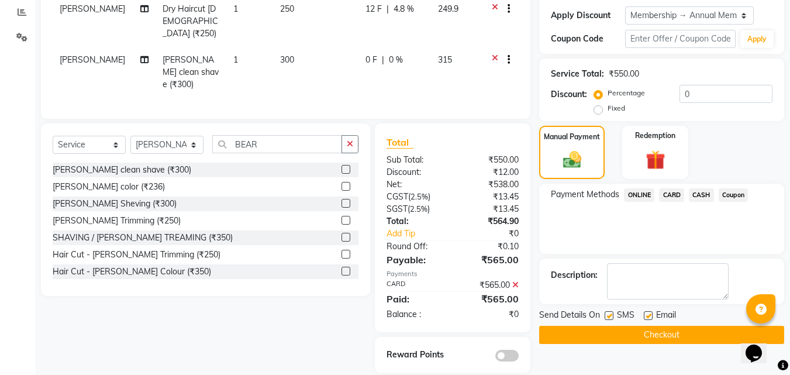
click at [647, 319] on label at bounding box center [648, 315] width 9 height 9
click at [647, 319] on input "checkbox" at bounding box center [648, 316] width 8 height 8
click at [605, 318] on label at bounding box center [609, 315] width 9 height 9
click at [605, 318] on input "checkbox" at bounding box center [609, 316] width 8 height 8
click at [597, 340] on button "Checkout" at bounding box center [661, 335] width 245 height 18
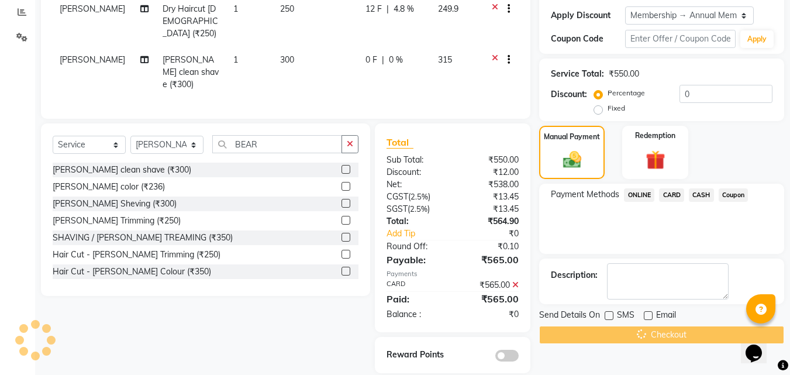
scroll to position [0, 0]
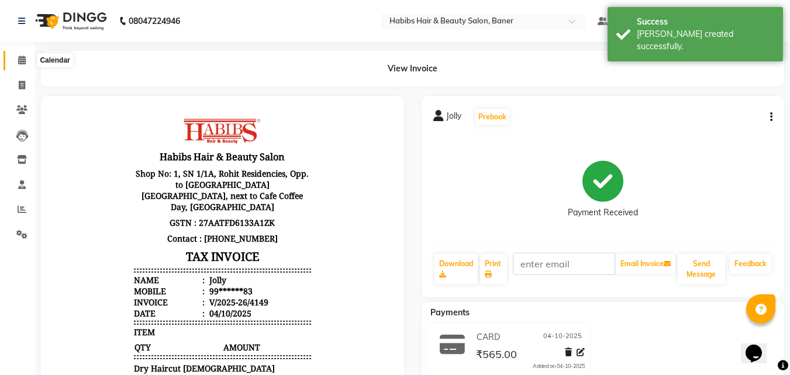
click at [15, 67] on span at bounding box center [22, 60] width 20 height 13
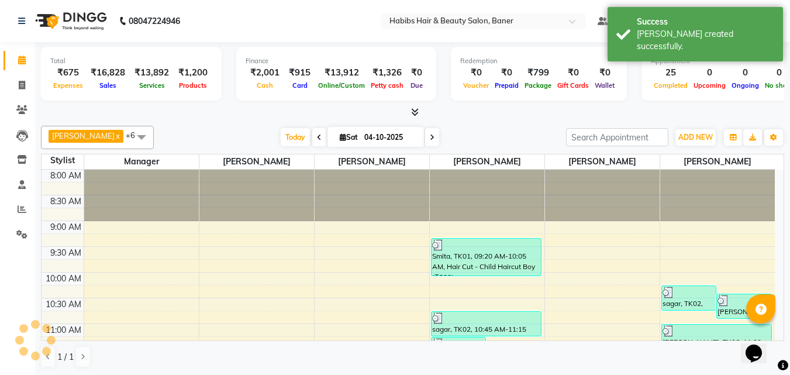
scroll to position [567, 0]
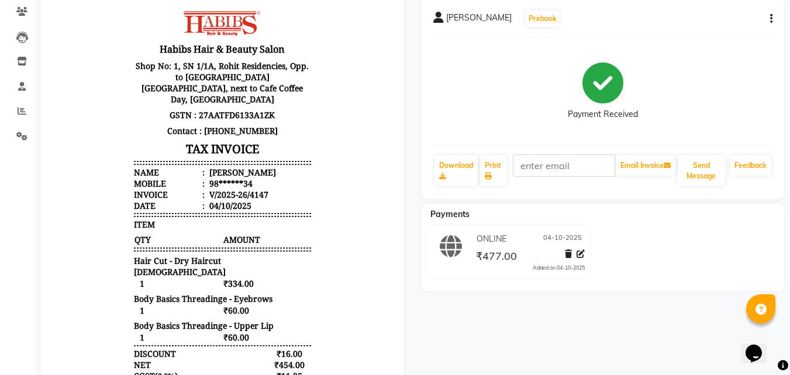
scroll to position [43, 0]
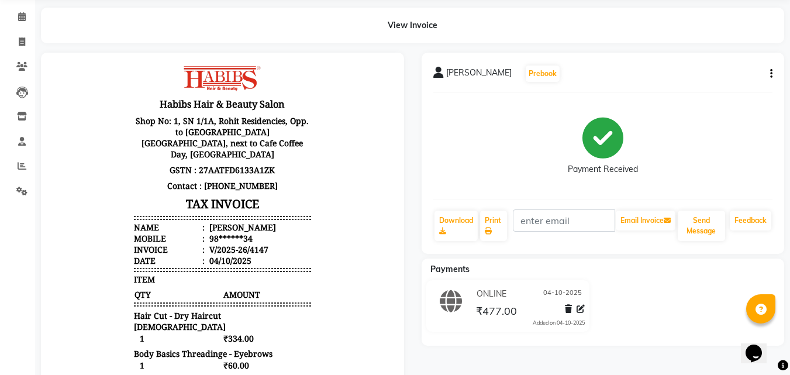
click at [770, 74] on icon "button" at bounding box center [771, 74] width 2 height 1
click at [704, 91] on div "Edit Invoice" at bounding box center [713, 95] width 80 height 15
select select "service"
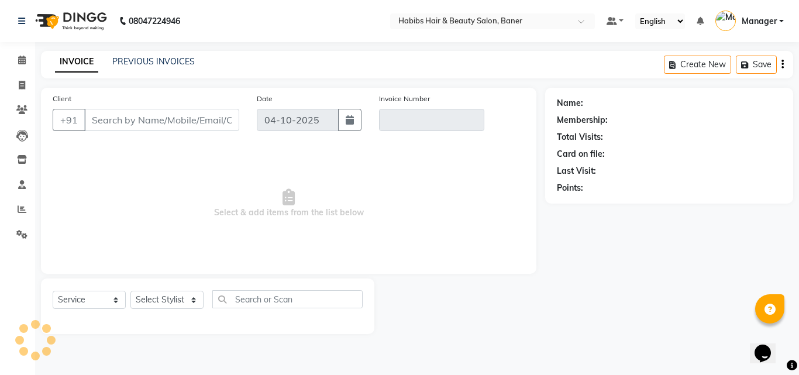
type input "98******34"
type input "V/2025-26/4147"
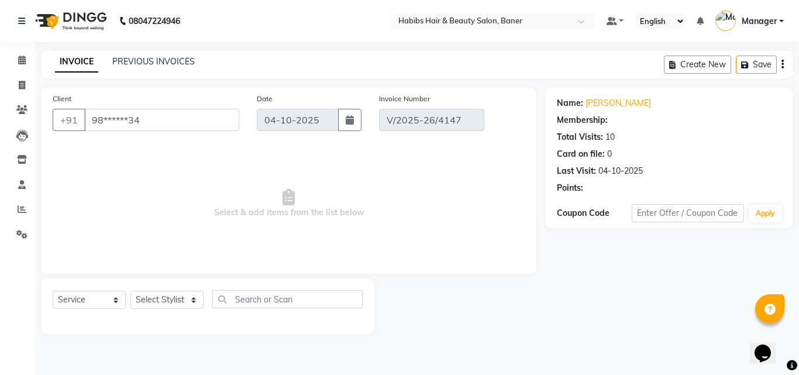
select select "select"
select select "1: Object"
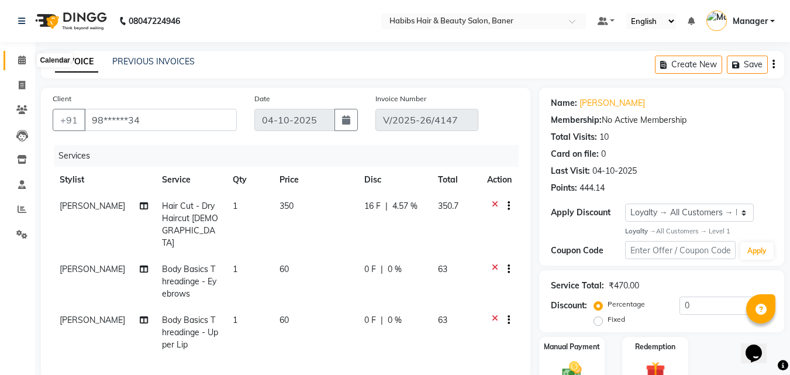
click at [20, 60] on icon at bounding box center [22, 60] width 8 height 9
